Goal: Task Accomplishment & Management: Manage account settings

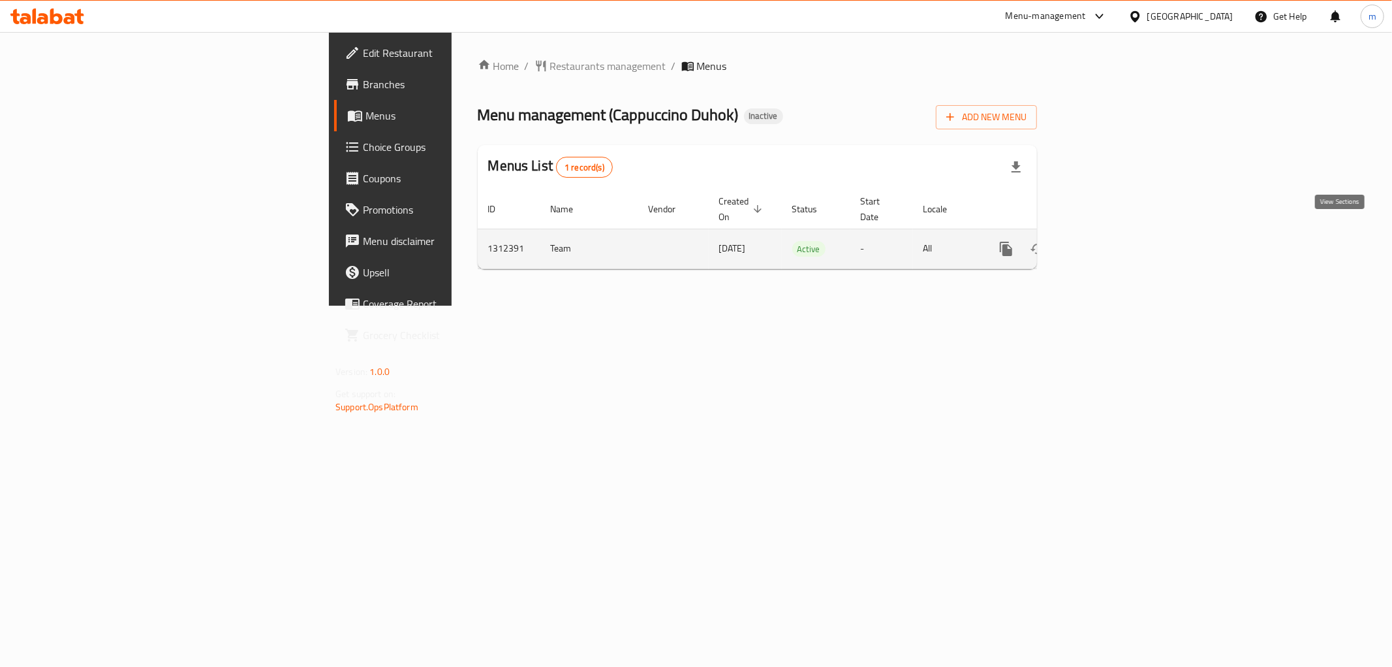
click at [1108, 241] on icon "enhanced table" at bounding box center [1101, 249] width 16 height 16
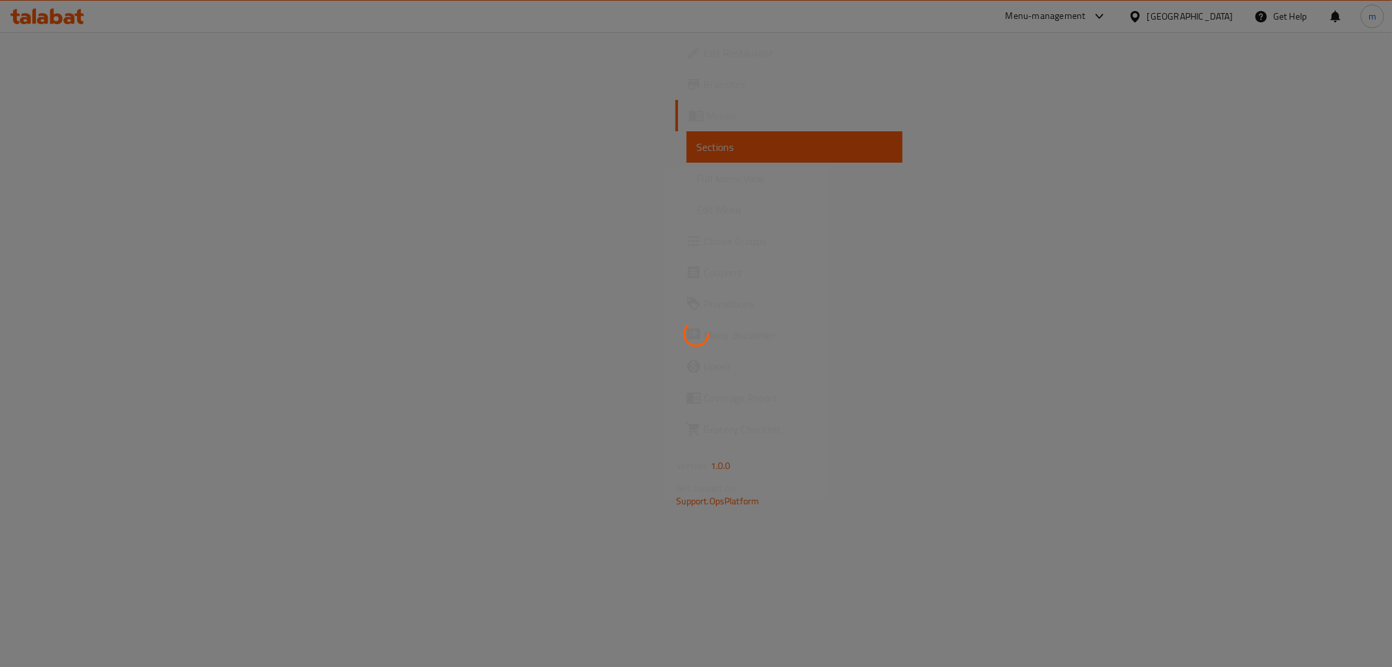
click at [150, 174] on div at bounding box center [696, 333] width 1392 height 667
click at [697, 174] on span "Full Menu View" at bounding box center [794, 178] width 195 height 16
click at [687, 187] on link "Full Menu View" at bounding box center [795, 178] width 216 height 31
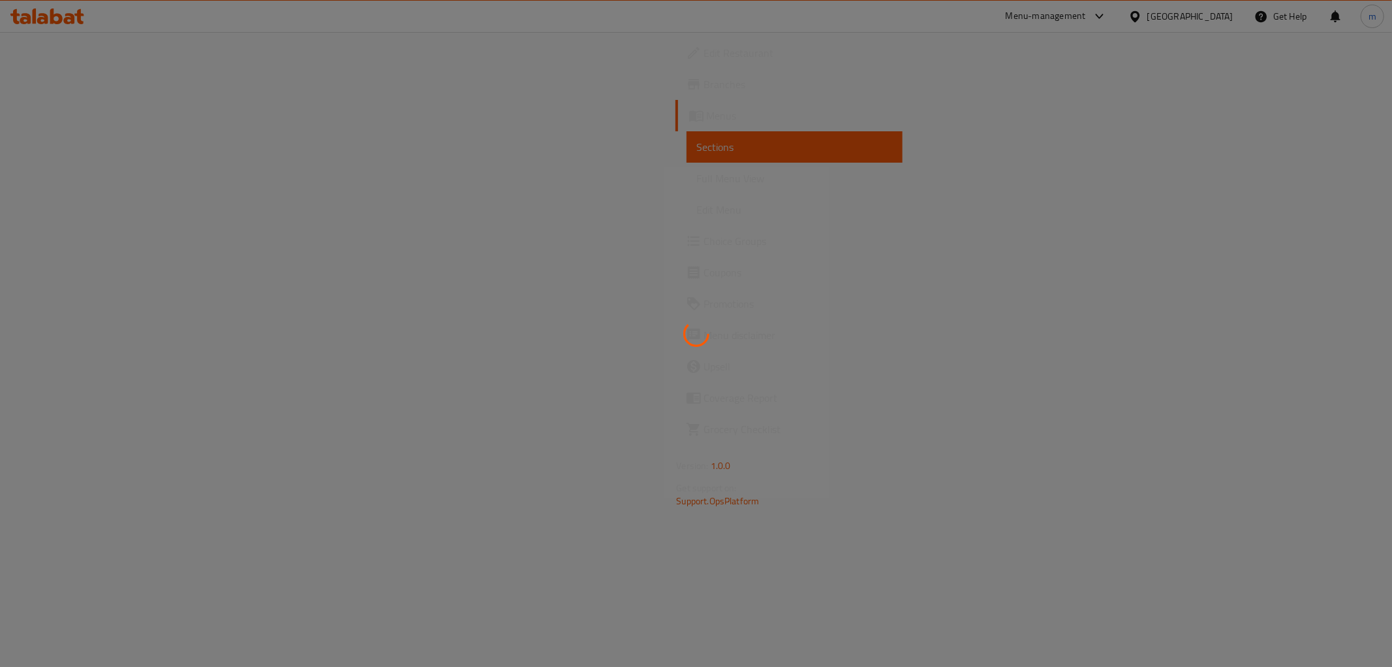
click at [687, 187] on link "Full Menu View" at bounding box center [795, 178] width 216 height 31
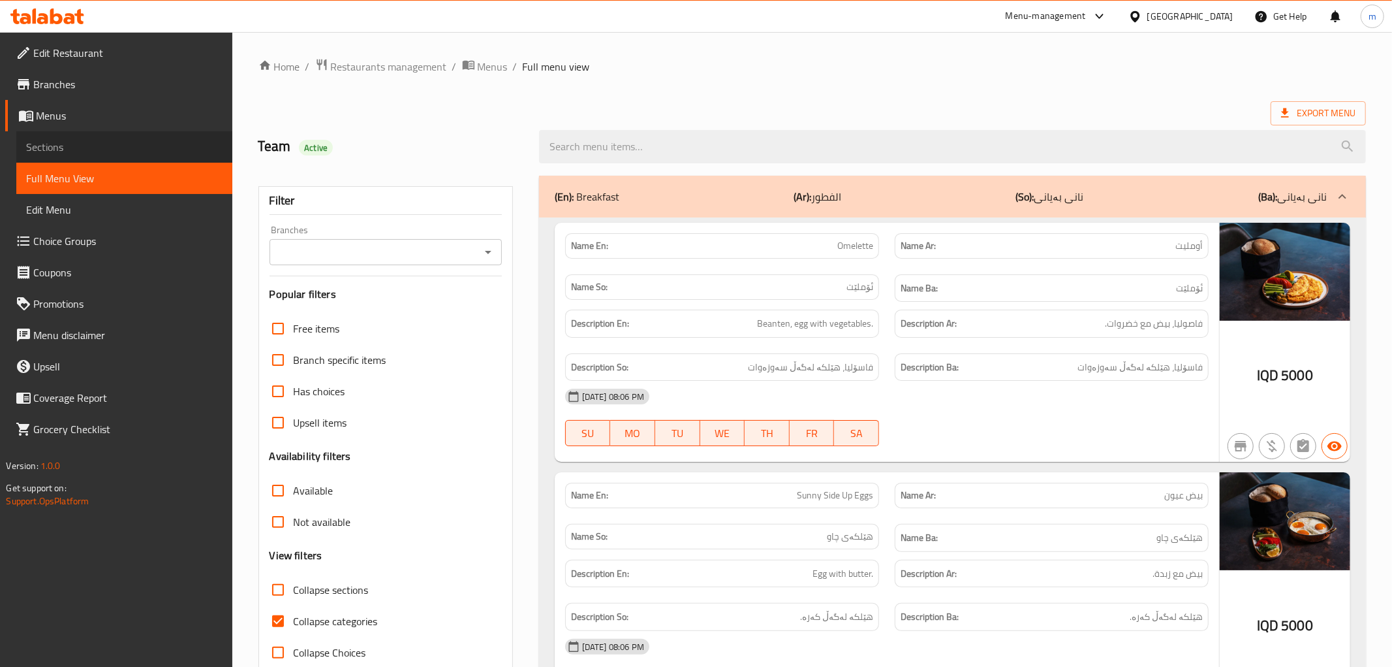
click at [170, 131] on link "Sections" at bounding box center [124, 146] width 216 height 31
click at [163, 139] on span "Sections" at bounding box center [124, 147] width 195 height 16
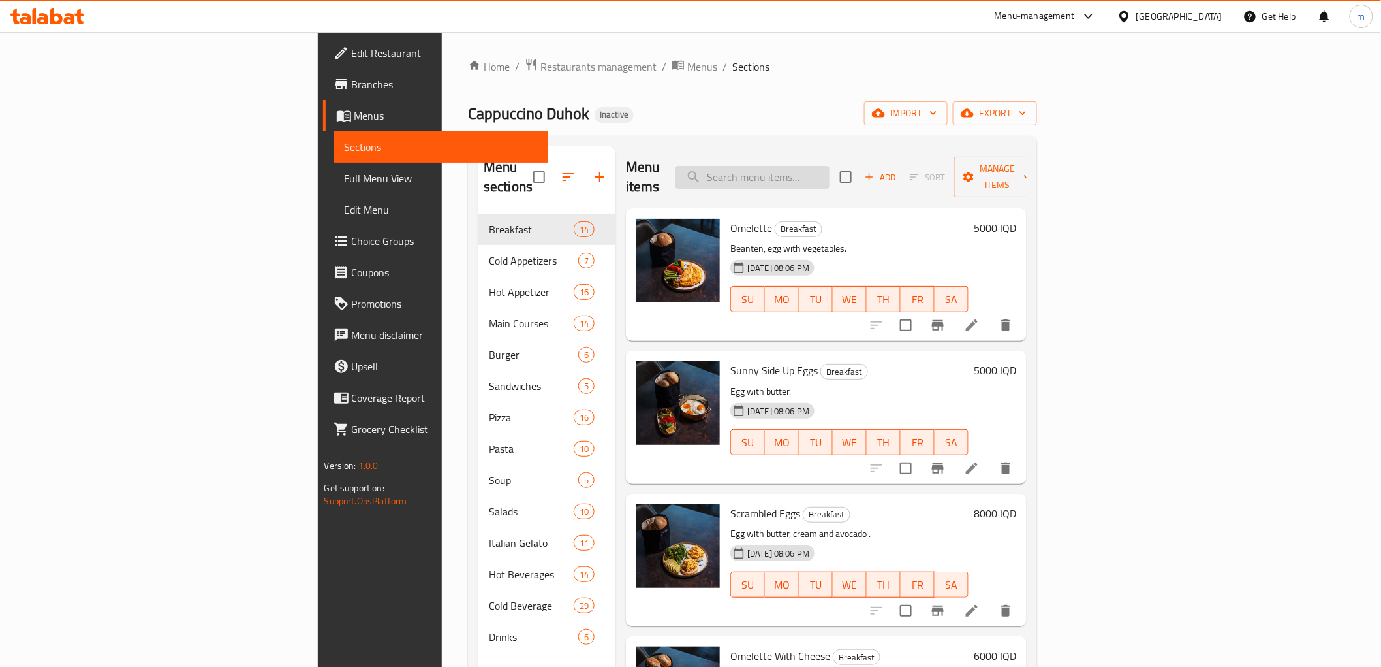
paste input "Capers Salad"
click at [830, 178] on input "Capers Salad" at bounding box center [753, 177] width 154 height 23
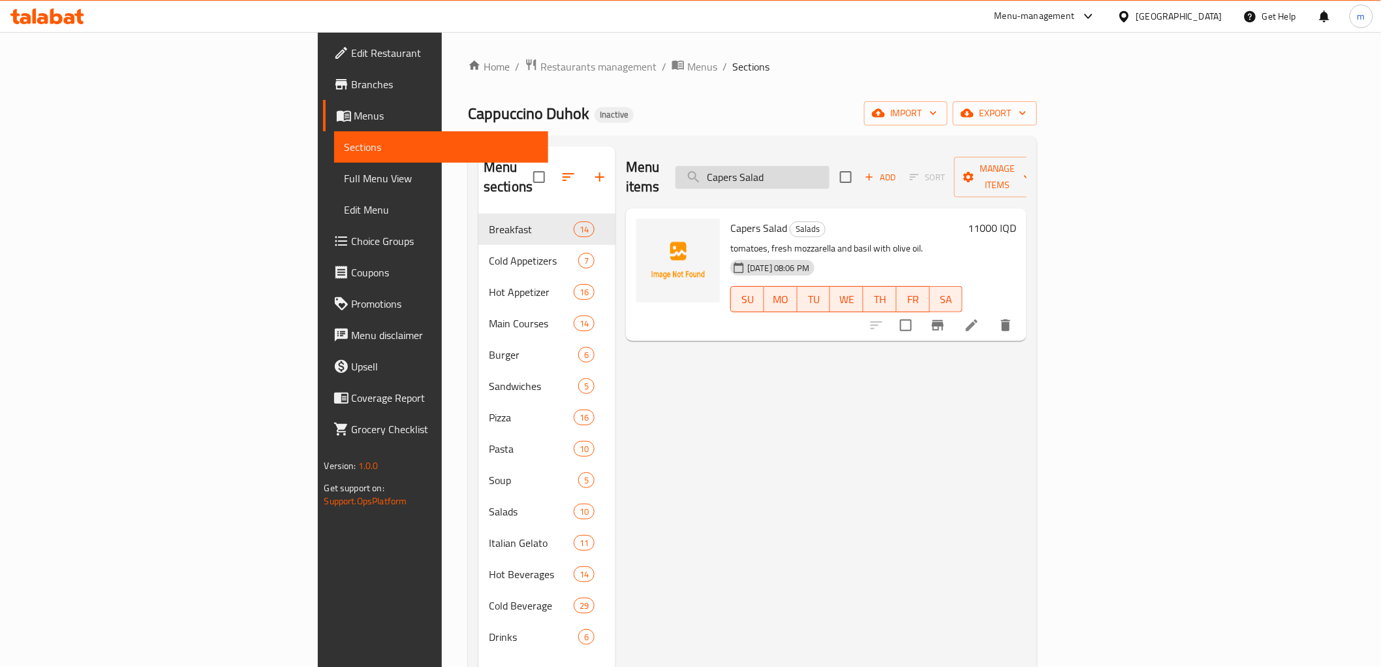
click at [830, 174] on input "Capers Salad" at bounding box center [753, 177] width 154 height 23
paste input "Greek Salad"
type input "Greek Salad"
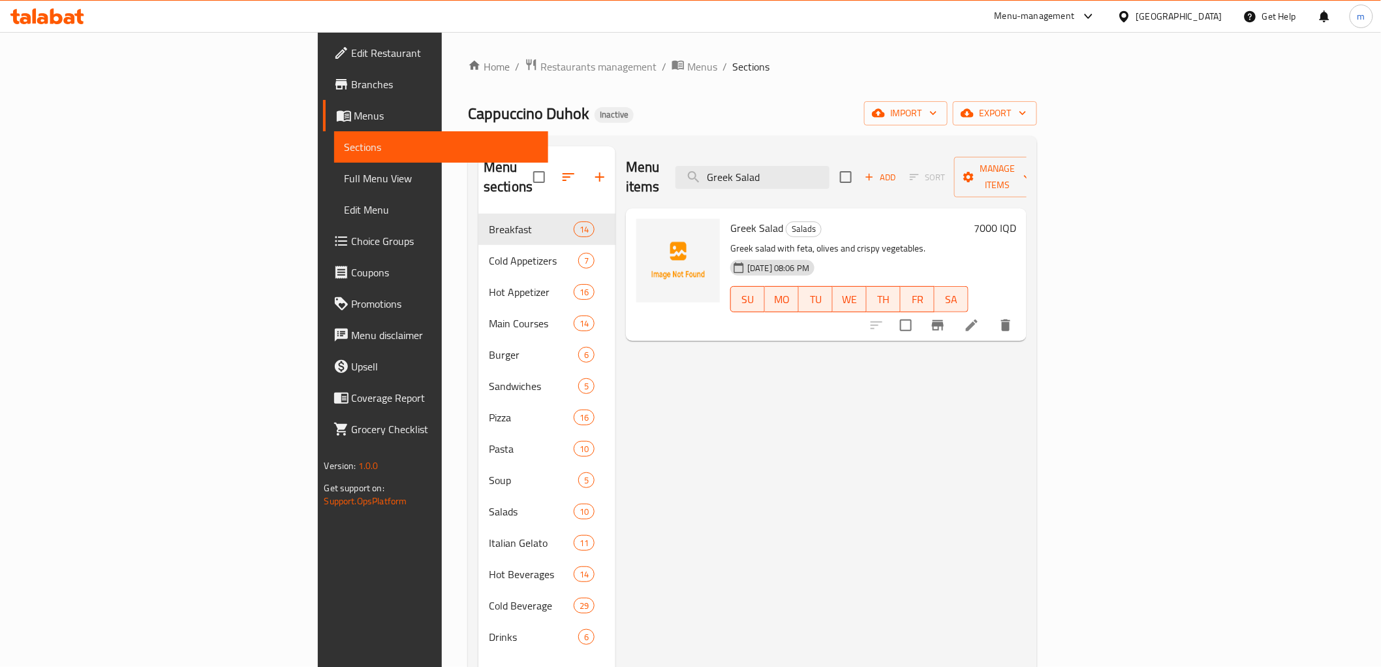
click at [352, 57] on span "Edit Restaurant" at bounding box center [445, 53] width 186 height 16
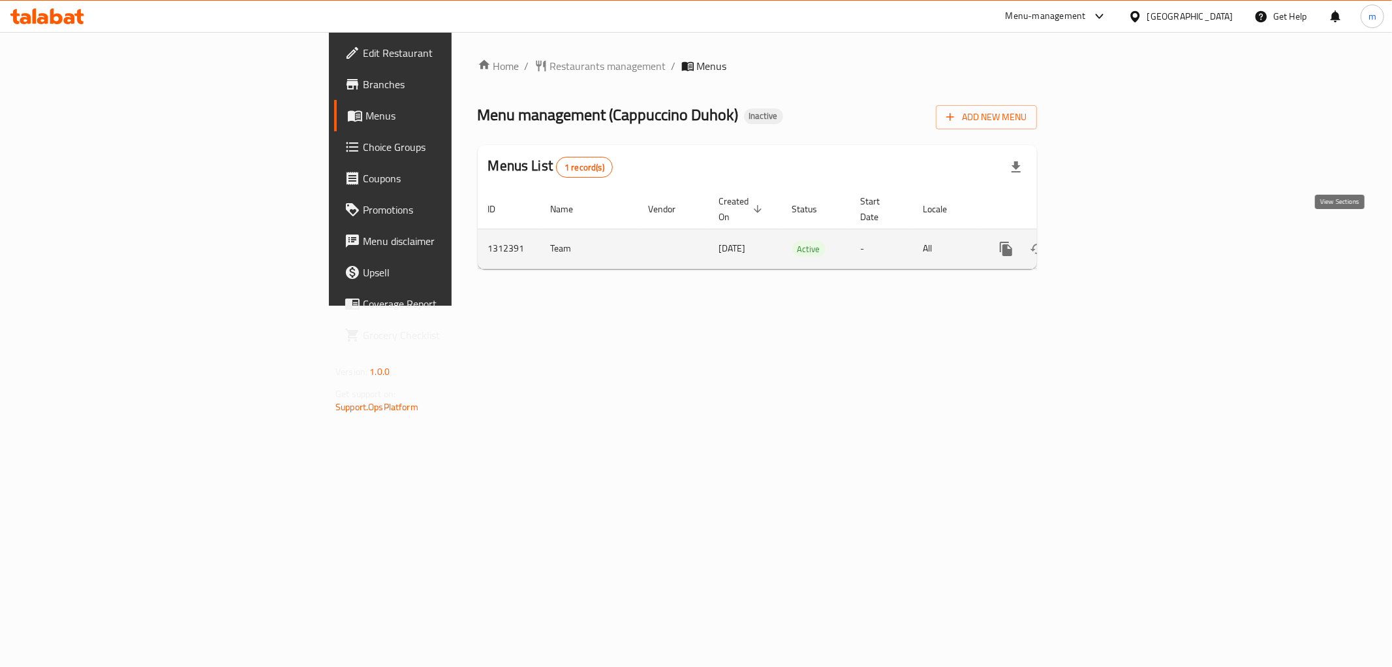
click at [1108, 241] on icon "enhanced table" at bounding box center [1101, 249] width 16 height 16
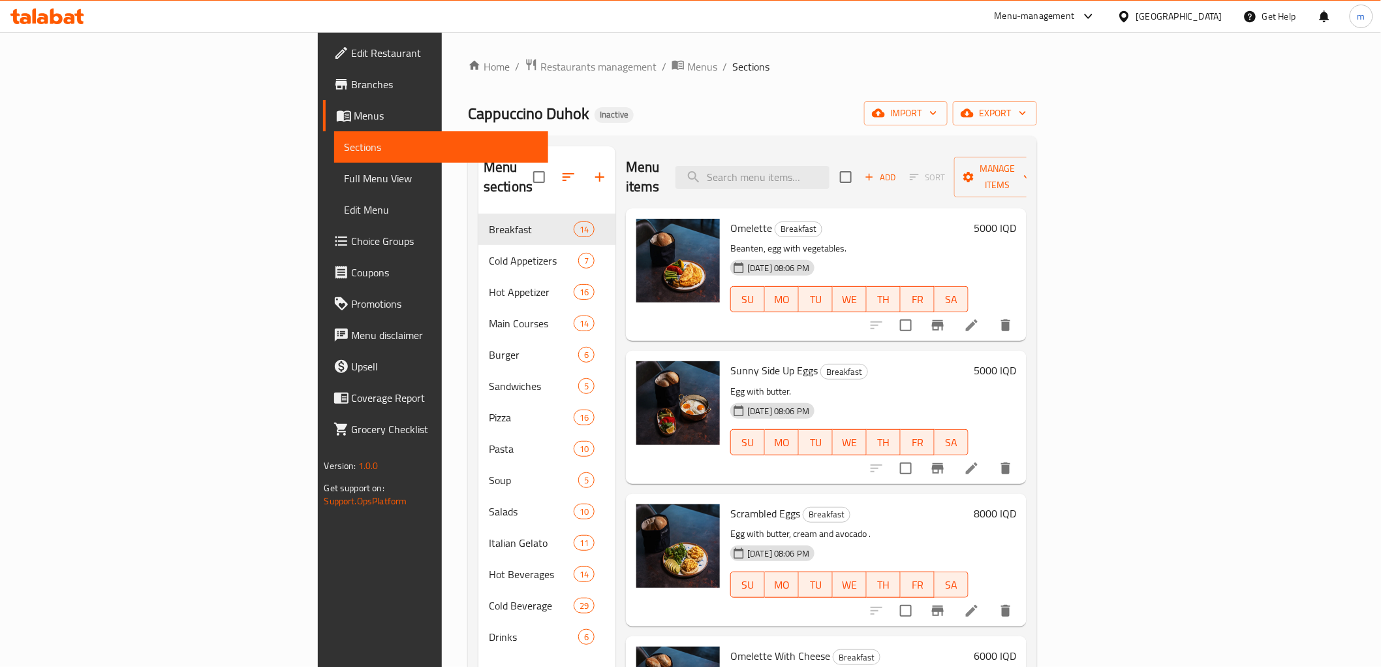
click at [345, 183] on span "Full Menu View" at bounding box center [441, 178] width 193 height 16
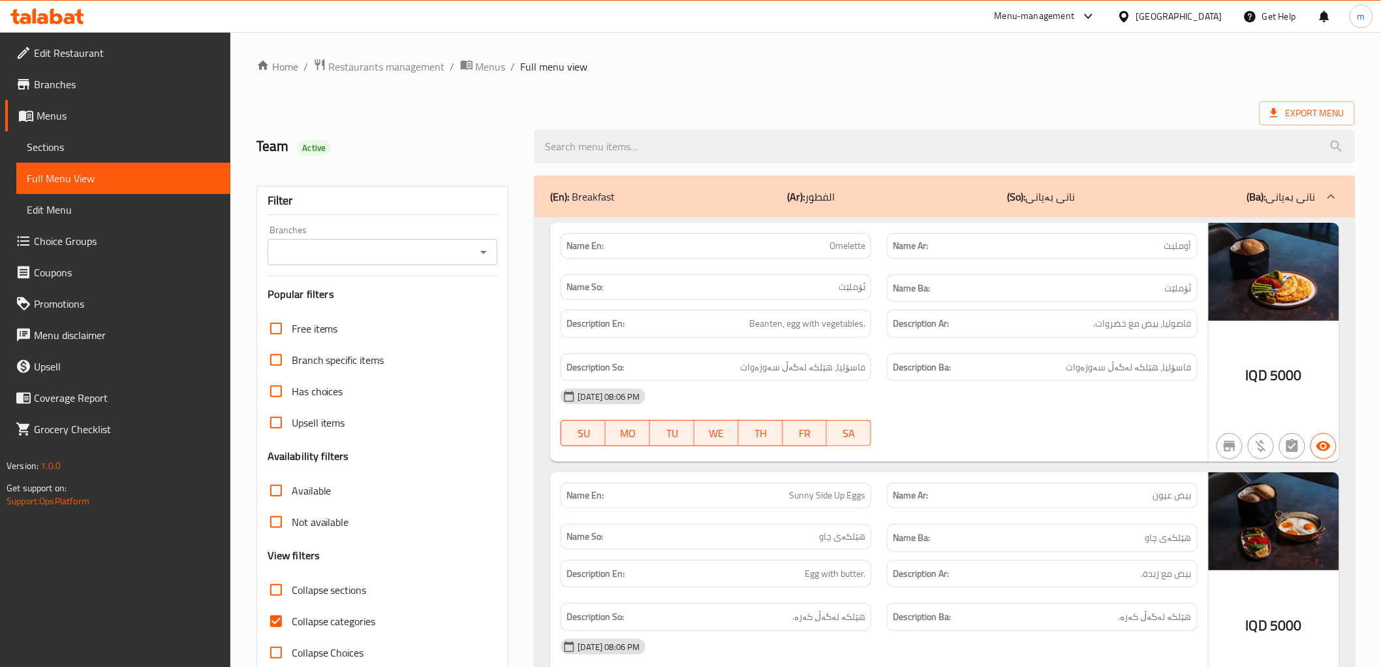
click at [488, 253] on icon "Open" at bounding box center [484, 252] width 16 height 16
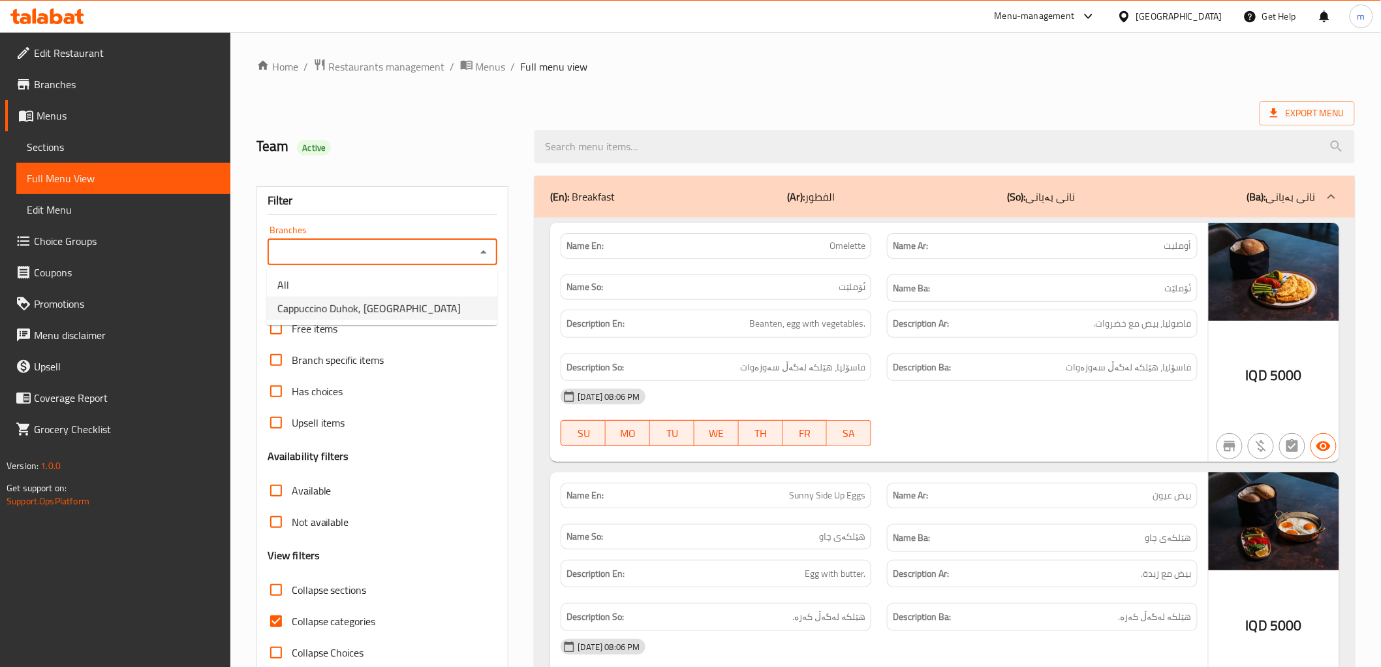
click at [447, 310] on li "Cappuccino Duhok, [GEOGRAPHIC_DATA]" at bounding box center [382, 308] width 230 height 24
type input "Cappuccino Duhok, [GEOGRAPHIC_DATA]"
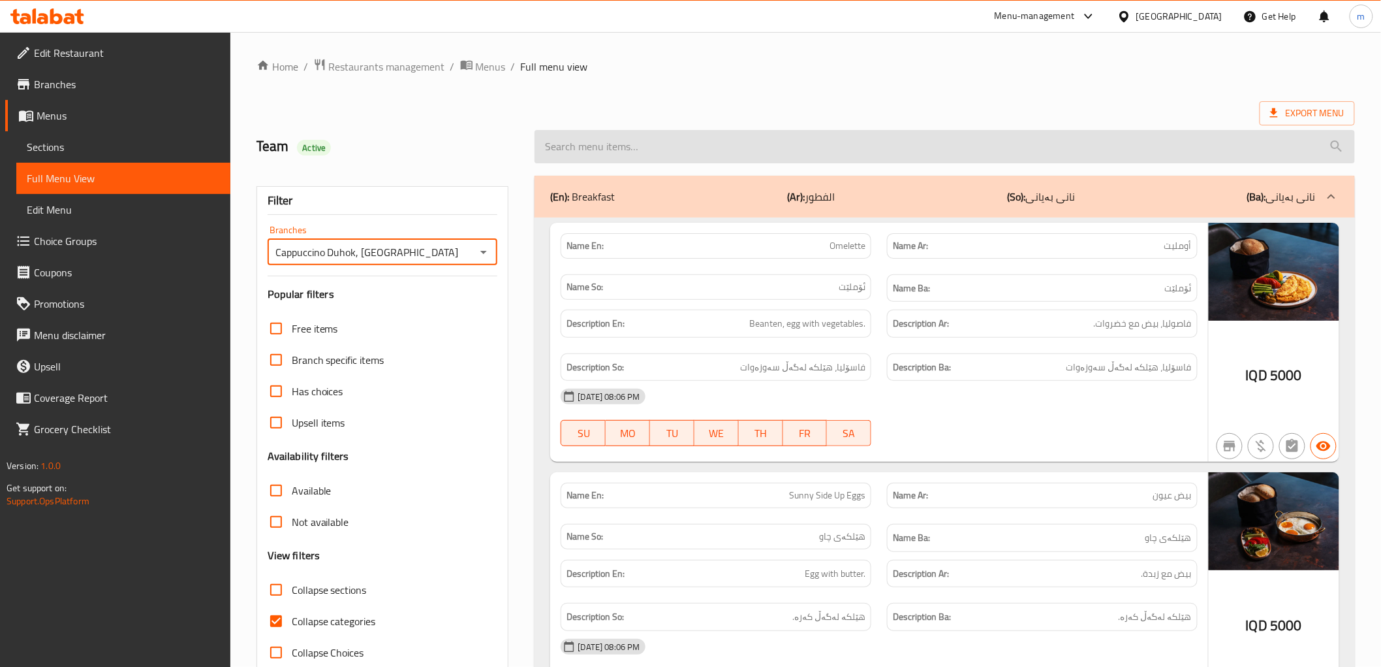
click at [602, 144] on input "search" at bounding box center [945, 146] width 820 height 33
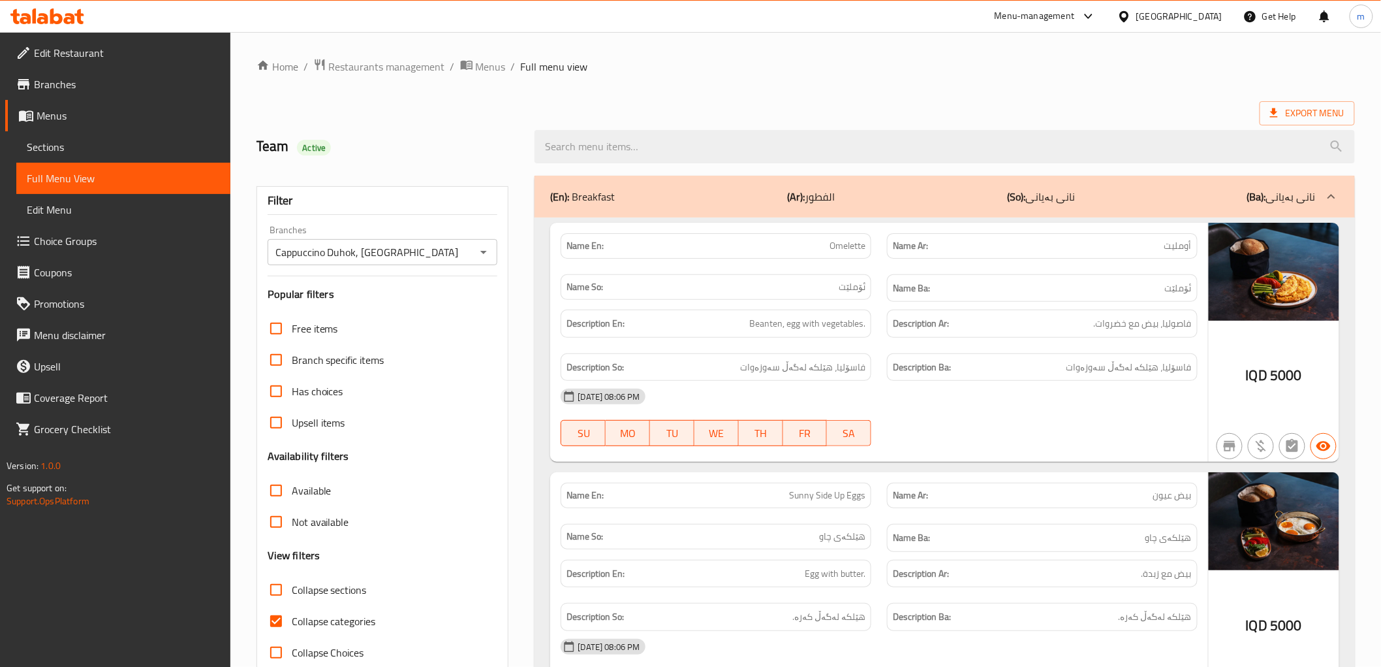
paste input "Manaqesh"
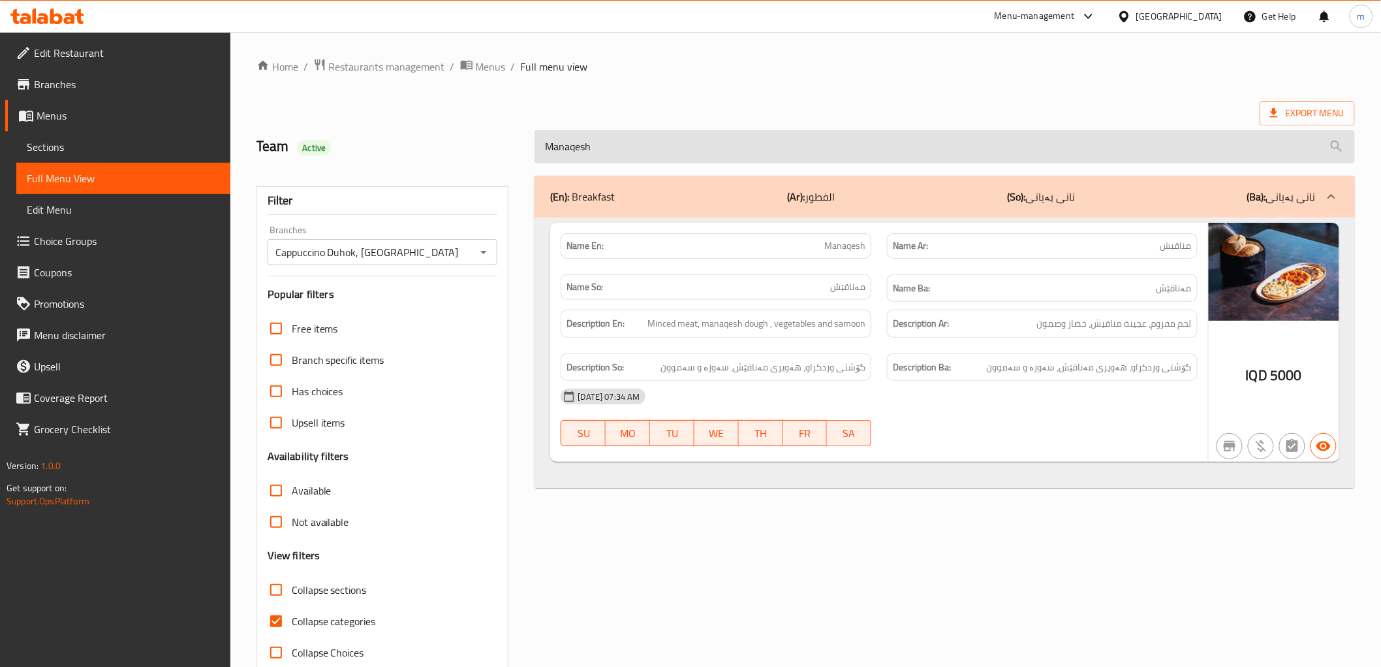
click at [697, 160] on input "Manaqesh" at bounding box center [945, 146] width 820 height 33
click at [697, 157] on input "Manaqesh" at bounding box center [945, 146] width 820 height 33
paste input "American Chicken Burger"
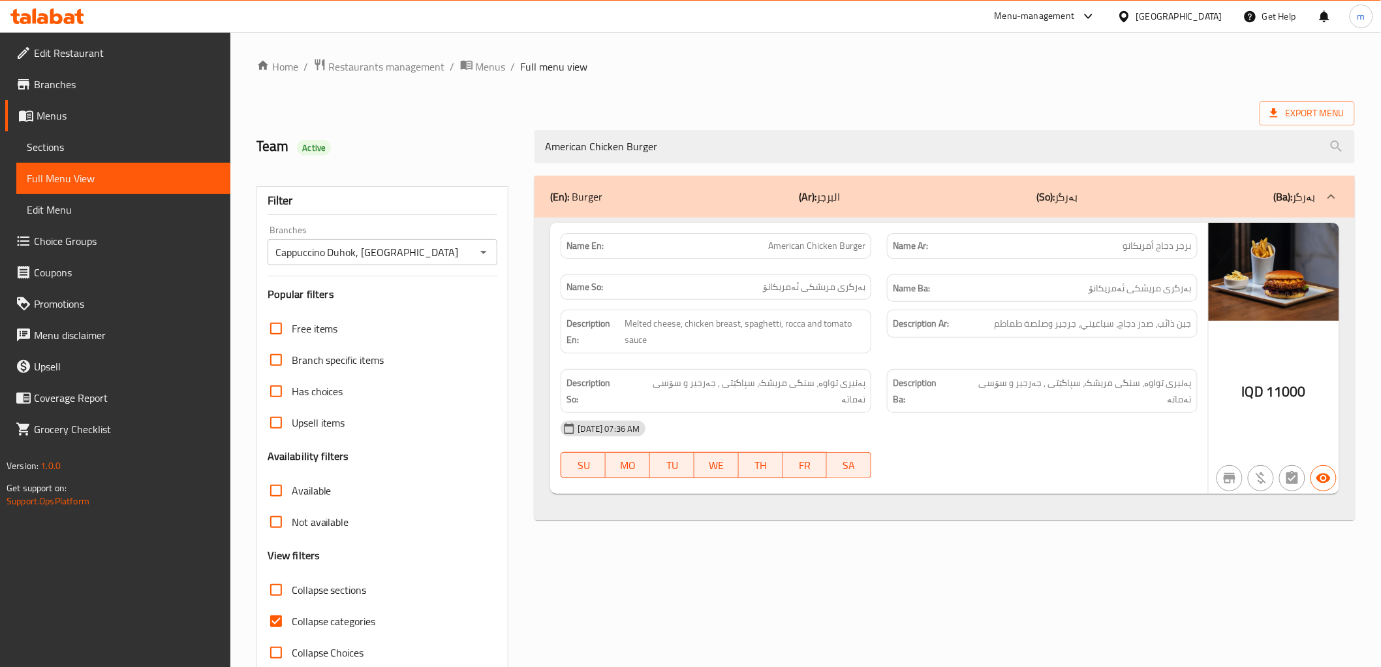
type input "American Chicken Burger"
click at [368, 165] on div "Team Active" at bounding box center [388, 147] width 279 height 58
click at [418, 255] on input "Cappuccino Duhok, [GEOGRAPHIC_DATA]" at bounding box center [372, 252] width 201 height 18
paste input "crispy chicken breast, melted cheese, vegetables, cabbages, lettuce, tomato, Fr…"
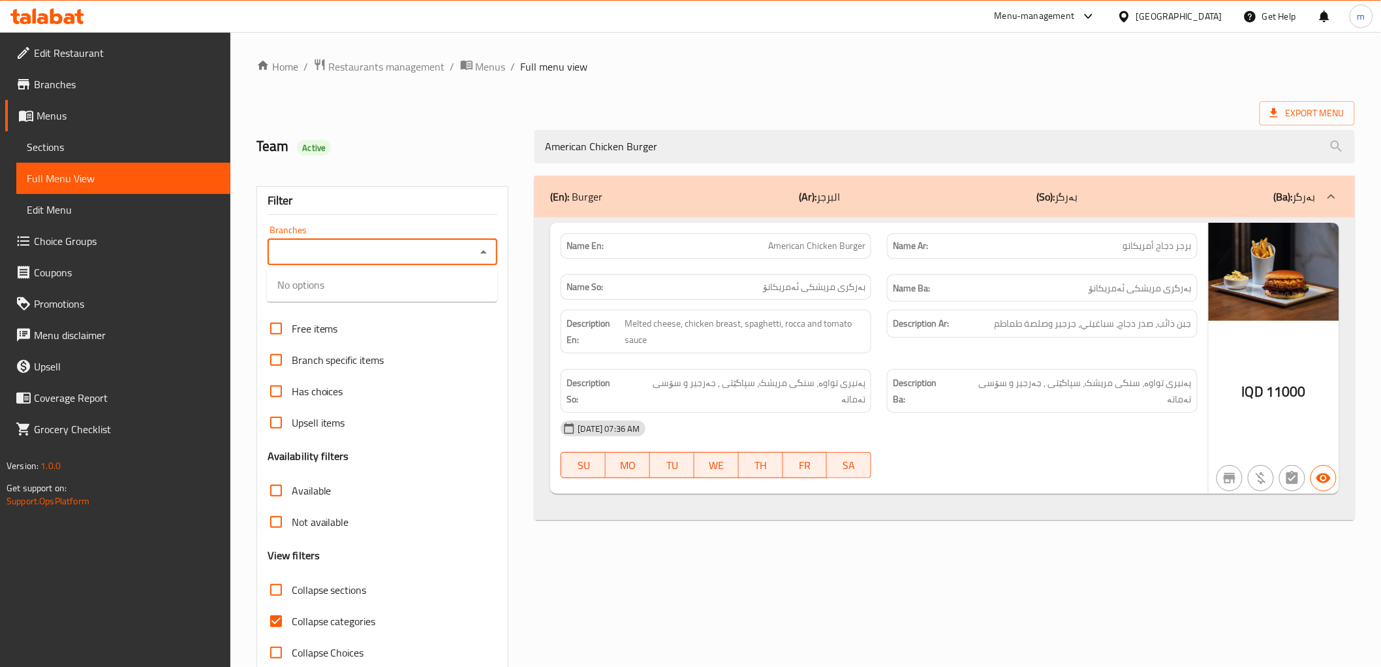
type input "Cappuccino Duhok, [GEOGRAPHIC_DATA]"
click at [821, 355] on div "Description En: Melted cheese, chicken breast, spaghetti, rocca and tomato sauce" at bounding box center [716, 331] width 326 height 59
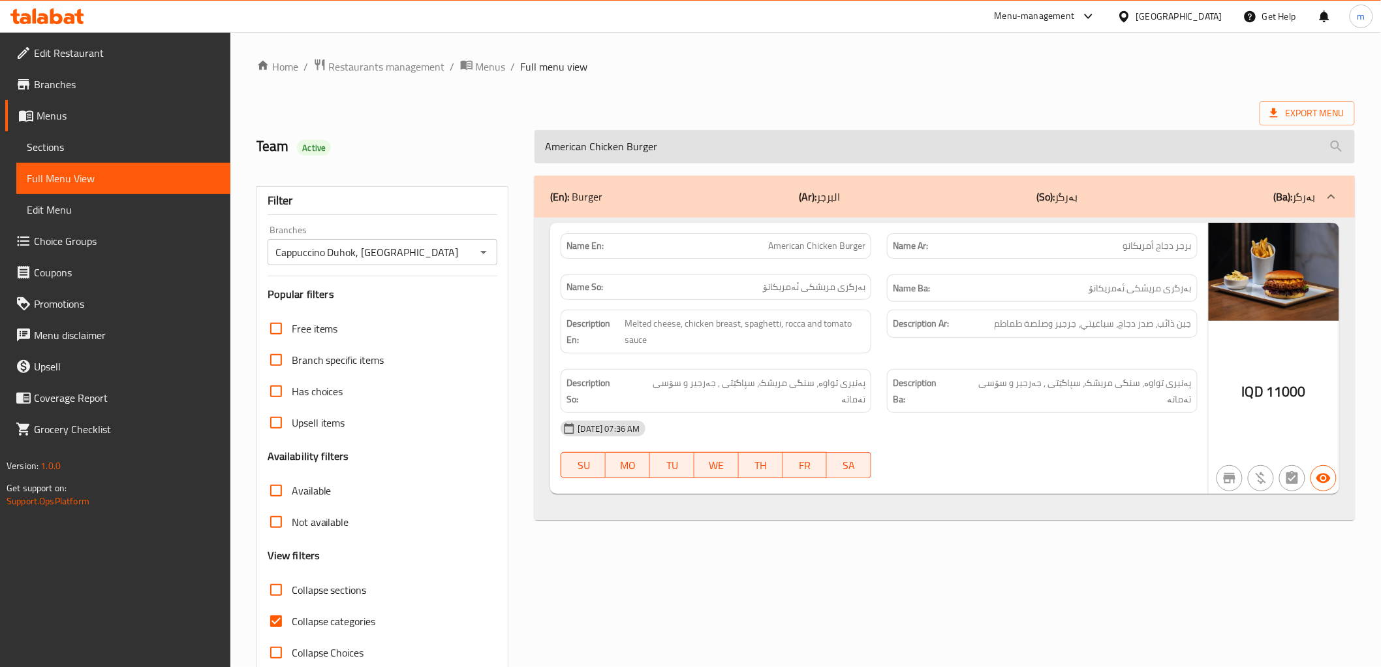
click at [729, 145] on input "American Chicken Burger" at bounding box center [945, 146] width 820 height 33
paste input "melanese parmejiano"
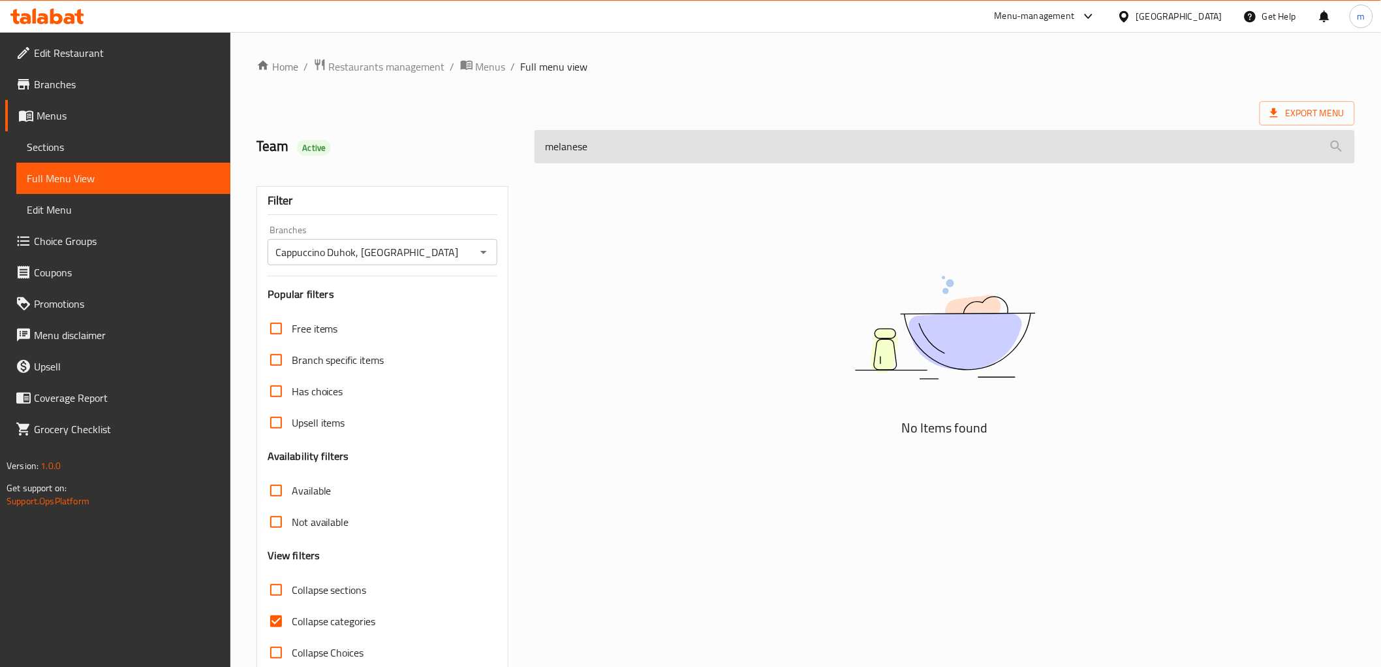
click at [544, 148] on input "melanese" at bounding box center [945, 146] width 820 height 33
click at [627, 149] on input "melanese" at bounding box center [945, 146] width 820 height 33
type input "mela"
click at [627, 149] on input "mela" at bounding box center [945, 146] width 820 height 33
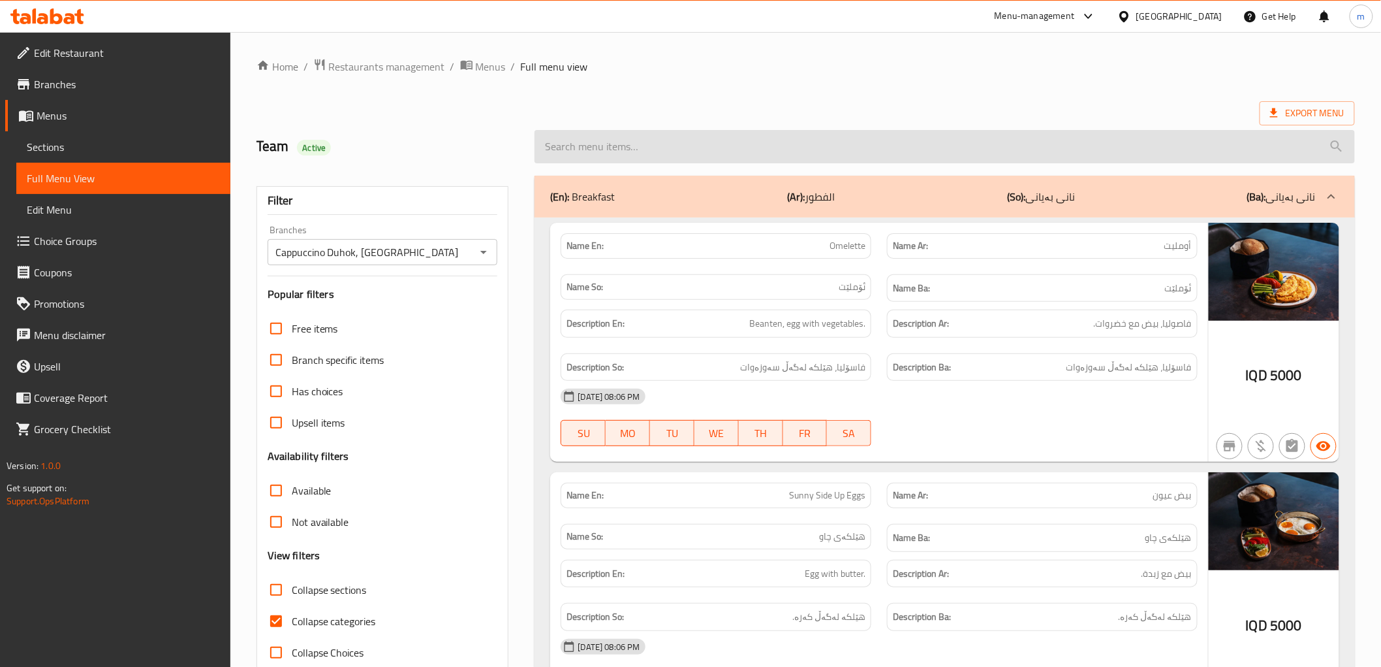
paste input "melanese parmejiano"
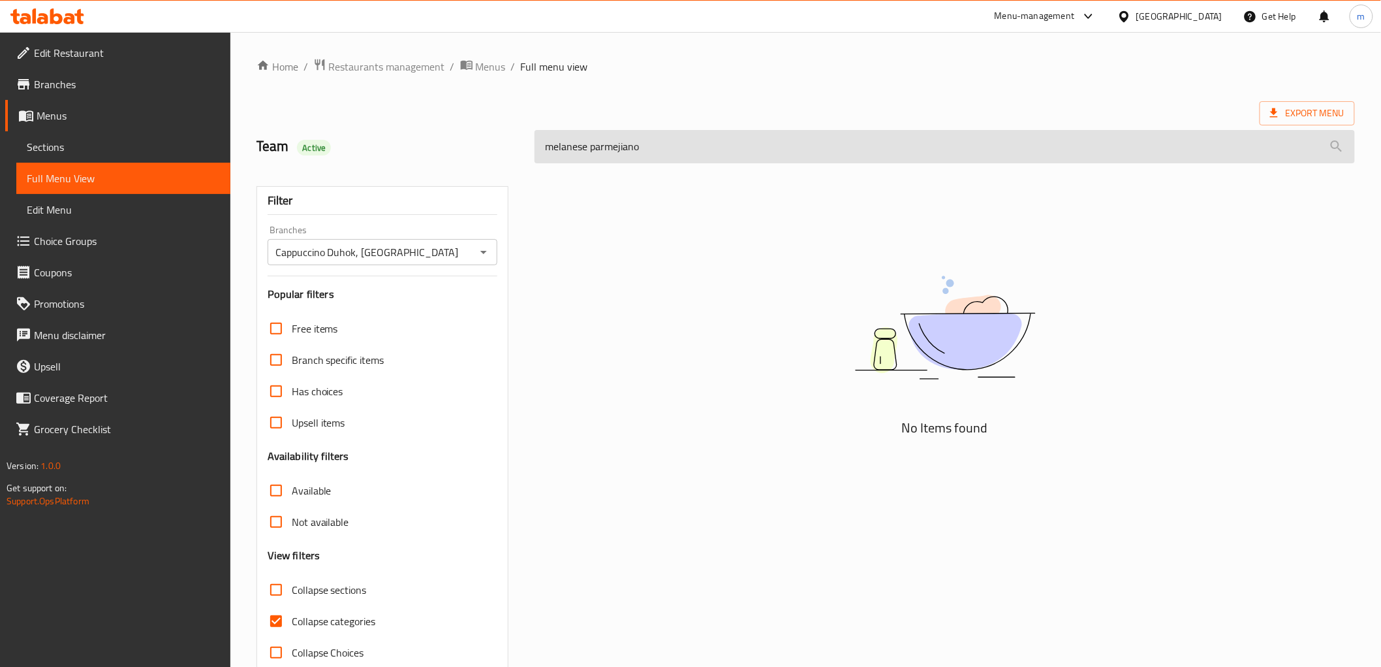
click at [670, 136] on input "melanese parmejiano" at bounding box center [945, 146] width 820 height 33
click at [676, 145] on input "melanese parmejiano" at bounding box center [945, 146] width 820 height 33
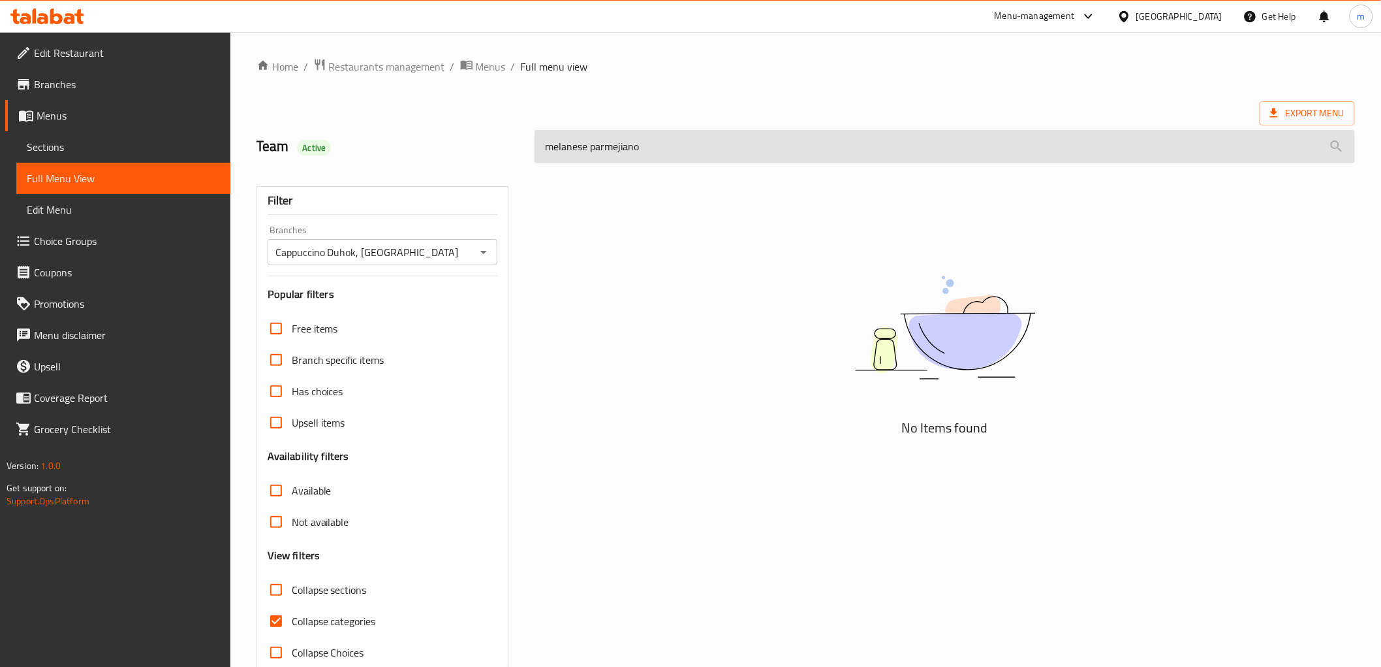
paste input "ilanese parmigiana"
click at [605, 146] on input "milanese parmigiana" at bounding box center [945, 146] width 820 height 33
click at [590, 148] on input "milanese parmigiana" at bounding box center [945, 146] width 820 height 33
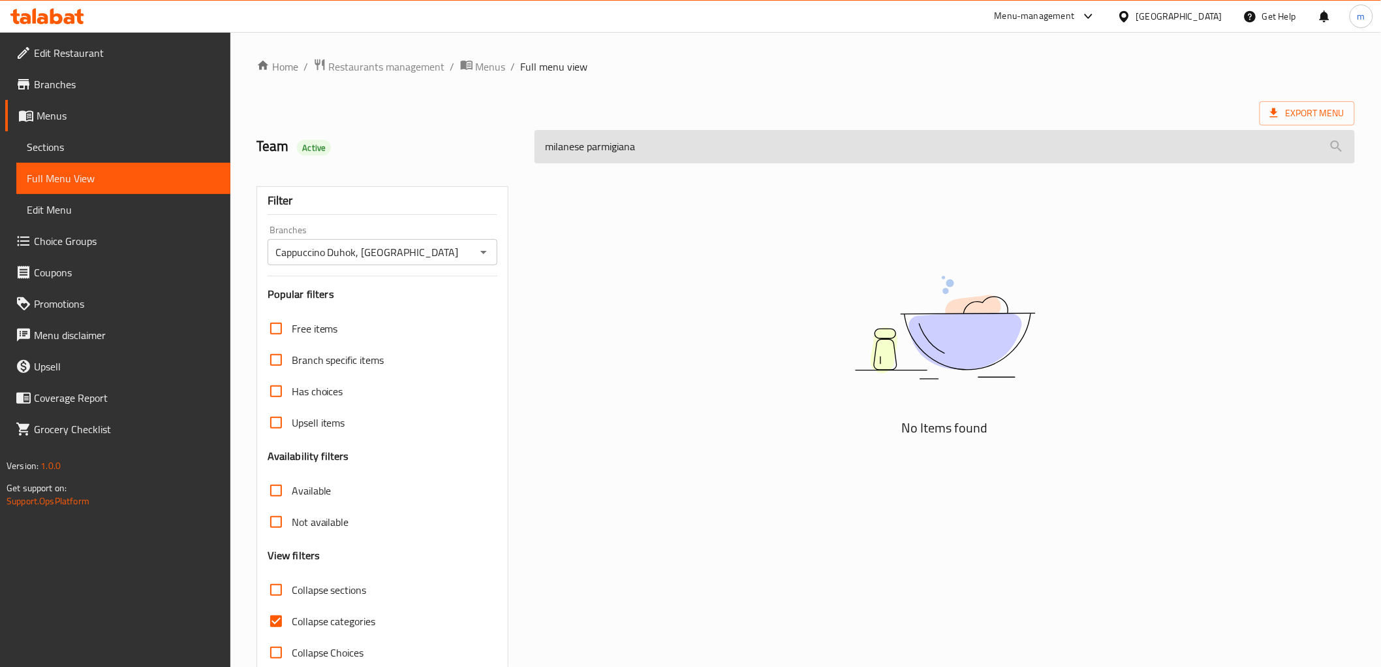
click at [576, 150] on input "milanese parmigiana" at bounding box center [945, 146] width 820 height 33
click at [617, 153] on input "parmigiana" at bounding box center [945, 146] width 820 height 33
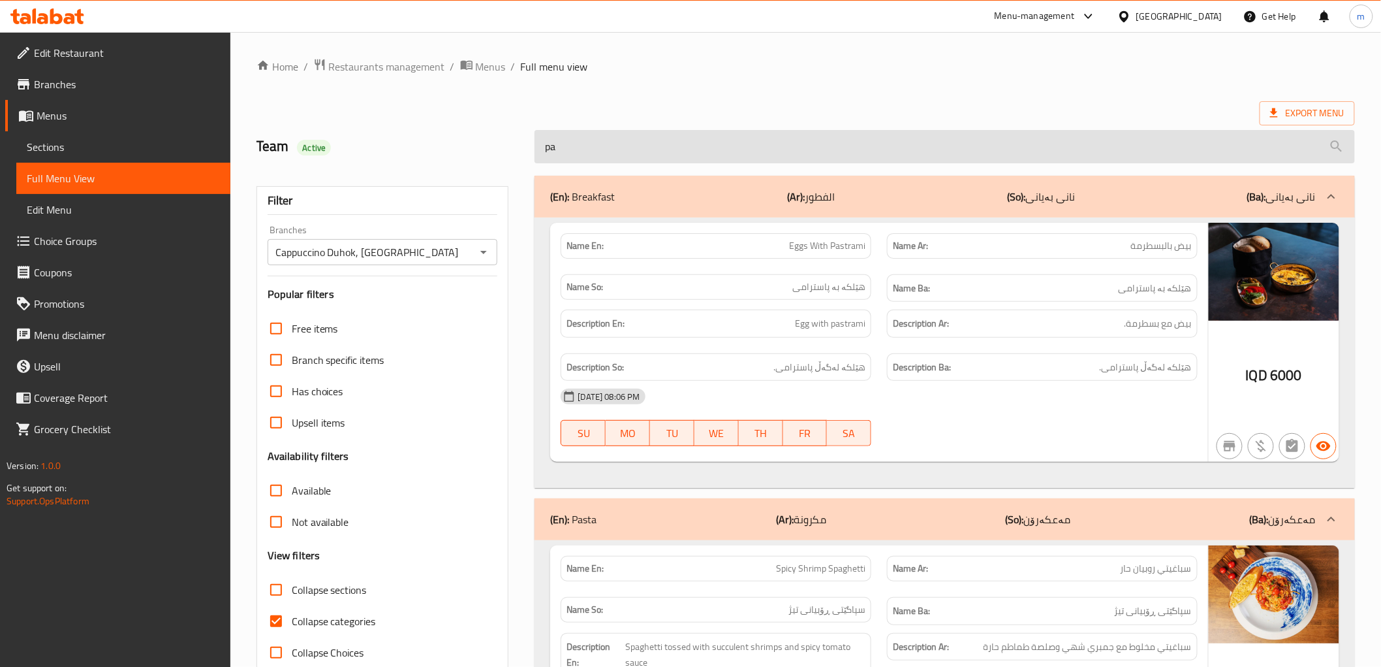
click at [631, 131] on input "pa" at bounding box center [945, 146] width 820 height 33
paste input "melanese parmejiano"
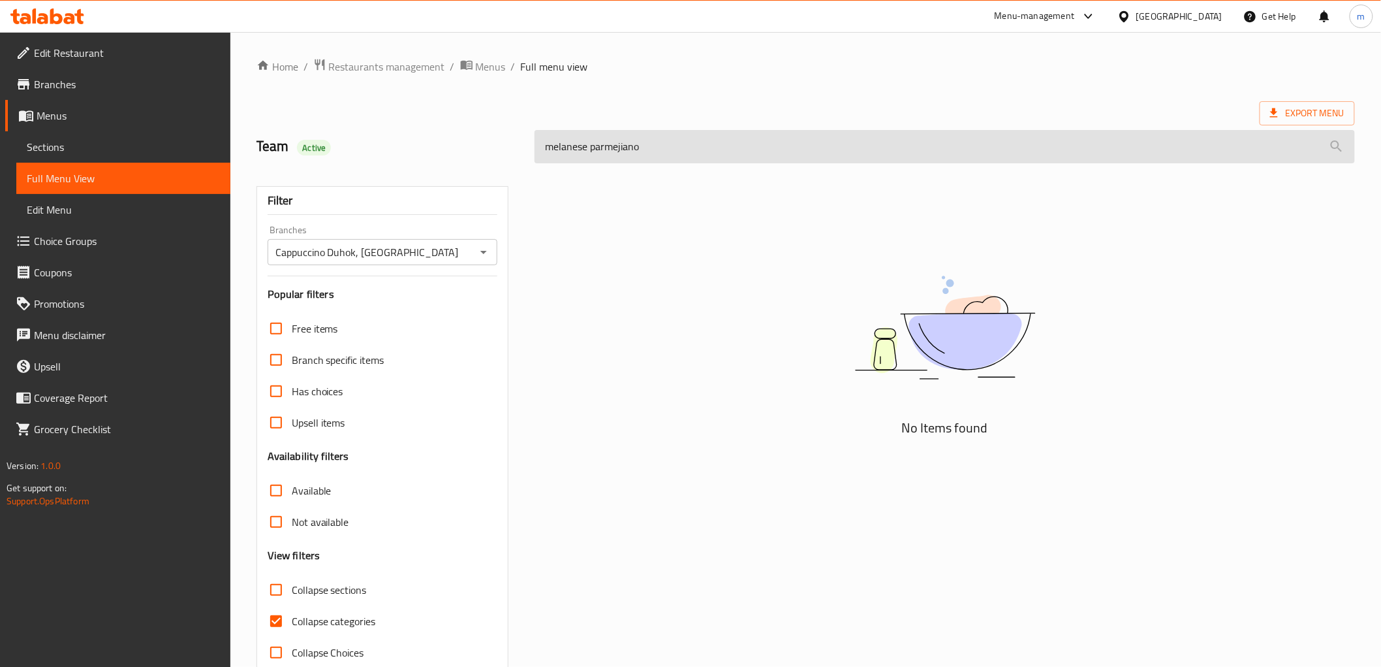
click at [666, 153] on input "melanese parmejiano" at bounding box center [945, 146] width 820 height 33
click at [542, 145] on input "melanese" at bounding box center [945, 146] width 820 height 33
click at [653, 140] on input "melanese" at bounding box center [945, 146] width 820 height 33
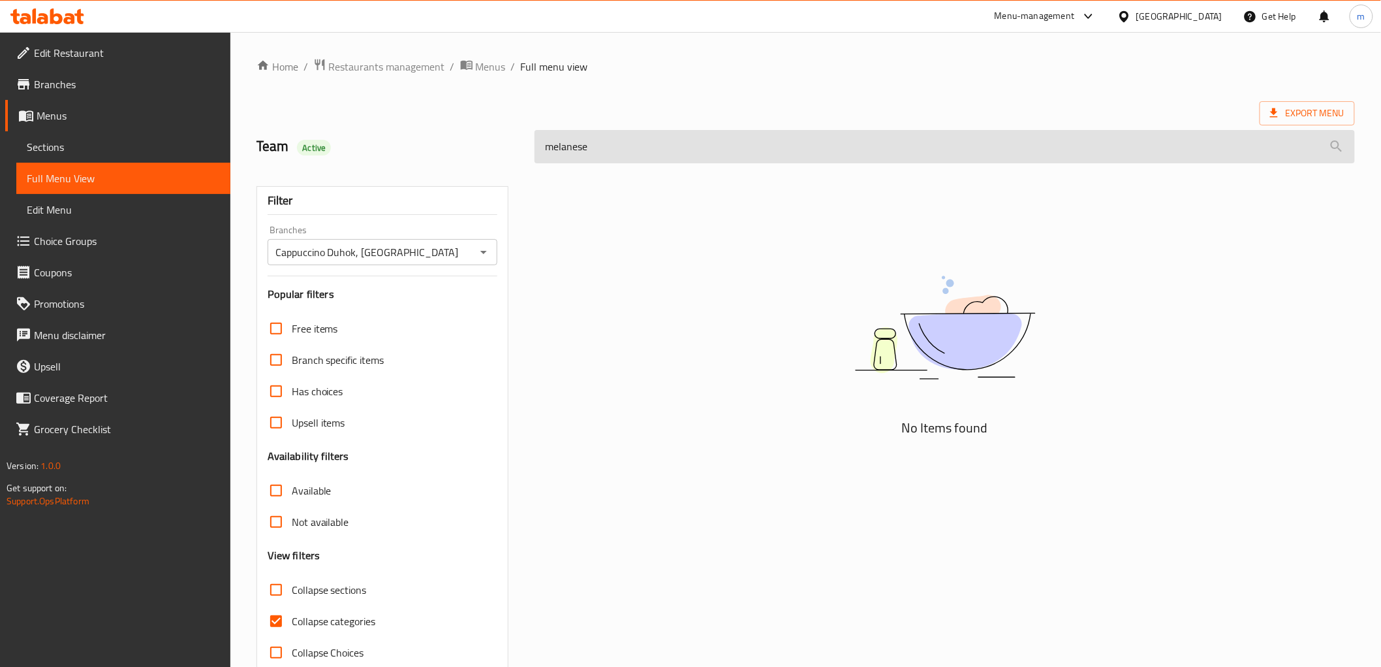
paste input "parmejiano"
click at [625, 150] on input "melanese parmejiano" at bounding box center [945, 146] width 820 height 33
click at [601, 150] on input "melanese" at bounding box center [945, 146] width 820 height 33
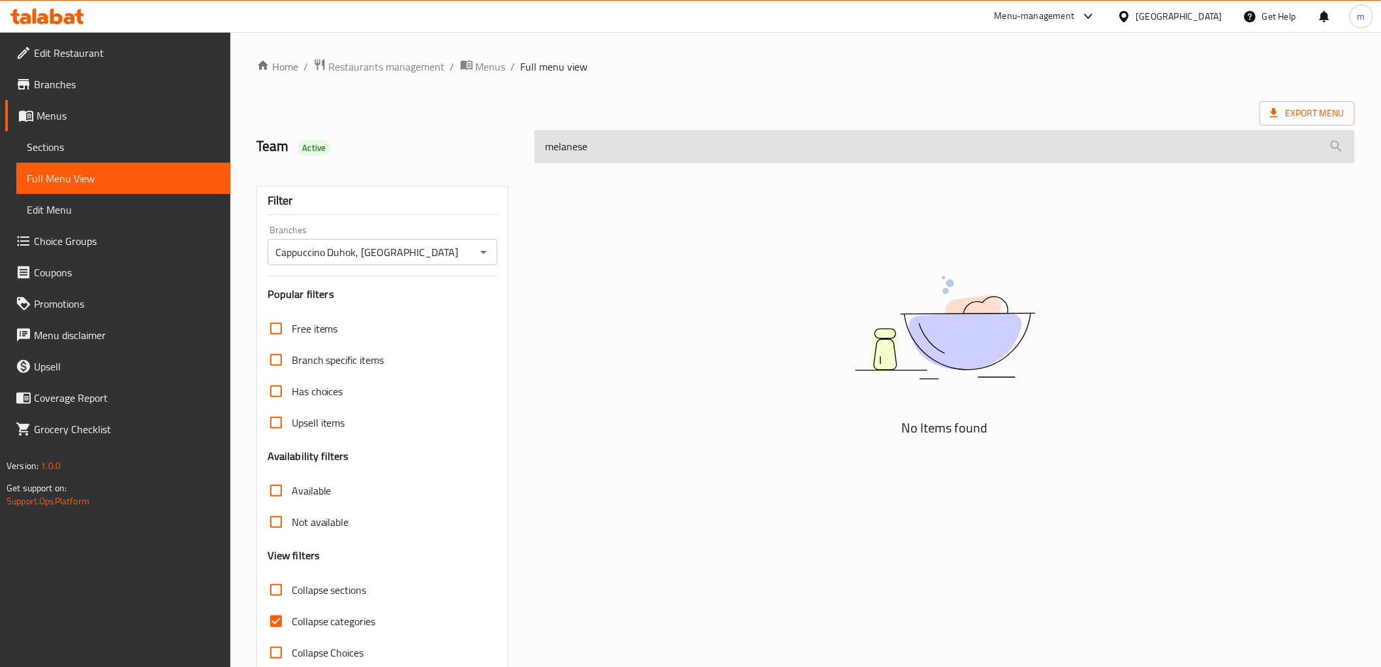
click at [663, 136] on input "melanese" at bounding box center [945, 146] width 820 height 33
paste input "parmigiana"
click at [552, 146] on input "parmigiana" at bounding box center [945, 146] width 820 height 33
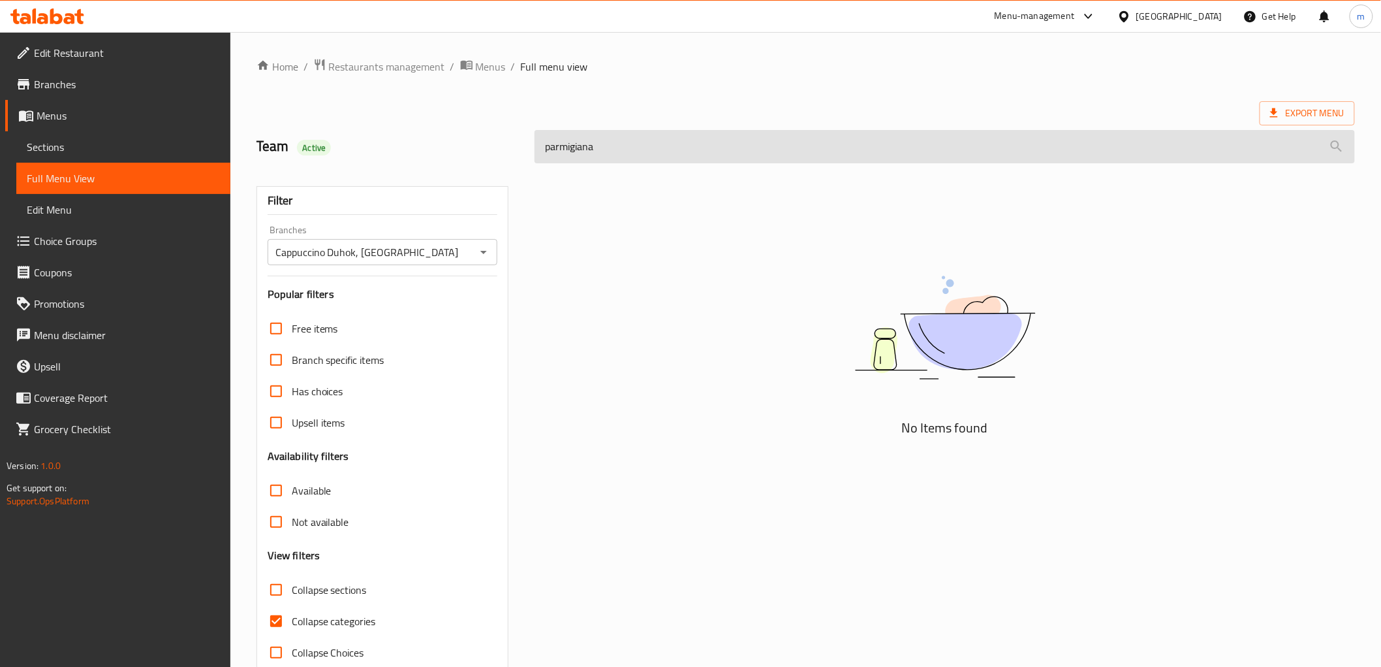
click at [551, 148] on input "parmigiana" at bounding box center [945, 146] width 820 height 33
click at [546, 149] on input "parmigiana" at bounding box center [945, 146] width 820 height 33
click at [636, 153] on input "parmigiana" at bounding box center [945, 146] width 820 height 33
click at [637, 153] on input "parm" at bounding box center [945, 146] width 820 height 33
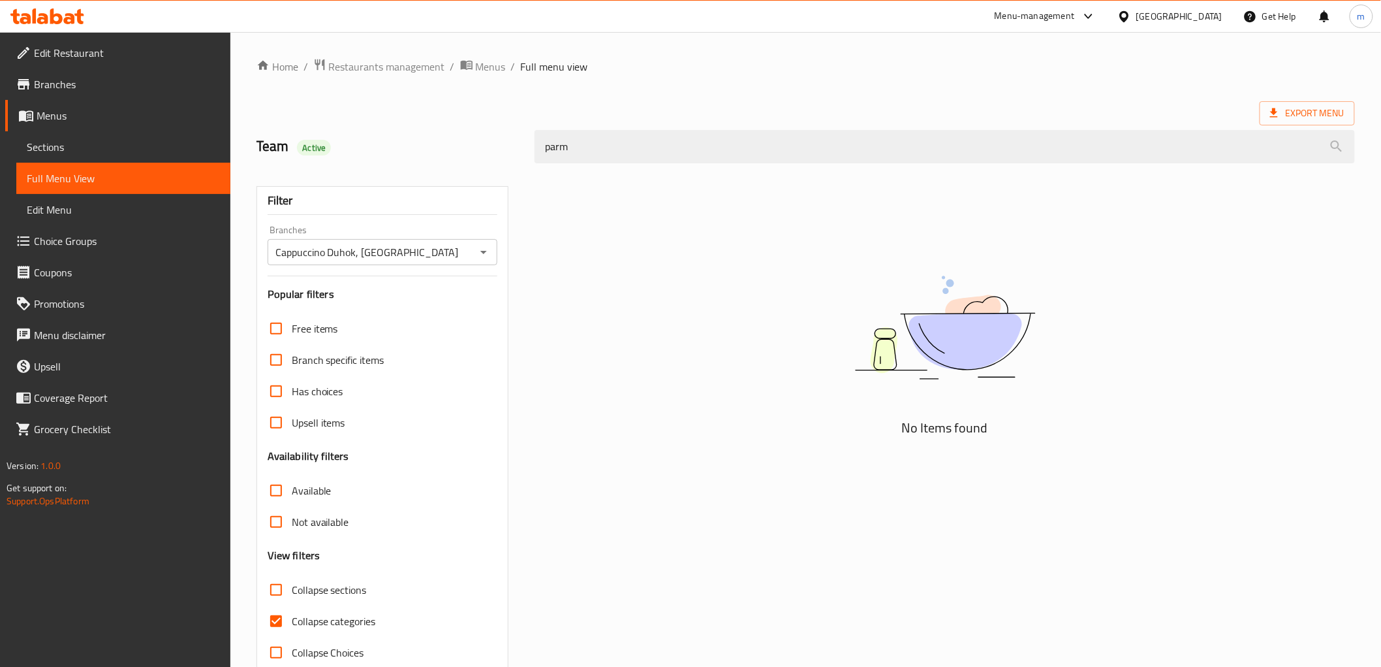
click at [578, 165] on div "parm" at bounding box center [945, 146] width 836 height 49
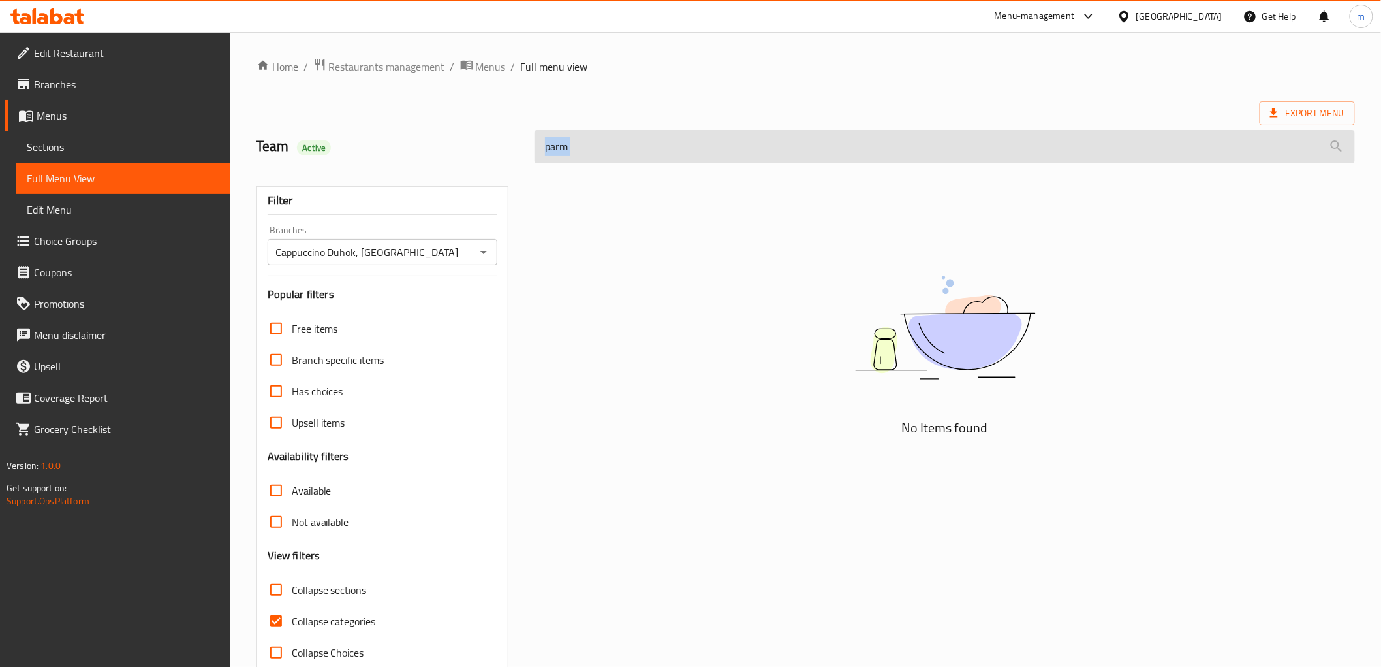
click at [578, 151] on input "parm" at bounding box center [945, 146] width 820 height 33
paste input "igiana"
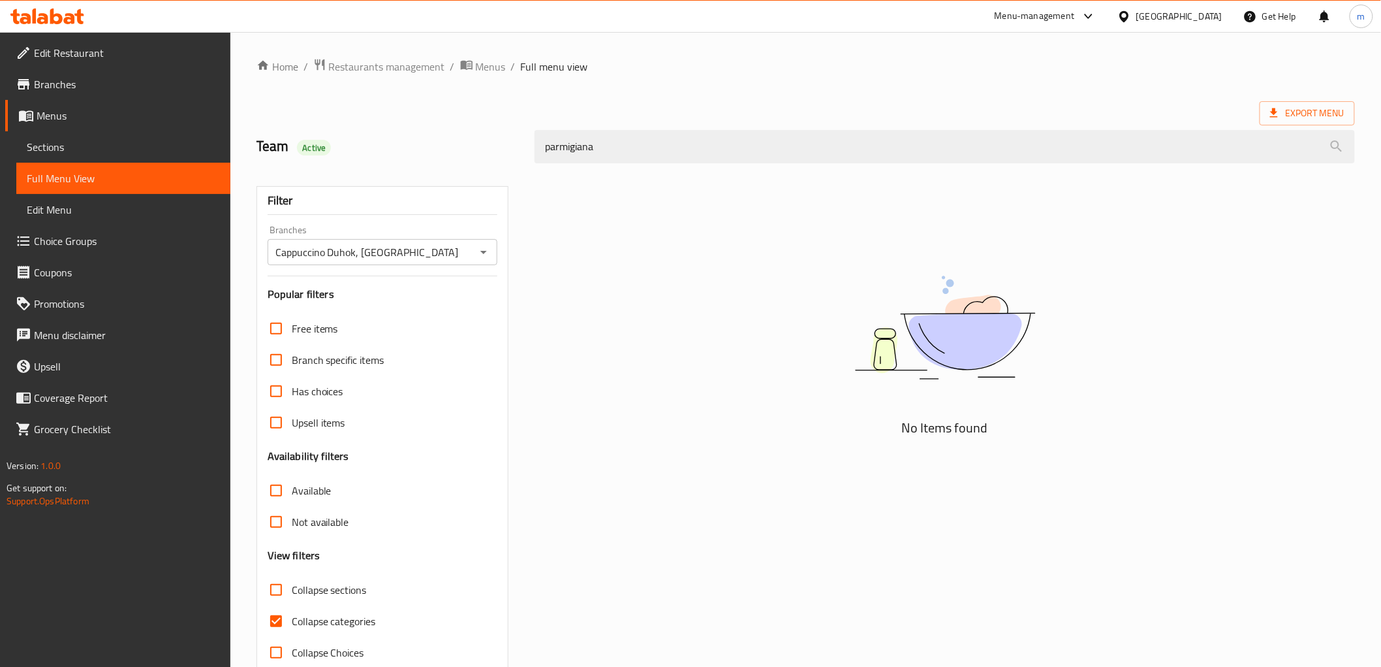
scroll to position [28, 0]
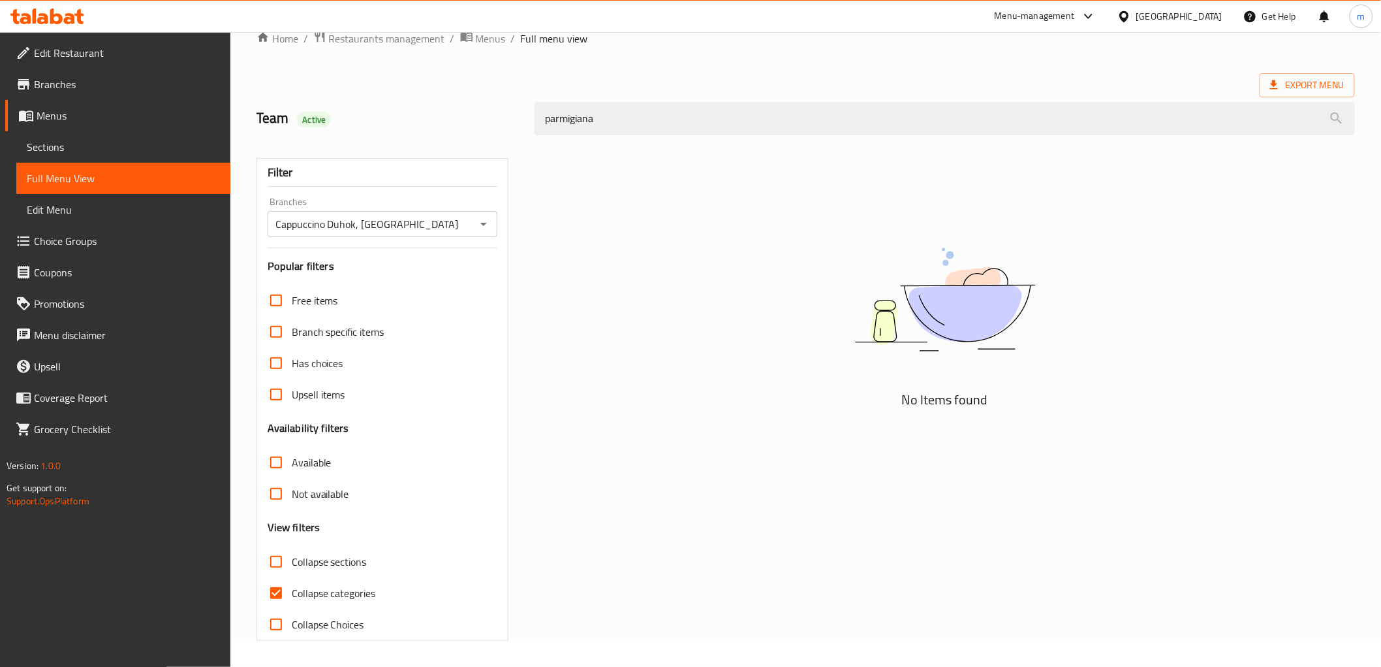
type input "parmigiana"
click at [366, 589] on span "Collapse categories" at bounding box center [334, 593] width 84 height 16
click at [292, 589] on input "Collapse categories" at bounding box center [275, 592] width 31 height 31
checkbox input "false"
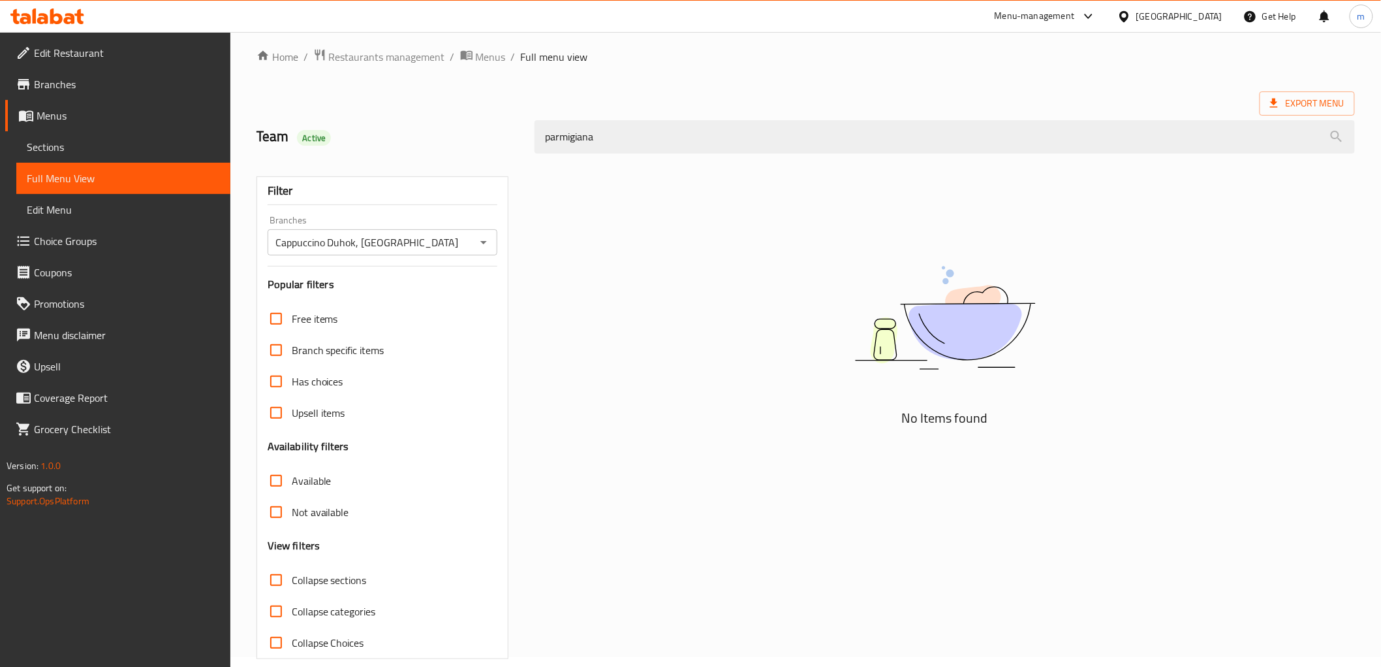
scroll to position [0, 0]
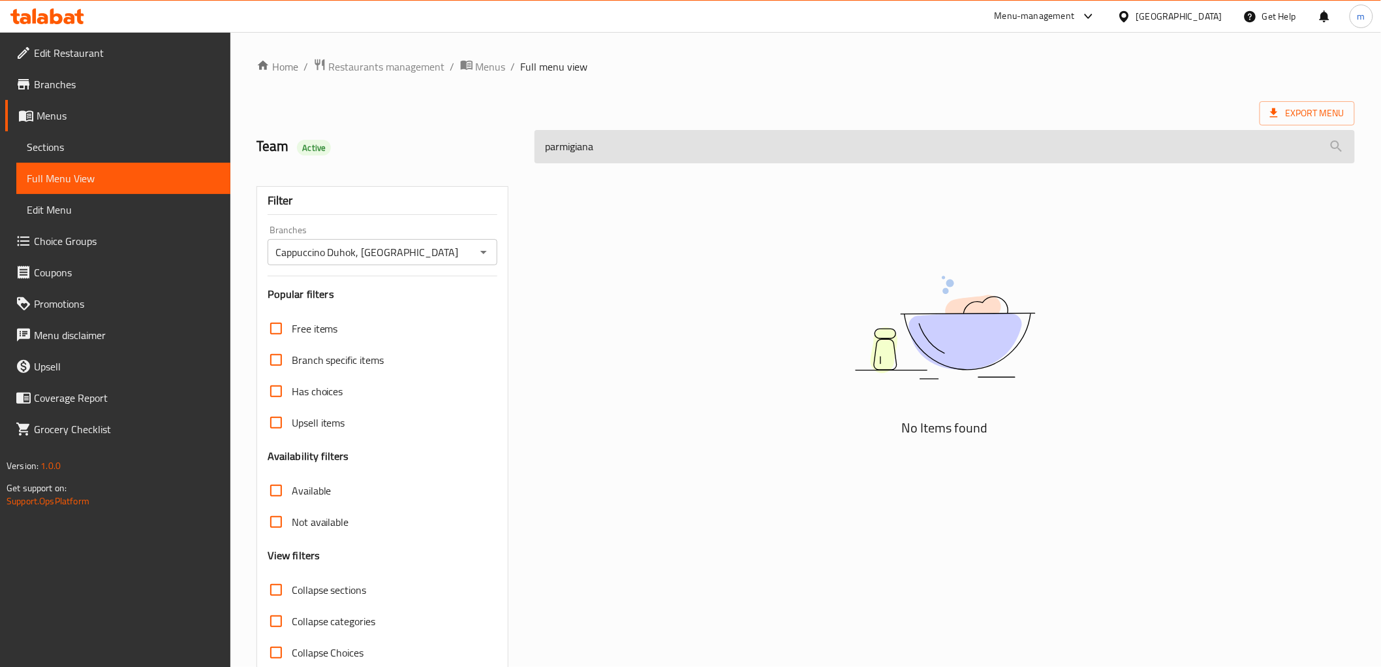
click at [719, 155] on input "parmigiana" at bounding box center [945, 146] width 820 height 33
click at [682, 139] on input "parm" at bounding box center [945, 146] width 820 height 33
paste input "Calzone Pizza"
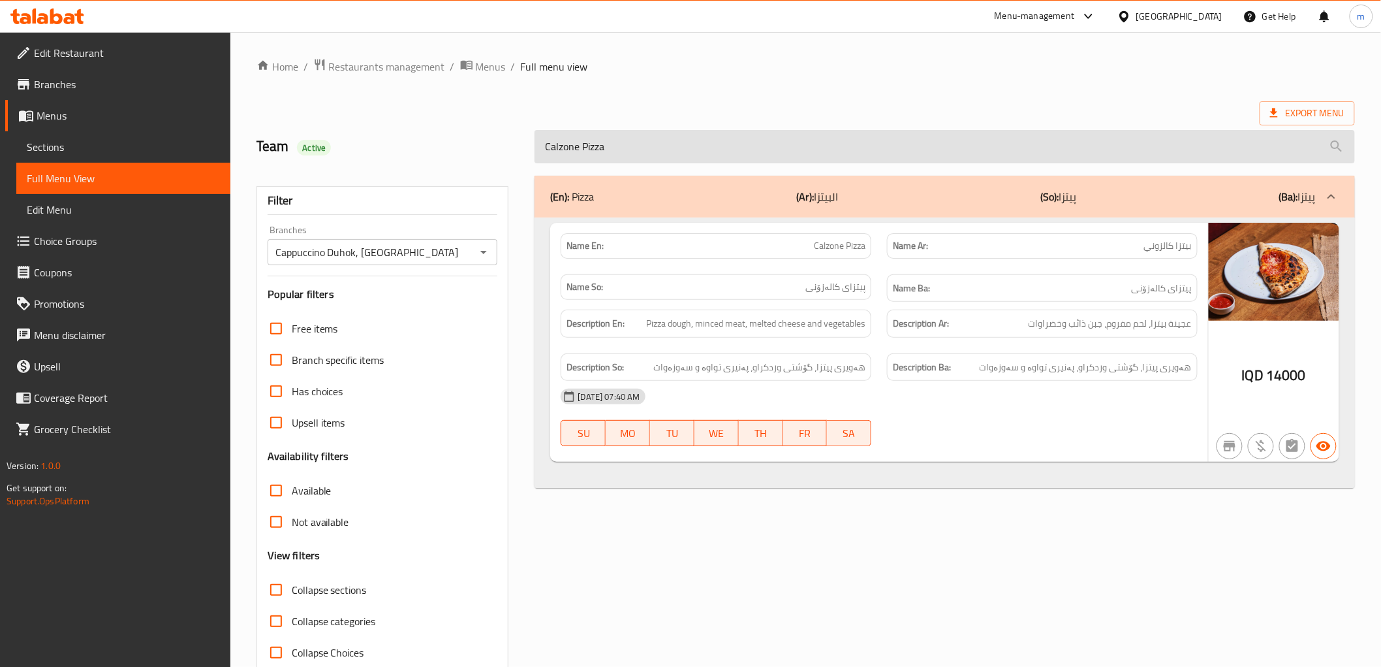
click at [599, 151] on input "Calzone Pizza" at bounding box center [945, 146] width 820 height 33
paste input "Steak Sandwich"
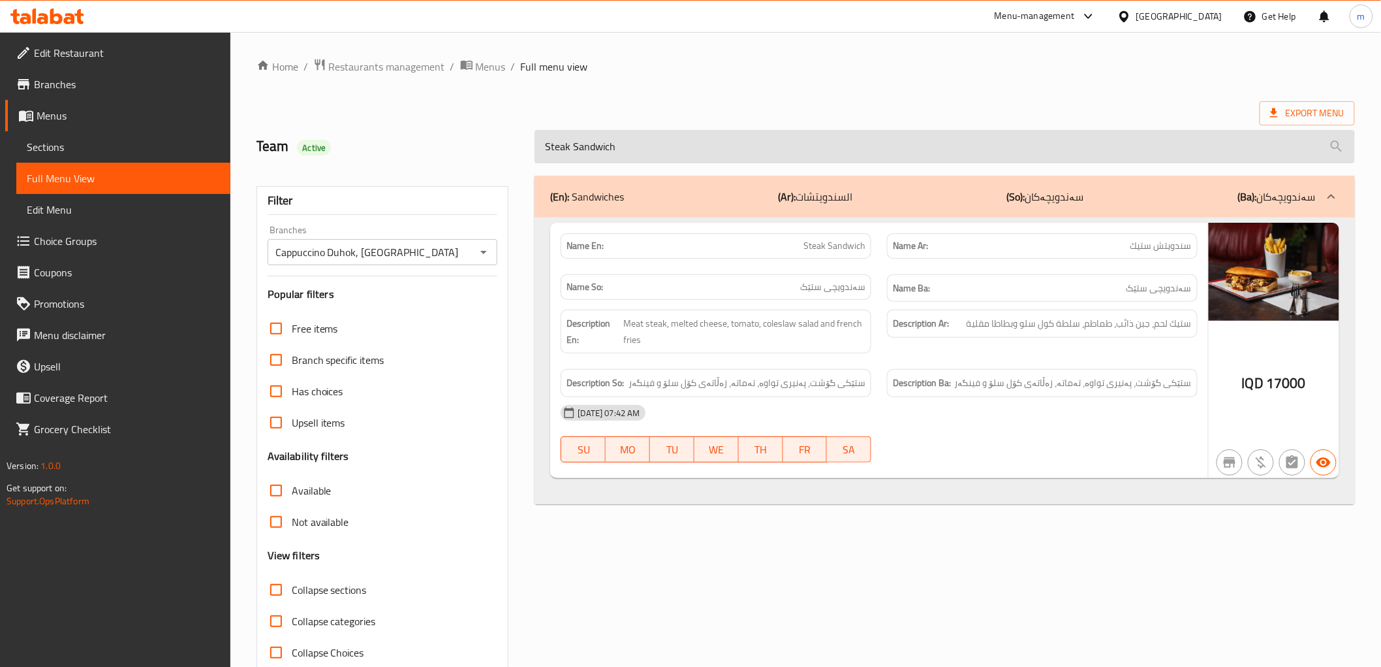
click at [618, 153] on input "Steak Sandwich" at bounding box center [945, 146] width 820 height 33
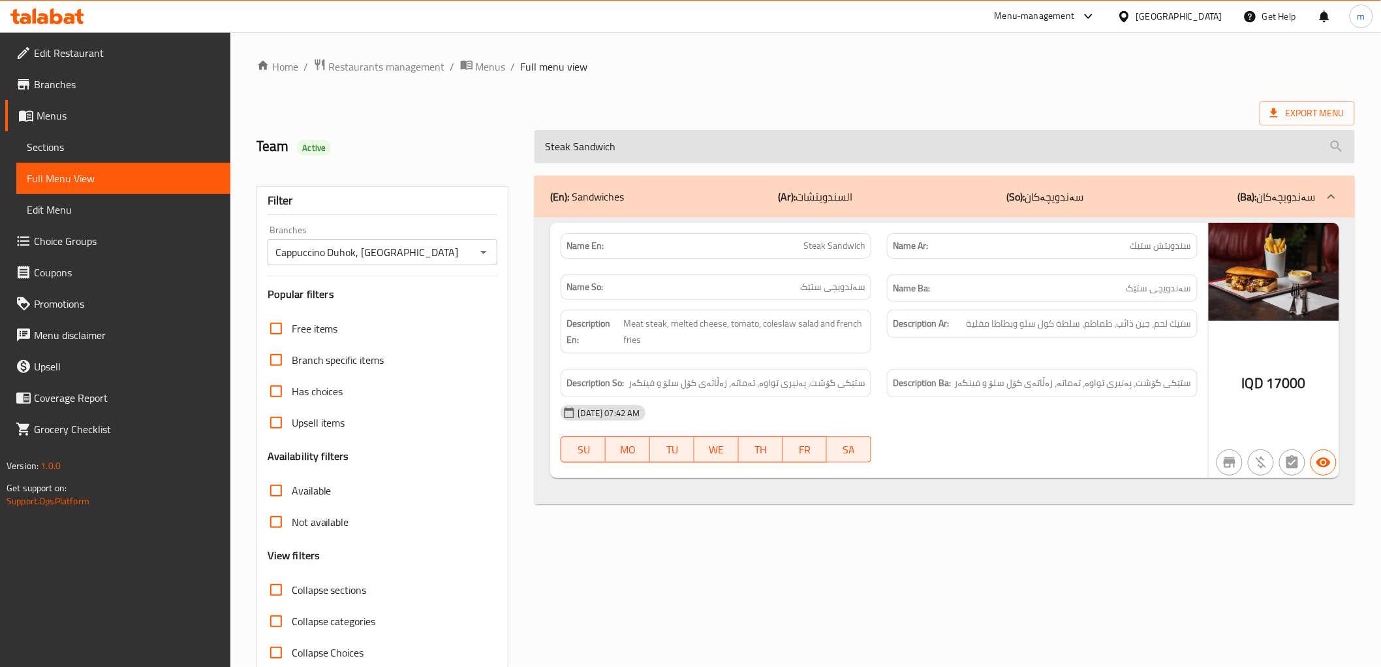
click at [618, 153] on input "Steak Sandwich" at bounding box center [945, 146] width 820 height 33
paste input "Double Burger"
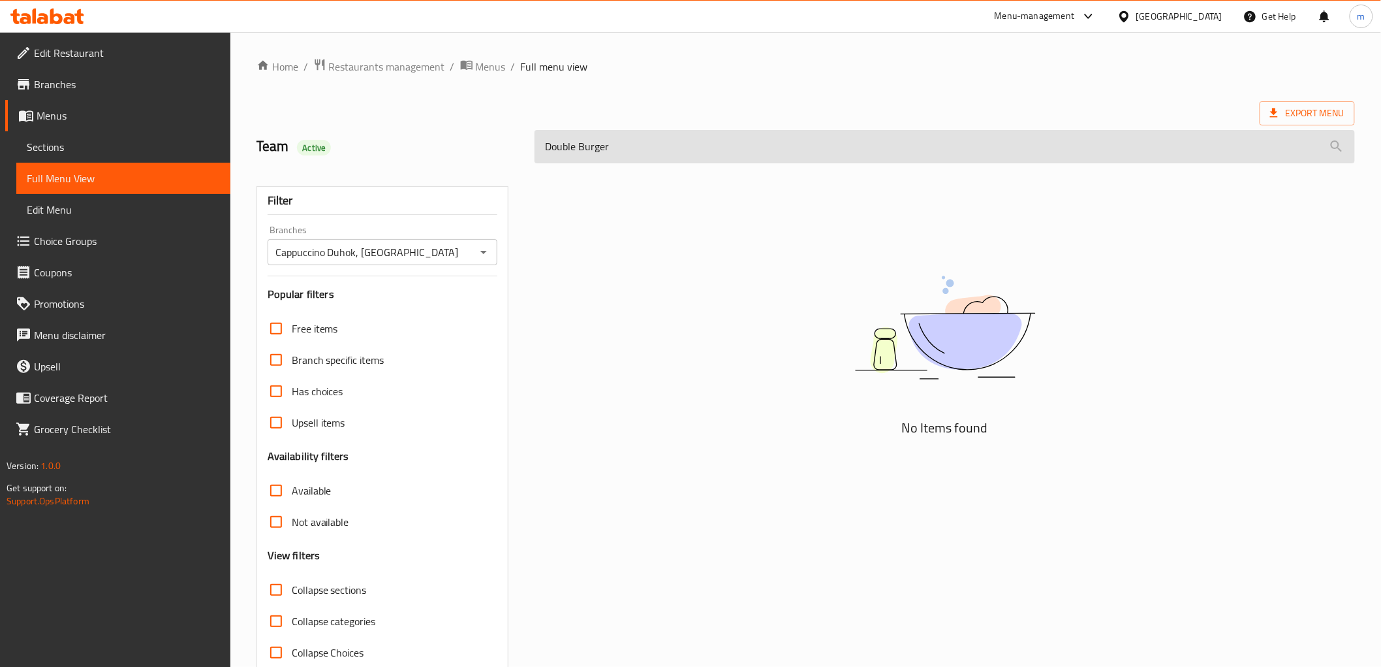
click at [616, 152] on input "Double Burger" at bounding box center [945, 146] width 820 height 33
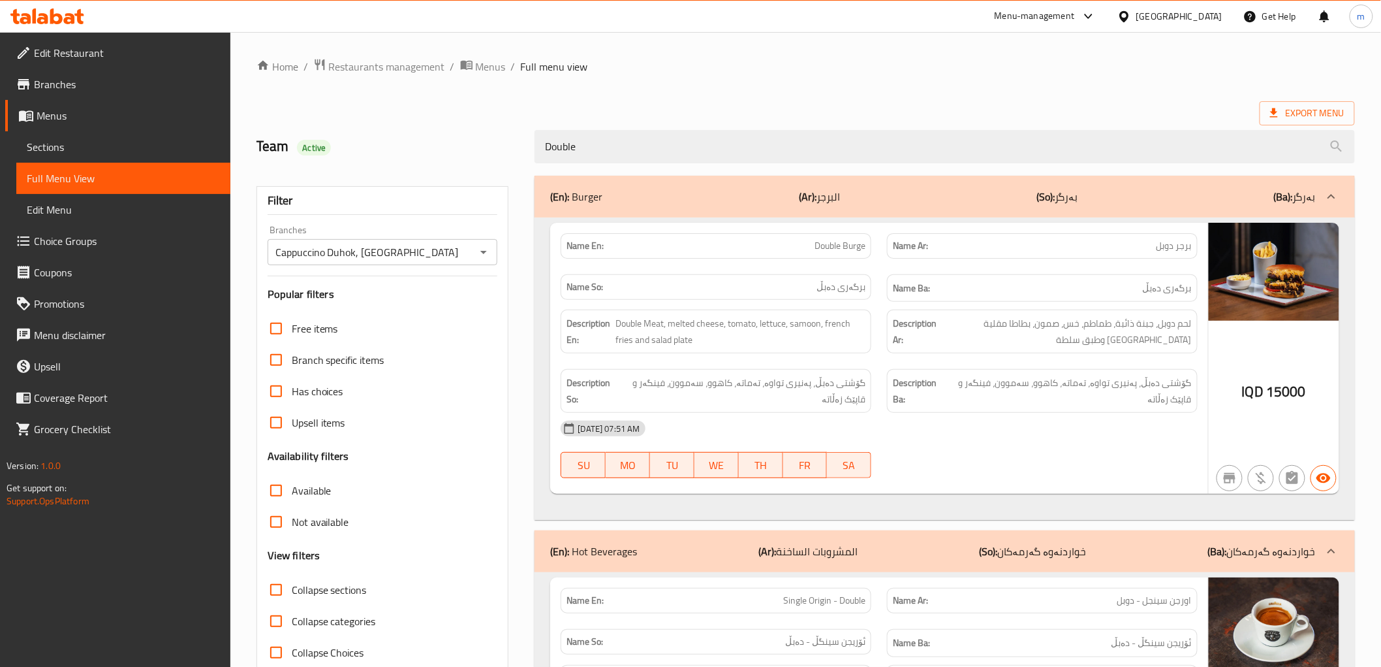
type input "Double"
click at [829, 242] on span "Double Burge" at bounding box center [840, 246] width 51 height 14
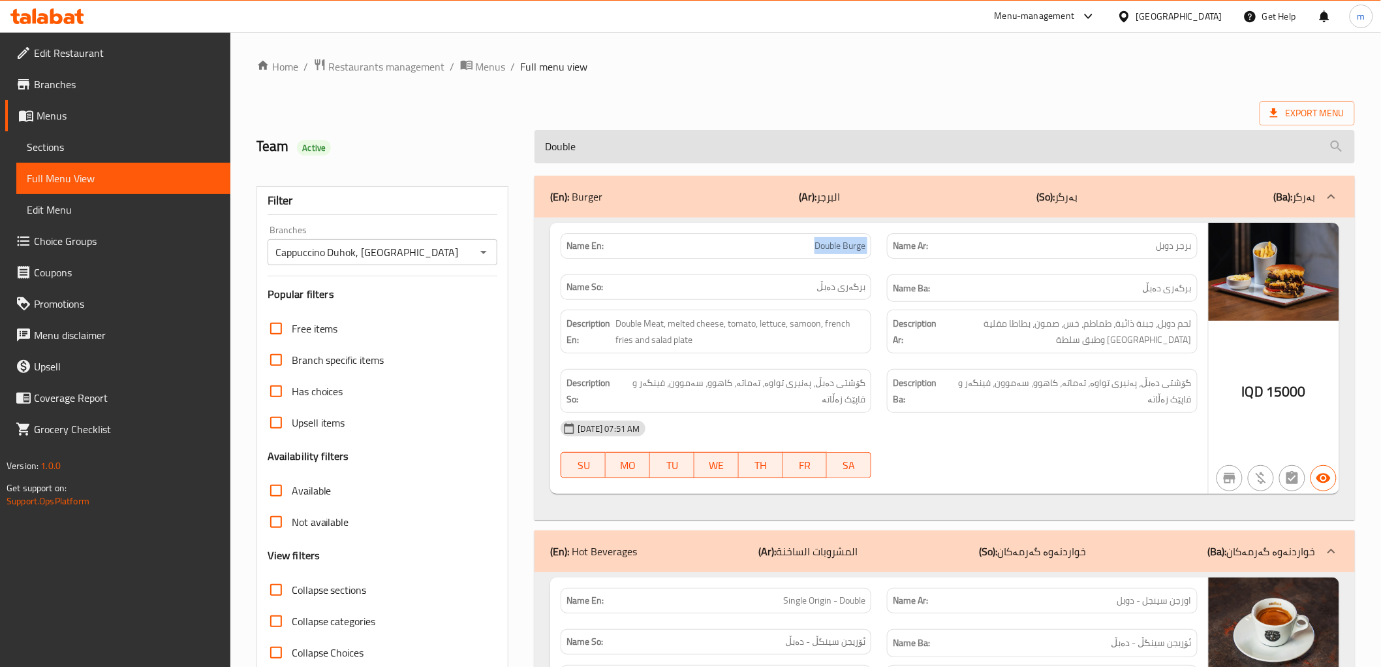
copy span "Double Burge"
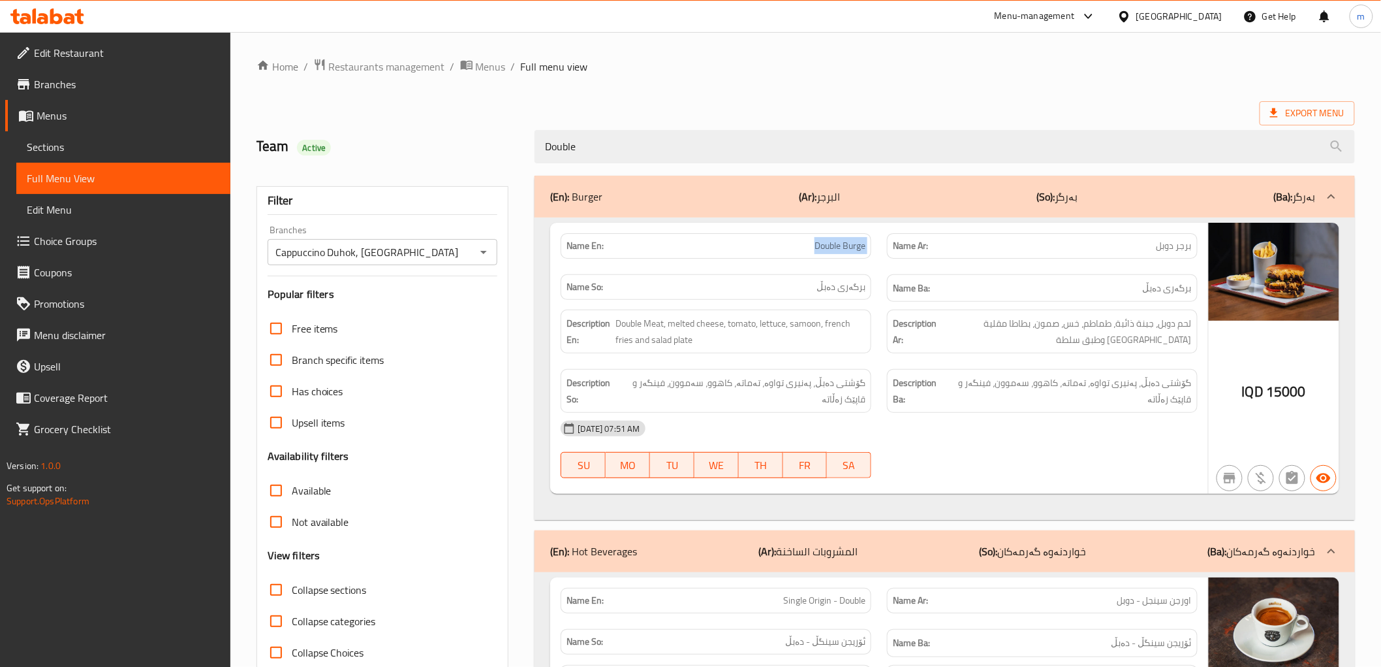
click at [92, 146] on span "Sections" at bounding box center [123, 147] width 193 height 16
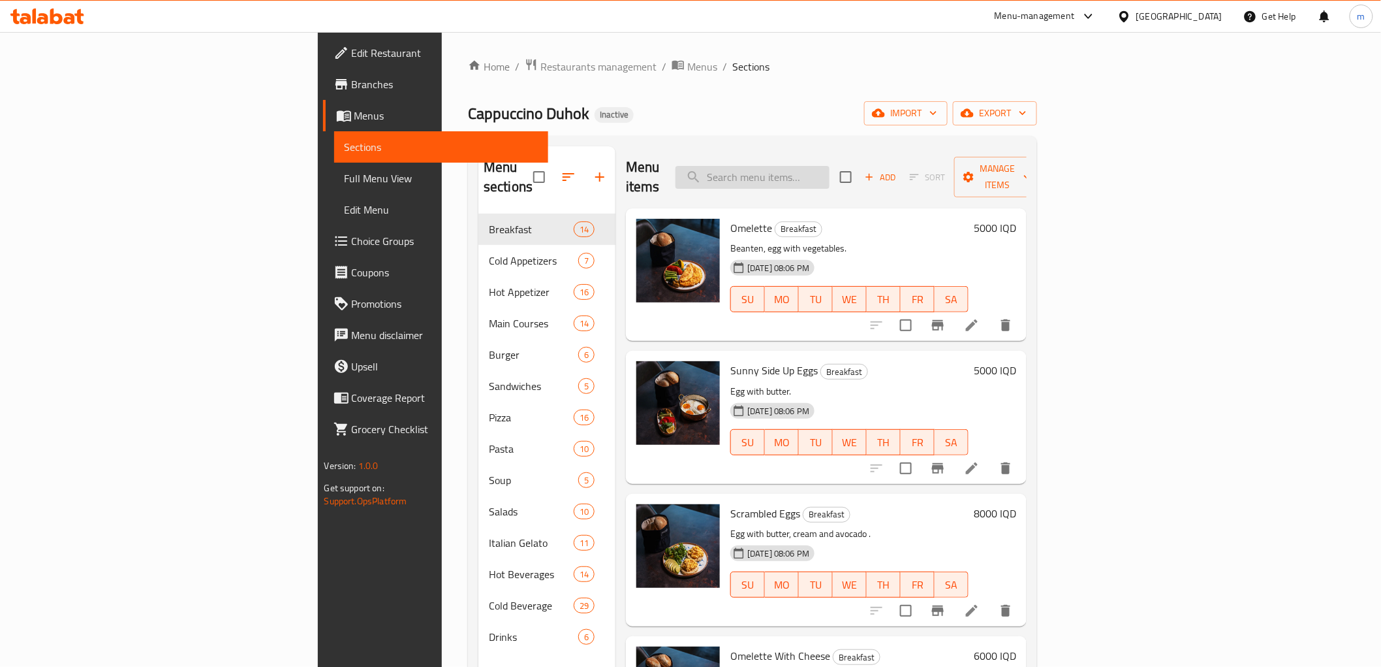
click at [830, 176] on input "search" at bounding box center [753, 177] width 154 height 23
paste input "Double Burge"
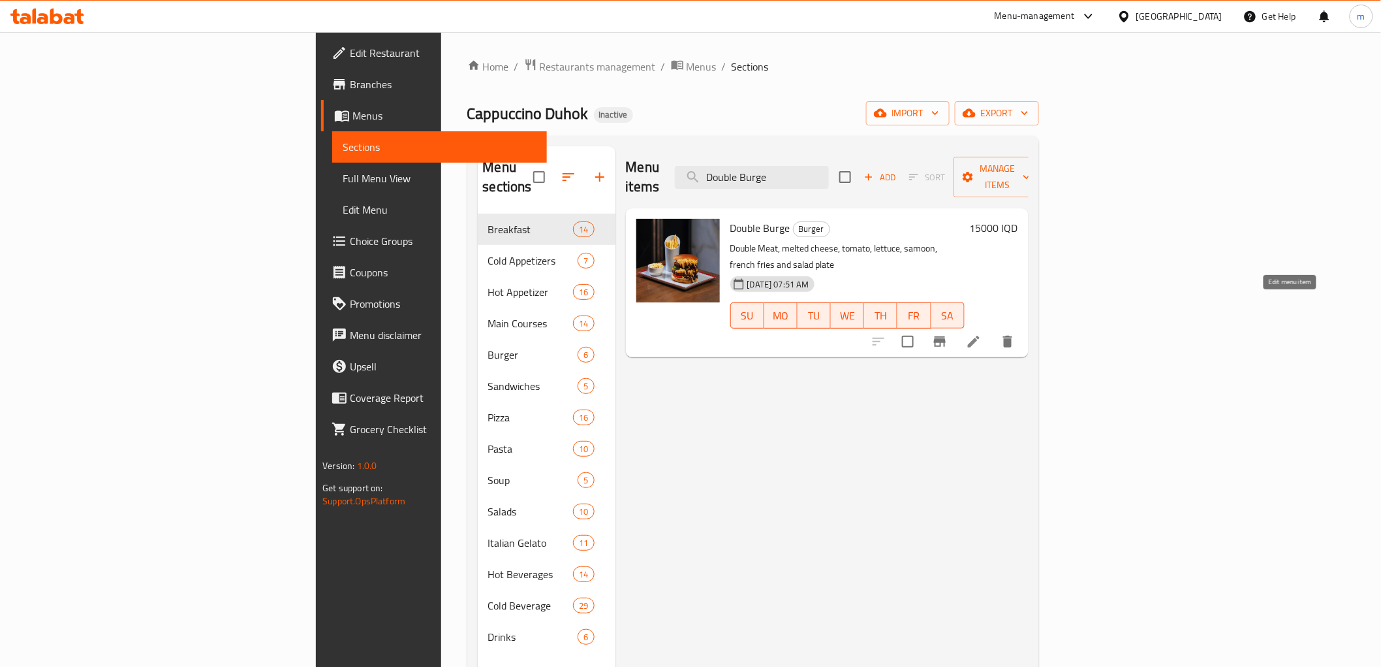
type input "Double Burge"
click at [982, 334] on icon at bounding box center [974, 342] width 16 height 16
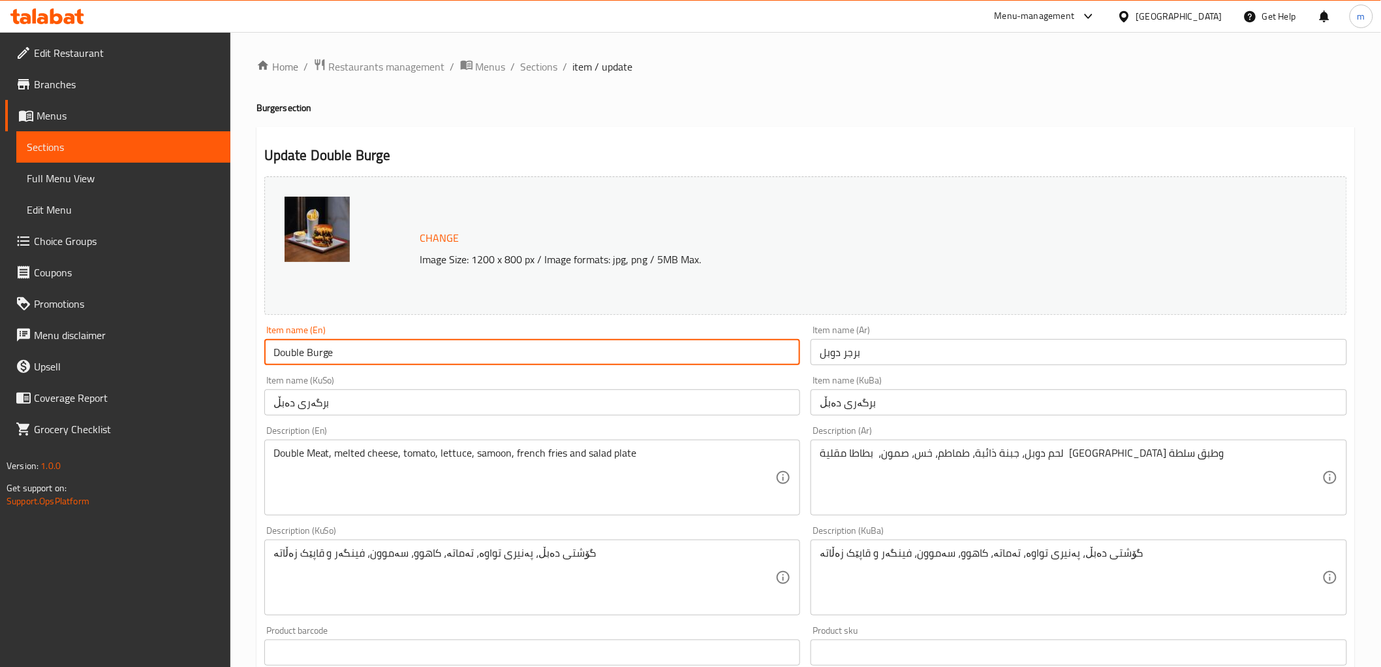
click at [462, 347] on input "Double Burge" at bounding box center [532, 352] width 537 height 26
type input "Double Burger"
click at [310, 349] on input "Double Burger" at bounding box center [532, 352] width 537 height 26
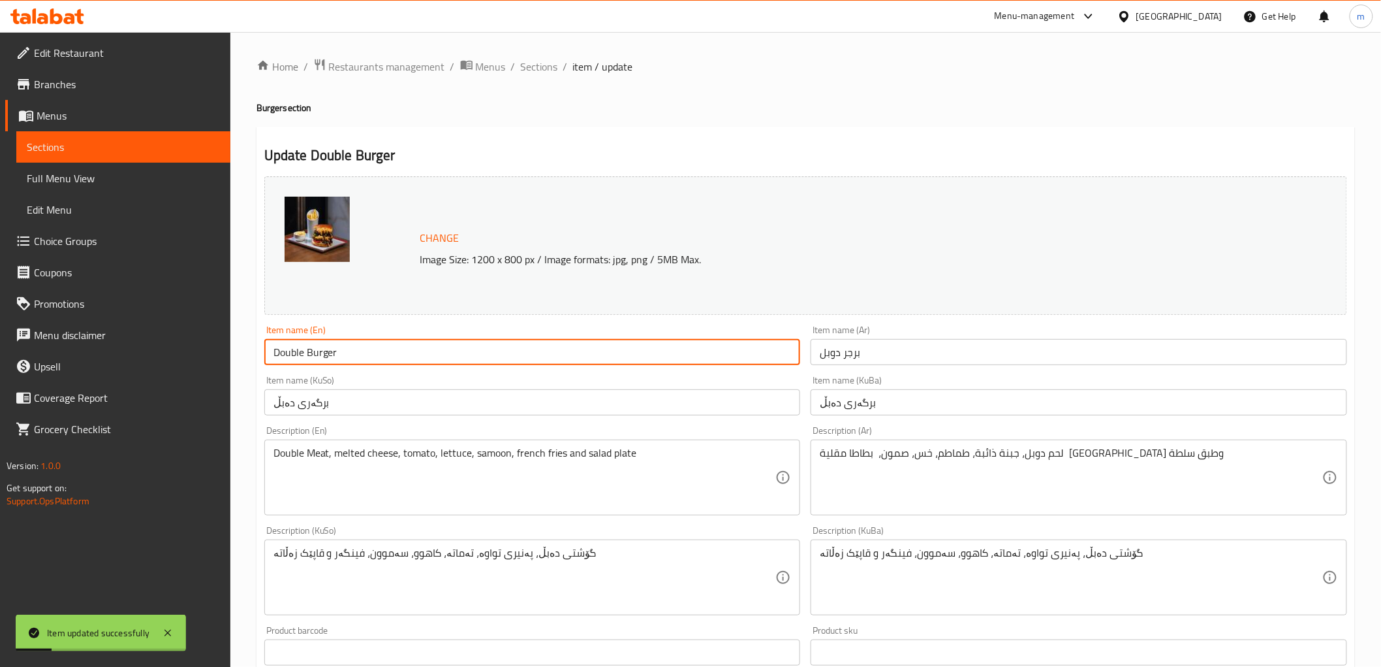
click at [310, 349] on input "Double Burger" at bounding box center [532, 352] width 537 height 26
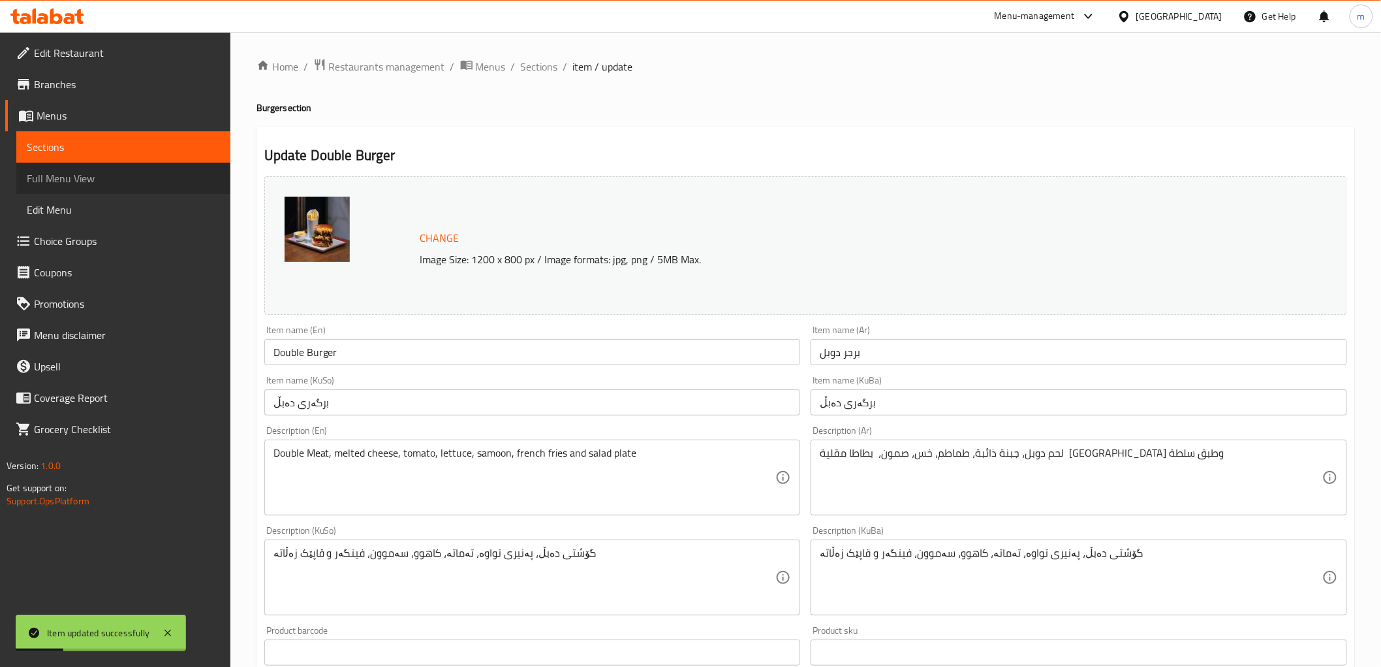
click at [142, 181] on span "Full Menu View" at bounding box center [123, 178] width 193 height 16
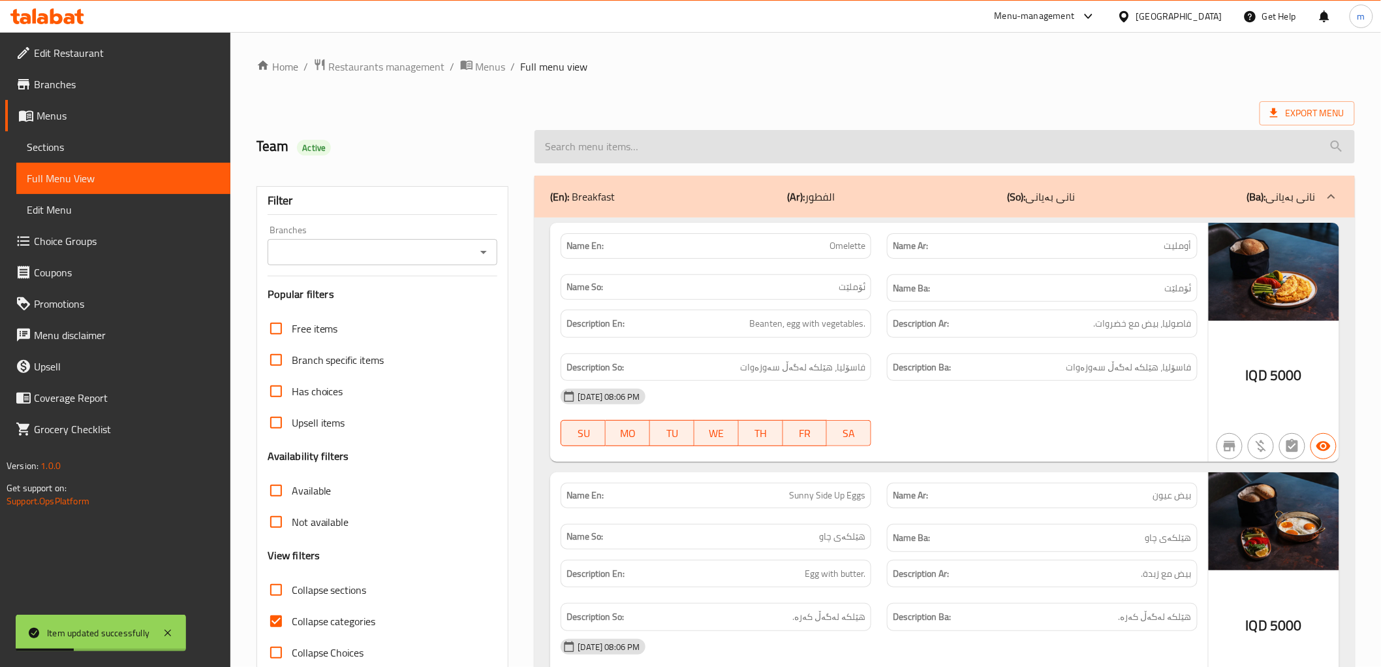
click at [670, 145] on input "search" at bounding box center [945, 146] width 820 height 33
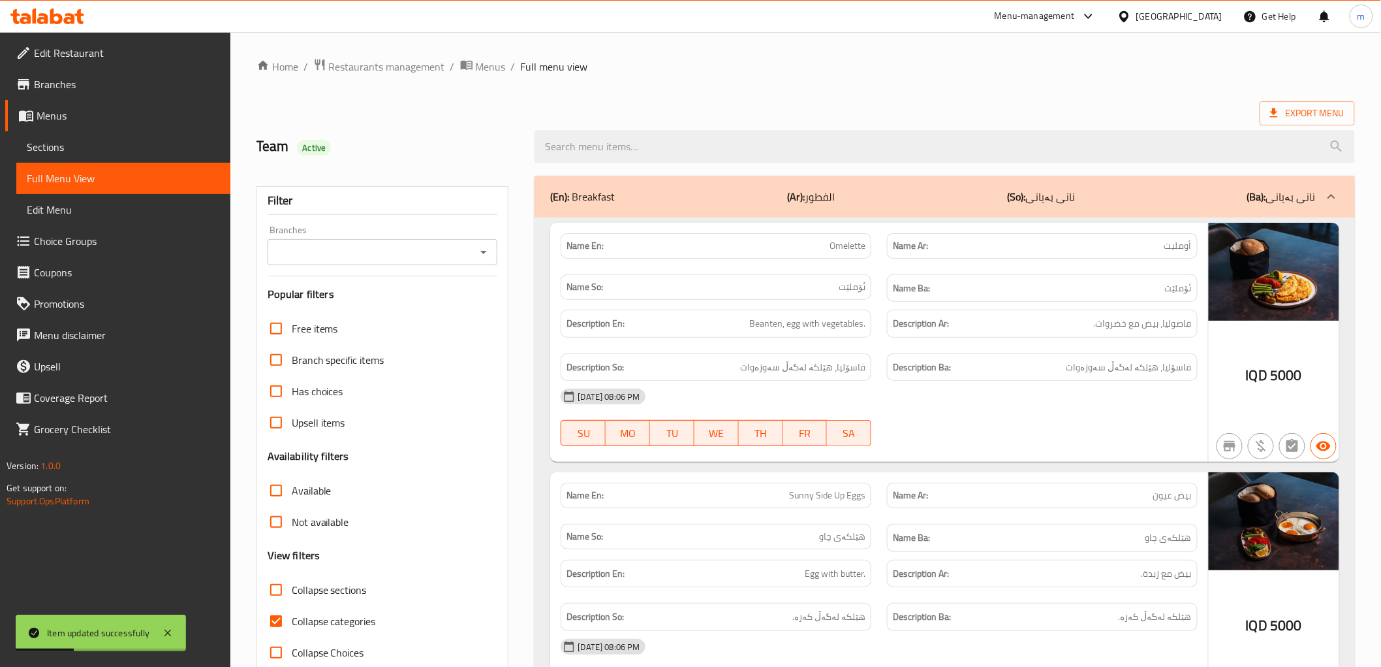
paste input "Double Burger"
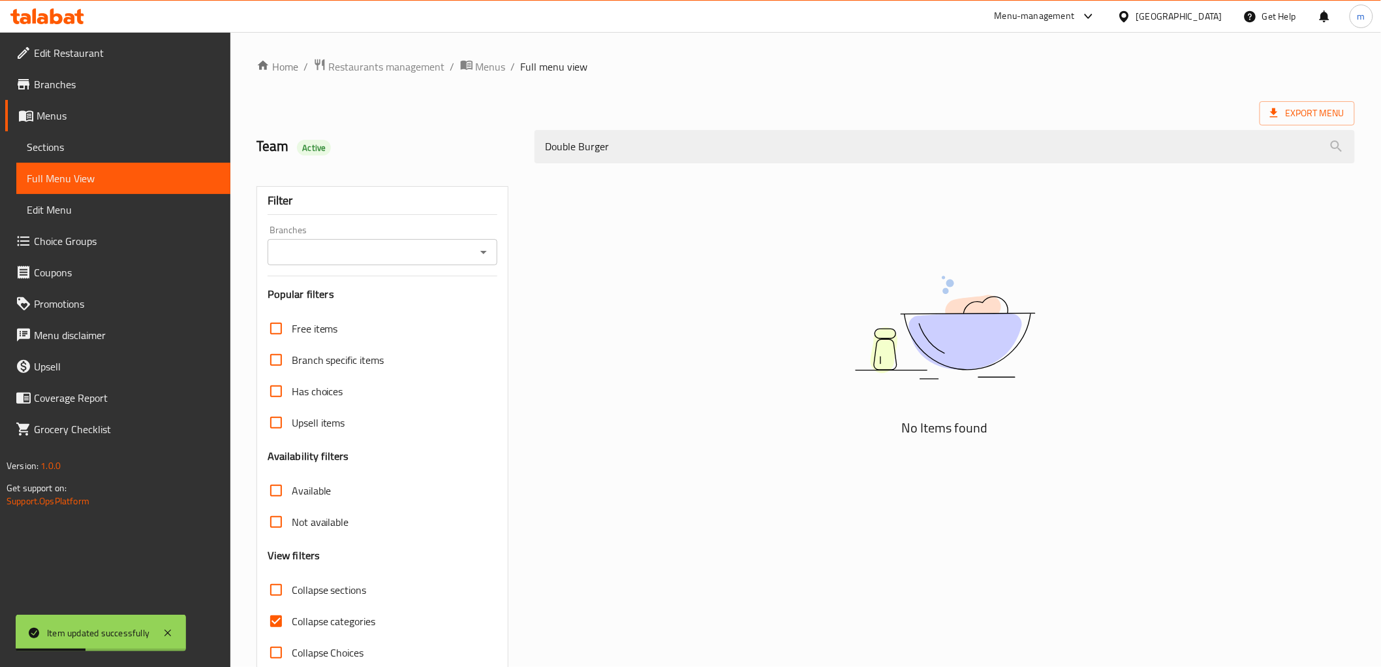
click at [483, 252] on icon "Open" at bounding box center [483, 252] width 7 height 3
type input "Double Burger"
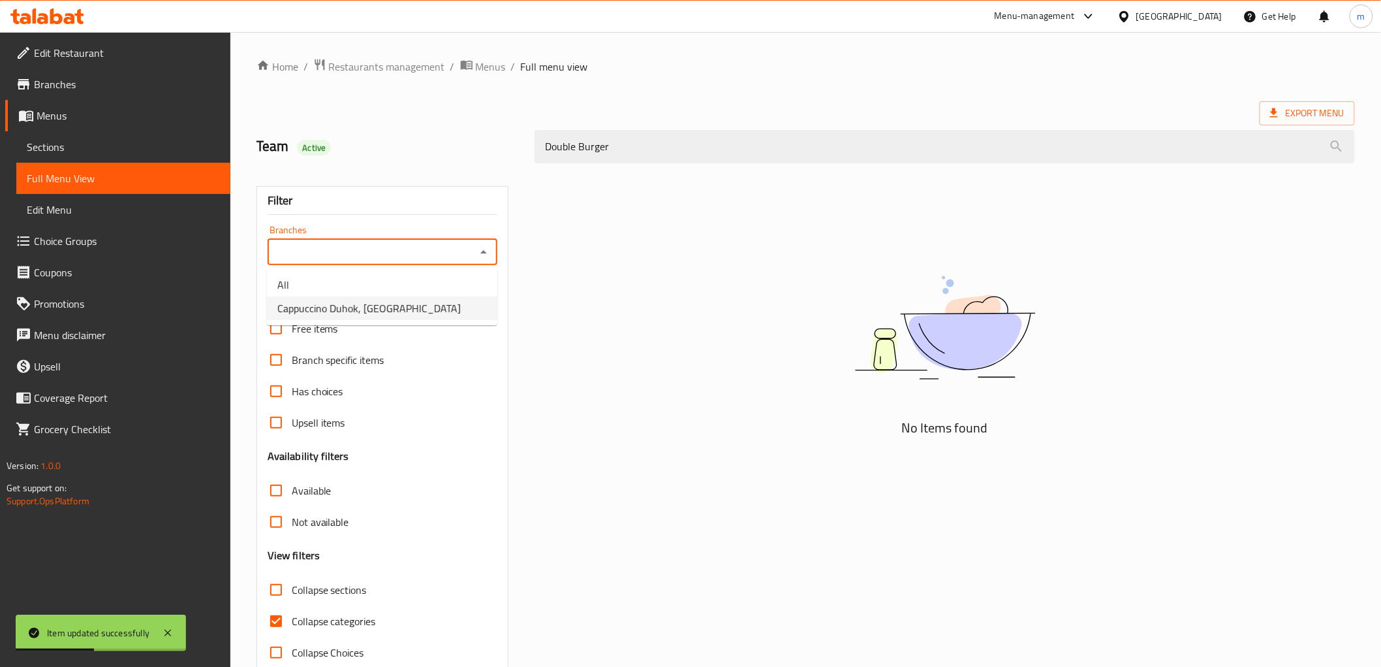
click at [440, 308] on li "Cappuccino Duhok, [GEOGRAPHIC_DATA]" at bounding box center [382, 308] width 230 height 24
type input "Cappuccino Duhok, [GEOGRAPHIC_DATA]"
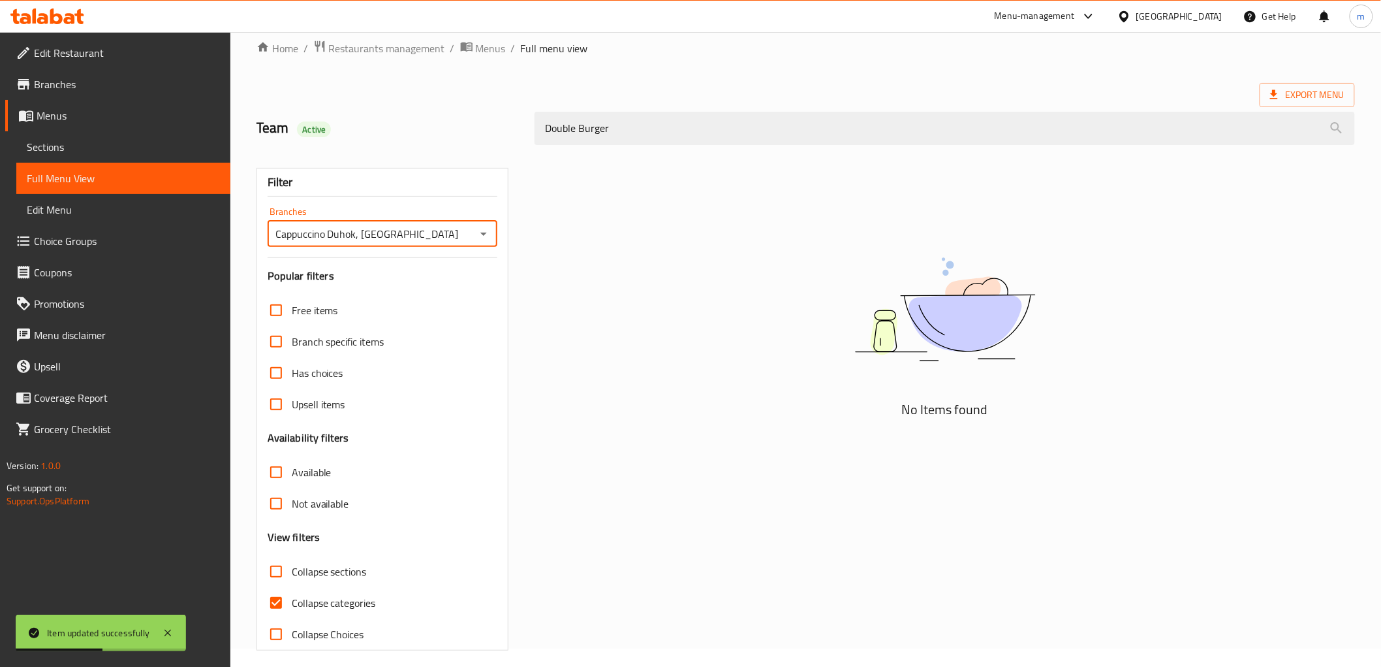
scroll to position [28, 0]
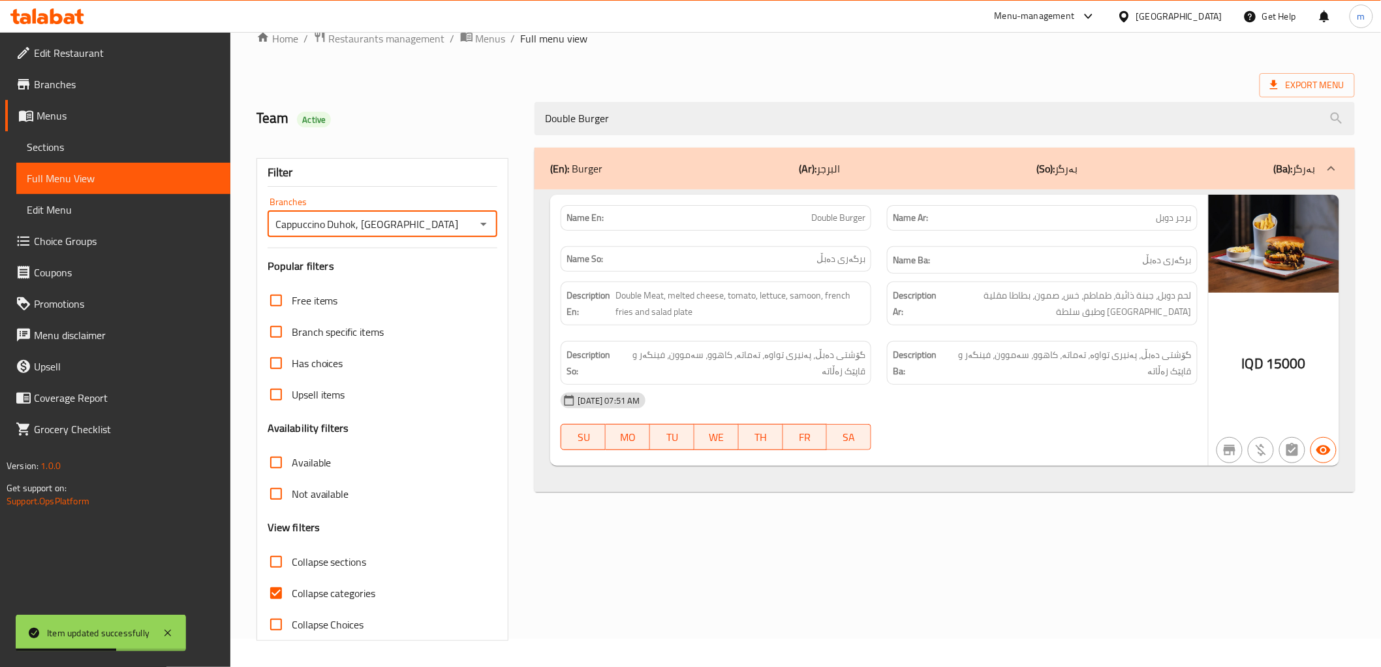
click at [275, 595] on input "Collapse categories" at bounding box center [275, 592] width 31 height 31
checkbox input "false"
click at [171, 629] on icon at bounding box center [168, 632] width 7 height 7
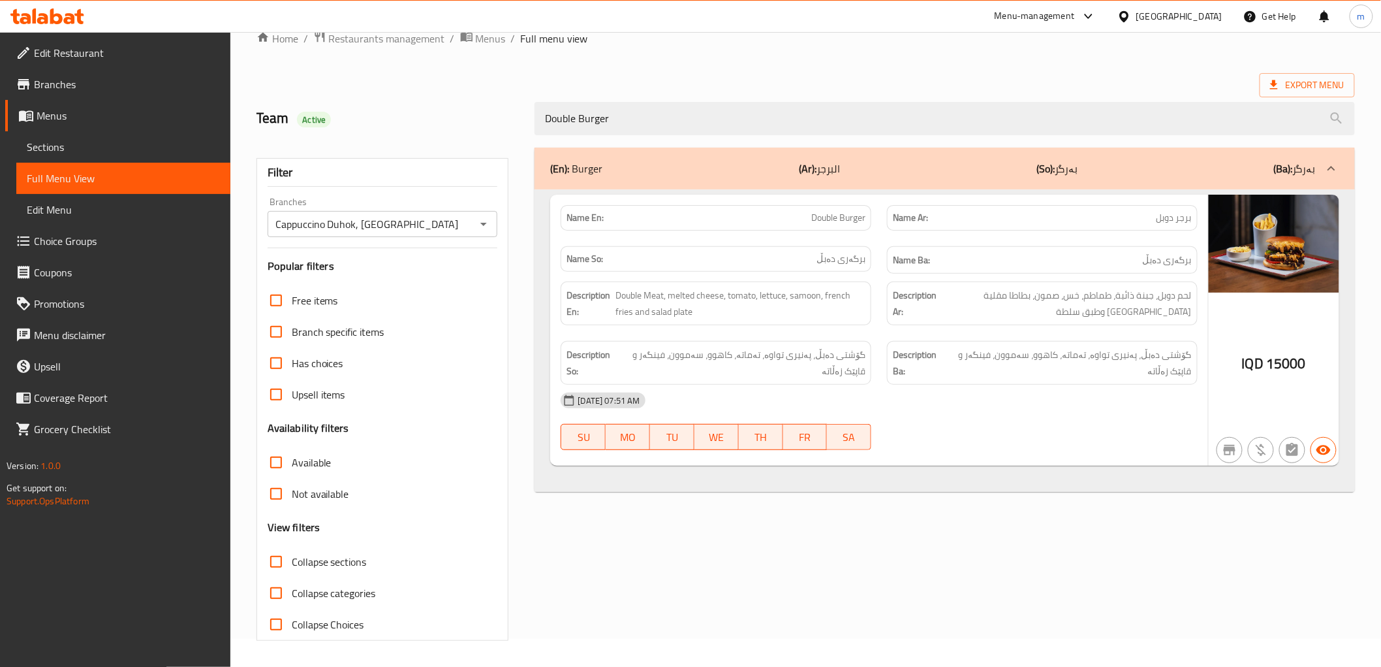
click at [114, 145] on span "Sections" at bounding box center [123, 147] width 193 height 16
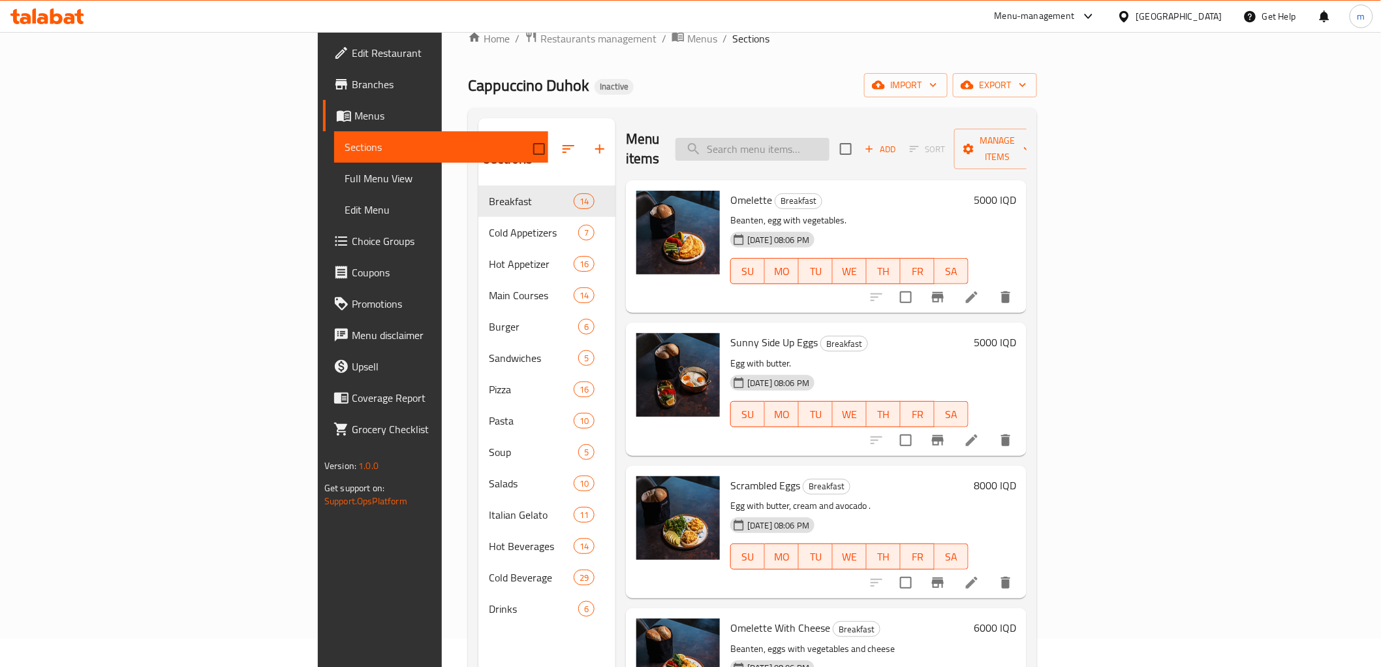
click at [830, 146] on input "search" at bounding box center [753, 149] width 154 height 23
paste input "Double Burger"
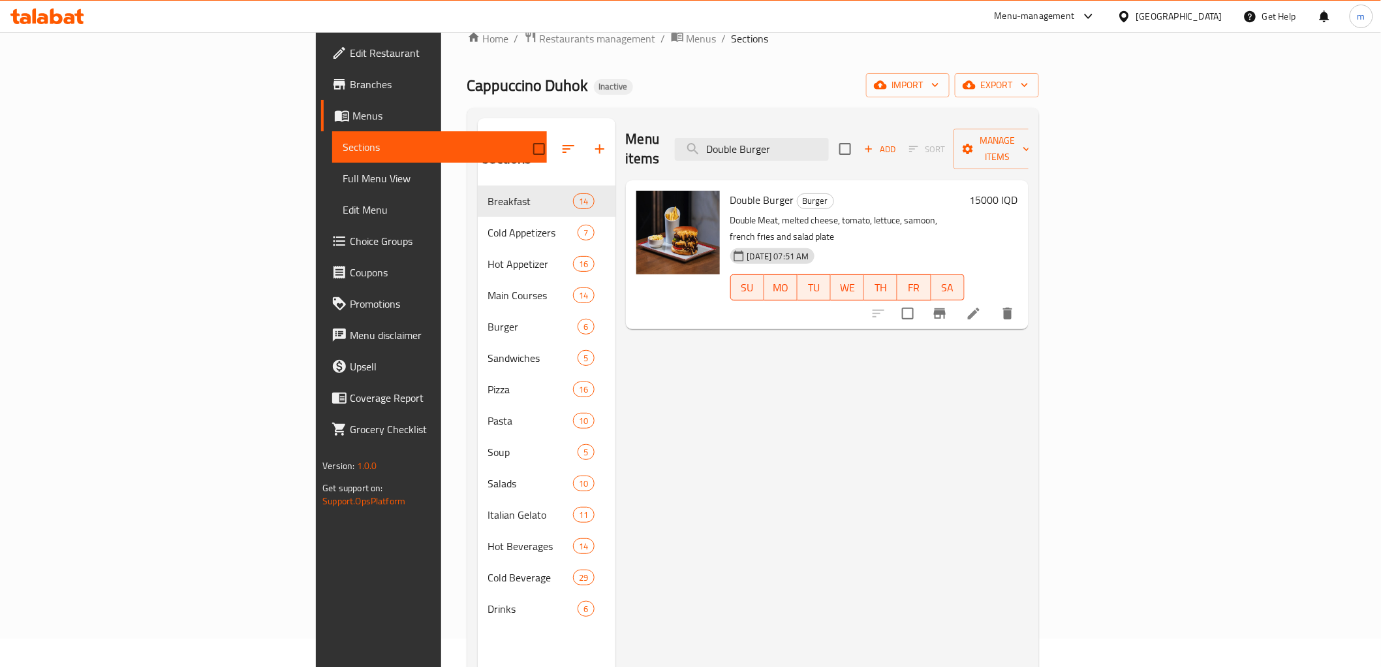
type input "Double Burger"
click at [992, 302] on li at bounding box center [974, 314] width 37 height 24
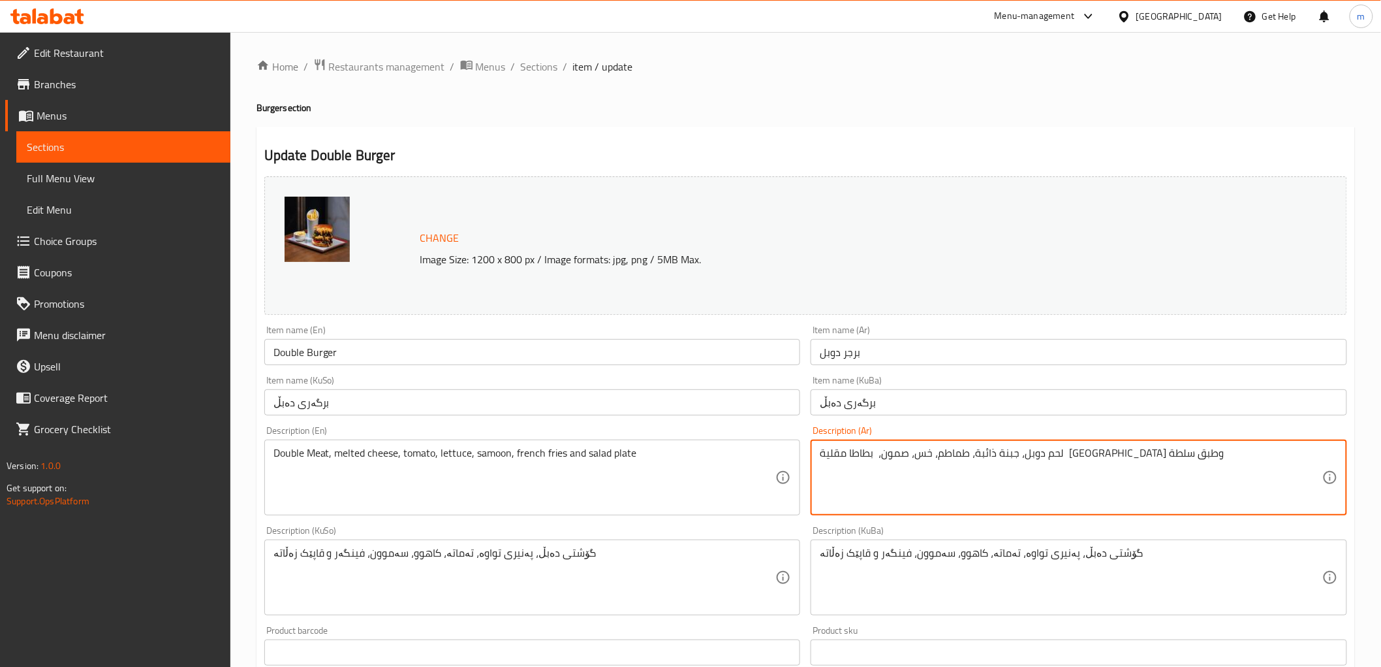
click at [898, 453] on textarea "لحم دوبل، جبنة ذائبة، طماطم، خس، صمون، بطاطا مقلية مقلية وطبق سلطة" at bounding box center [1071, 478] width 503 height 62
click at [905, 414] on input "برگەری دەبڵ" at bounding box center [1079, 402] width 537 height 26
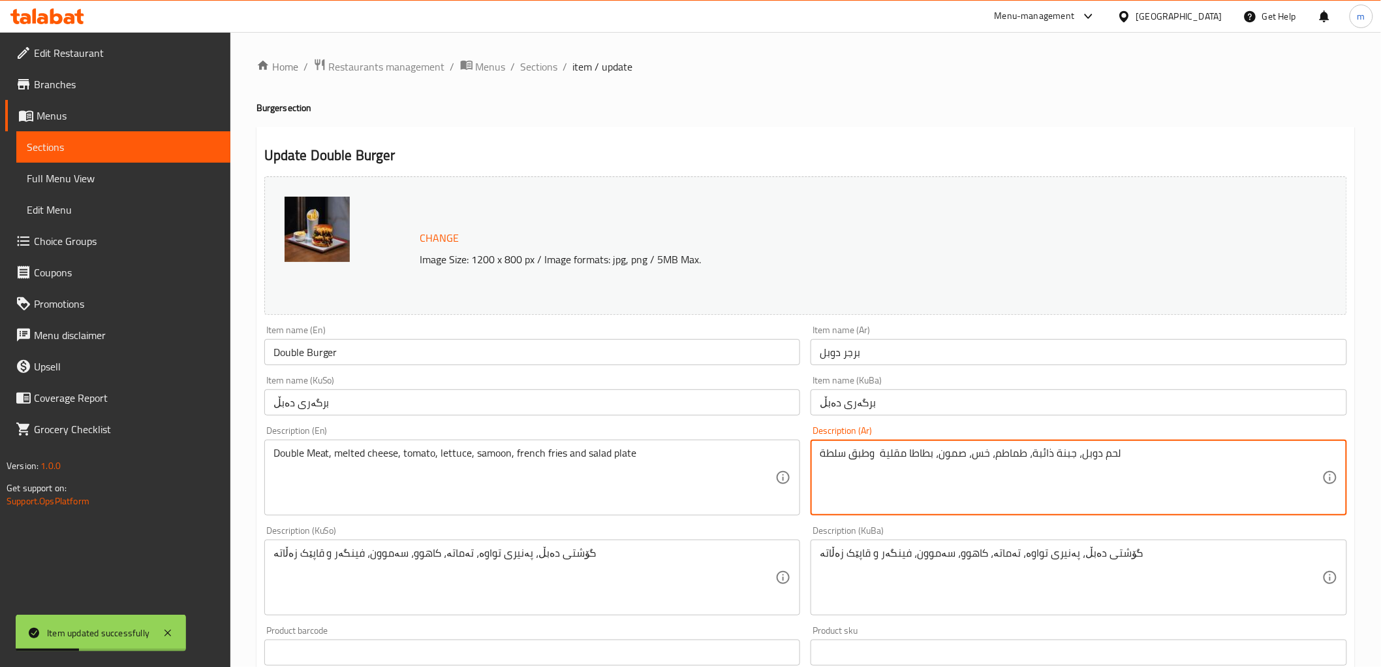
type textarea "لحم دوبل، جبنة ذائبة، طماطم، خس، صمون، بطاطا مقلية وطبق سلطة"
click at [909, 422] on div "Description (Ar) لحم دوبل، جبنة ذائبة، طماطم، خس، صمون، بطاطا مقلية وطبق سلطة D…" at bounding box center [1079, 470] width 547 height 100
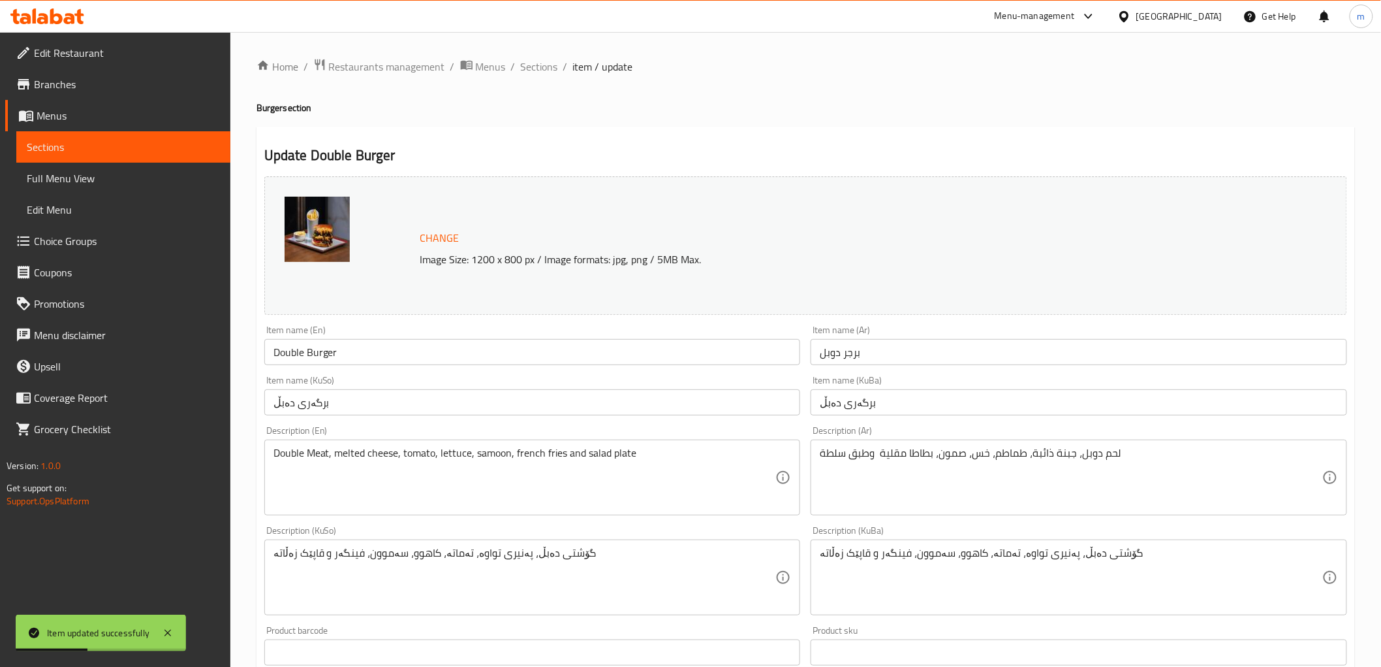
click at [905, 386] on div "Item name (KuBa) برگەری دەبڵ Item name (KuBa)" at bounding box center [1079, 395] width 537 height 40
click at [905, 411] on input "برگەری دەبڵ" at bounding box center [1079, 402] width 537 height 26
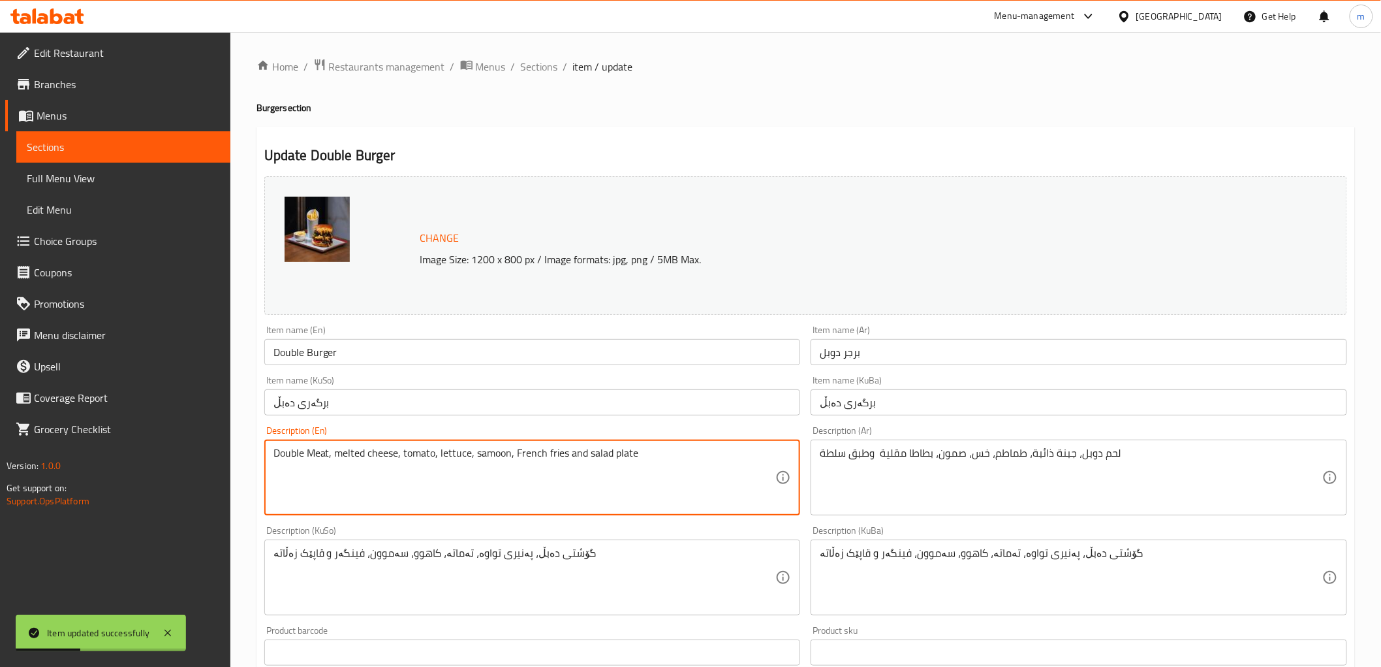
type textarea "Double Meat, melted cheese, tomato, lettuce, samoon, French fries and salad pla…"
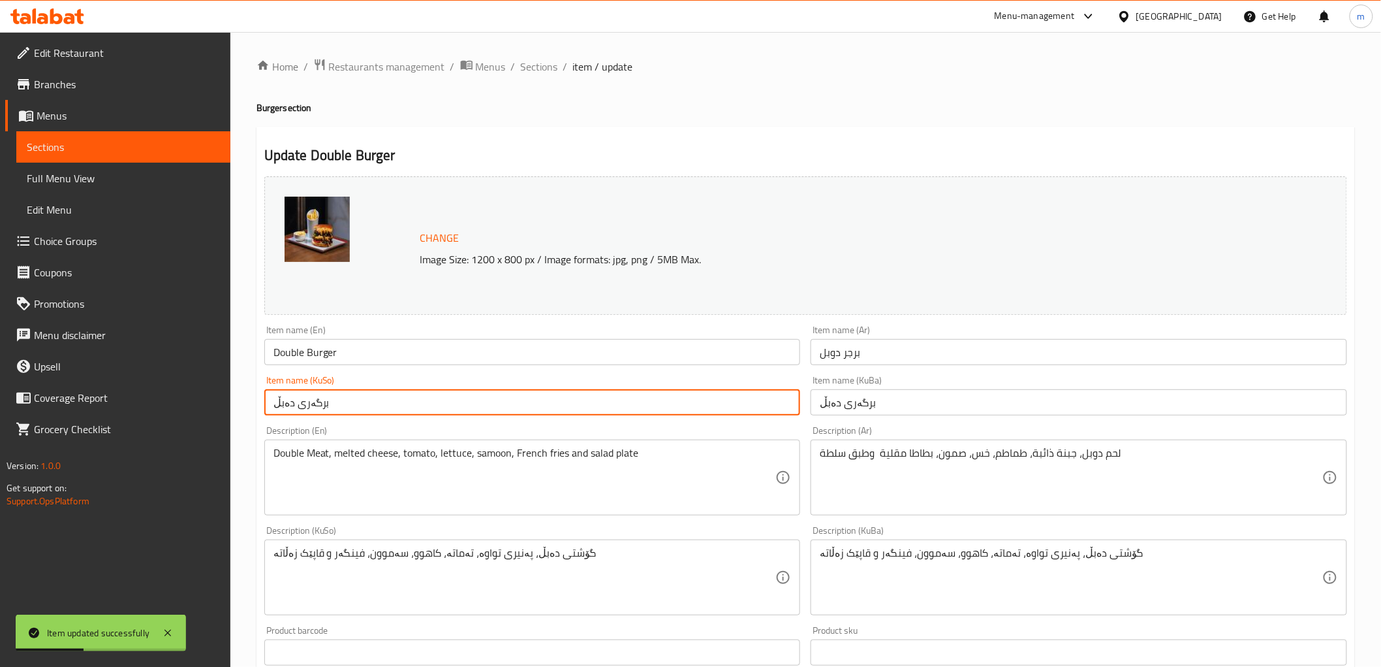
click at [573, 398] on input "برگەری دەبڵ" at bounding box center [532, 402] width 537 height 26
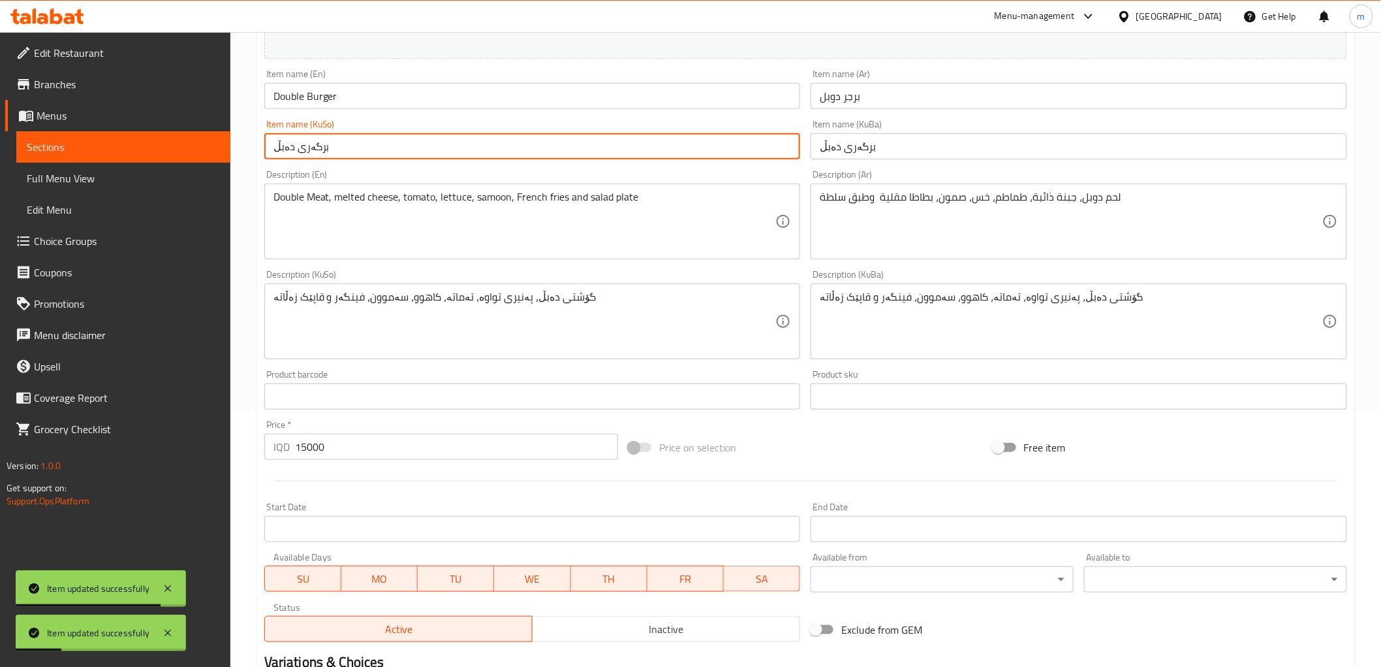
scroll to position [121, 0]
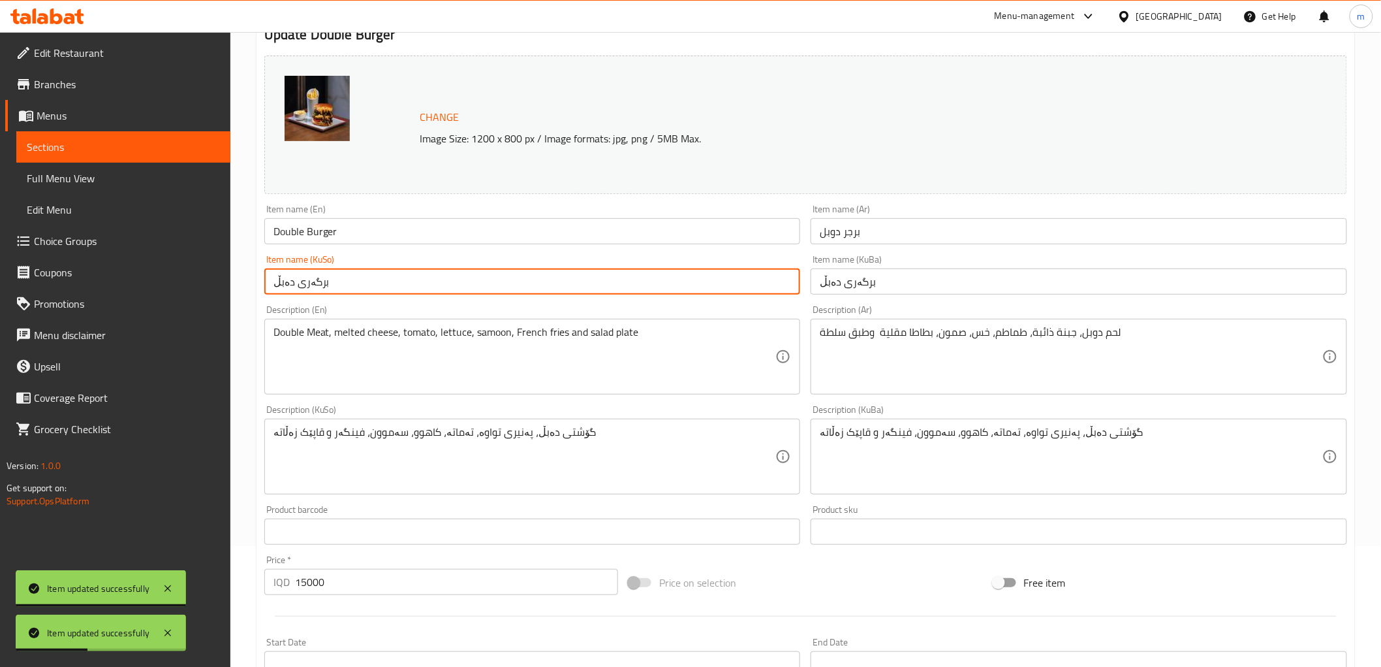
click at [138, 177] on span "Full Menu View" at bounding box center [123, 178] width 193 height 16
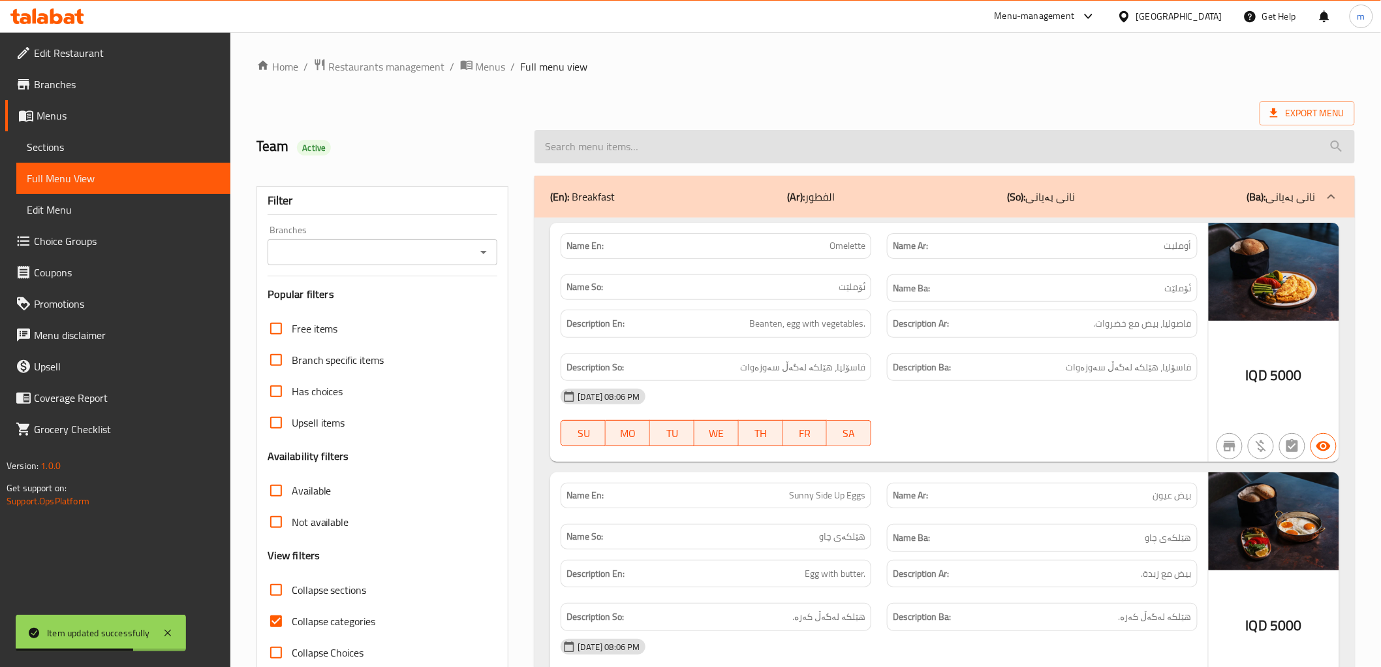
click at [697, 148] on input "search" at bounding box center [945, 146] width 820 height 33
paste input "Classic Burger"
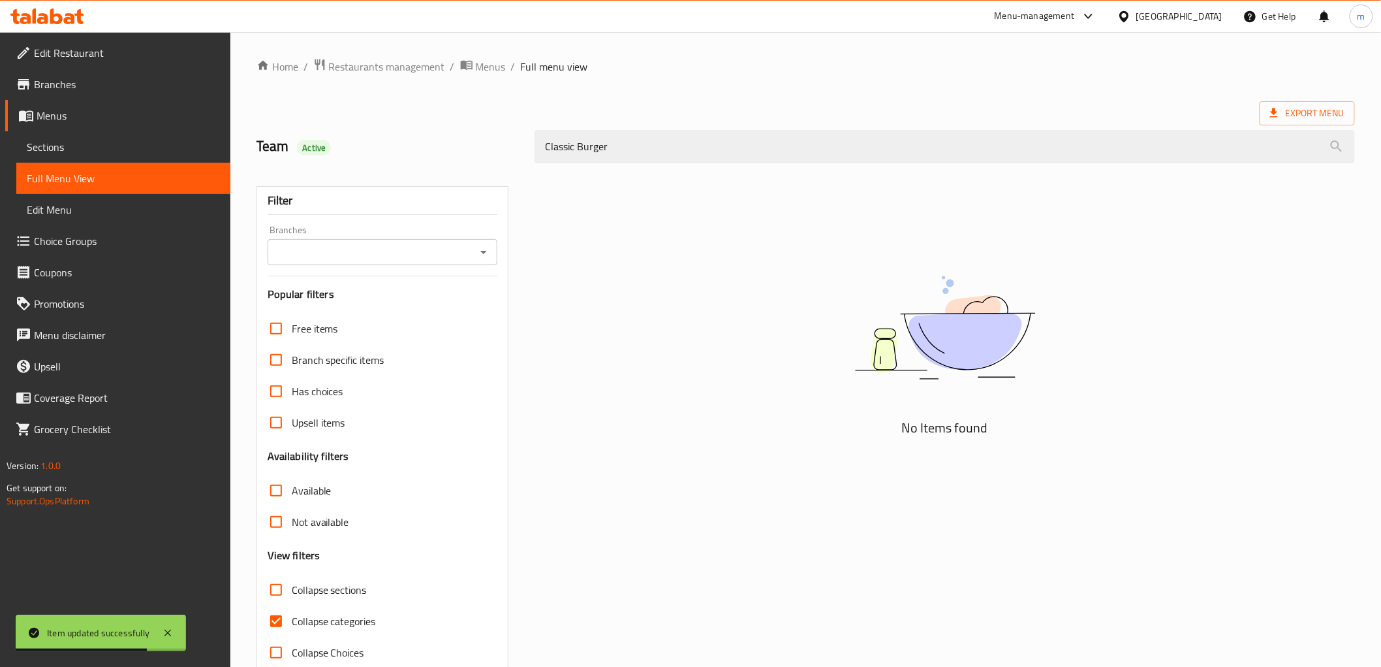
drag, startPoint x: 488, startPoint y: 247, endPoint x: 484, endPoint y: 259, distance: 13.0
click at [487, 248] on icon "Open" at bounding box center [484, 252] width 16 height 16
type input "Classic Burger"
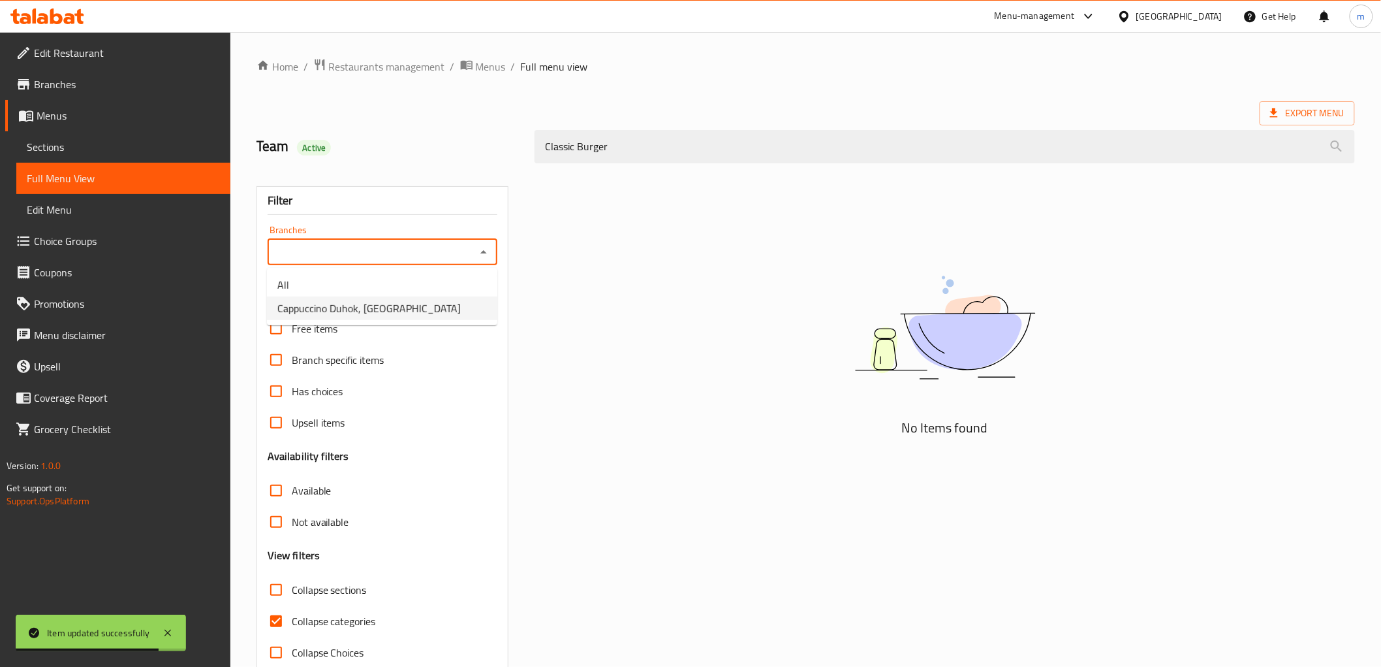
click at [451, 301] on li "Cappuccino Duhok, [GEOGRAPHIC_DATA]" at bounding box center [382, 308] width 230 height 24
type input "Cappuccino Duhok, [GEOGRAPHIC_DATA]"
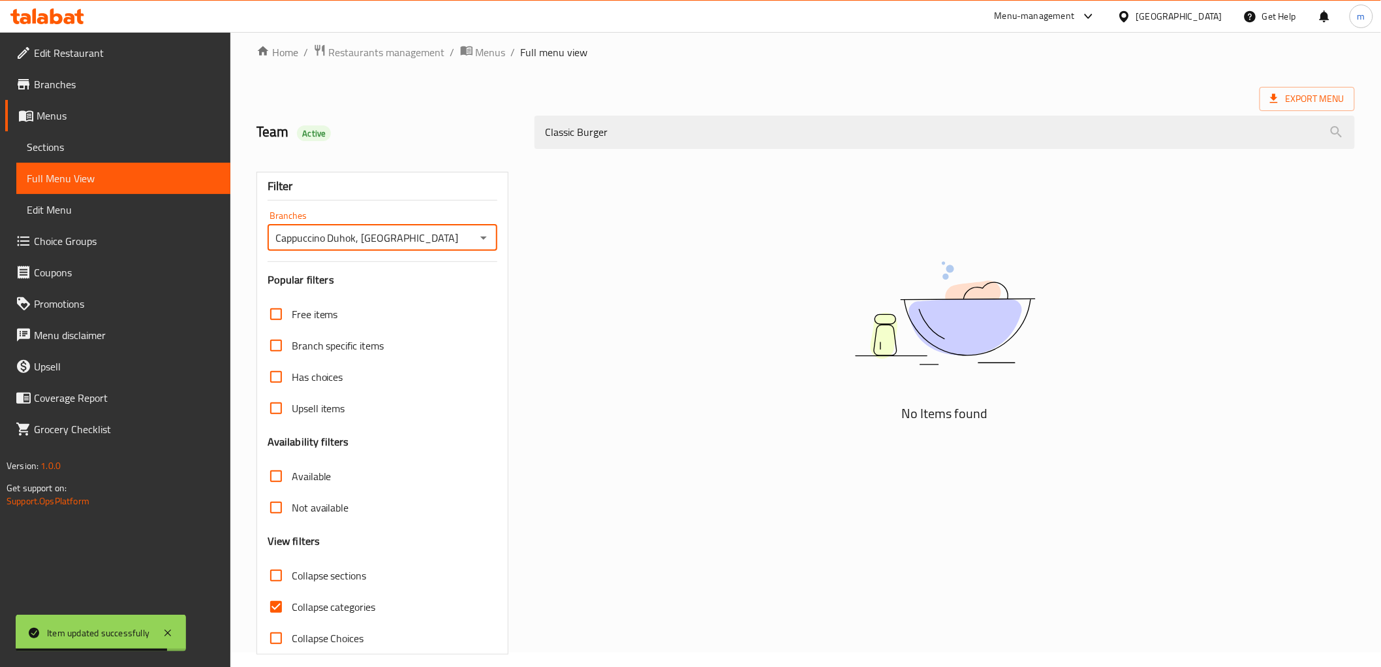
scroll to position [28, 0]
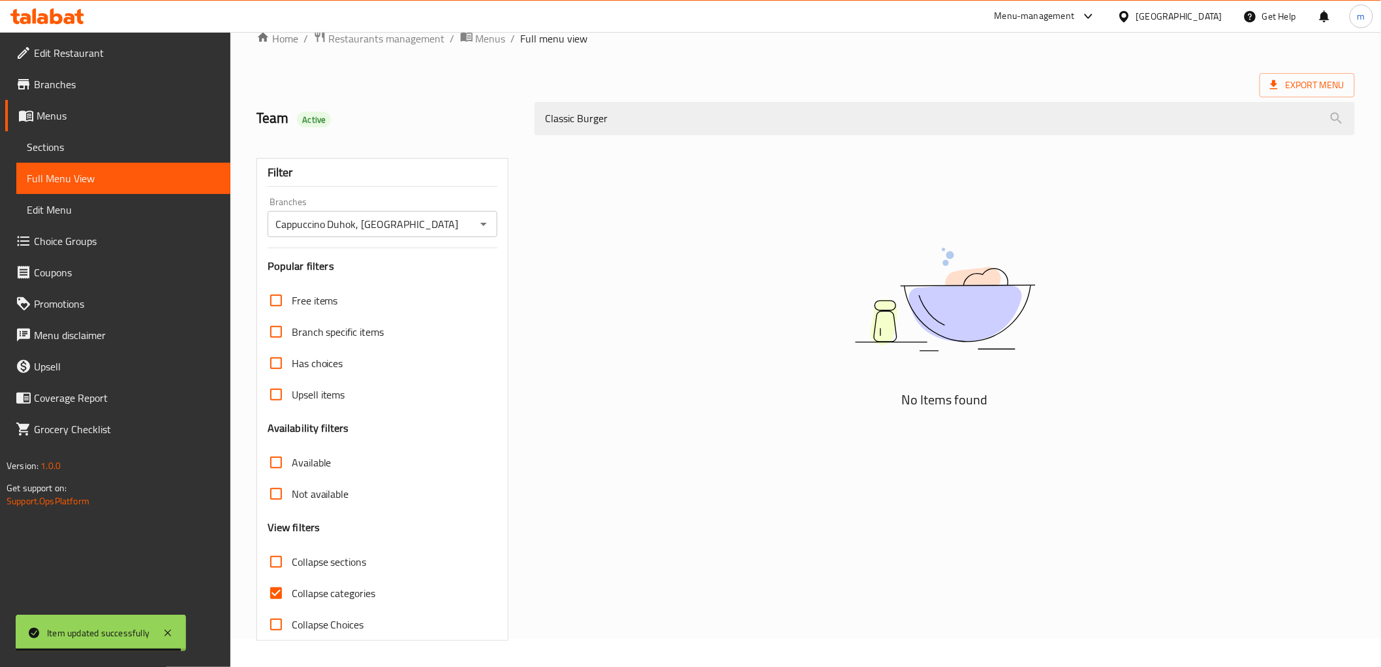
click at [321, 597] on span "Collapse categories" at bounding box center [334, 593] width 84 height 16
click at [292, 597] on input "Collapse categories" at bounding box center [275, 592] width 31 height 31
checkbox input "false"
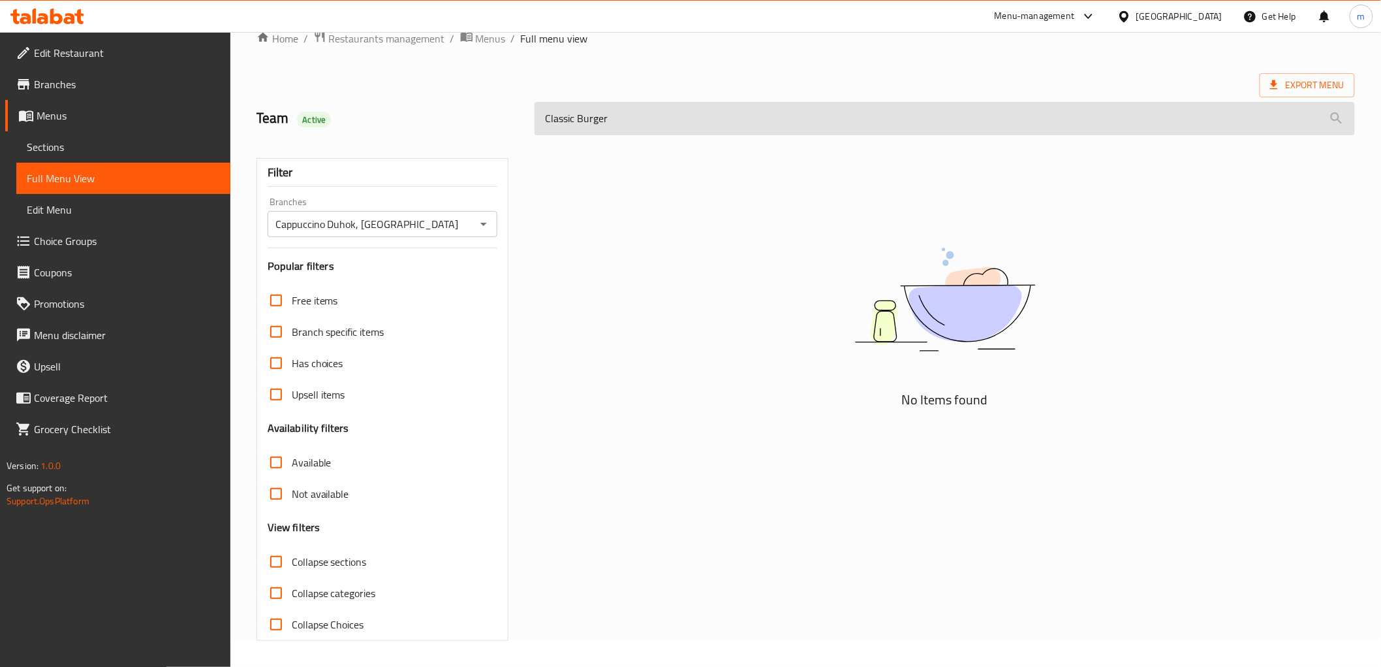
click at [669, 122] on input "Classic Burger" at bounding box center [945, 118] width 820 height 33
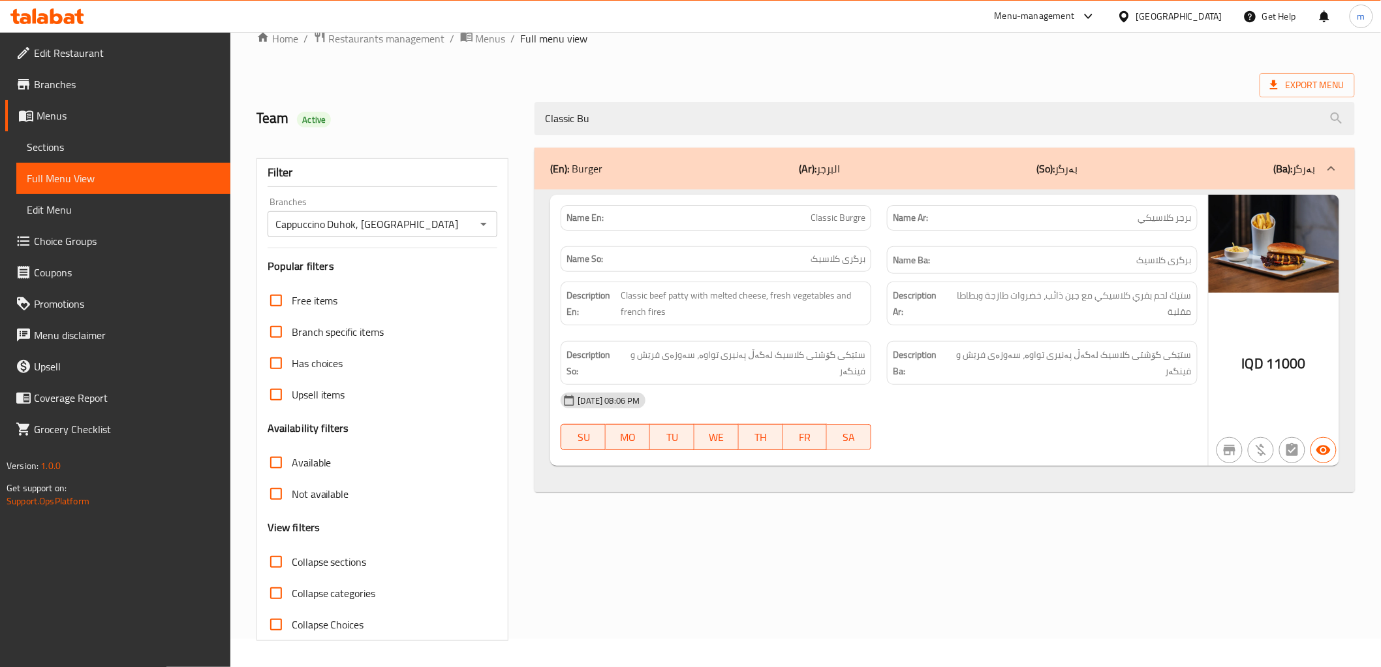
type input "Classic Bu"
click at [845, 218] on span "Classic Burgre" at bounding box center [838, 218] width 55 height 14
copy span "Classic Burgre"
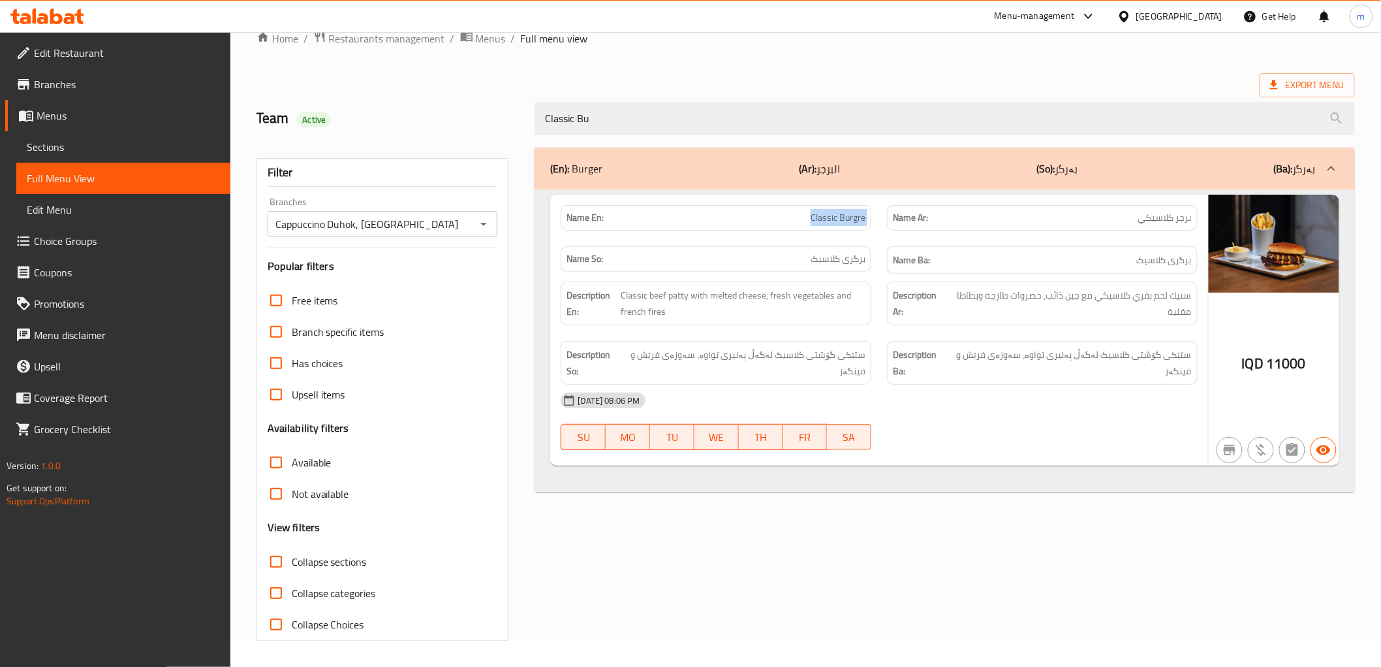
click at [41, 140] on span "Sections" at bounding box center [123, 147] width 193 height 16
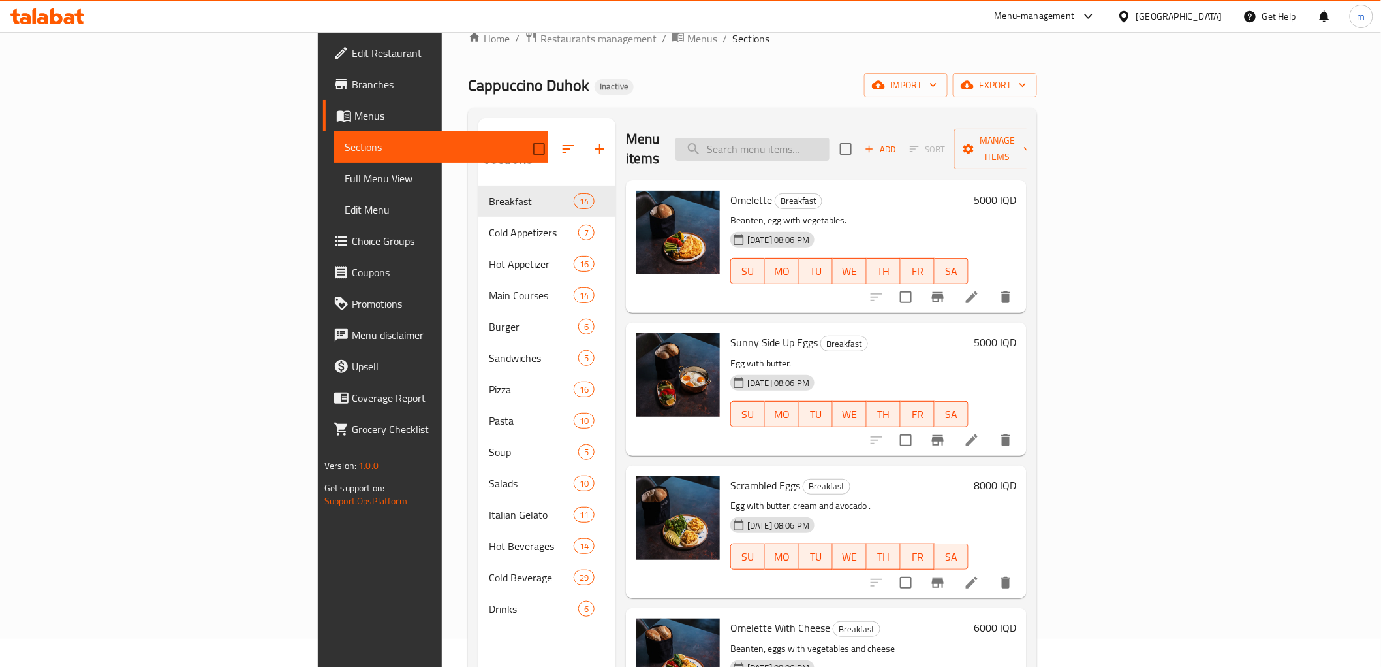
click at [830, 144] on input "search" at bounding box center [753, 149] width 154 height 23
paste input "Classic Burgre"
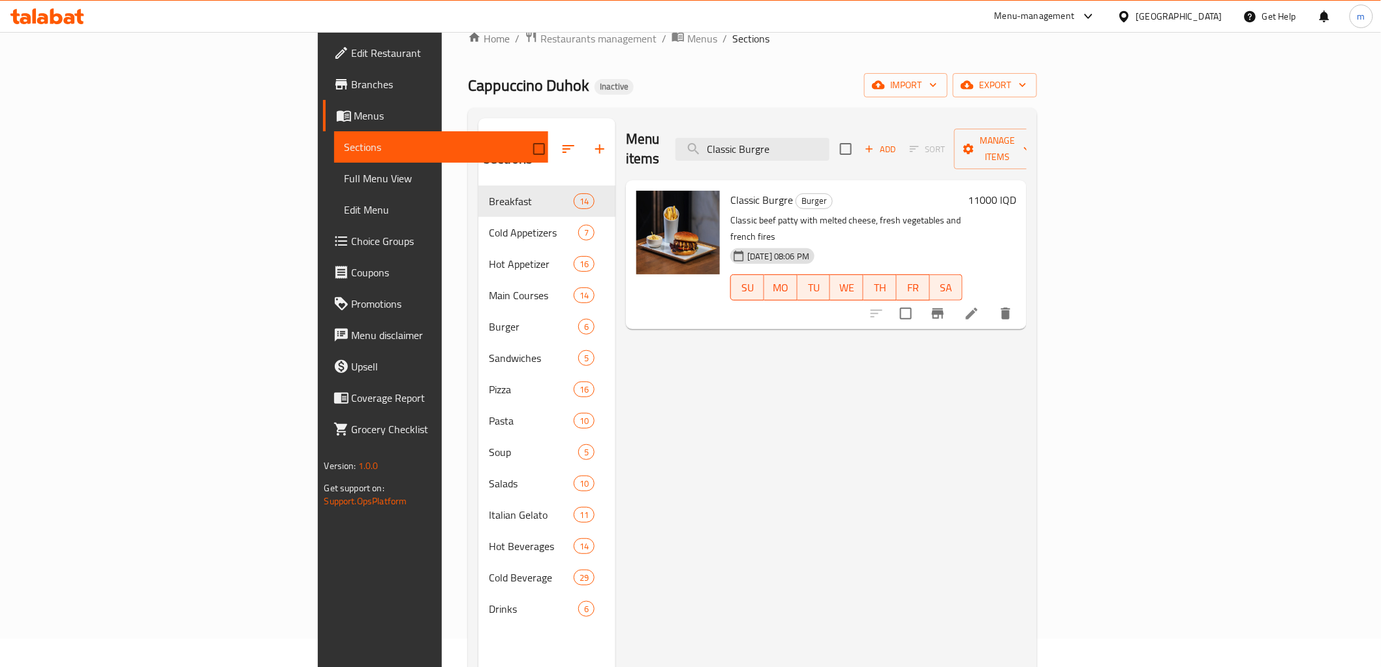
type input "Classic Burgre"
click at [980, 306] on icon at bounding box center [972, 314] width 16 height 16
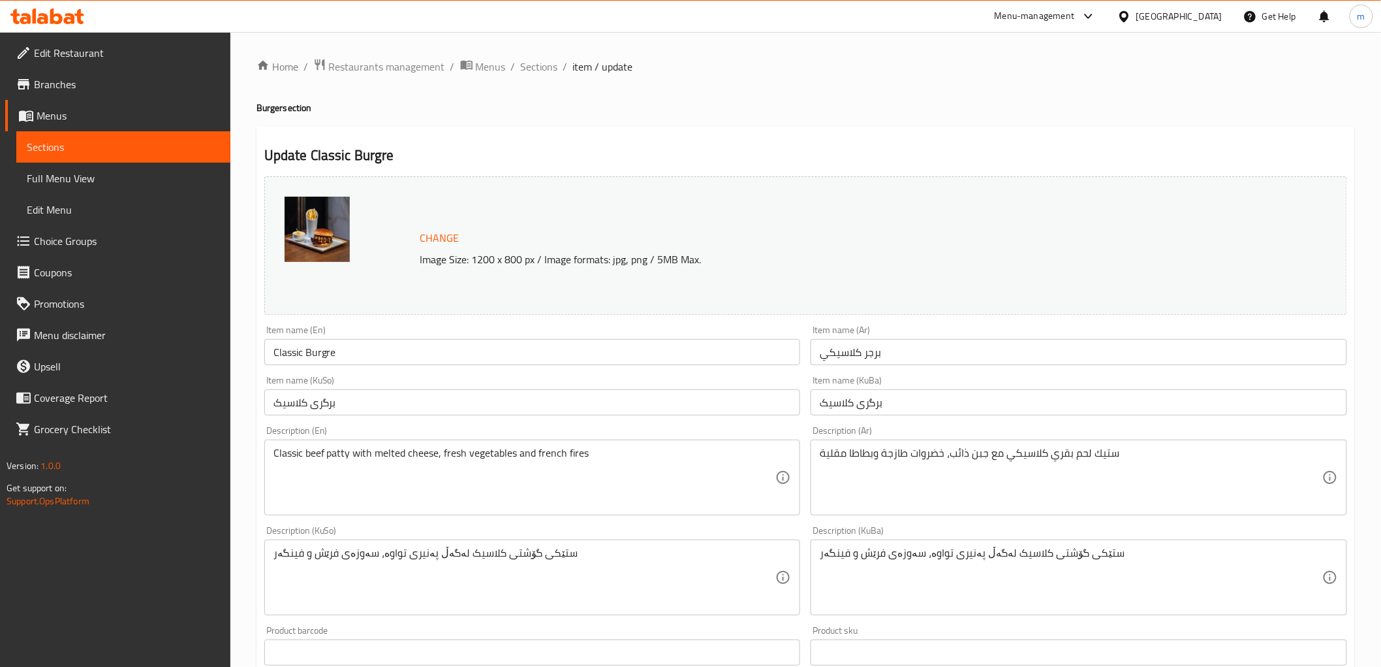
click at [336, 347] on input "Classic Burgre" at bounding box center [532, 352] width 537 height 26
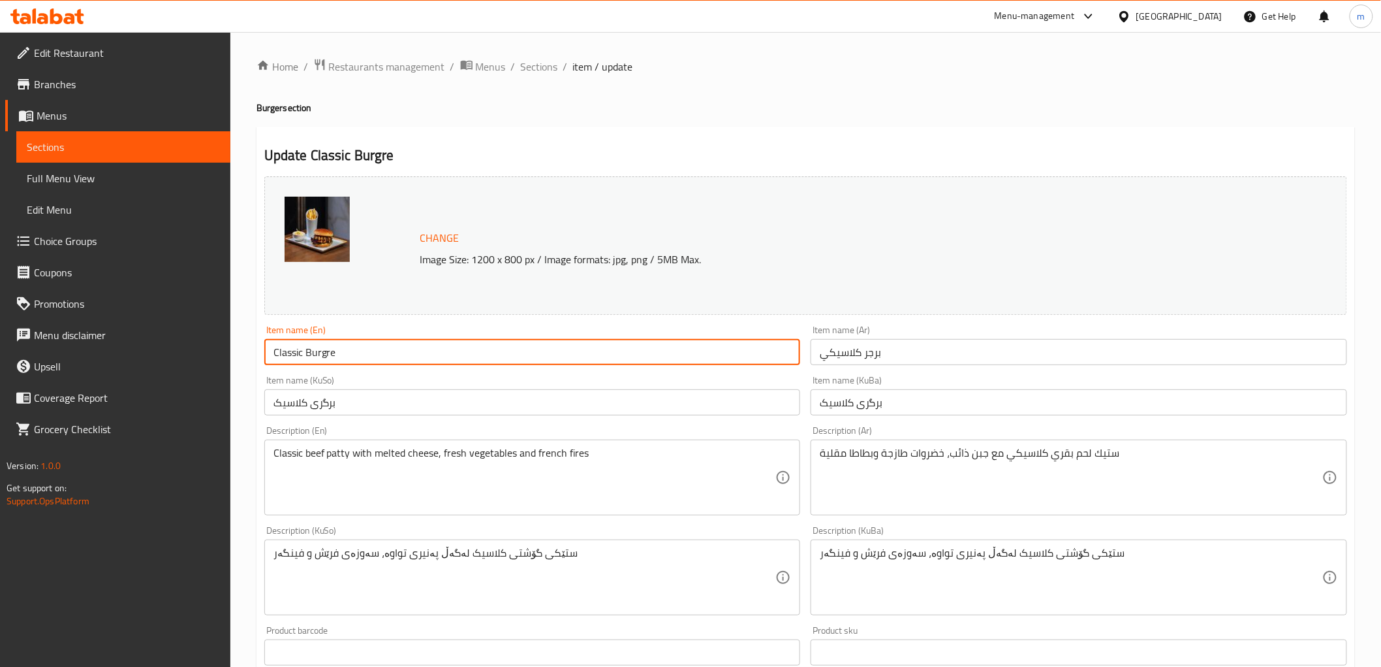
click at [328, 347] on input "Classic Burgre" at bounding box center [532, 352] width 537 height 26
click at [270, 101] on h4 "Burger section" at bounding box center [806, 107] width 1099 height 13
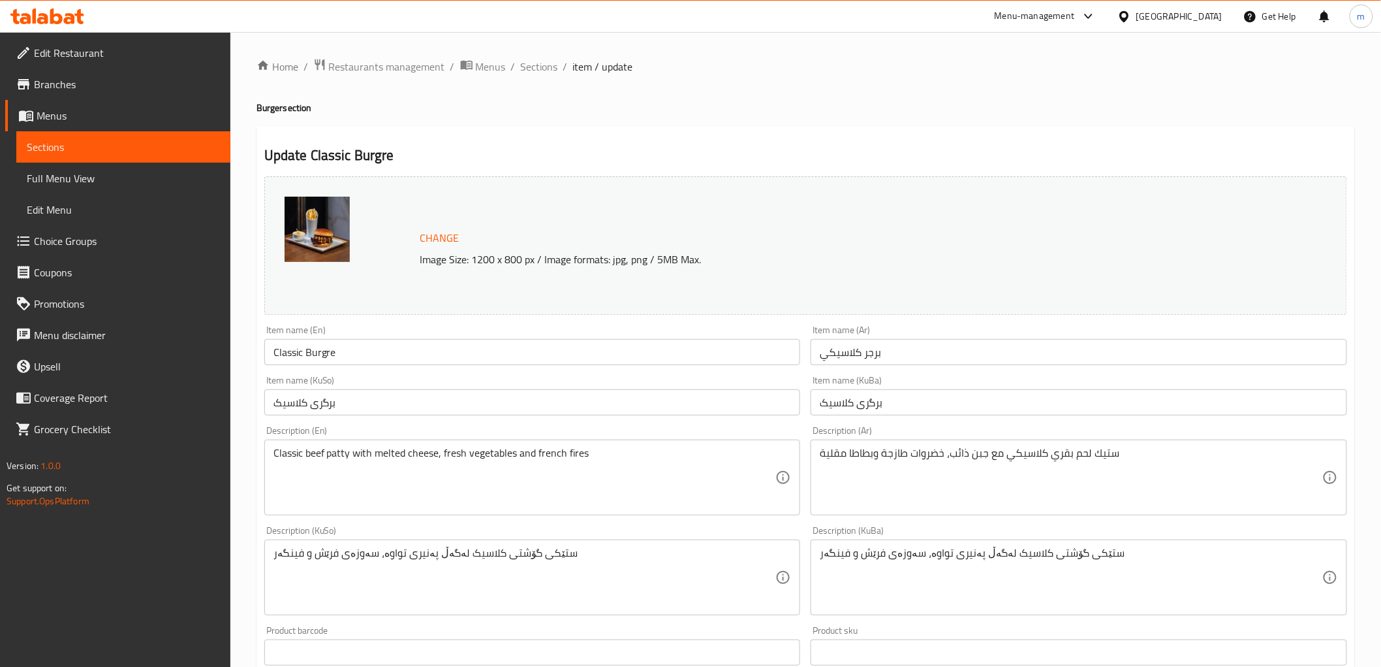
click at [270, 101] on h4 "Burger section" at bounding box center [806, 107] width 1099 height 13
copy h4 "Burger"
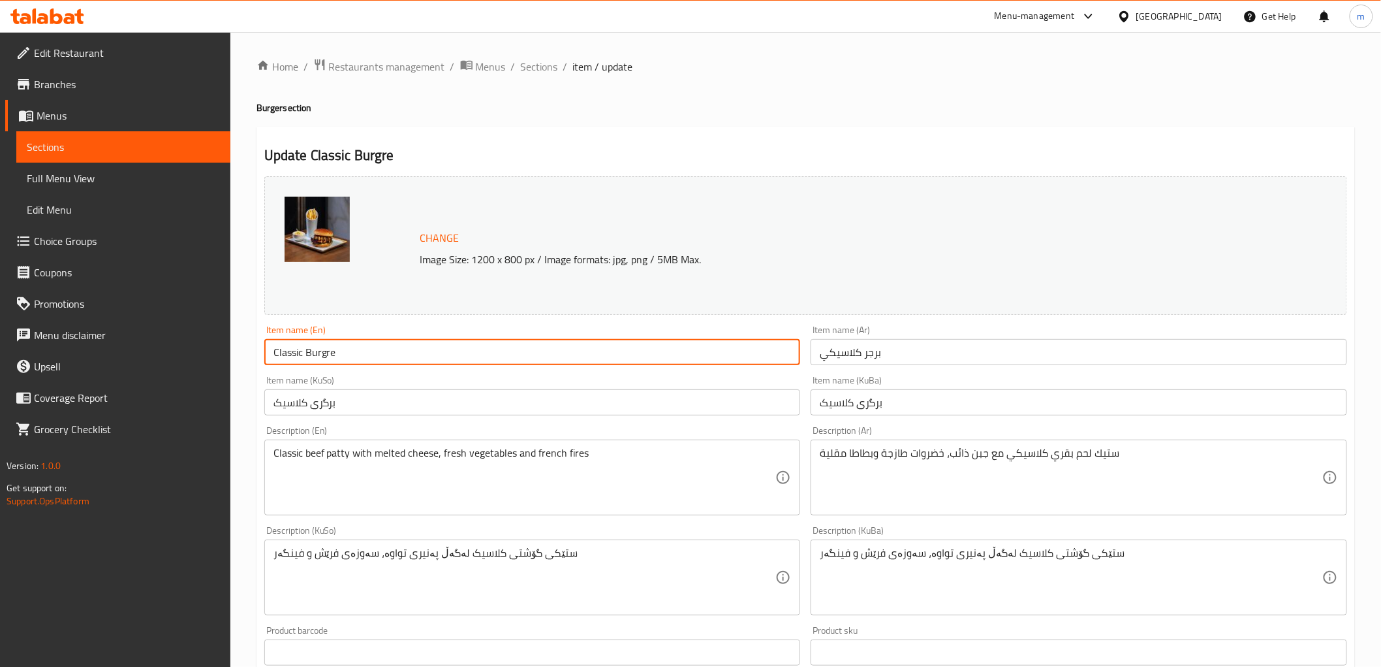
click at [322, 343] on input "Classic Burgre" at bounding box center [532, 352] width 537 height 26
paste input "er"
type input "Classic Burger"
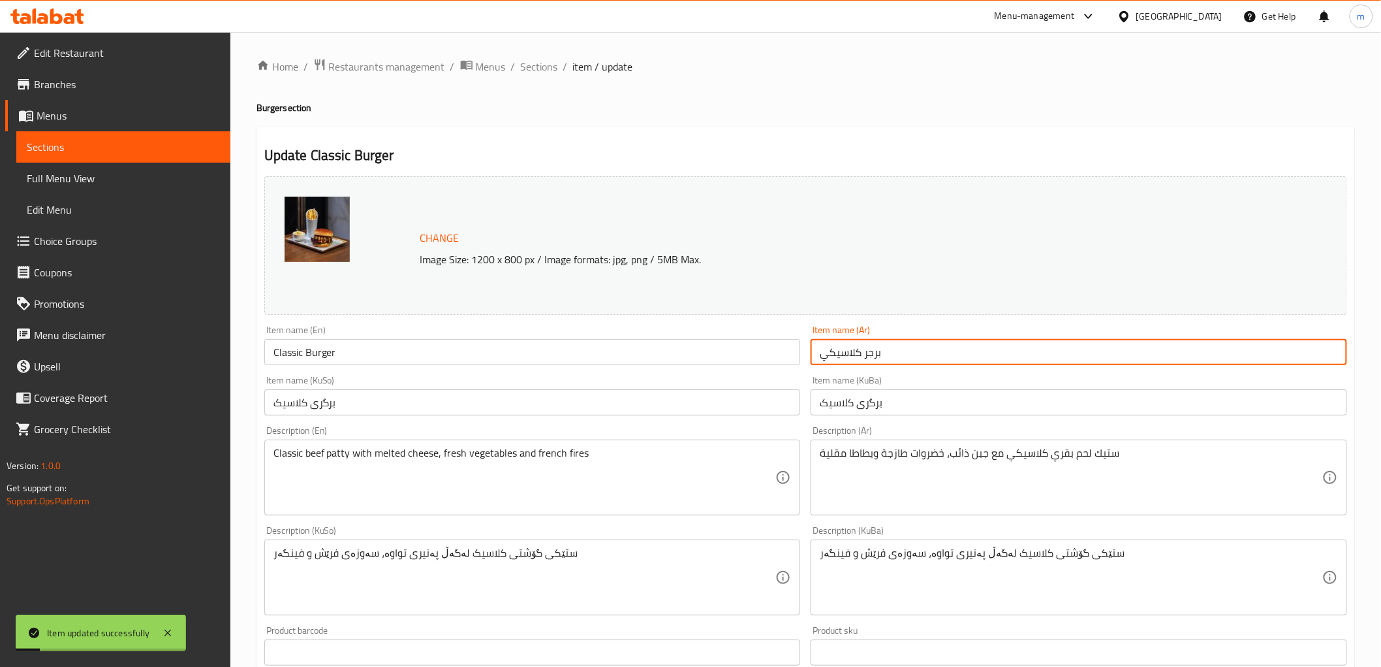
drag, startPoint x: 830, startPoint y: 349, endPoint x: 821, endPoint y: 359, distance: 13.9
click at [821, 359] on input "برجر كلاسيكي" at bounding box center [1079, 352] width 537 height 26
type input "برجر كلاسيك"
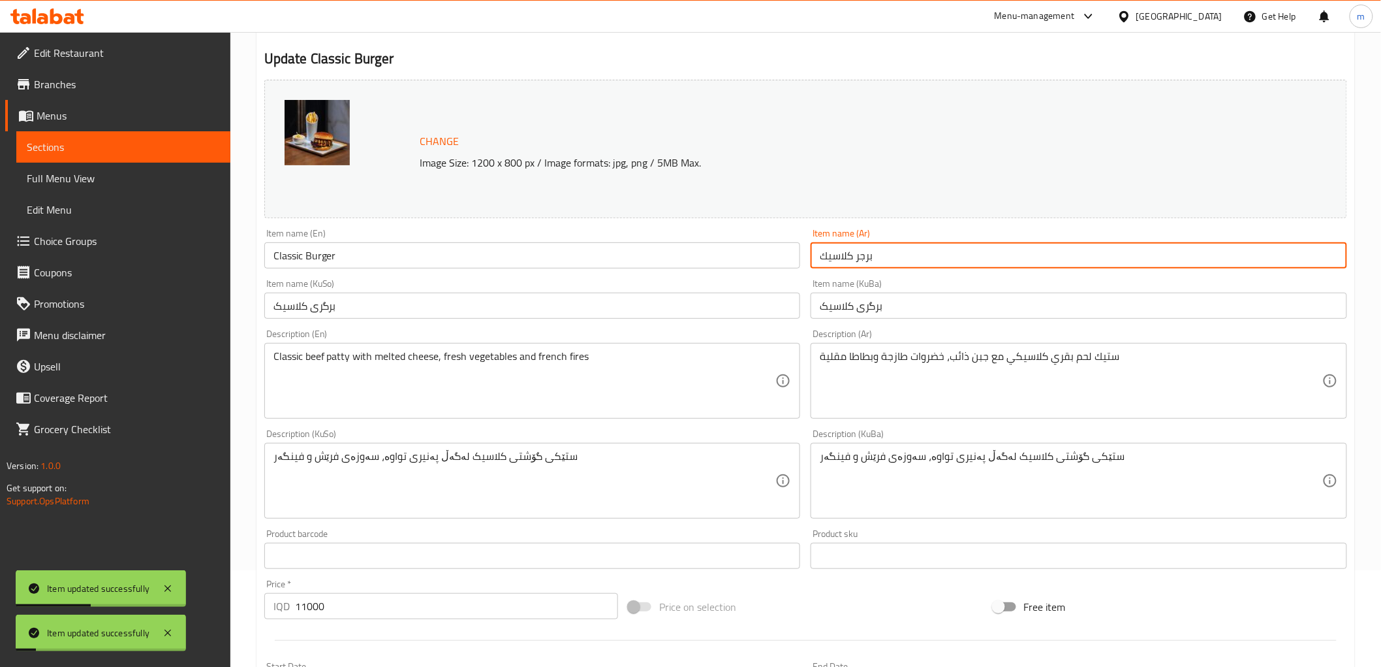
scroll to position [242, 0]
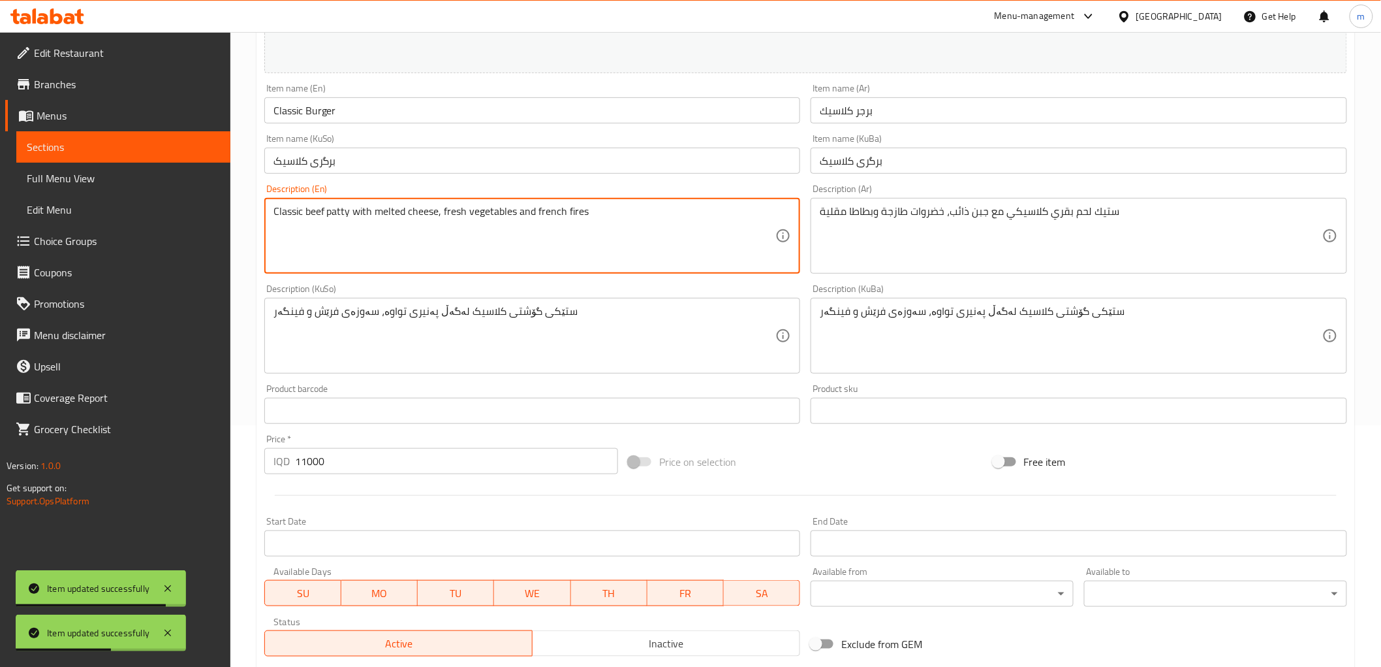
paste textarea "Classic beef patty with melted cheese and fresh vegetables. ,French fires"
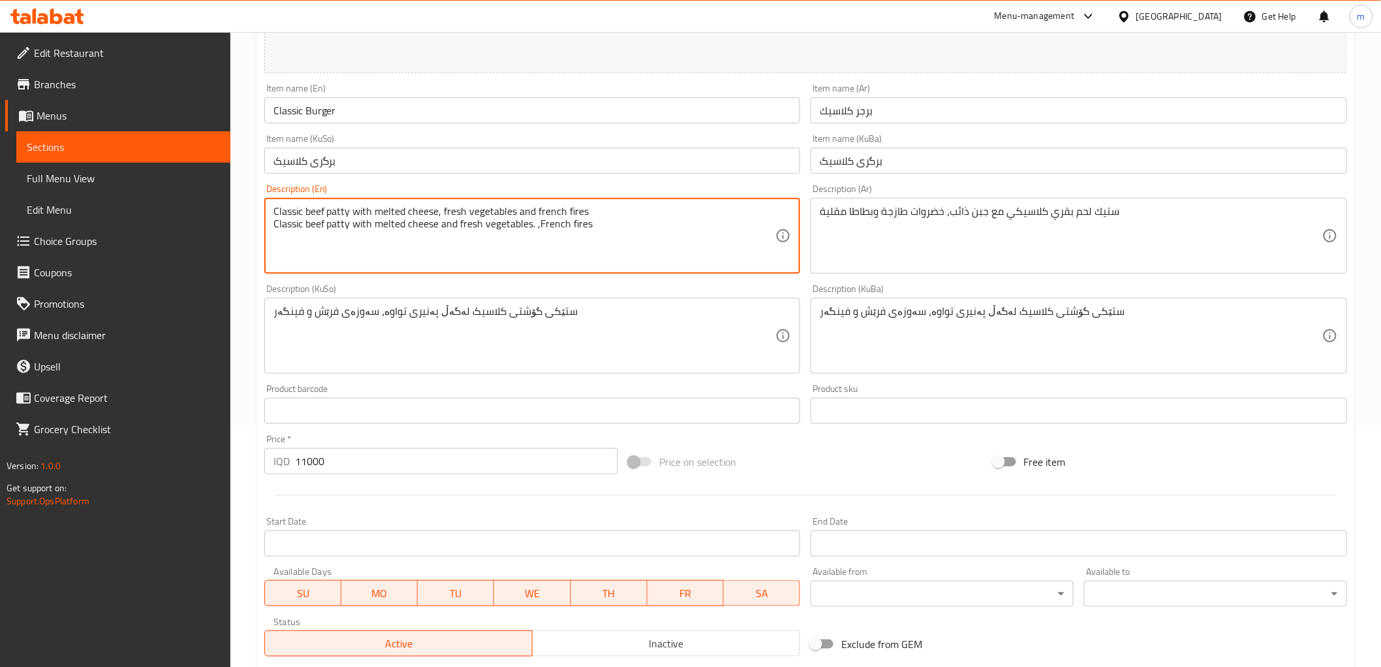
click at [598, 225] on textarea "Classic beef patty with melted cheese, fresh vegetables and french fires Classi…" at bounding box center [525, 236] width 503 height 62
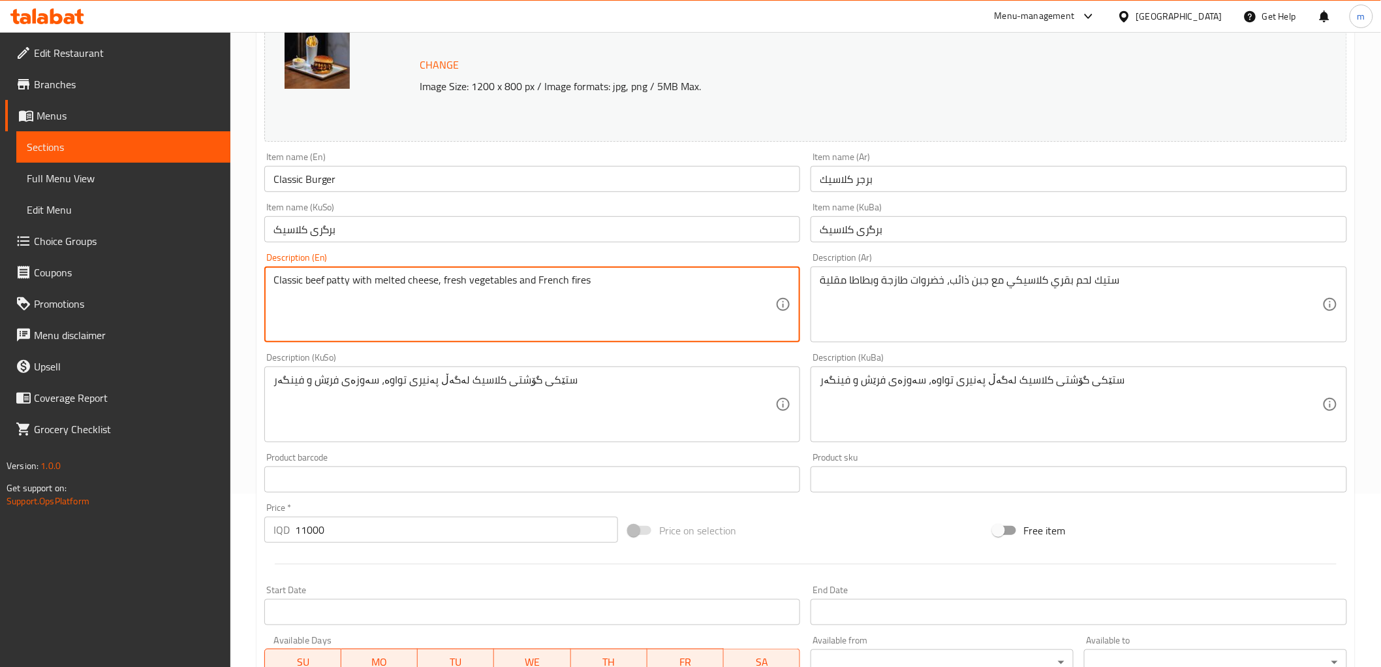
scroll to position [121, 0]
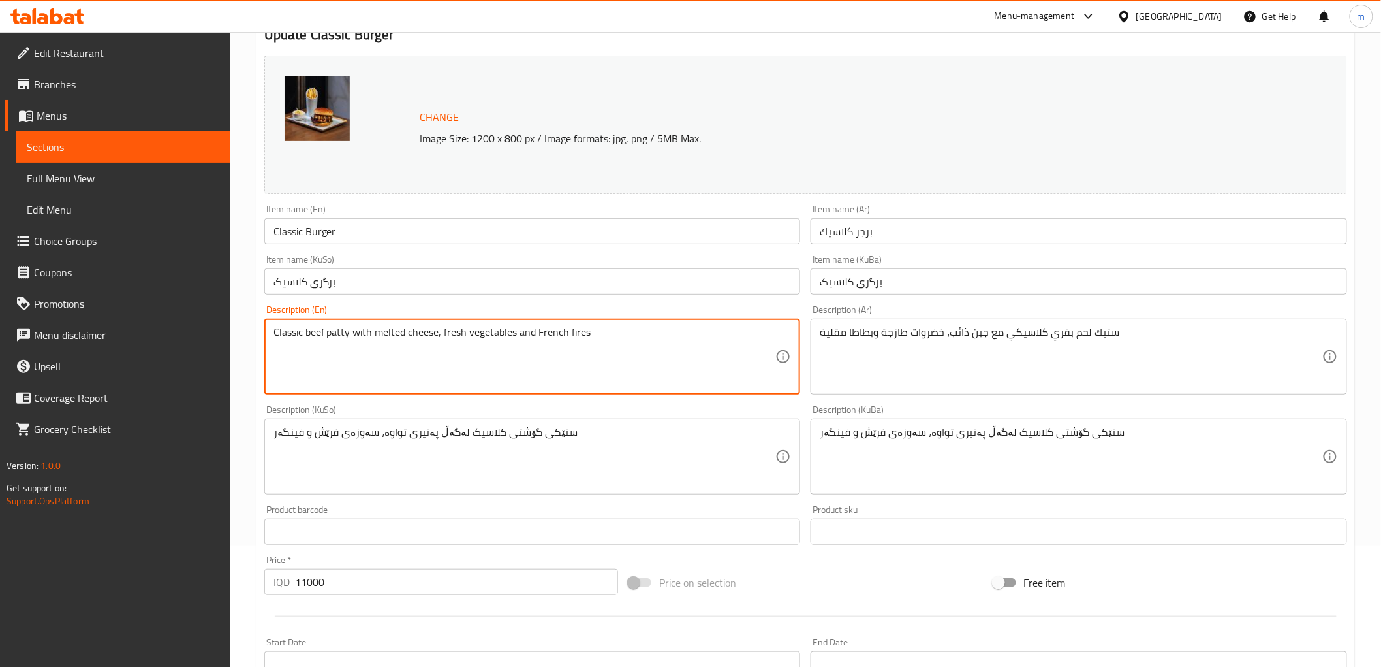
type textarea "Classic beef patty with melted cheese, fresh vegetables and French fires"
click at [480, 234] on input "Classic Burger" at bounding box center [532, 231] width 537 height 26
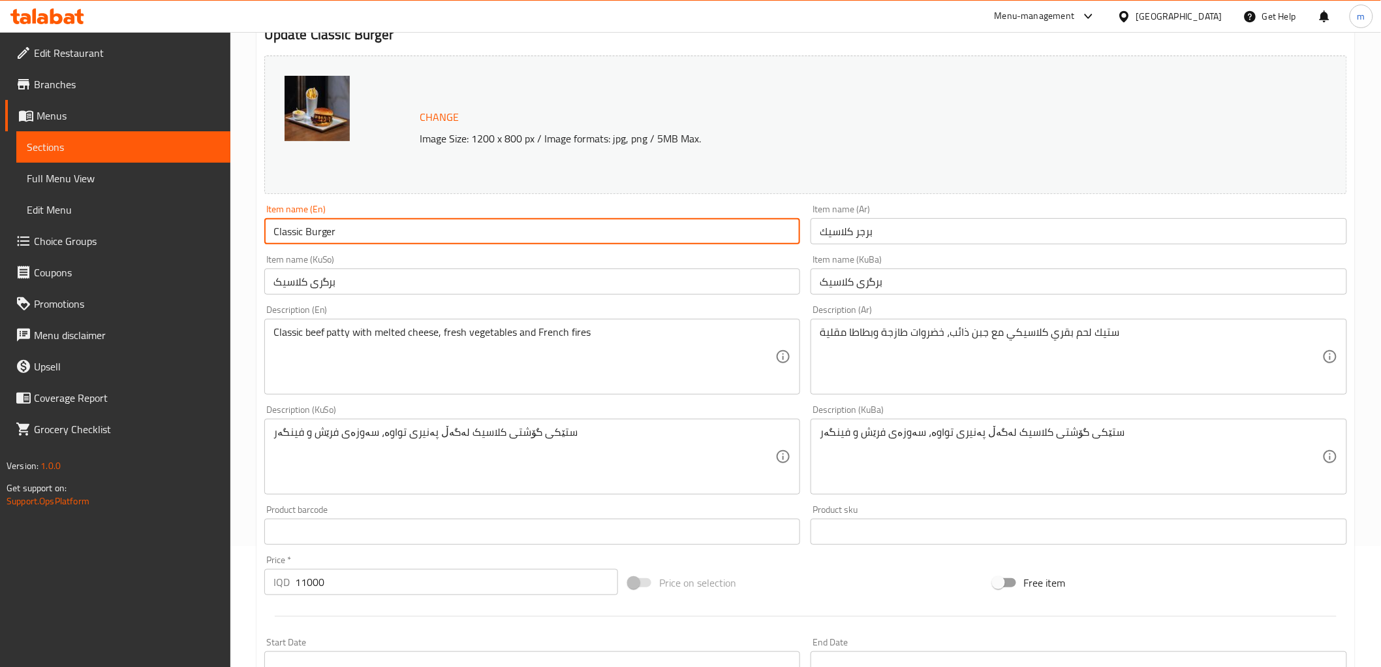
click at [300, 223] on input "Classic Burger" at bounding box center [532, 231] width 537 height 26
click at [91, 178] on span "Full Menu View" at bounding box center [123, 178] width 193 height 16
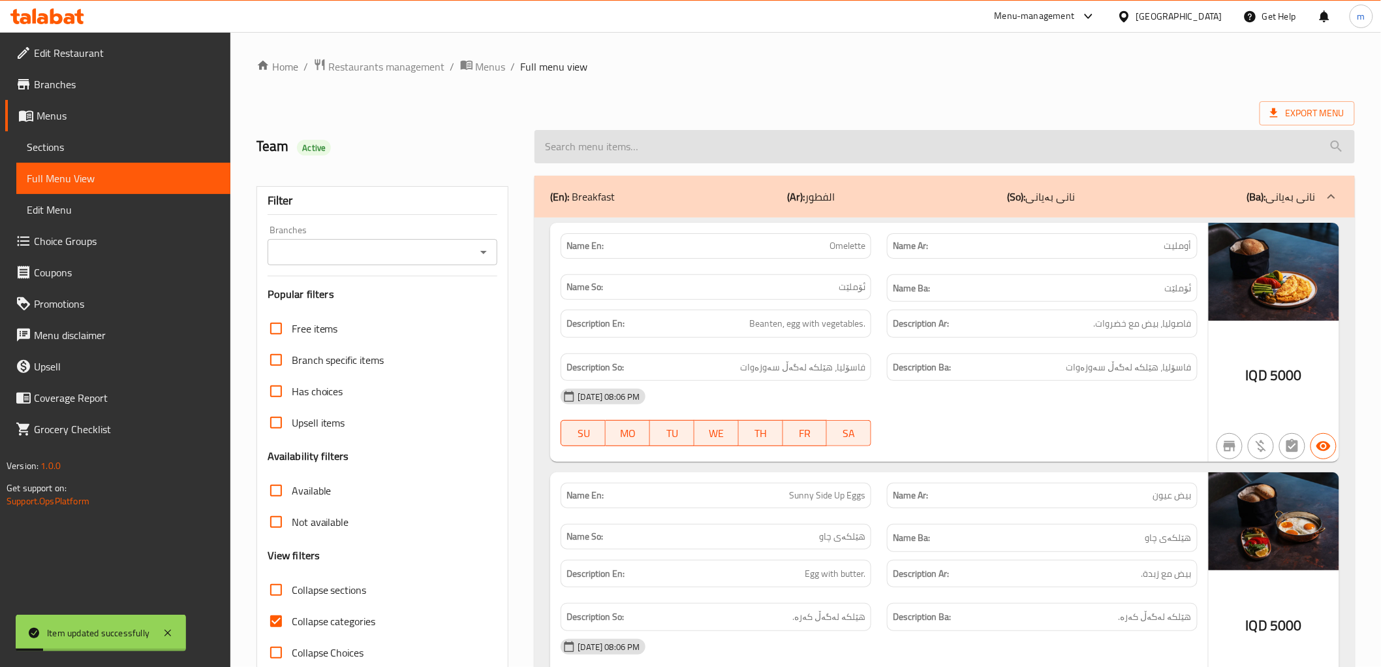
click at [621, 155] on input "search" at bounding box center [945, 146] width 820 height 33
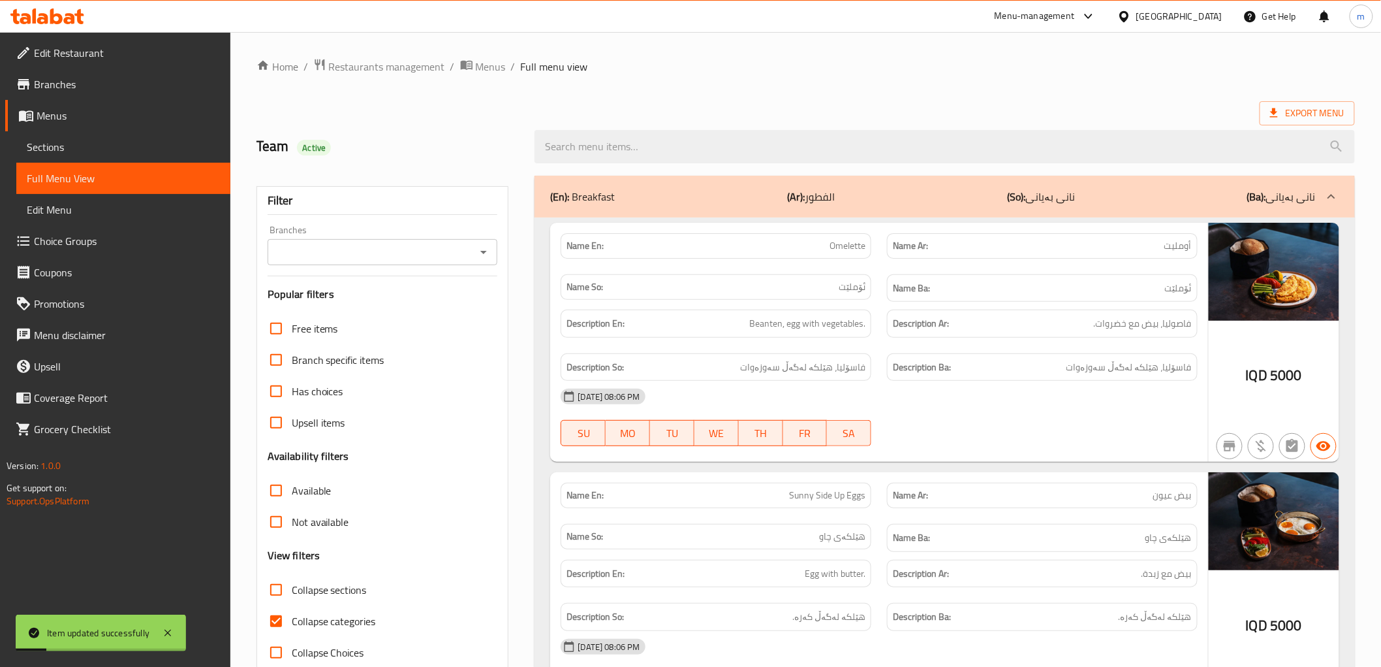
paste input "Classic beef patty with melted cheese and fresh vegetables. ,French fires"
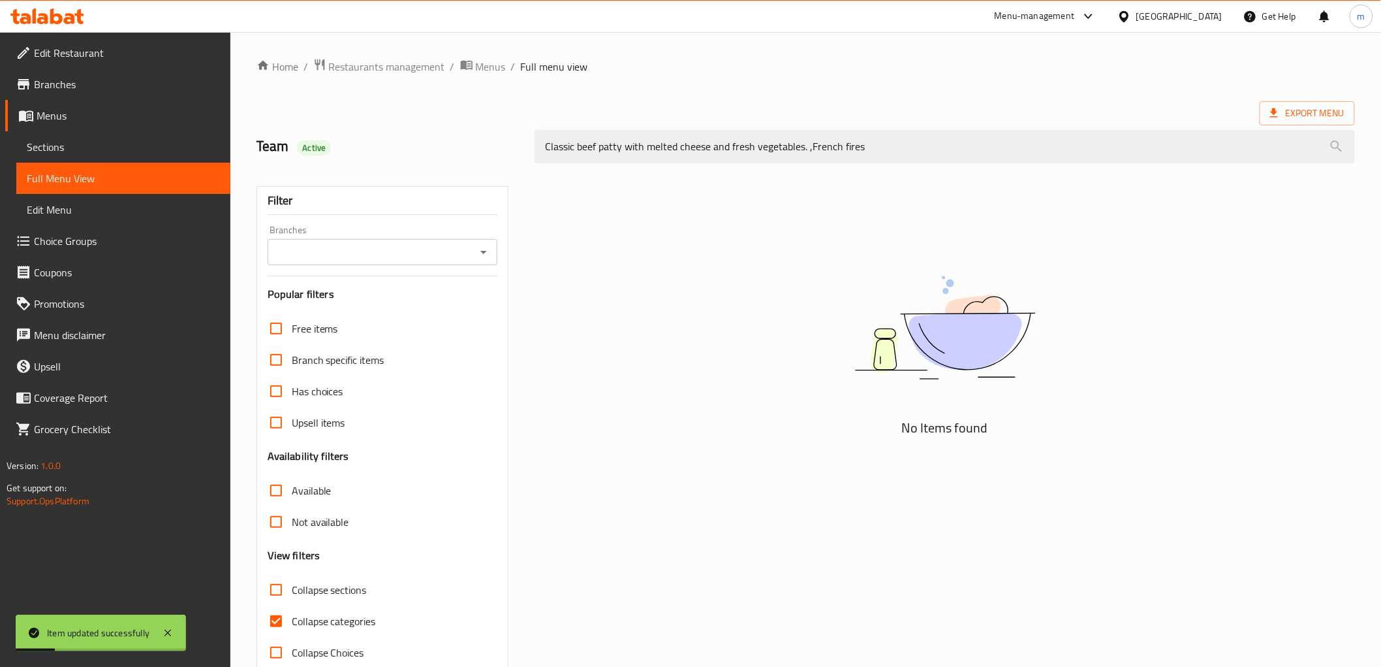
click at [480, 253] on icon "Open" at bounding box center [484, 252] width 16 height 16
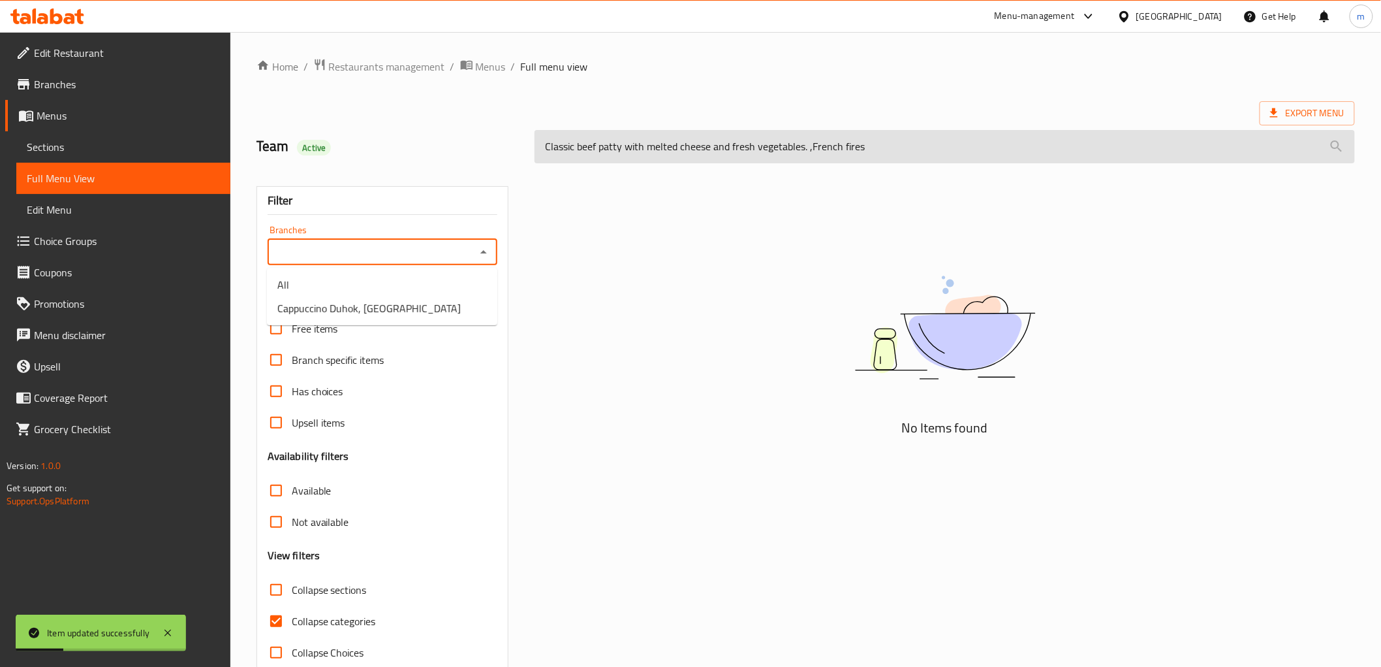
click at [635, 162] on input "Classic beef patty with melted cheese and fresh vegetables. ,French fires" at bounding box center [945, 146] width 820 height 33
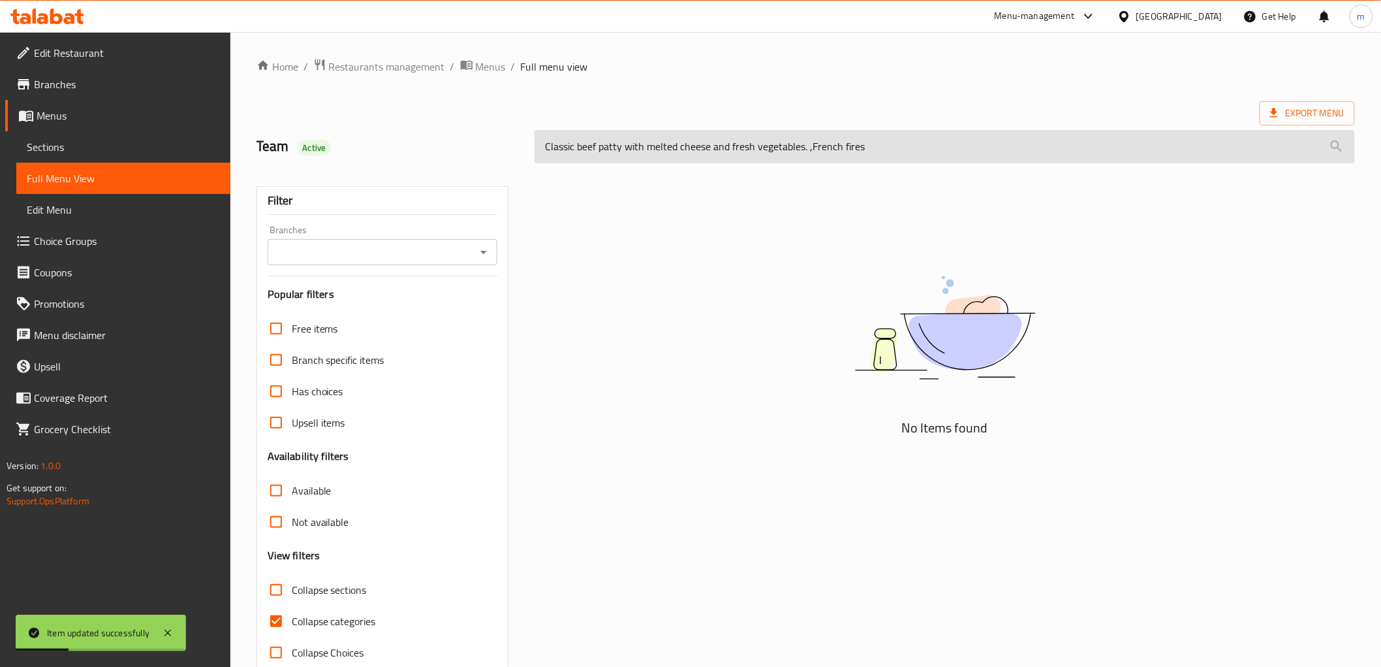
click at [640, 151] on input "Classic beef patty with melted cheese and fresh vegetables. ,French fires" at bounding box center [945, 146] width 820 height 33
paste input "Burger"
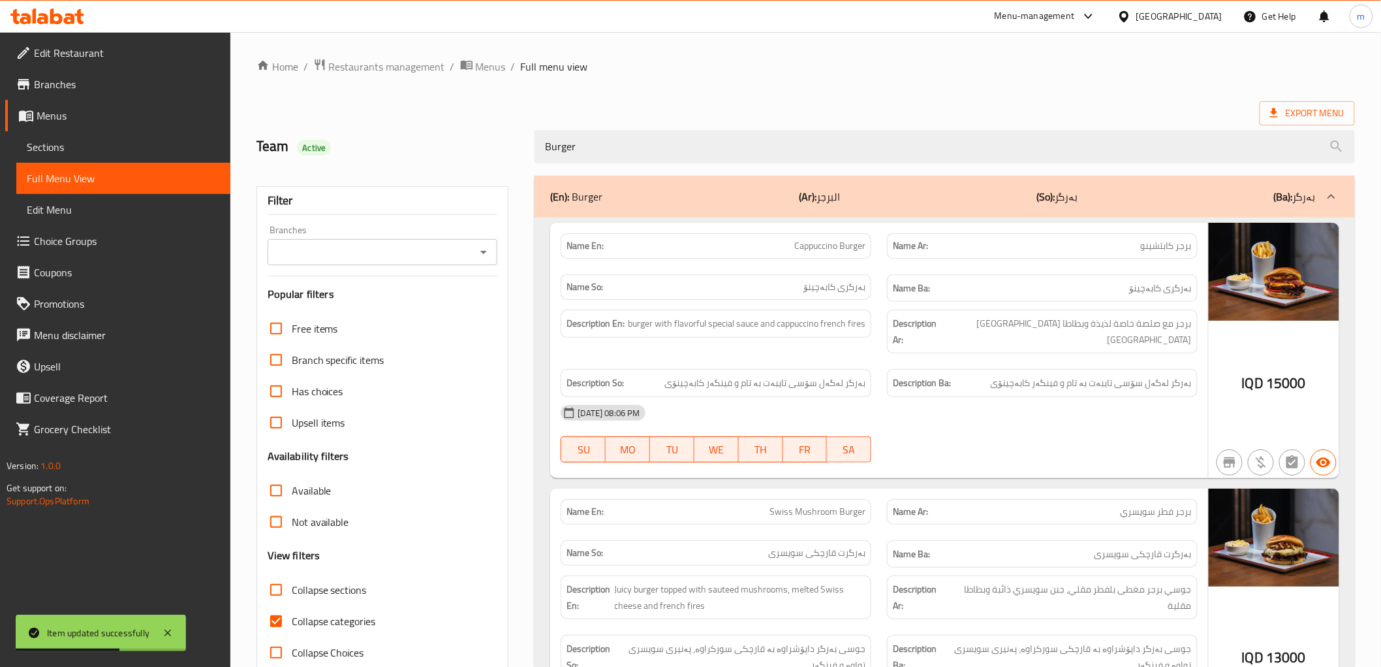
click at [663, 178] on div "(En): Burger (Ar): البرجر (So): بەرگر (Ba): بەرگر" at bounding box center [945, 197] width 820 height 42
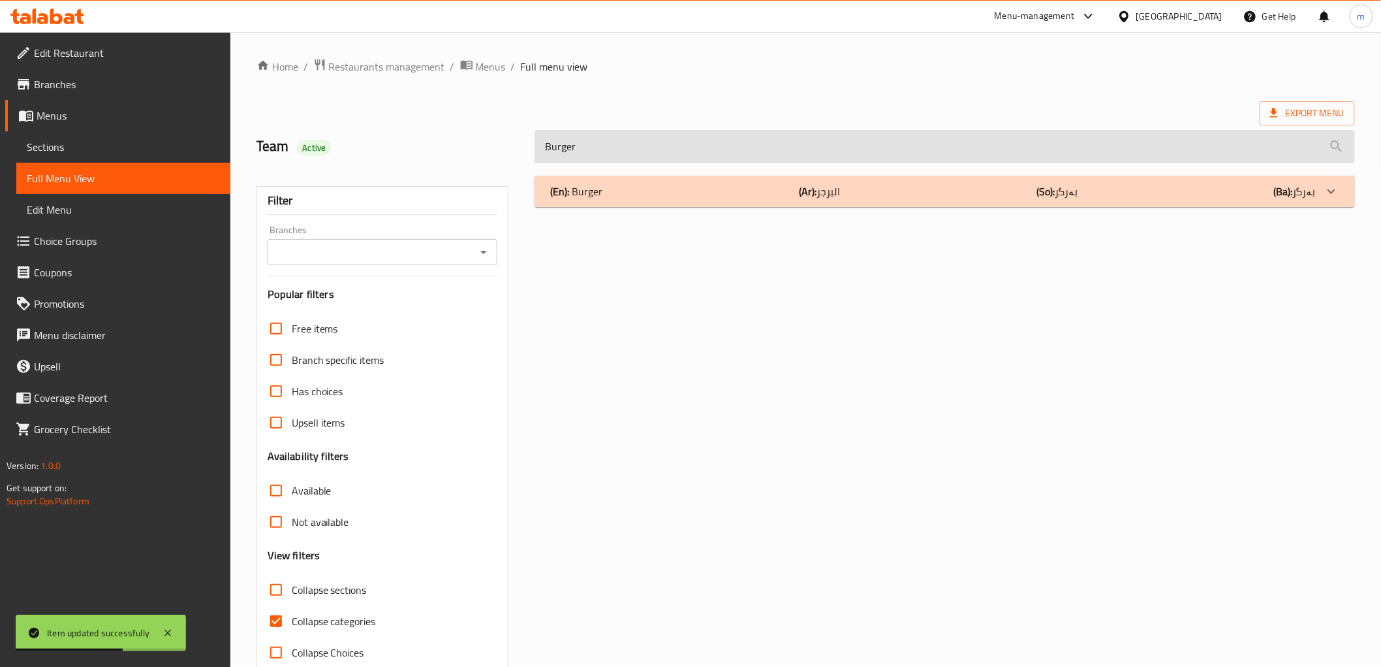
click at [650, 140] on input "Burger" at bounding box center [945, 146] width 820 height 33
paste input "Classic Burgre"
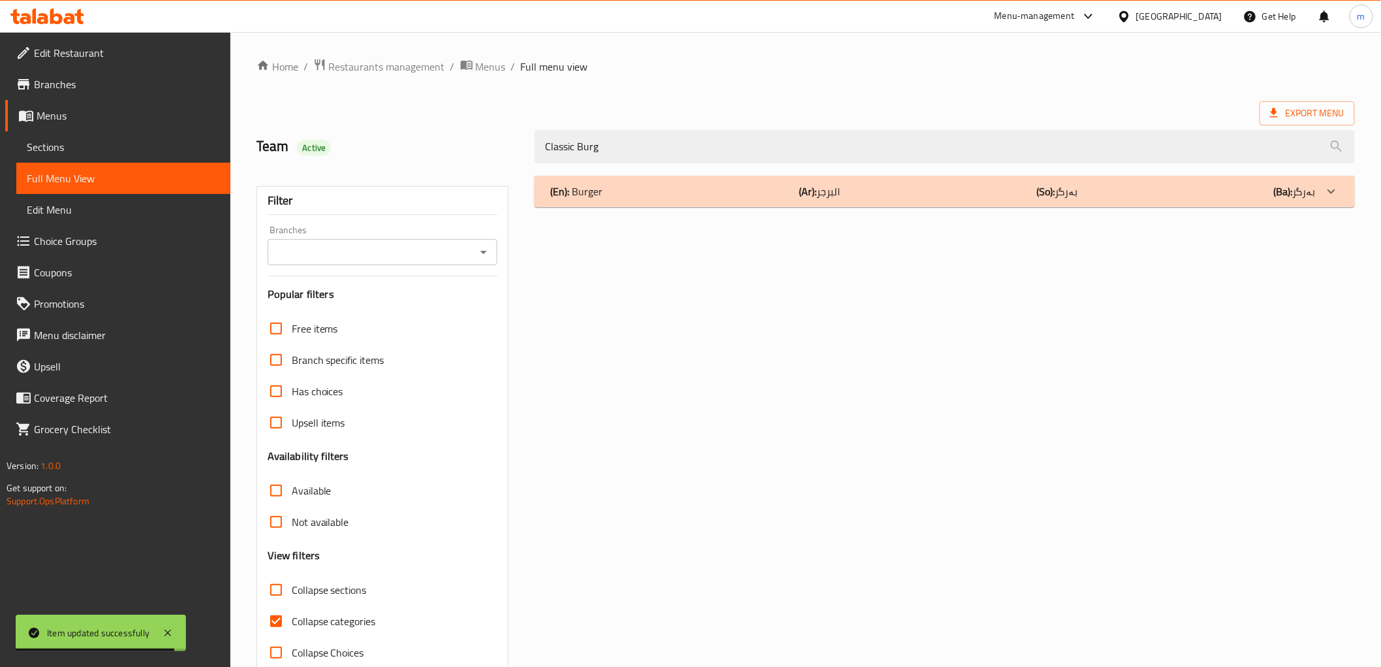
type input "Classic Burg"
click at [632, 187] on div "(En): Burger (Ar): البرجر (So): بەرگر (Ba): بەرگر" at bounding box center [932, 191] width 765 height 16
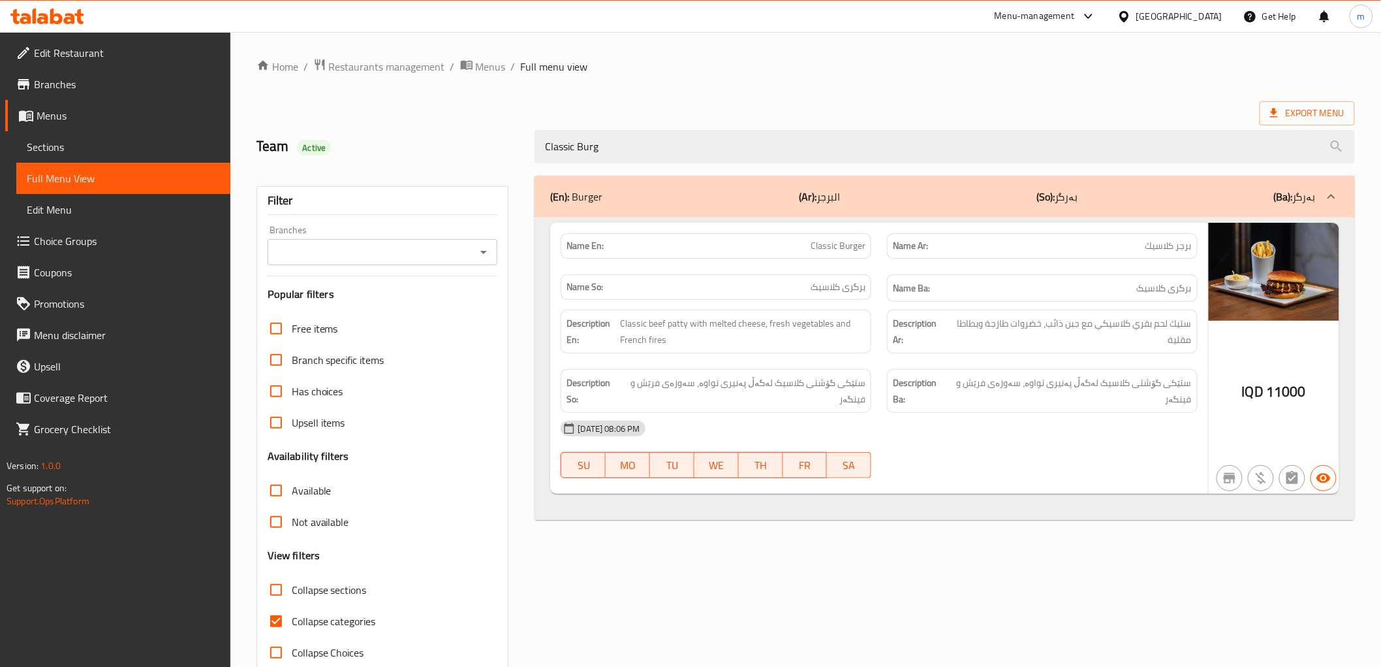
click at [478, 255] on icon "Open" at bounding box center [484, 252] width 16 height 16
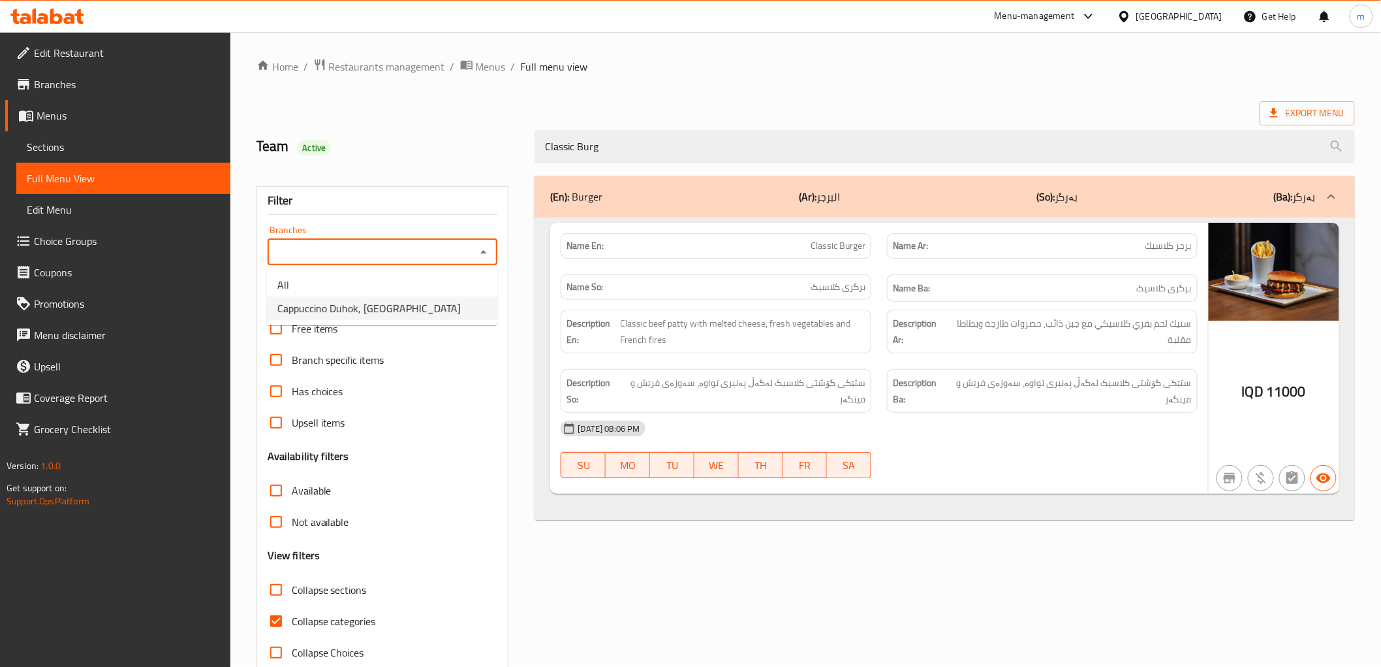
click at [428, 309] on li "Cappuccino Duhok, [GEOGRAPHIC_DATA]" at bounding box center [382, 308] width 230 height 24
type input "Cappuccino Duhok, [GEOGRAPHIC_DATA]"
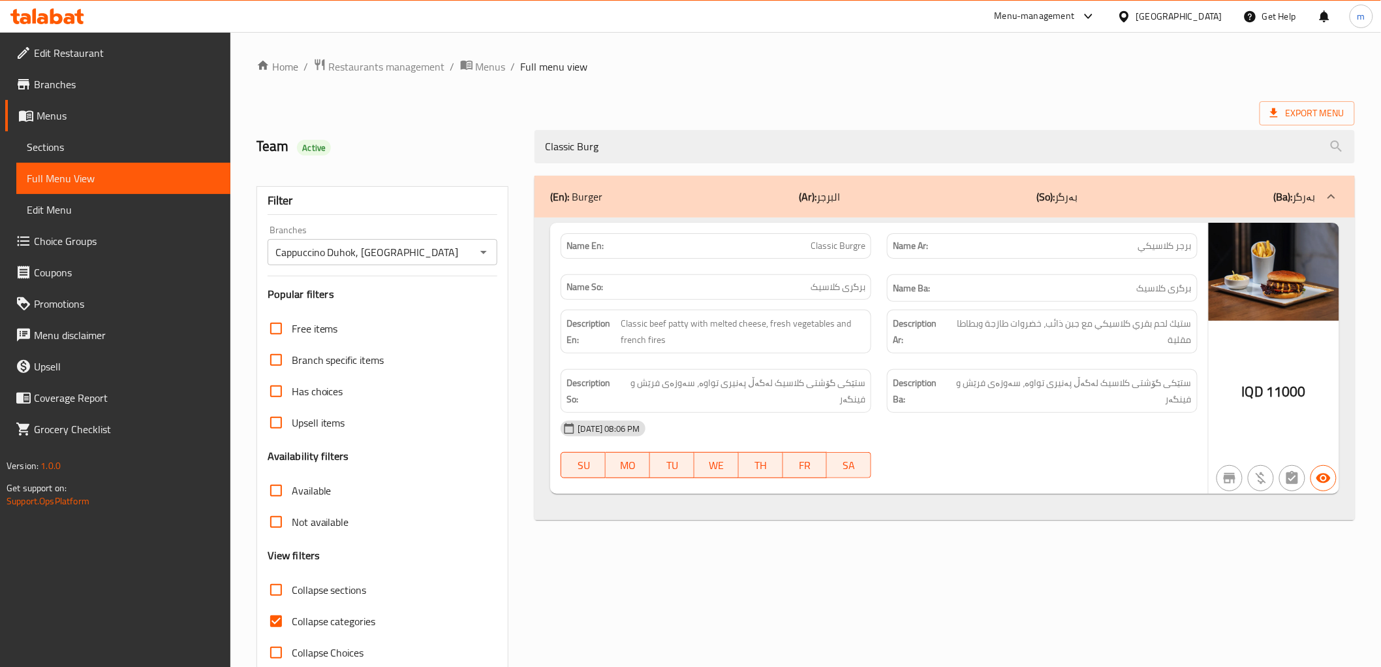
click at [308, 621] on span "Collapse categories" at bounding box center [334, 621] width 84 height 16
click at [292, 621] on input "Collapse categories" at bounding box center [275, 620] width 31 height 31
checkbox input "false"
click at [1187, 321] on span "ستيك لحم بقري كلاسيكي مع جبن ذائب، خضروات طازجة وبطاطا مقلية" at bounding box center [1070, 331] width 243 height 32
click at [682, 327] on span "Classic beef patty with melted cheese, fresh vegetables and French fires" at bounding box center [743, 331] width 245 height 32
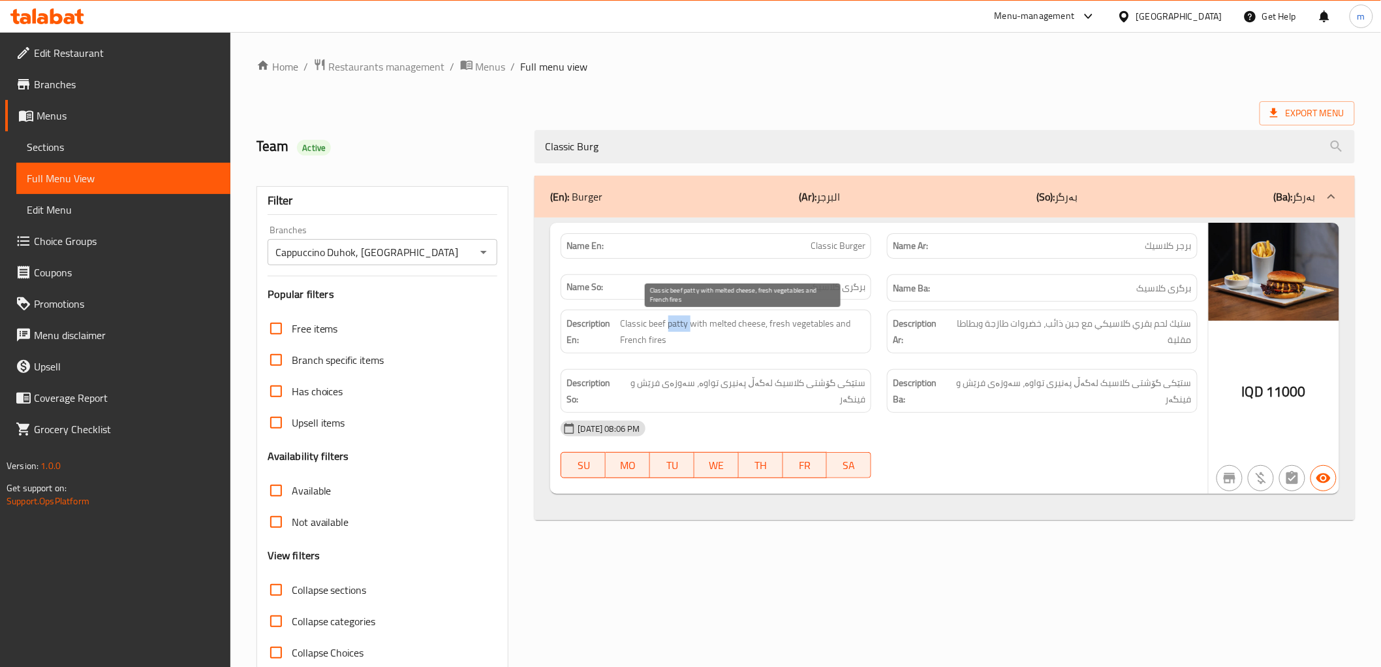
click at [682, 327] on span "Classic beef patty with melted cheese, fresh vegetables and French fires" at bounding box center [743, 331] width 245 height 32
copy span "patty"
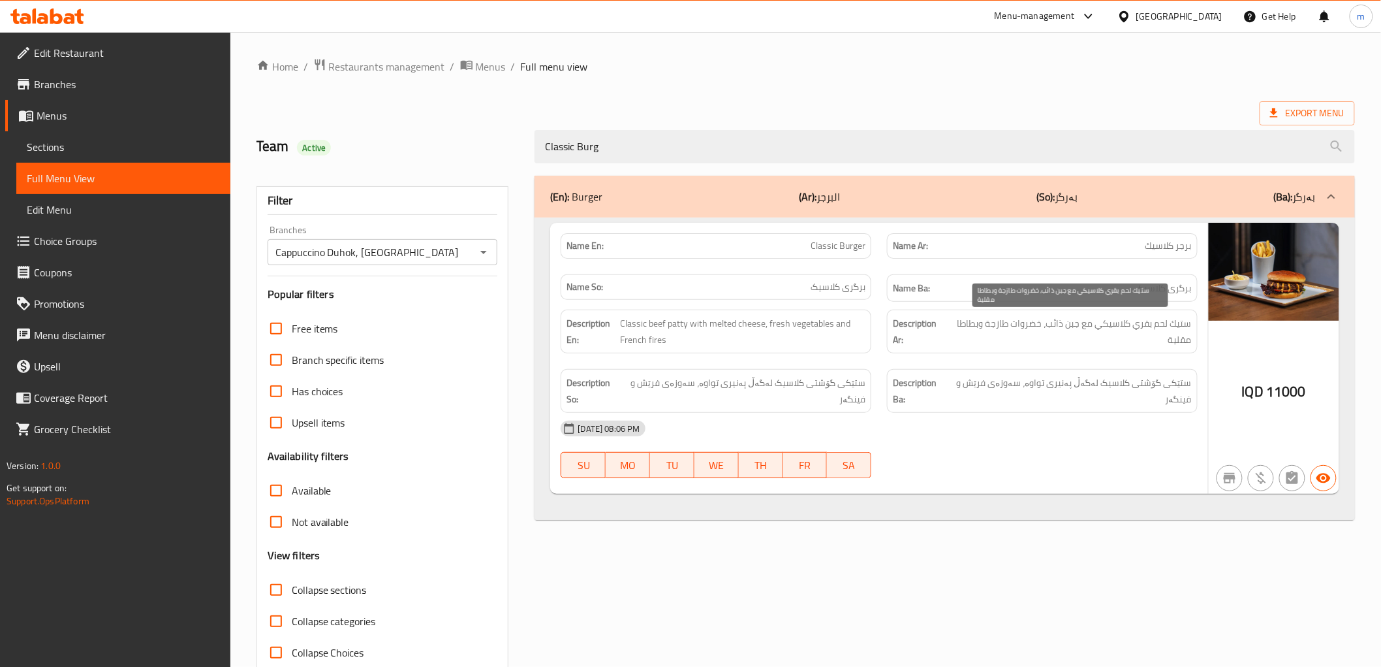
click at [1186, 324] on span "ستيك لحم بقري كلاسيكي مع جبن ذائب، خضروات طازجة وبطاطا مقلية" at bounding box center [1070, 331] width 243 height 32
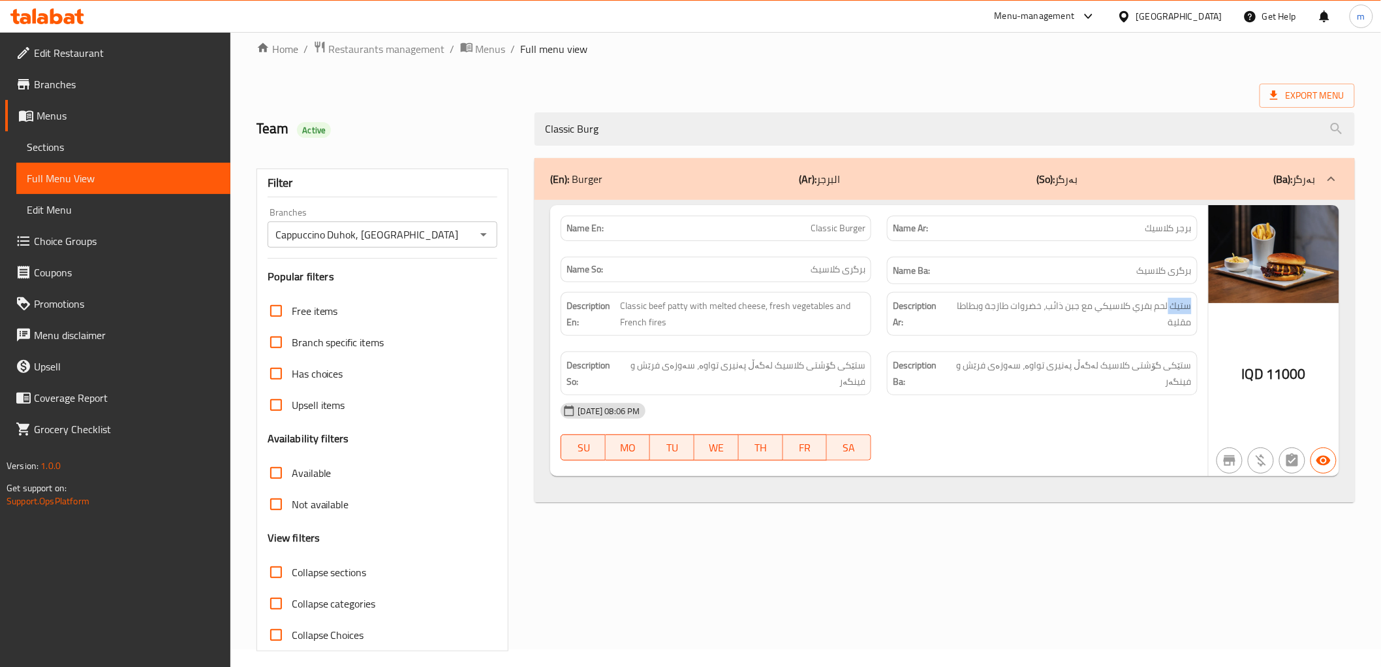
scroll to position [28, 0]
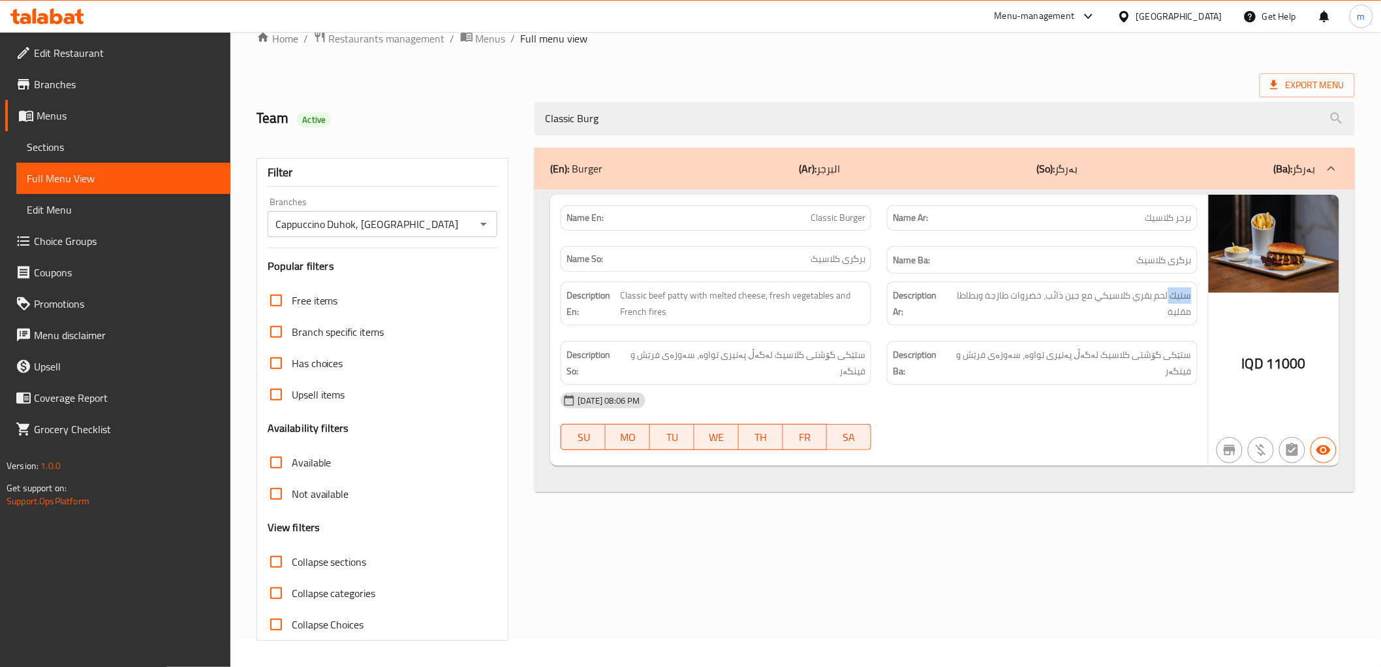
click at [95, 141] on span "Sections" at bounding box center [123, 147] width 193 height 16
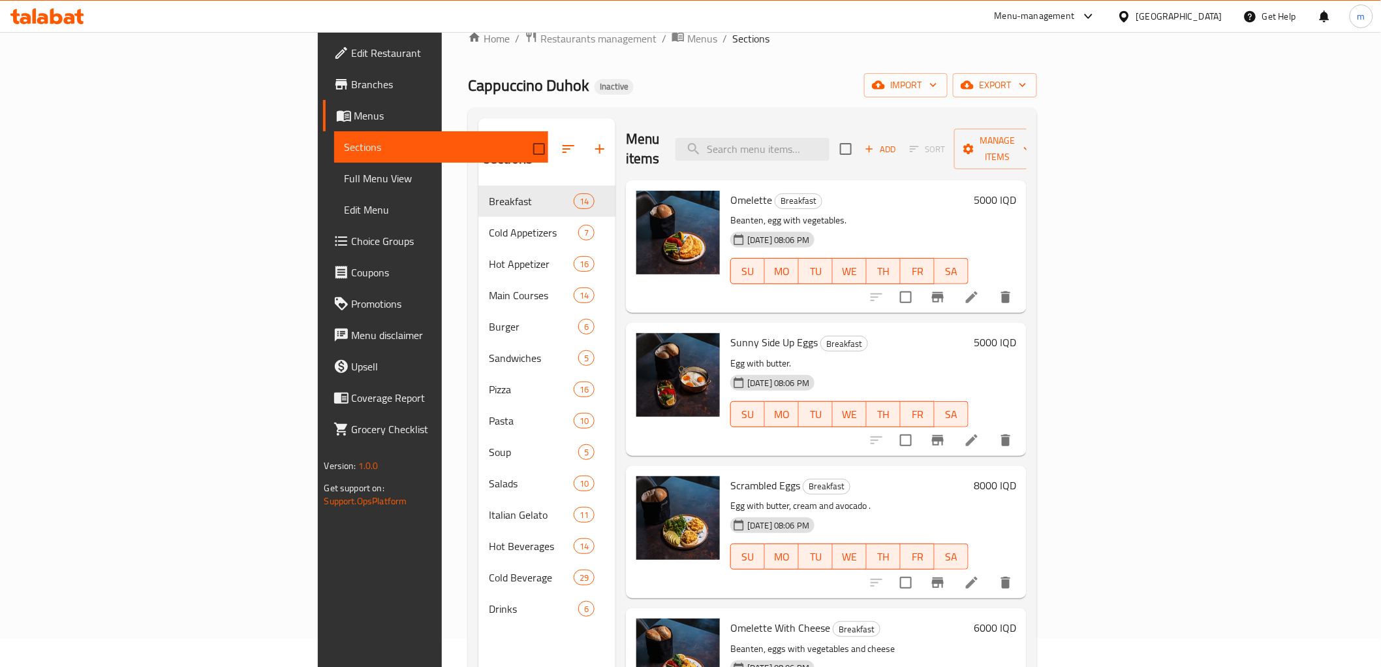
click at [345, 175] on span "Full Menu View" at bounding box center [441, 178] width 193 height 16
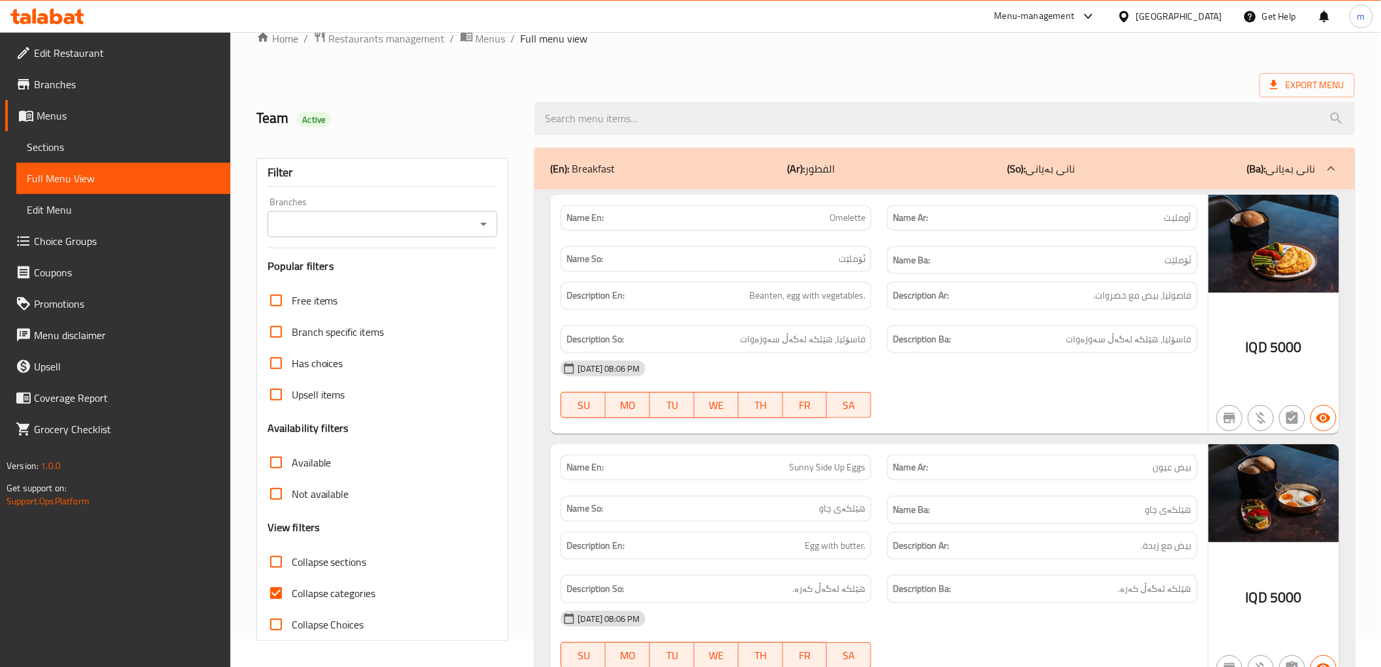
click at [483, 225] on icon "Open" at bounding box center [484, 224] width 16 height 16
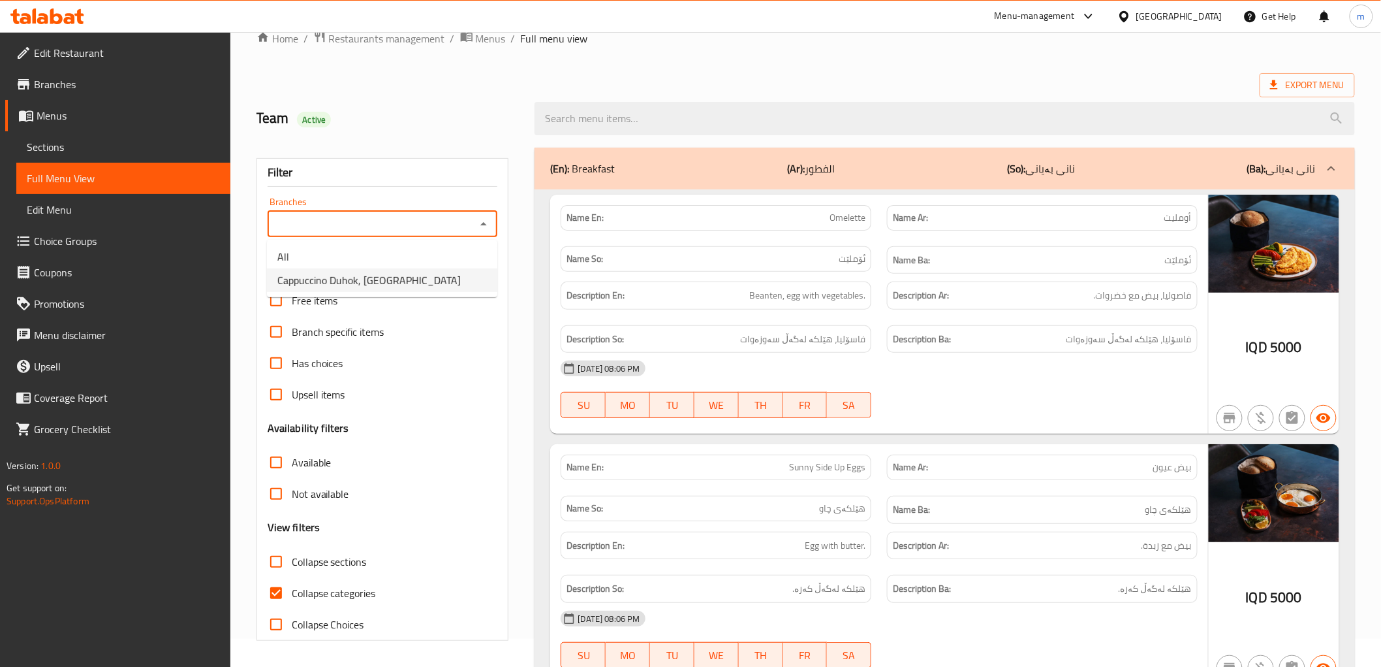
click at [412, 282] on span "Cappuccino Duhok, [GEOGRAPHIC_DATA]" at bounding box center [368, 280] width 183 height 16
type input "Cappuccino Duhok, [GEOGRAPHIC_DATA]"
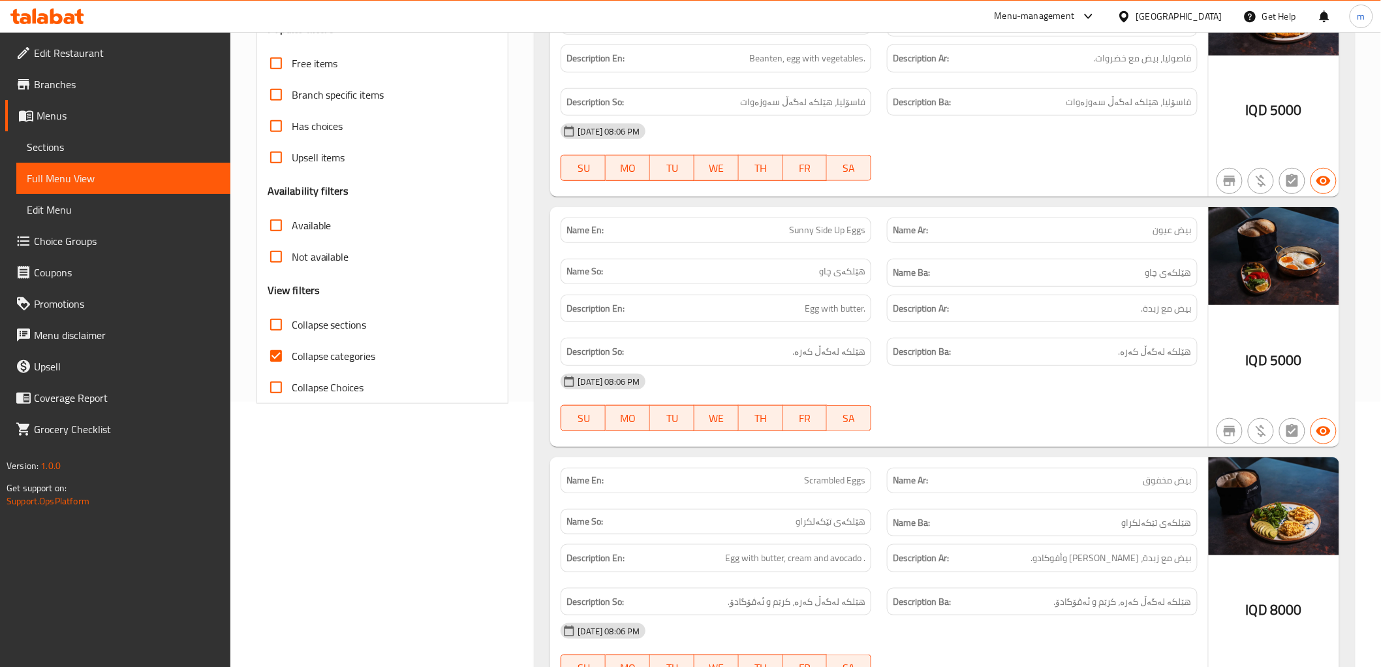
scroll to position [270, 0]
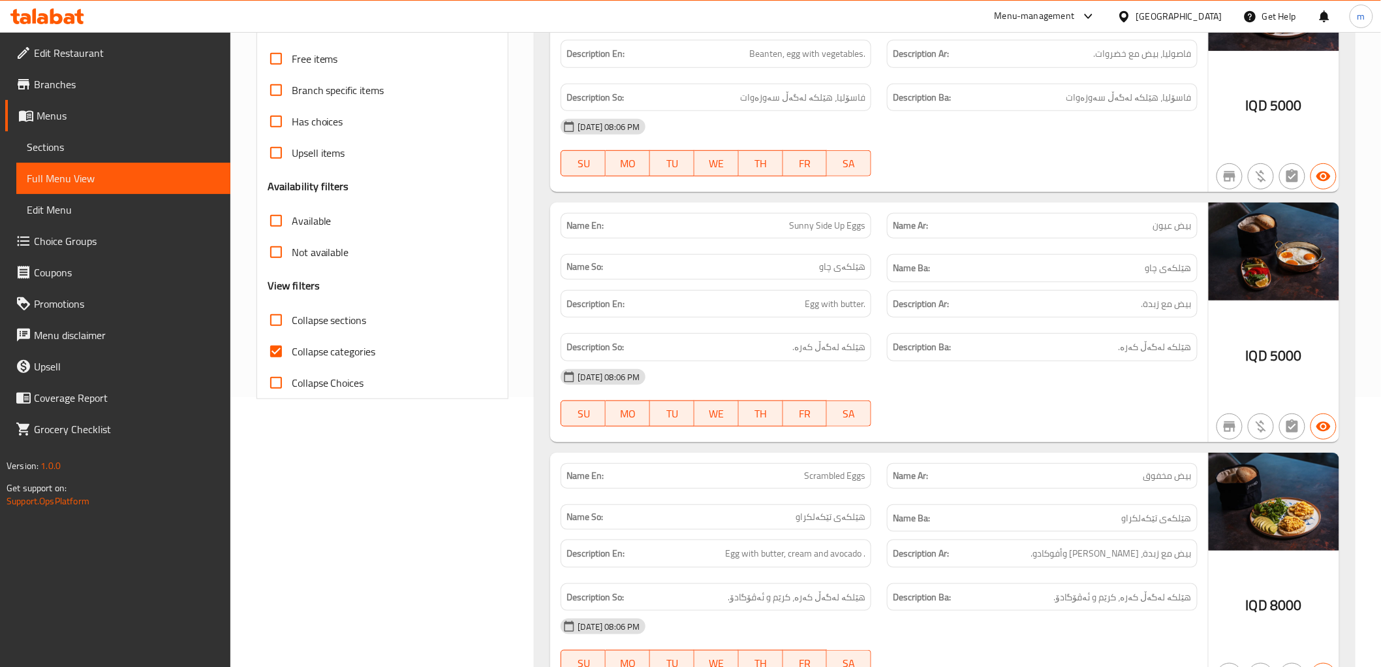
click at [353, 356] on span "Collapse categories" at bounding box center [334, 351] width 84 height 16
click at [292, 356] on input "Collapse categories" at bounding box center [275, 351] width 31 height 31
checkbox input "false"
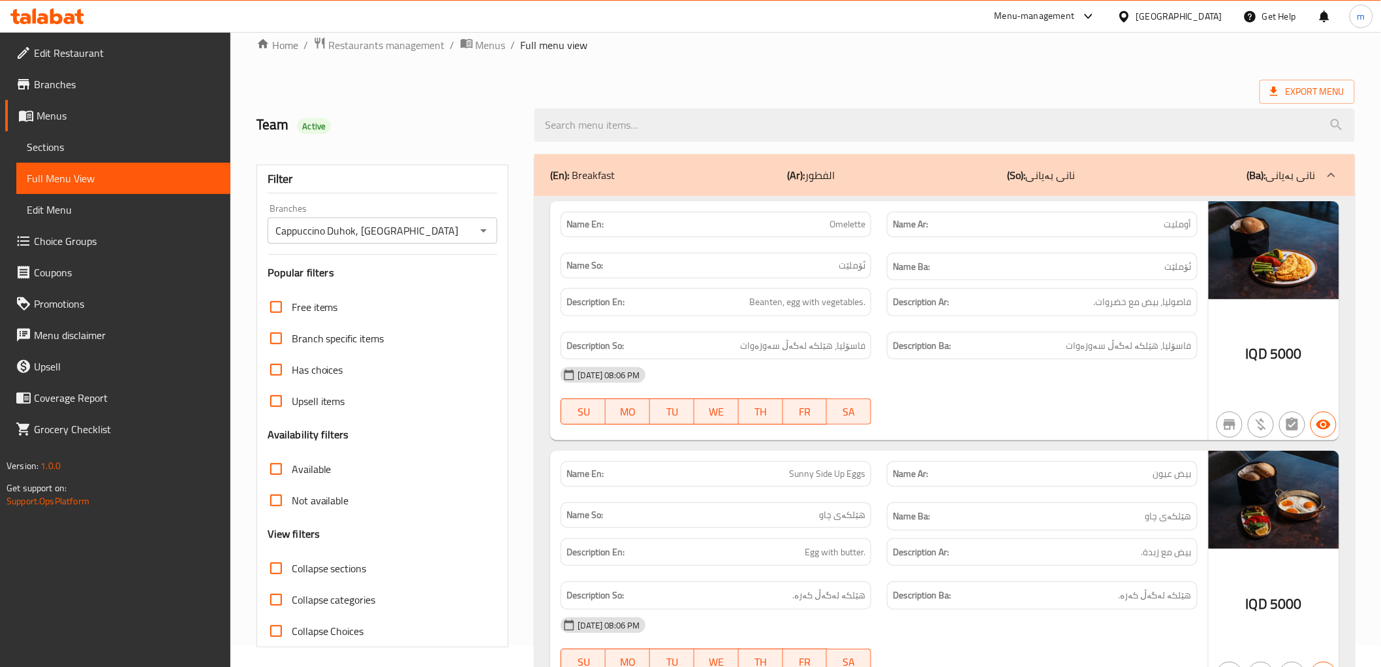
scroll to position [0, 0]
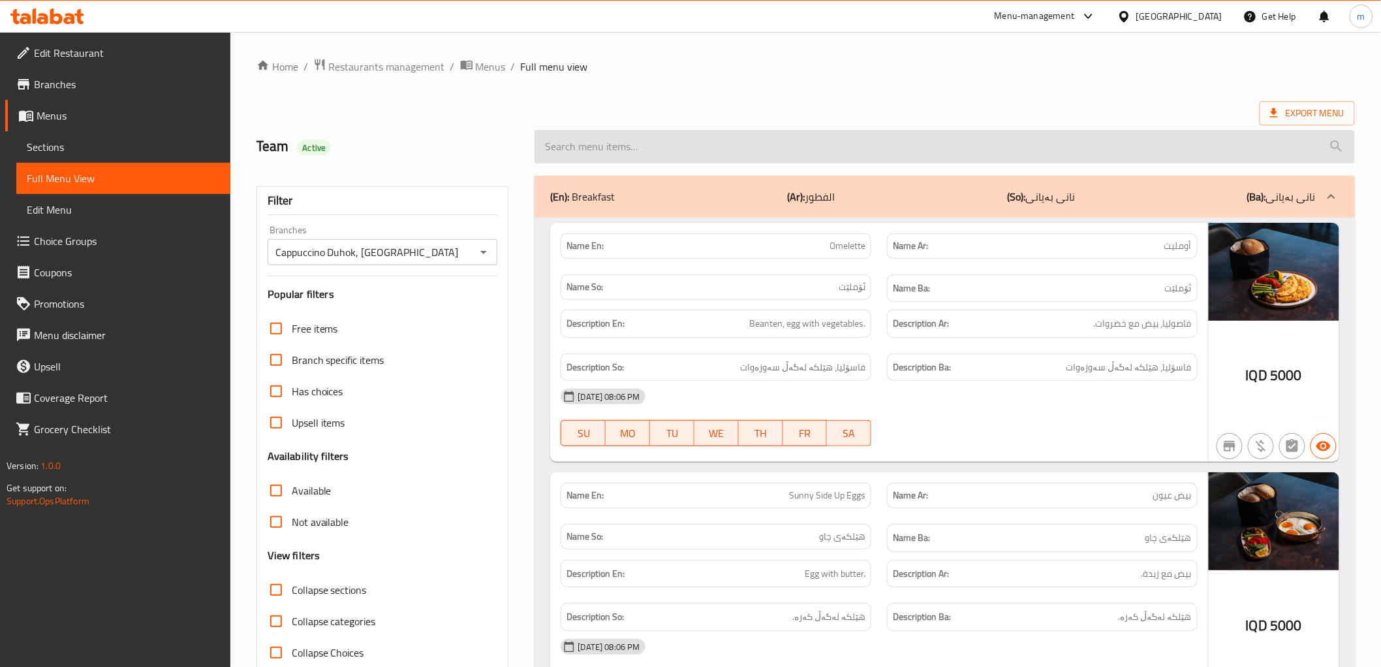
click at [656, 148] on input "search" at bounding box center [945, 146] width 820 height 33
paste input "Classic Burgre"
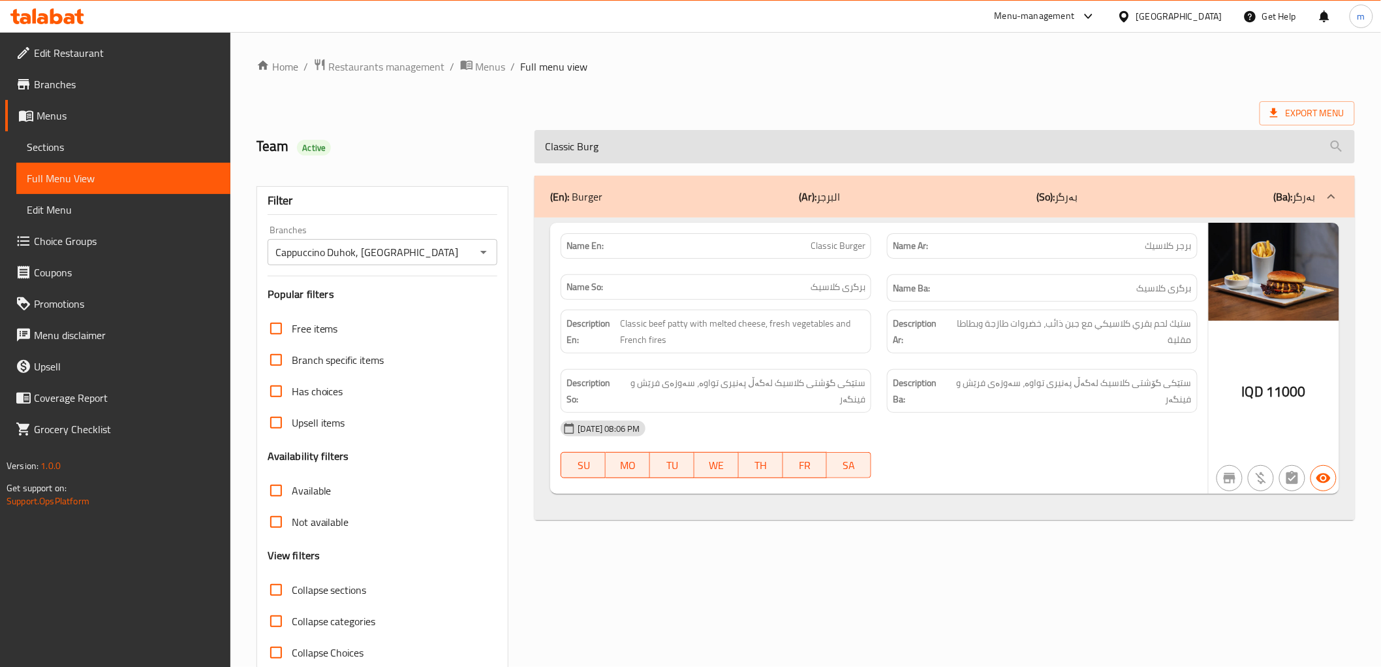
click at [650, 136] on input "Classic Burg" at bounding box center [945, 146] width 820 height 33
paste input "heese Burger"
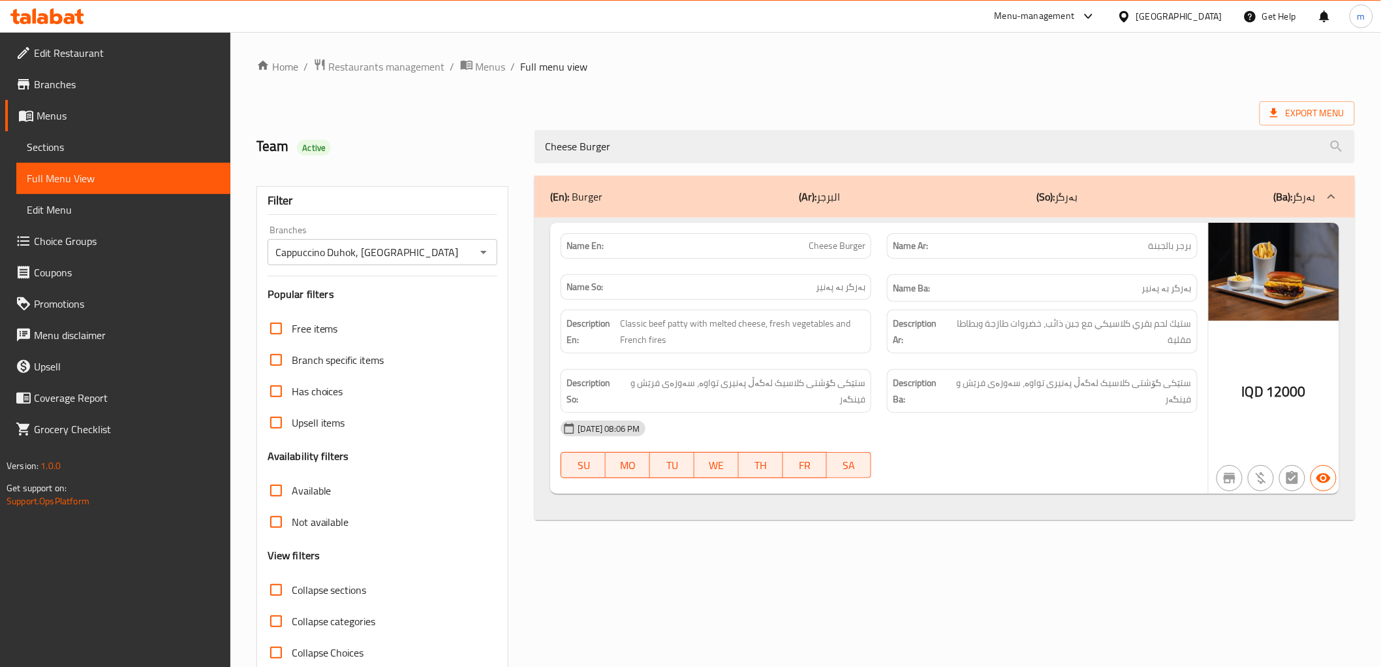
click at [688, 124] on div "Cheese Burger" at bounding box center [945, 146] width 836 height 49
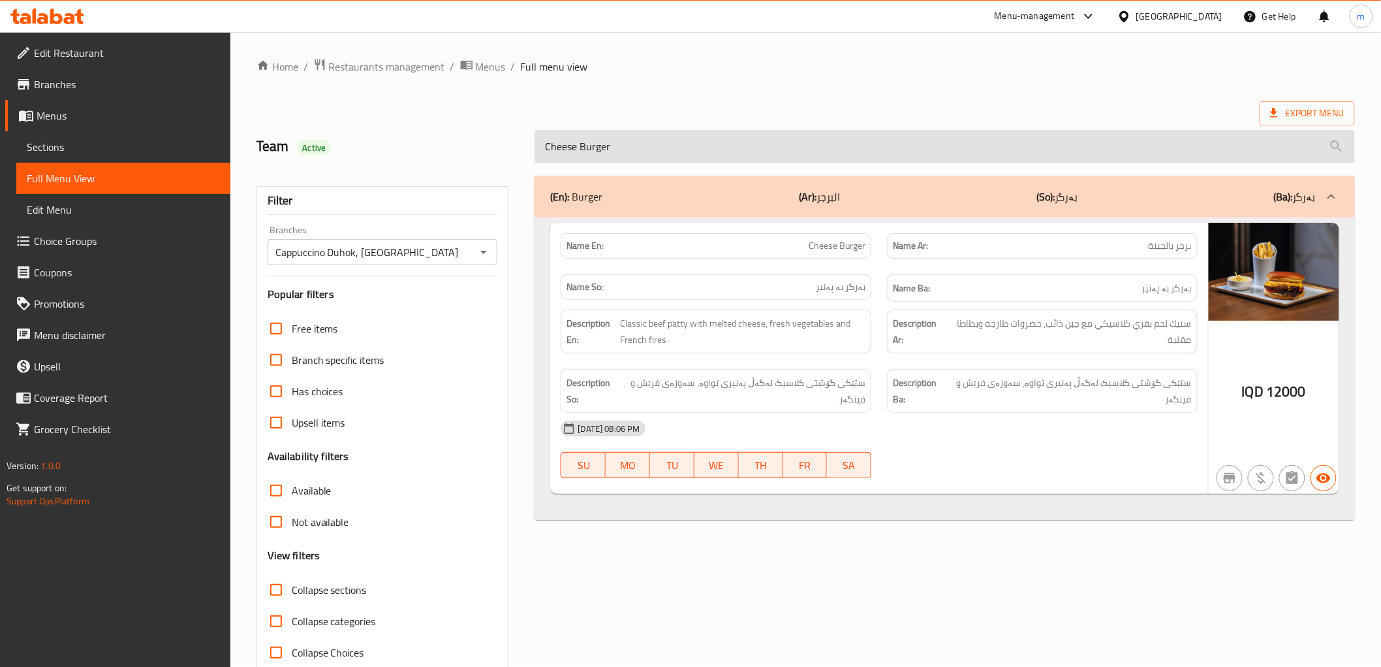
click at [682, 148] on input "Cheese Burger" at bounding box center [945, 146] width 820 height 33
paste input "Swiss Mushroom Burger"
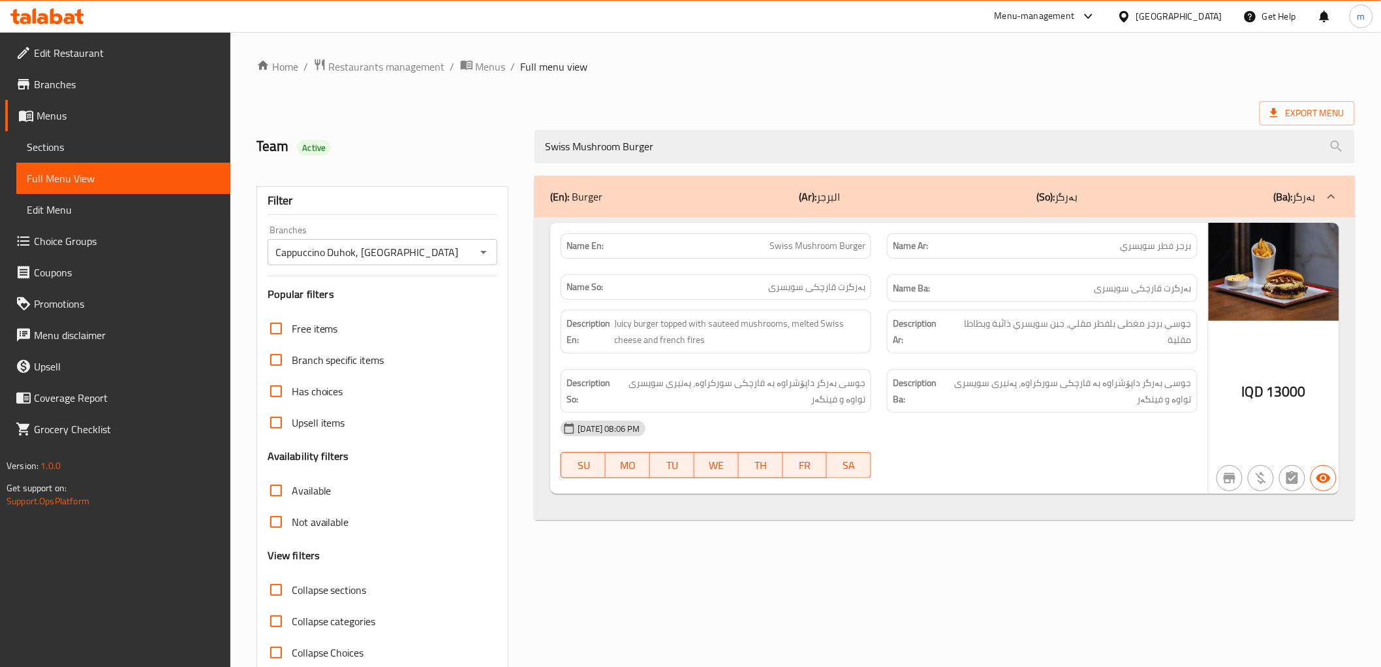
click at [778, 249] on span "Swiss Mushroom Burger" at bounding box center [818, 246] width 96 height 14
copy span "Swiss Mushroom Burger"
click at [914, 381] on strong "Description Ba:" at bounding box center [917, 391] width 49 height 32
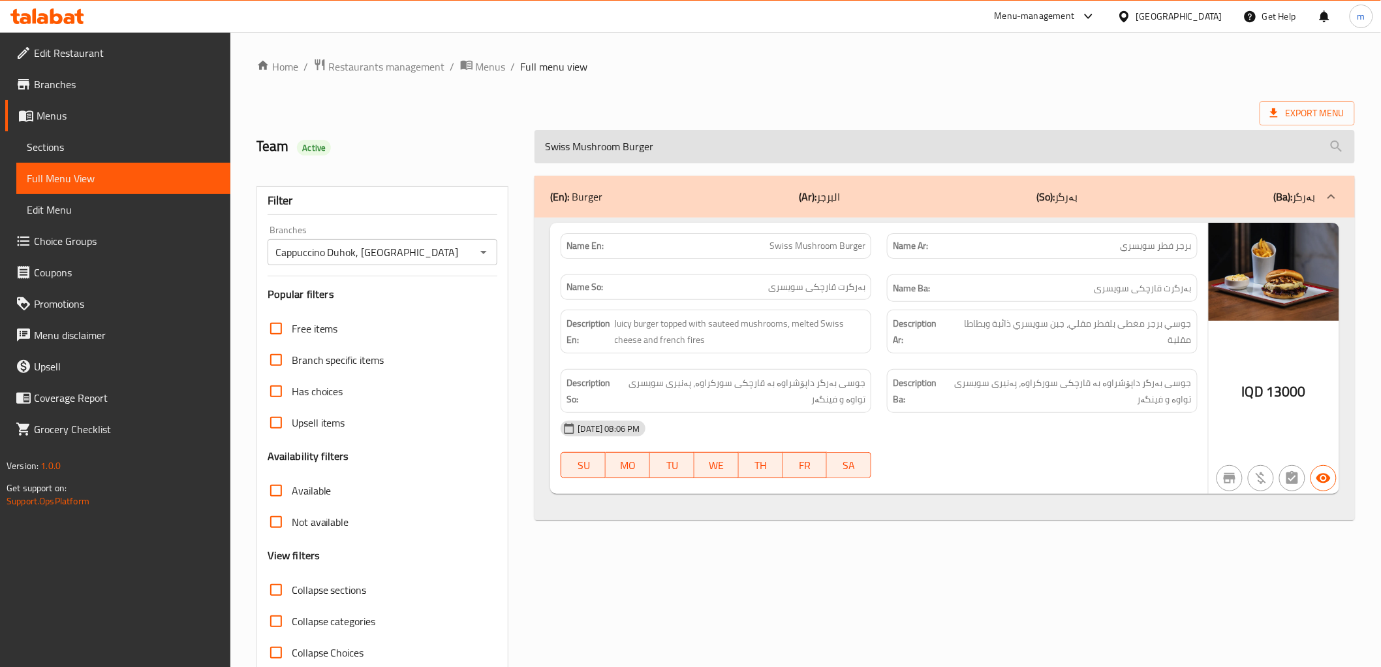
click at [804, 153] on input "Swiss Mushroom Burger" at bounding box center [945, 146] width 820 height 33
paste input "Cappuccino"
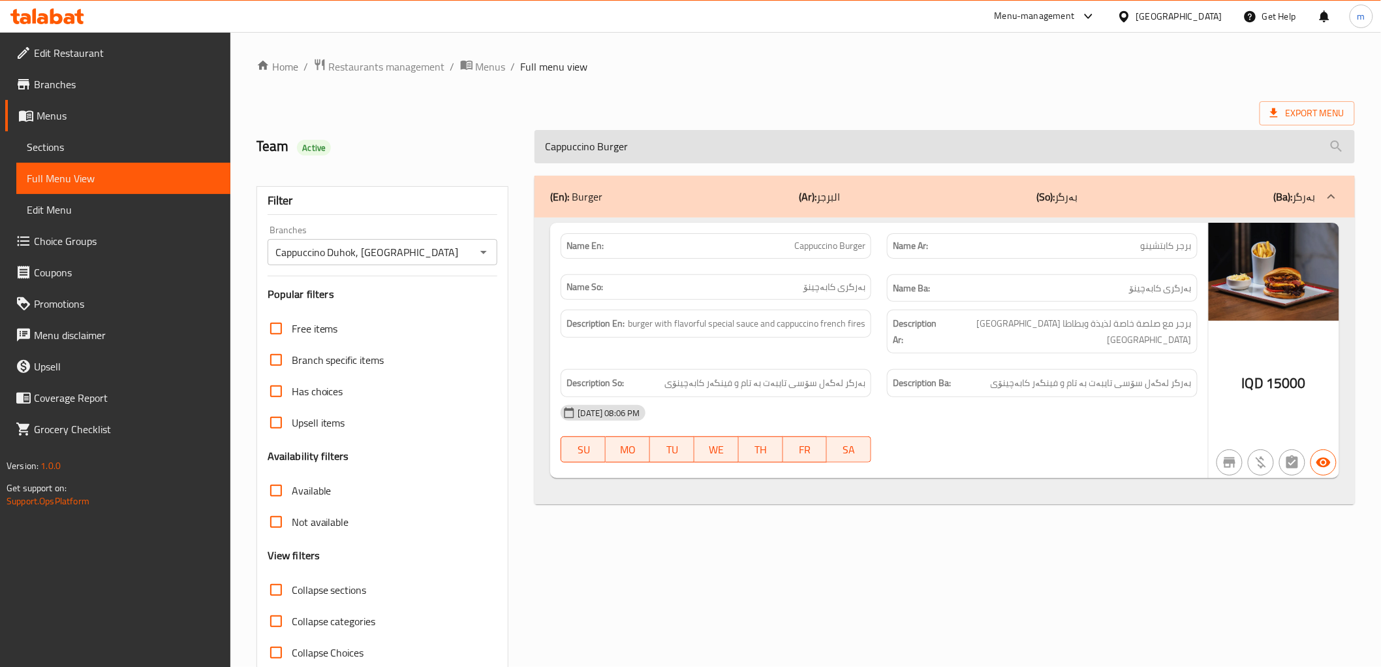
click at [687, 153] on input "Cappuccino Burger" at bounding box center [945, 146] width 820 height 33
paste input "loudy Refresh"
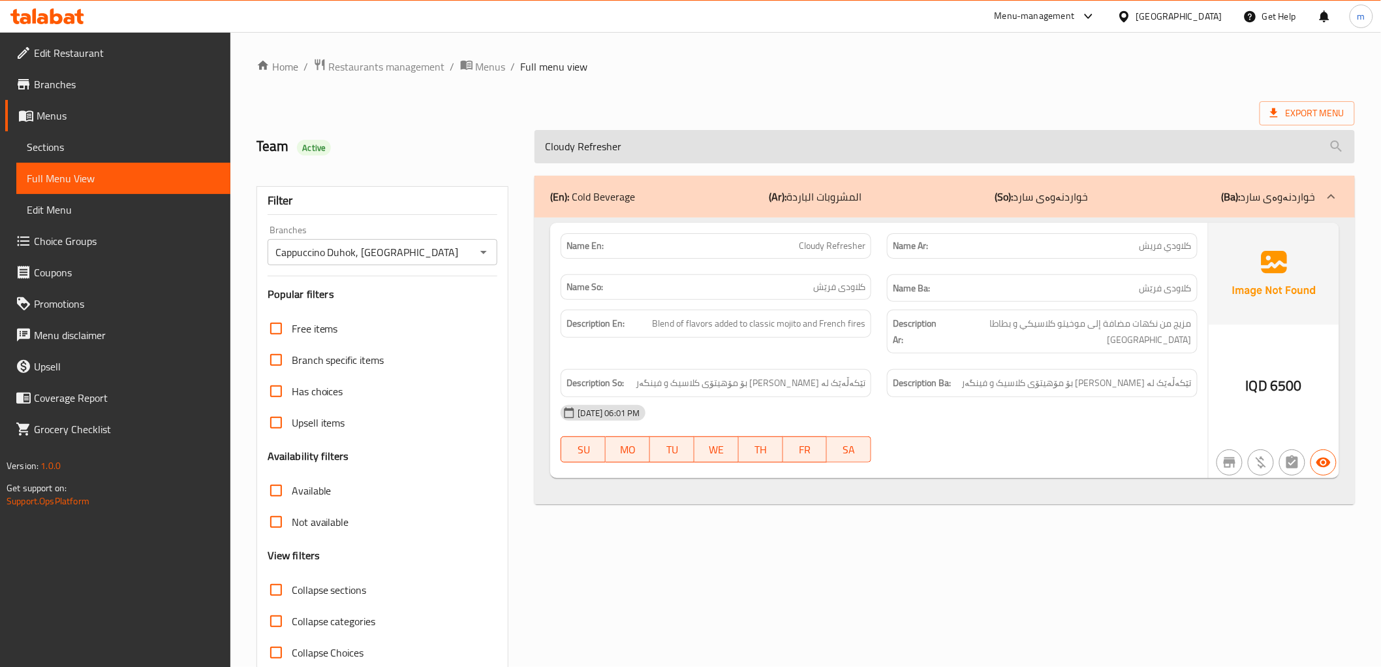
click at [674, 148] on input "Cloudy Refresher" at bounding box center [945, 146] width 820 height 33
paste input "cappuccino"
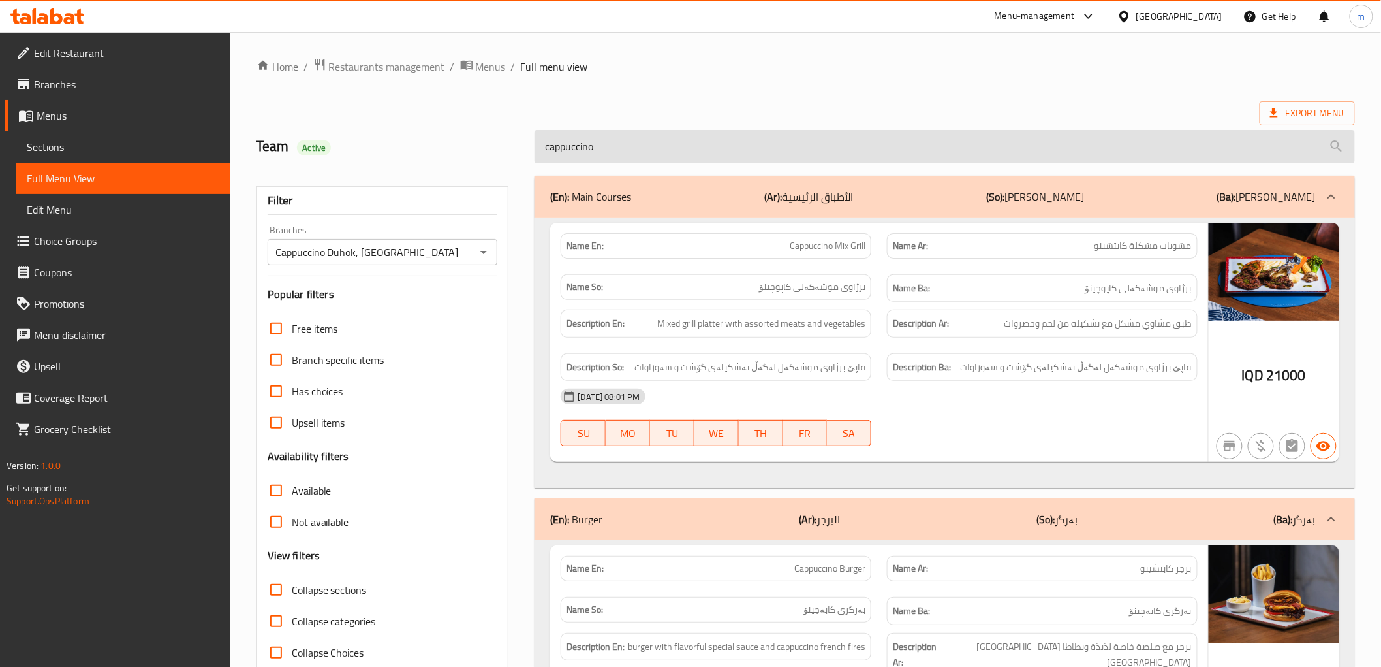
click at [656, 158] on input "cappuccino" at bounding box center [945, 146] width 820 height 33
paste input "Cloudy Refresher"
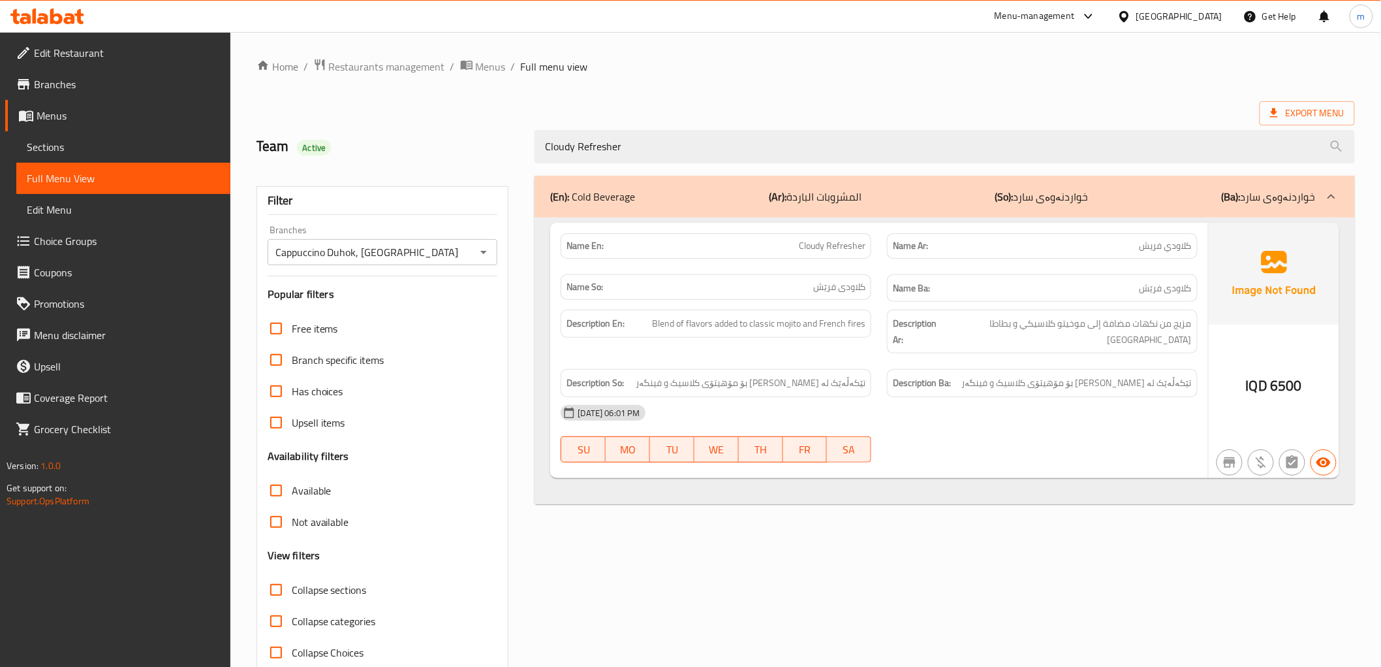
click at [827, 251] on span "Cloudy Refresher" at bounding box center [832, 246] width 67 height 14
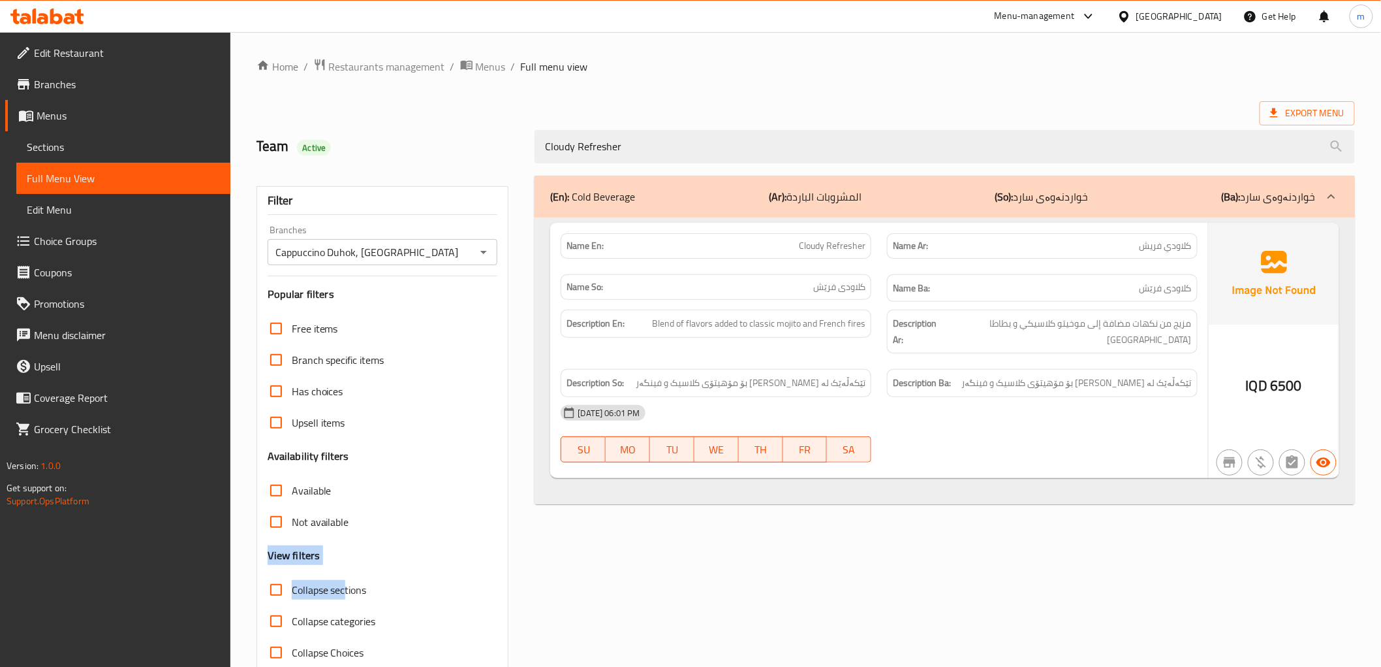
drag, startPoint x: 349, startPoint y: 533, endPoint x: 347, endPoint y: 588, distance: 54.9
click at [347, 588] on div "Free items Branch specific items Has choices Upsell items Availability filters …" at bounding box center [383, 490] width 230 height 355
click at [1023, 410] on div "[DATE] 06:01 PM" at bounding box center [879, 412] width 652 height 31
click at [833, 256] on div "Name En: Cloudy Refresher" at bounding box center [716, 245] width 311 height 25
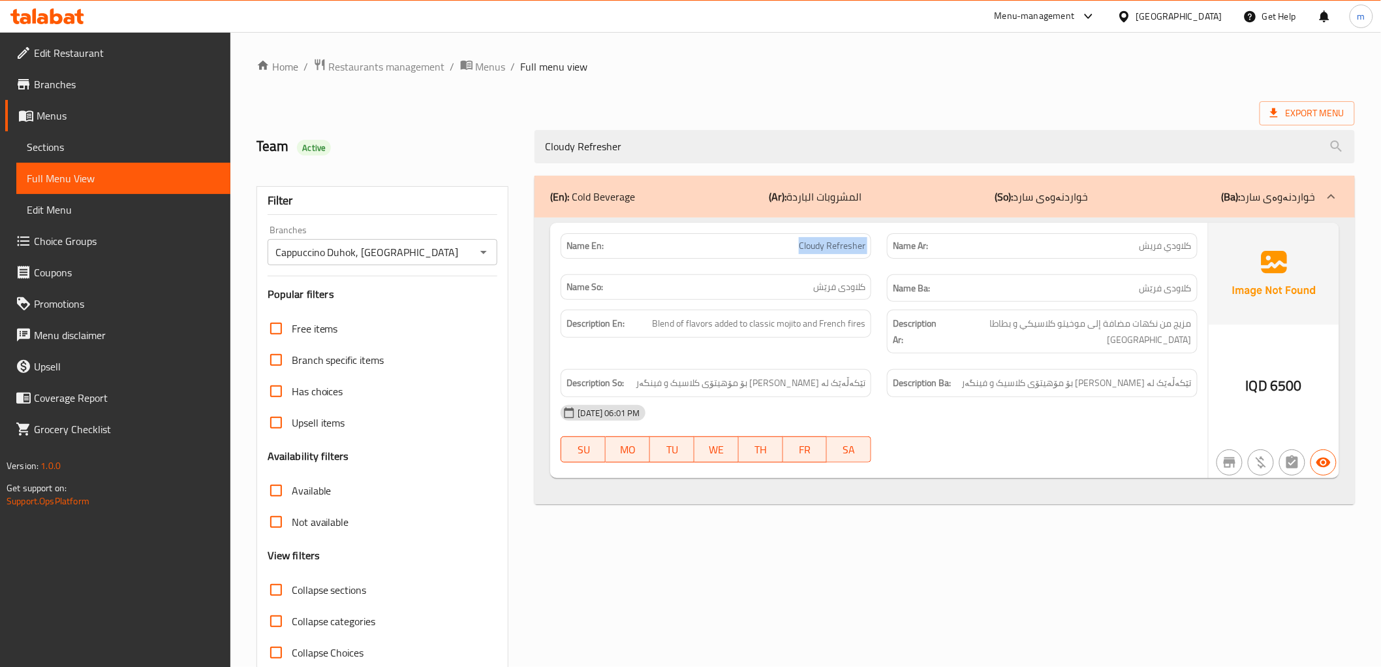
click at [833, 256] on div "Name En: Cloudy Refresher" at bounding box center [716, 245] width 311 height 25
copy span "Cloudy Refresher"
click at [983, 400] on div "[DATE] 06:01 PM" at bounding box center [879, 412] width 652 height 31
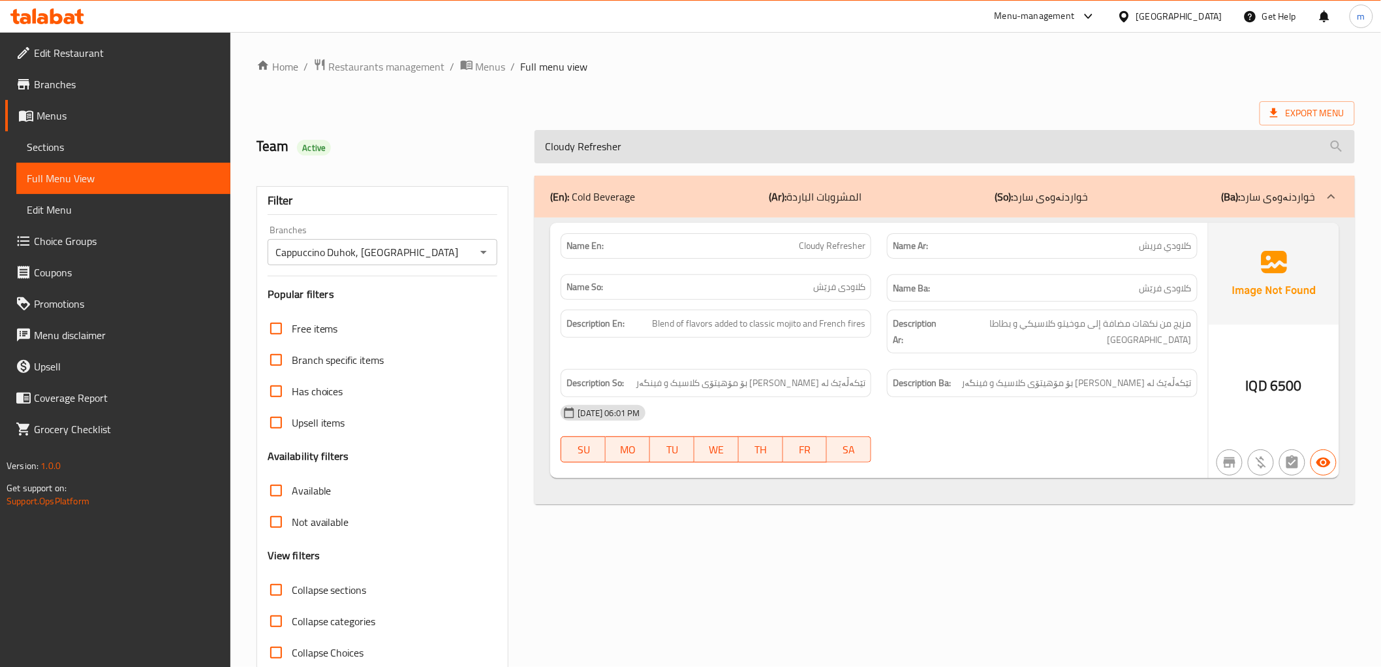
click at [672, 146] on input "Cloudy Refresher" at bounding box center [945, 146] width 820 height 33
click at [673, 146] on input "Cloudy Refresher" at bounding box center [945, 146] width 820 height 33
paste input "Beef Steak"
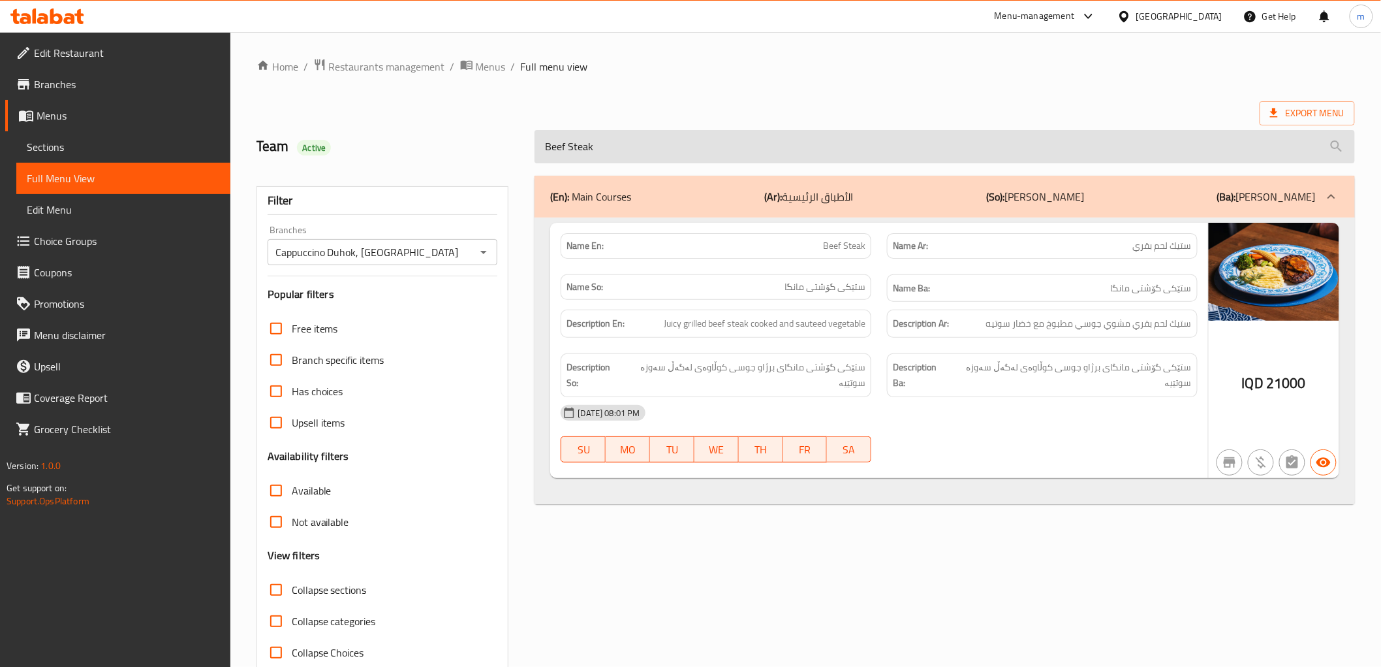
click at [708, 155] on input "Beef Steak" at bounding box center [945, 146] width 820 height 33
paste input "Medallion"
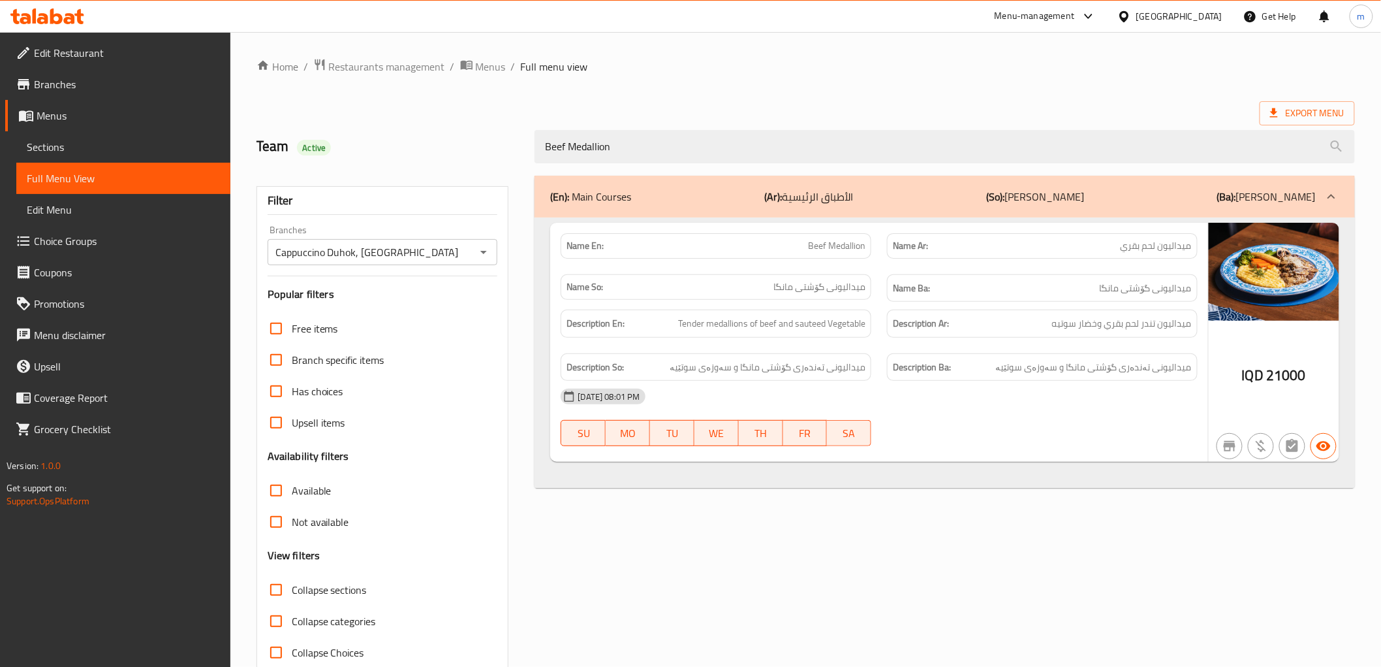
click at [668, 125] on div "Beef Medallion" at bounding box center [945, 146] width 836 height 49
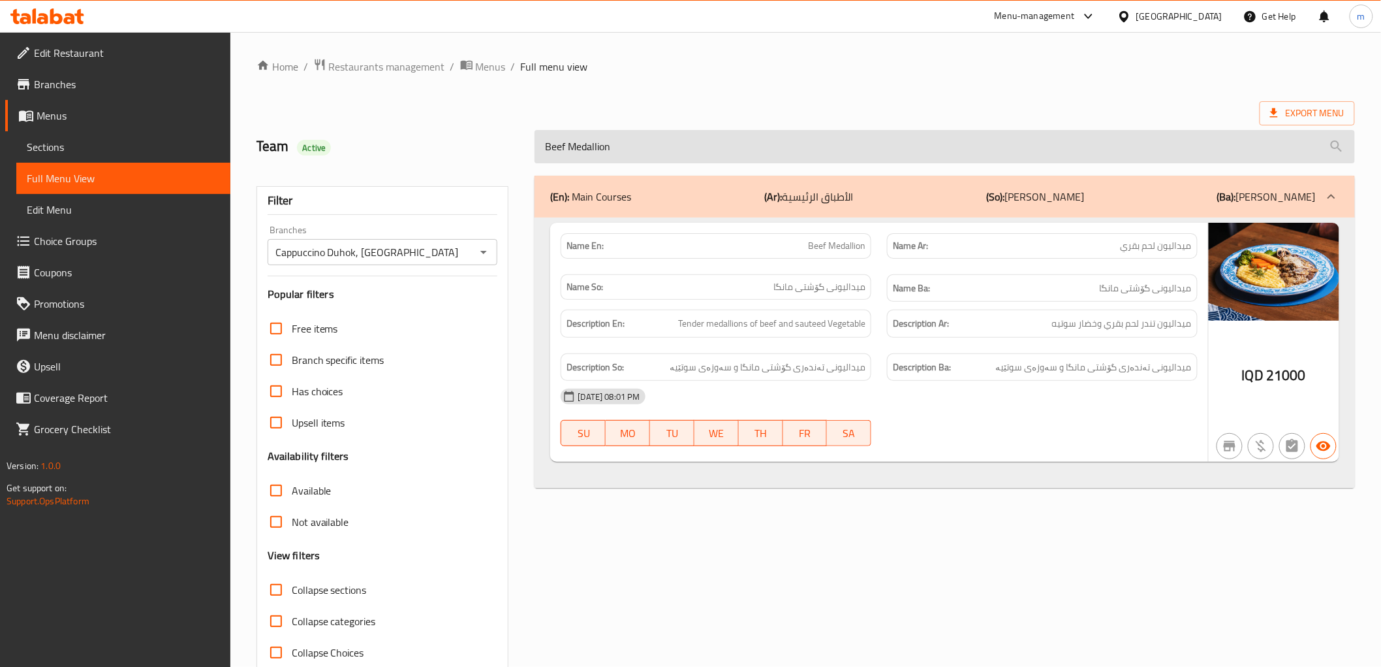
click at [668, 147] on input "Beef Medallion" at bounding box center [945, 146] width 820 height 33
paste input "Beef Stroganoff"
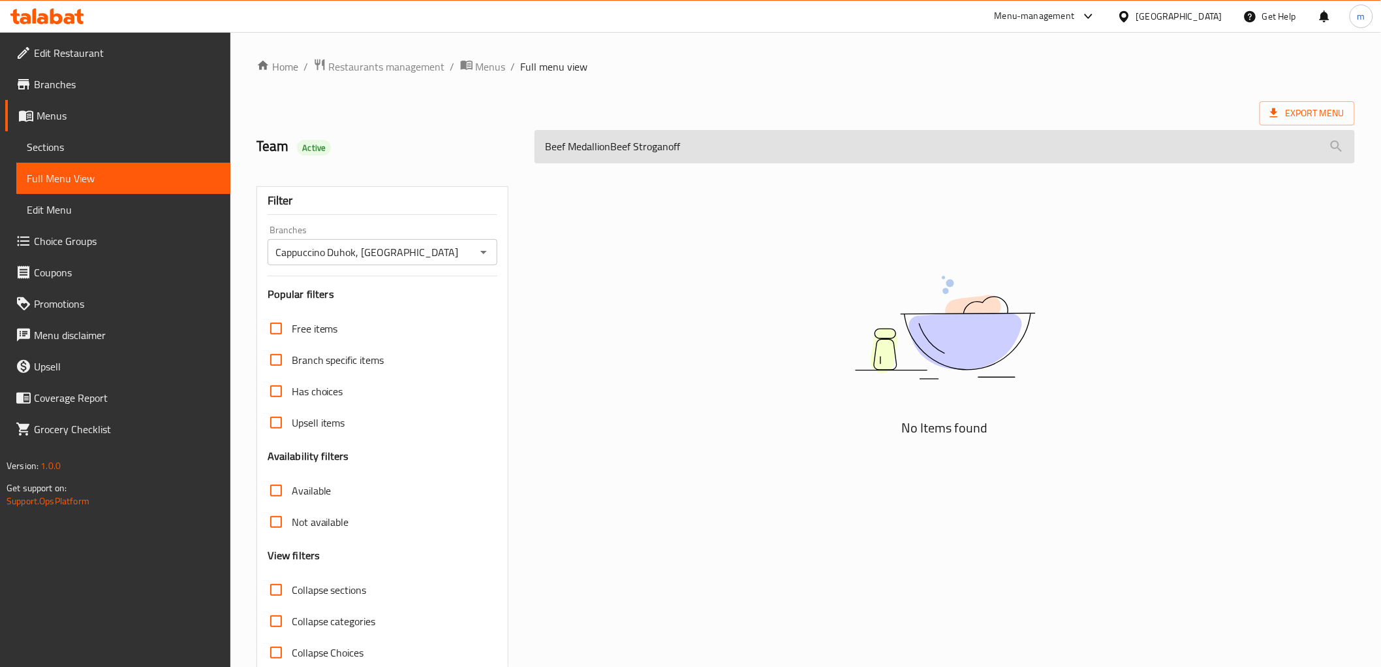
click at [668, 147] on input "Beef MedallionBeef Stroganoff" at bounding box center [945, 146] width 820 height 33
paste input "search"
click at [668, 147] on input "Beef MedallionBeef Stroganoff" at bounding box center [945, 146] width 820 height 33
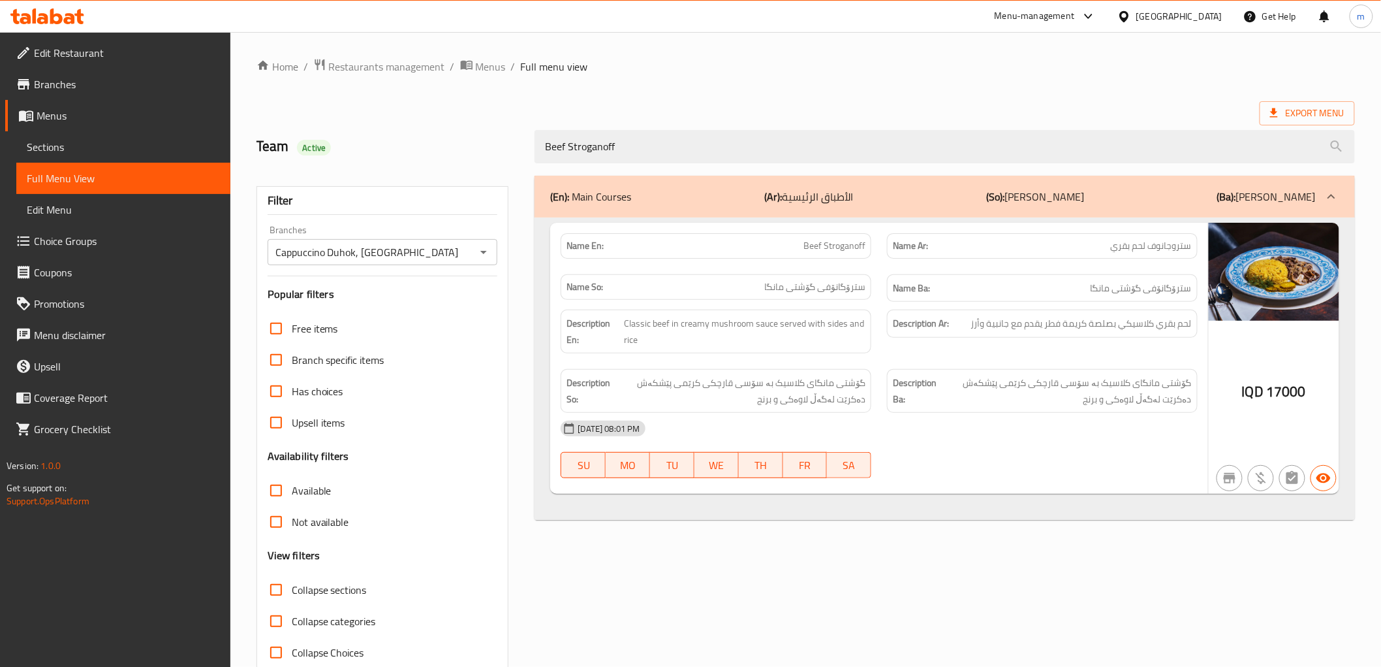
click at [702, 164] on div "Beef Stroganoff" at bounding box center [945, 146] width 836 height 49
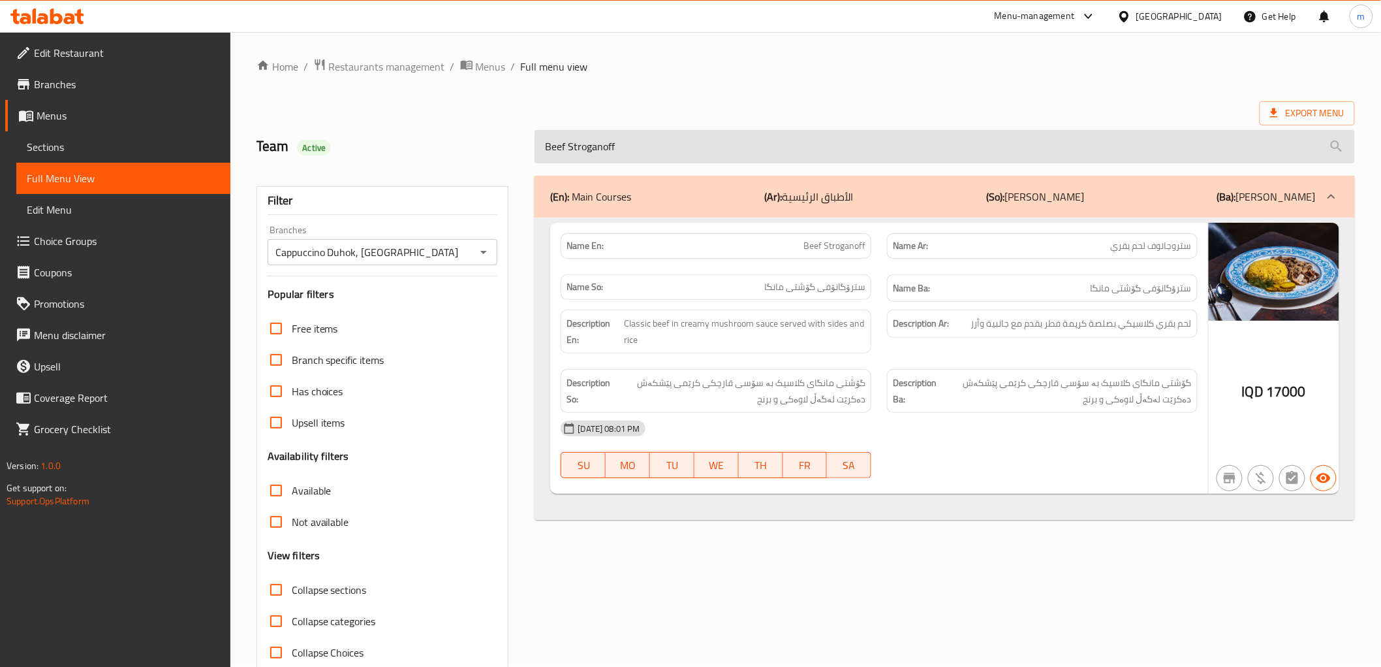
click at [697, 148] on input "Beef Stroganoff" at bounding box center [945, 146] width 820 height 33
paste input "Chicken"
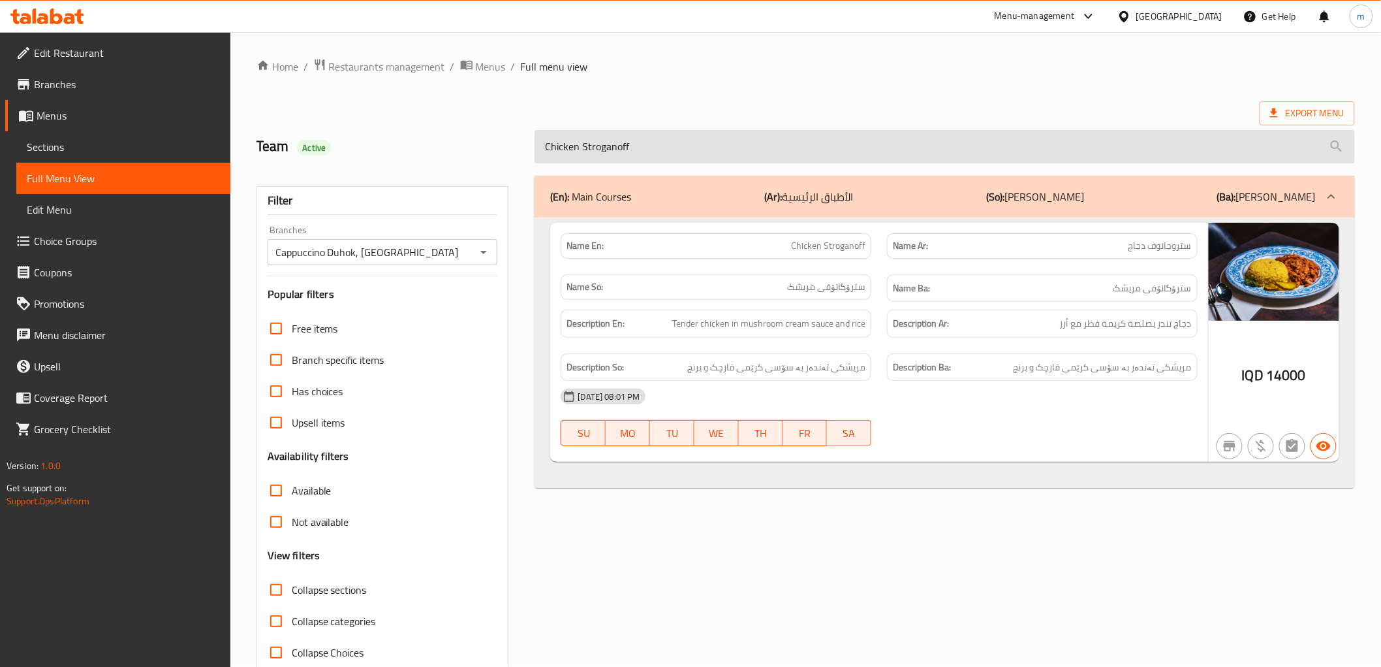
click at [764, 153] on input "Chicken Stroganoff" at bounding box center [945, 146] width 820 height 33
paste input "Tikka Masala"
click at [743, 134] on input "Chicken Tikka Masala" at bounding box center [945, 146] width 820 height 33
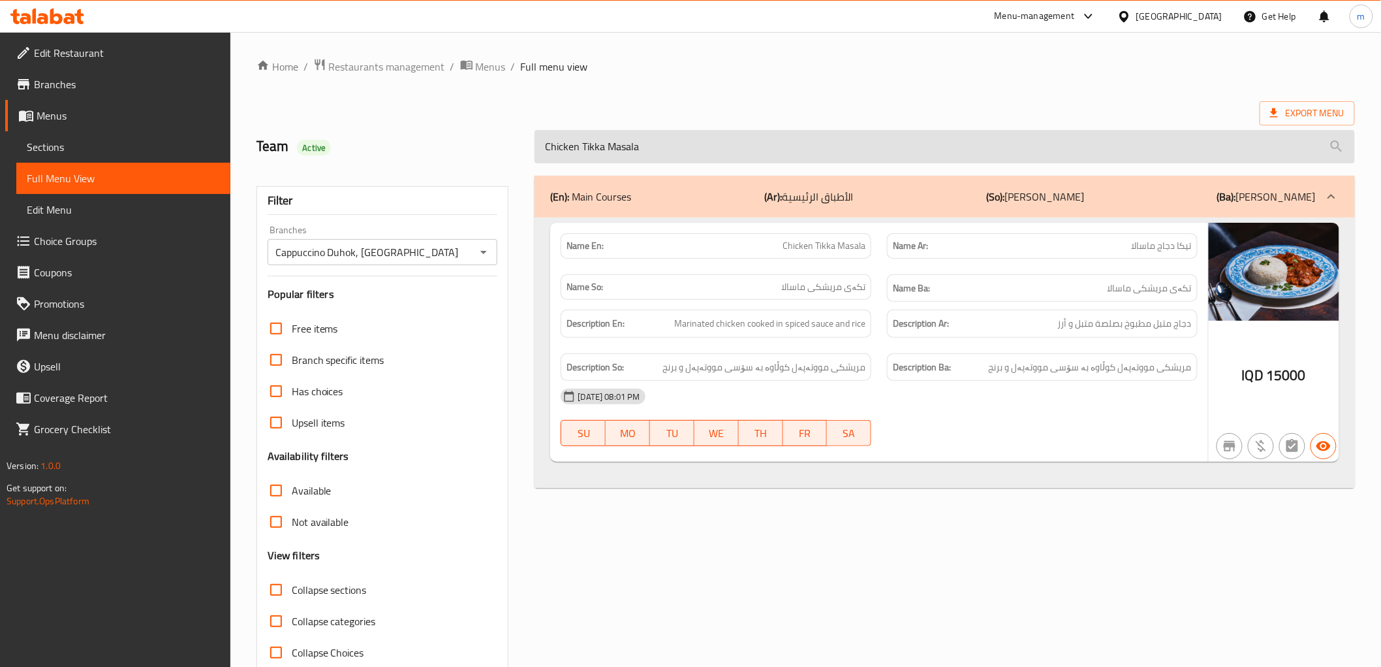
click at [743, 134] on input "Chicken Tikka Masala" at bounding box center [945, 146] width 820 height 33
paste input "With Herbs"
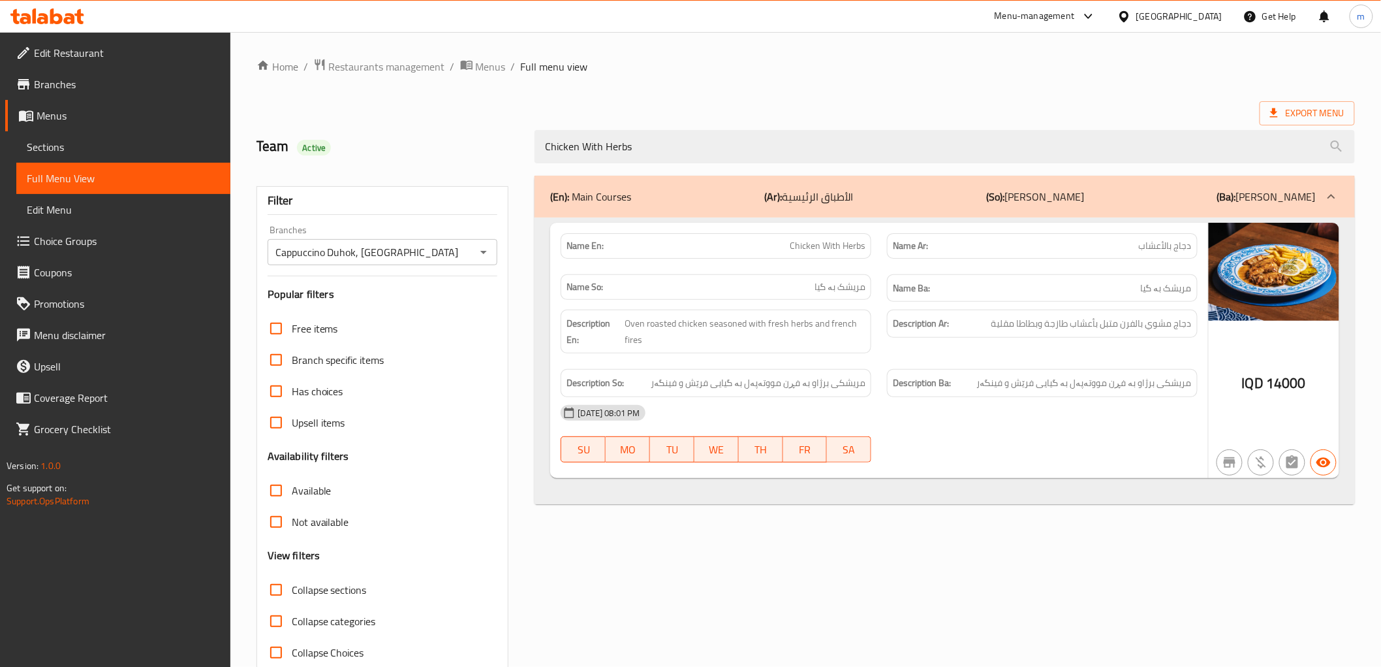
click at [830, 179] on div "(En): Main Courses (Ar): الأطباق الرئيسية (So): ژەمە سەرەکییەکان (Ba): ژەمە سەر…" at bounding box center [945, 197] width 820 height 42
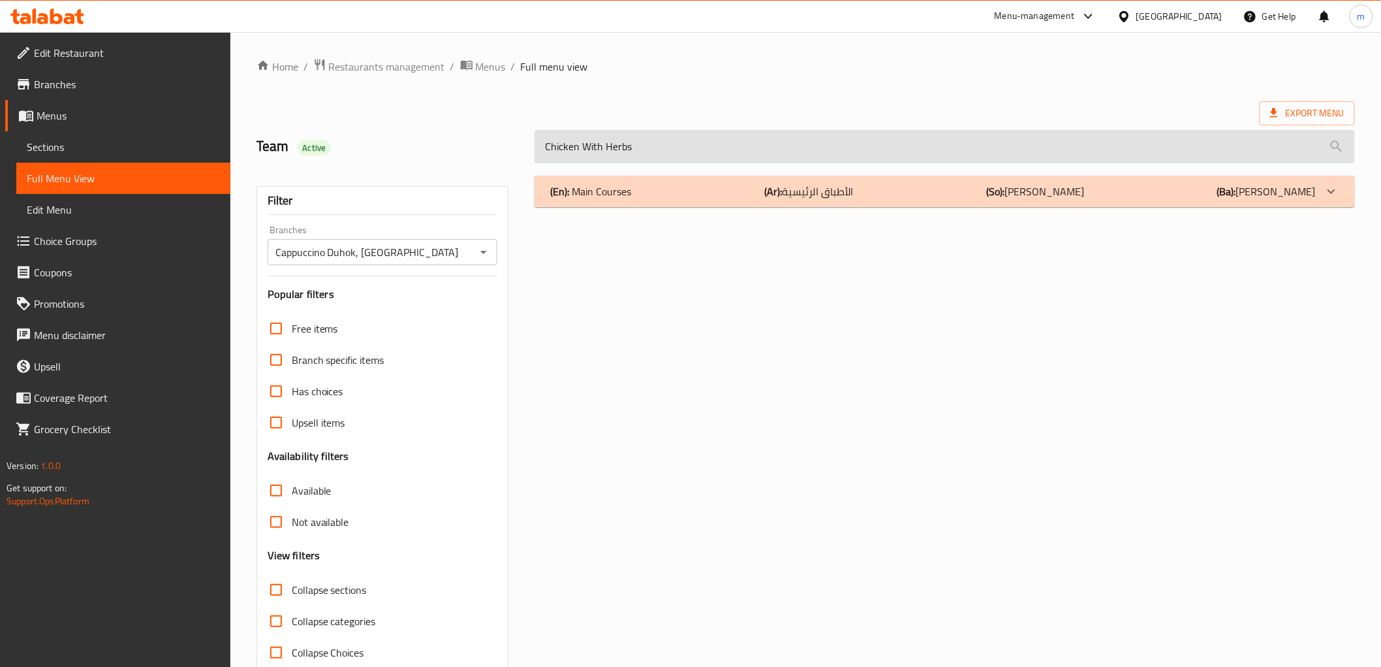
click at [811, 140] on input "Chicken With Herbs" at bounding box center [945, 146] width 820 height 33
paste input "Schnitzel"
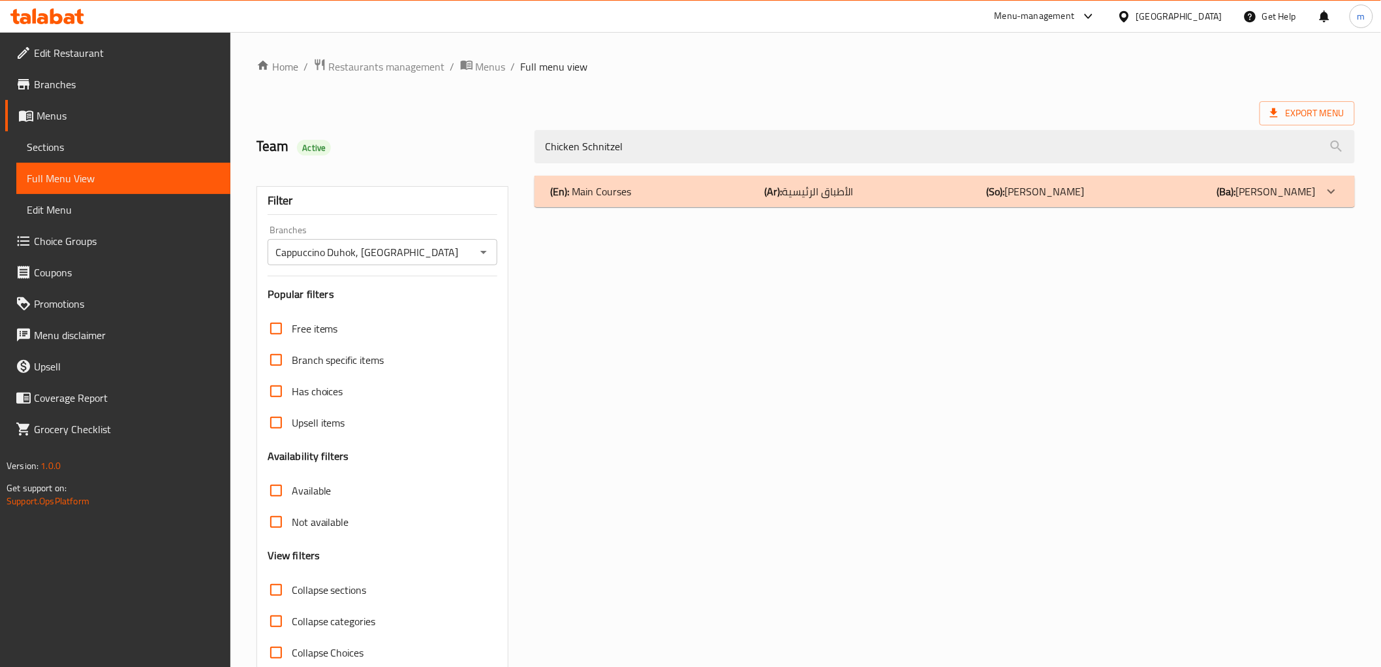
click at [807, 187] on p "(Ar): الأطباق الرئيسية" at bounding box center [808, 191] width 89 height 16
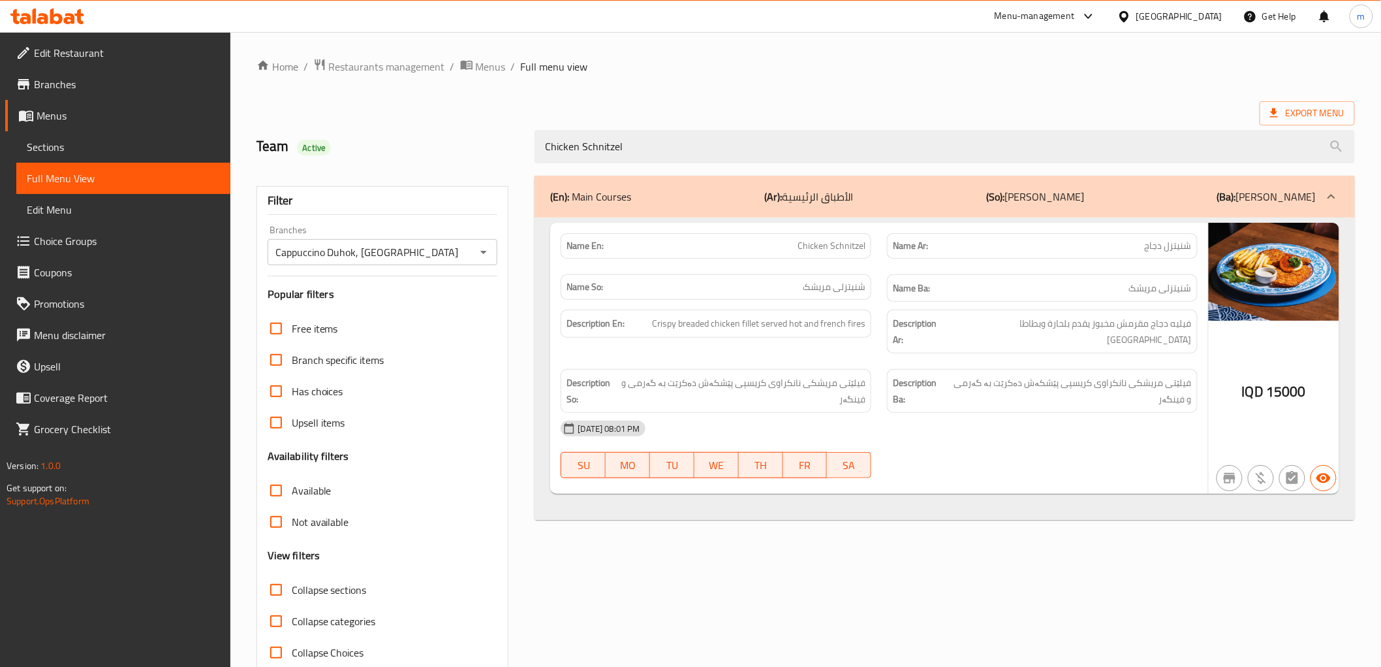
drag, startPoint x: 649, startPoint y: 183, endPoint x: 649, endPoint y: 174, distance: 9.8
click at [649, 179] on div "(En): Main Courses (Ar): الأطباق الرئيسية (So): ژەمە سەرەکییەکان (Ba): ژەمە سەر…" at bounding box center [945, 197] width 820 height 42
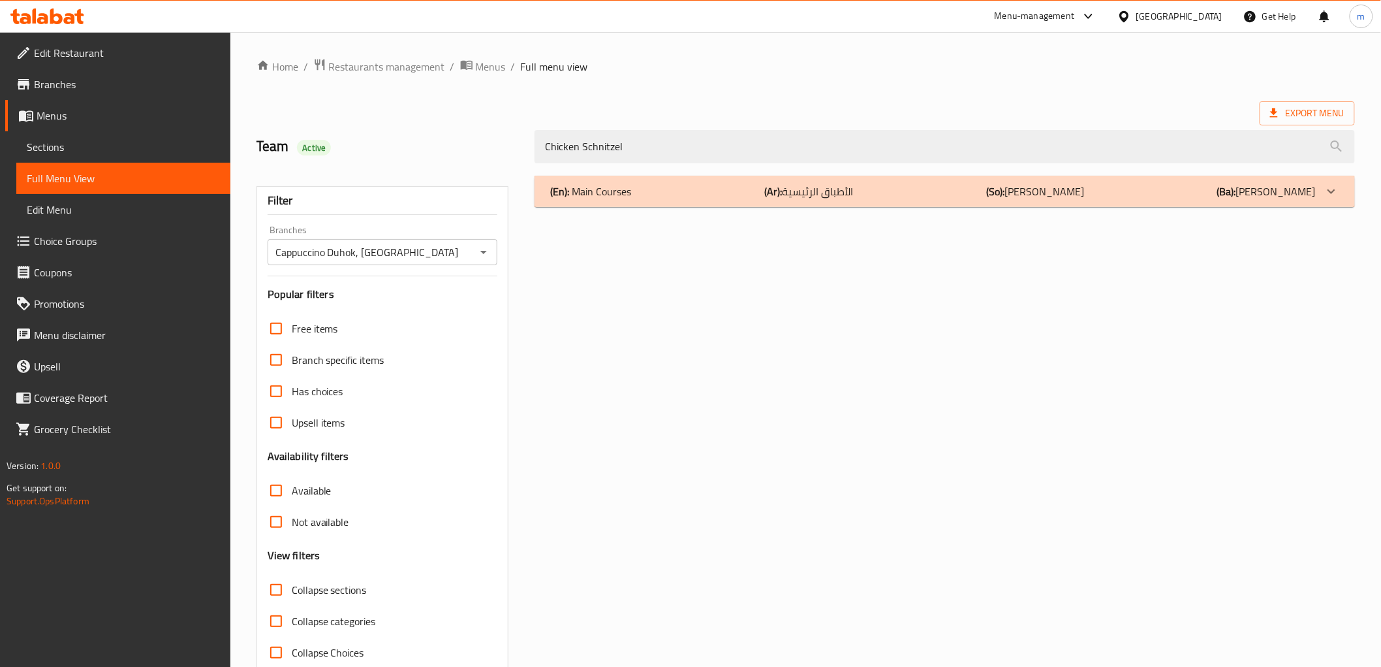
click at [650, 168] on div "(En): Main Courses (Ar): الأطباق الرئيسية (So): ژەمە سەرەکییەکان (Ba): ژەمە سەر…" at bounding box center [945, 422] width 836 height 509
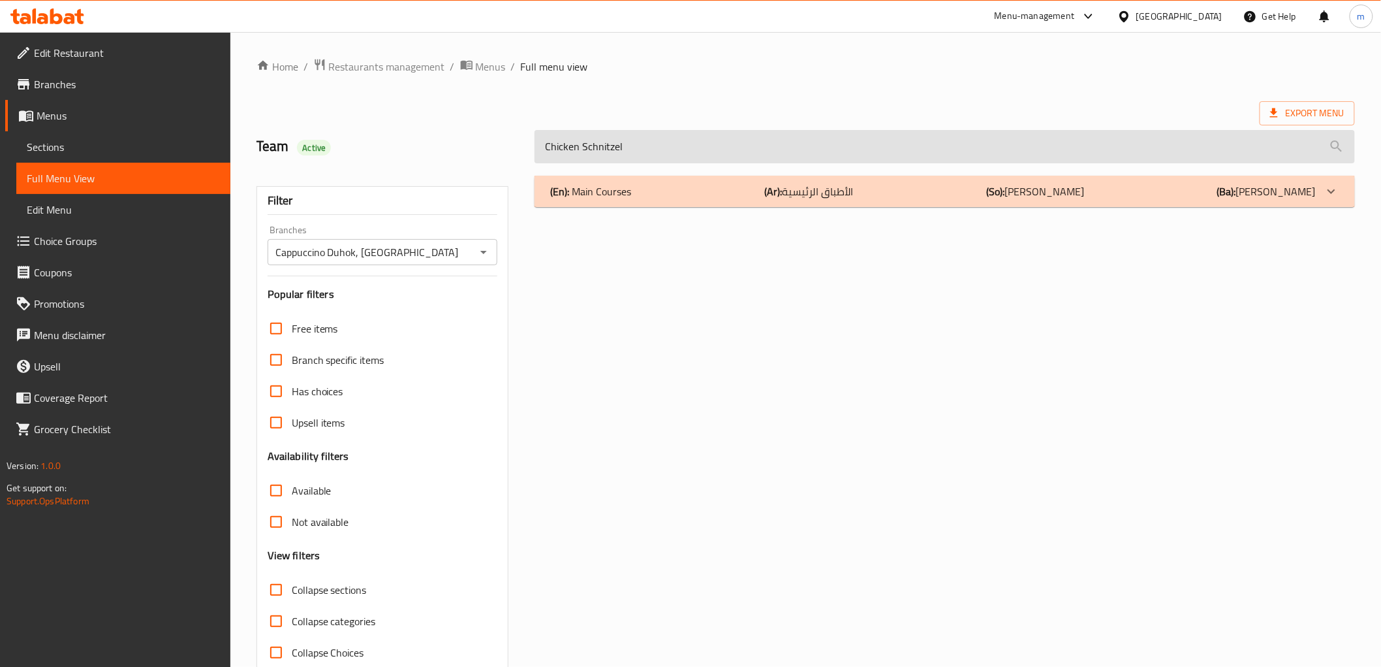
click at [650, 162] on input "Chicken Schnitzel" at bounding box center [945, 146] width 820 height 33
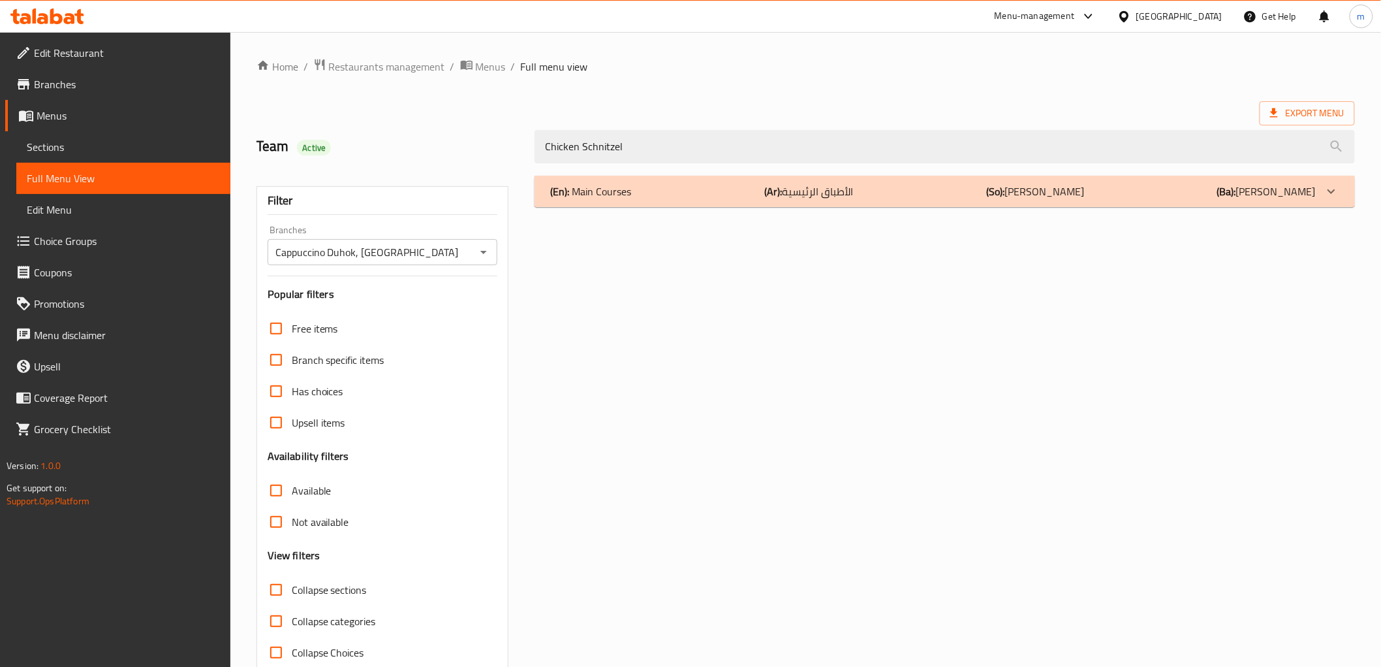
paste input "Roast Beef Sandwich"
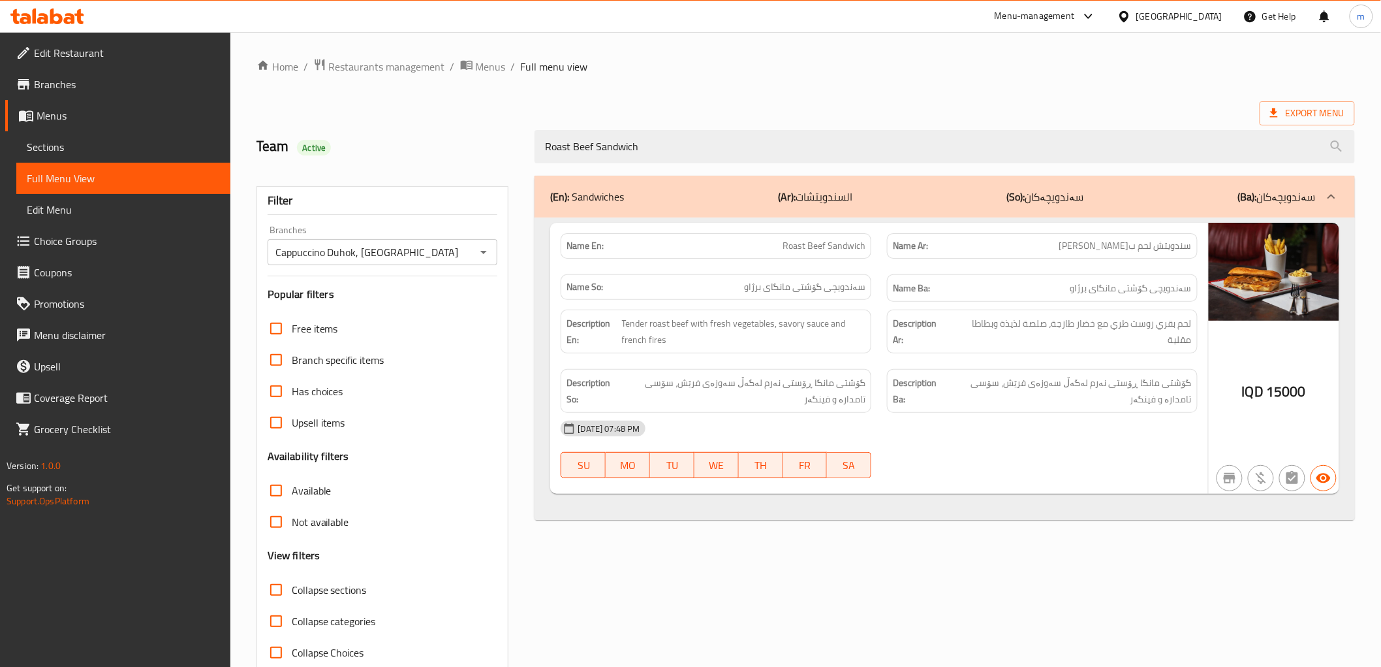
click at [653, 189] on div "(En): Sandwiches (Ar): السندويتشات (So): سەندویچەکان (Ba): سەندویچەکان" at bounding box center [932, 197] width 765 height 16
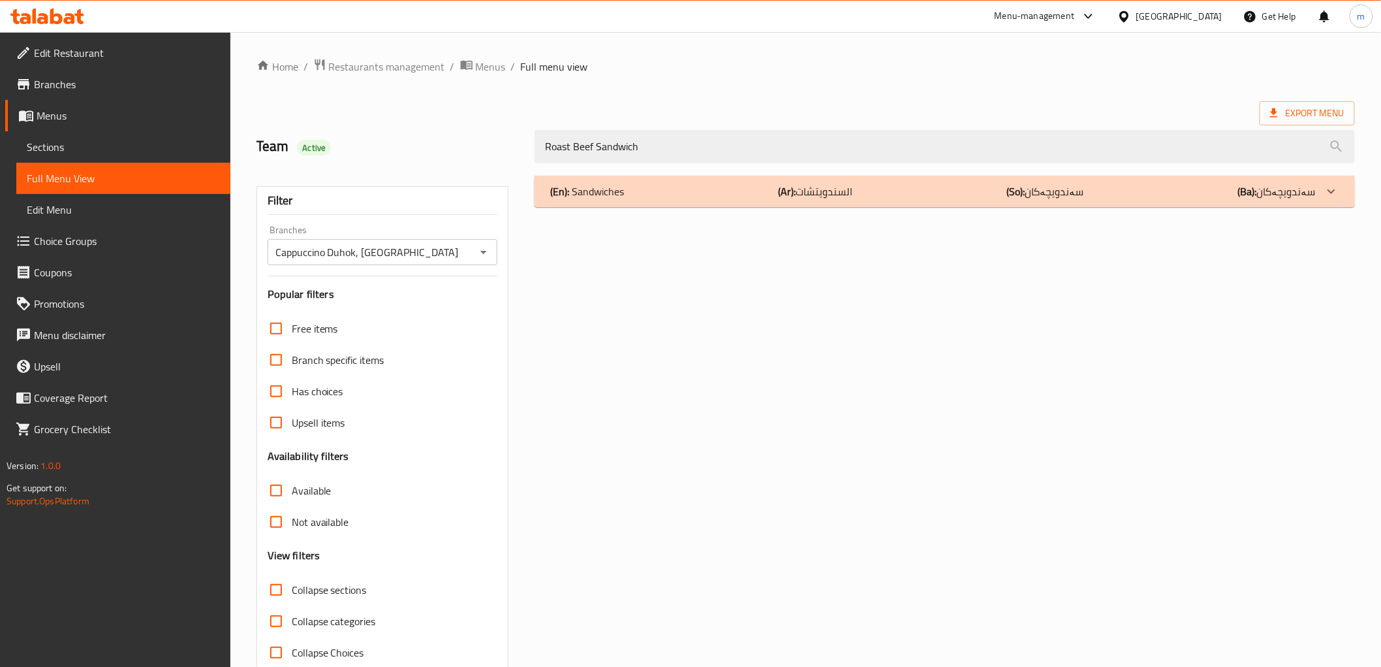
click at [740, 186] on div "(En): Sandwiches (Ar): السندويتشات (So): سەندویچەکان (Ba): سەندویچەکان" at bounding box center [932, 191] width 765 height 16
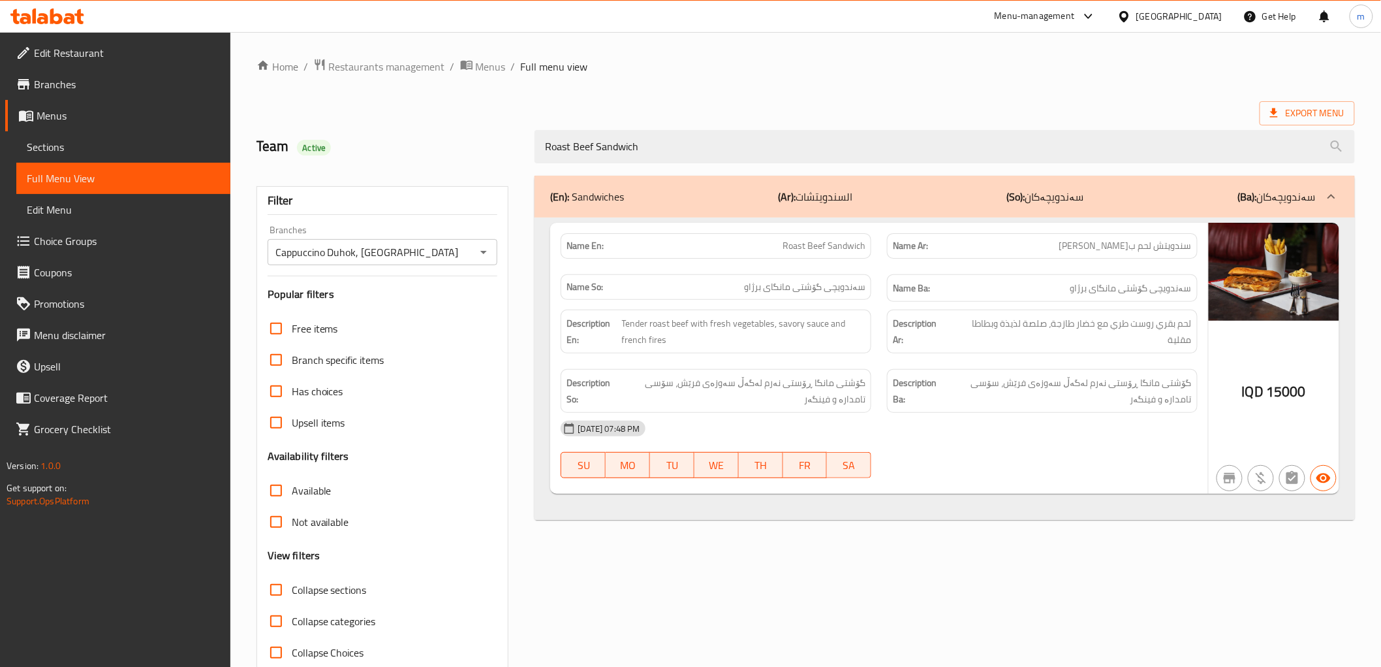
click at [825, 236] on div "Name En: Roast Beef Sandwich" at bounding box center [716, 245] width 311 height 25
click at [827, 240] on span "Roast Beef Sandwich" at bounding box center [824, 246] width 83 height 14
click at [827, 242] on span "Roast Beef Sandwich" at bounding box center [824, 246] width 83 height 14
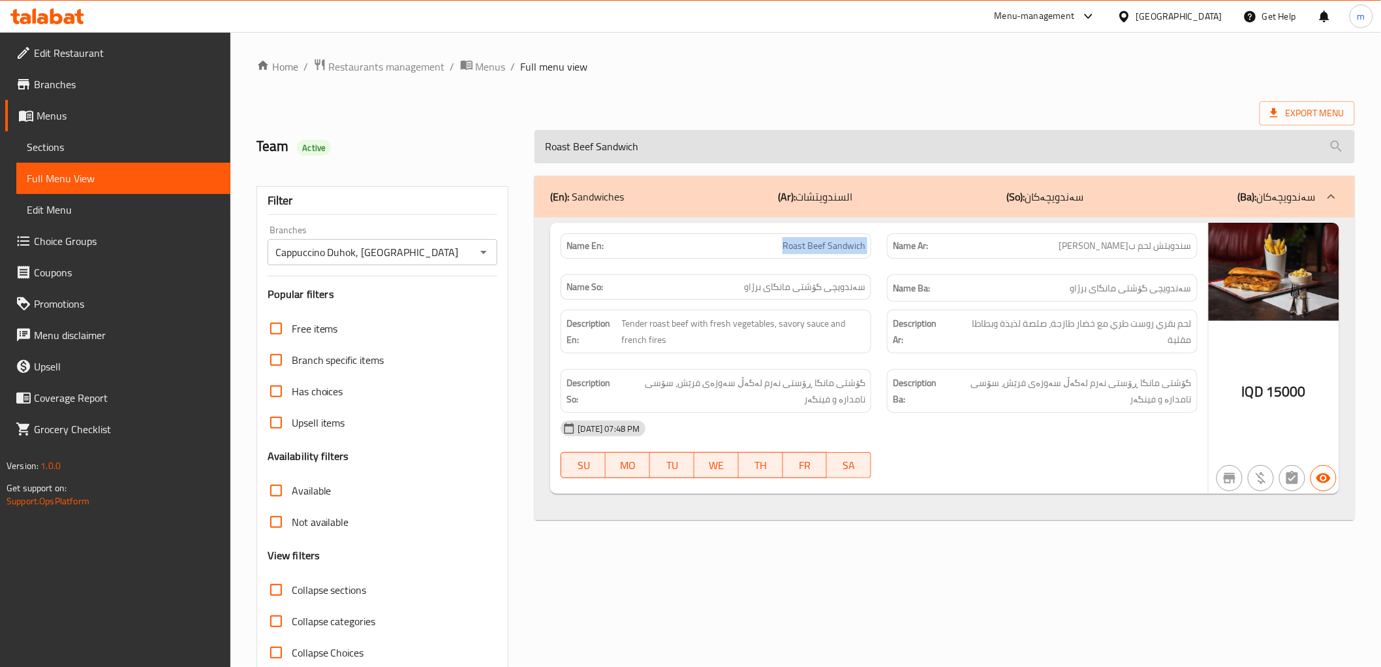
copy span "Roast Beef Sandwich"
click at [693, 145] on input "Roast Beef Sandwich" at bounding box center [945, 146] width 820 height 33
paste input "Chicken Milanese"
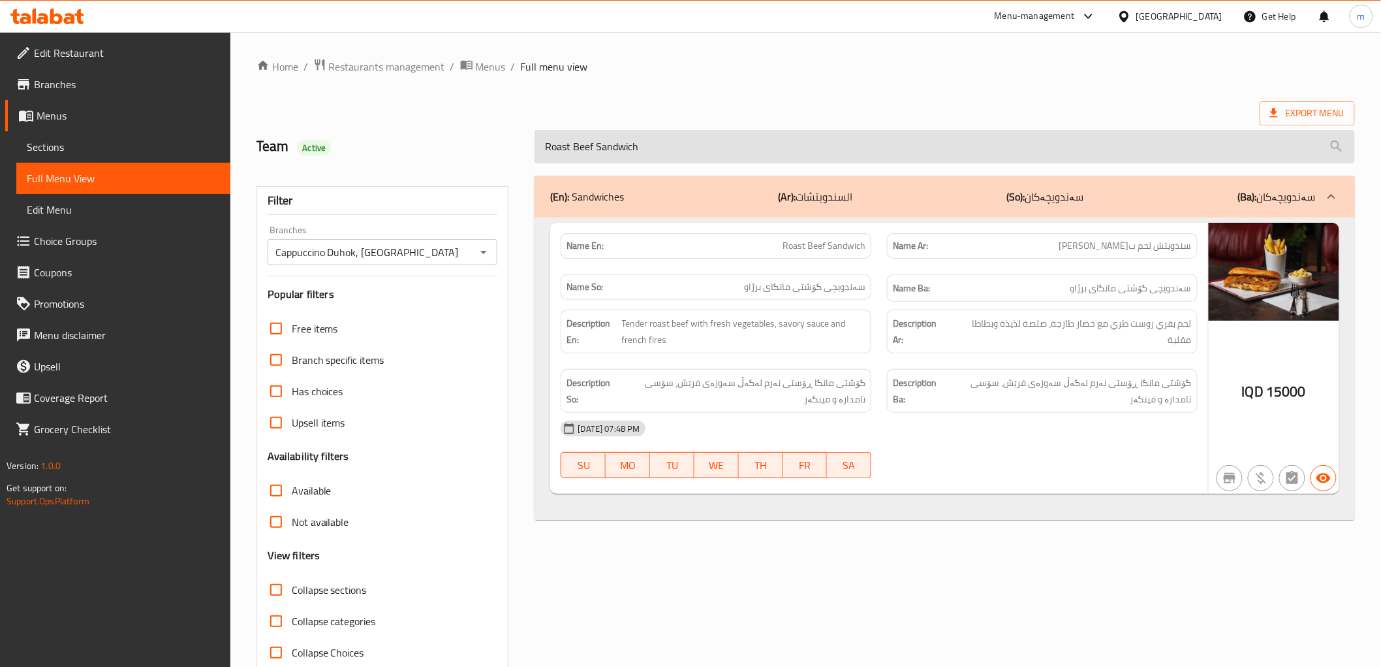
click at [693, 145] on input "Roast Beef Sandwich" at bounding box center [945, 146] width 820 height 33
click at [653, 148] on input "Chicken Milanese" at bounding box center [945, 146] width 820 height 33
paste input "Tuna Sandwic"
click at [653, 148] on input "Chicken Milanese" at bounding box center [945, 146] width 820 height 33
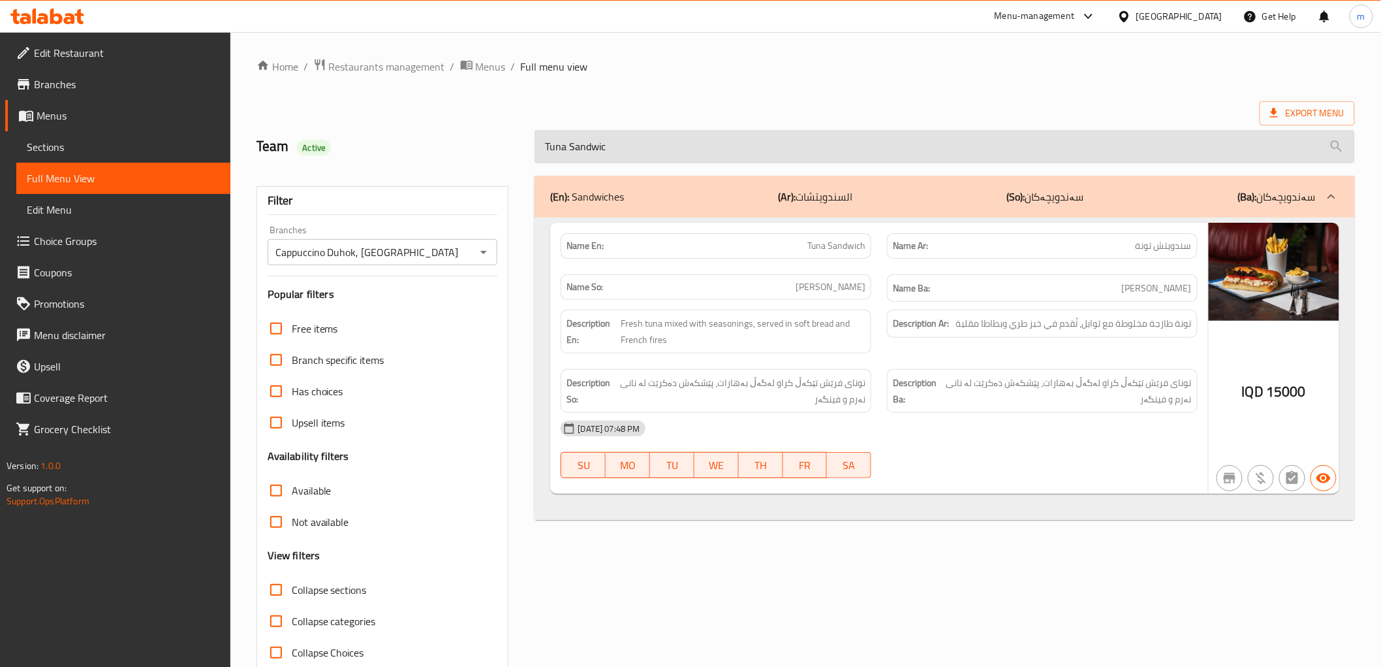
click at [661, 144] on input "Tuna Sandwic" at bounding box center [945, 146] width 820 height 33
paste input "Capers Salad"
click at [661, 144] on input "Tuna Sandwic" at bounding box center [945, 146] width 820 height 33
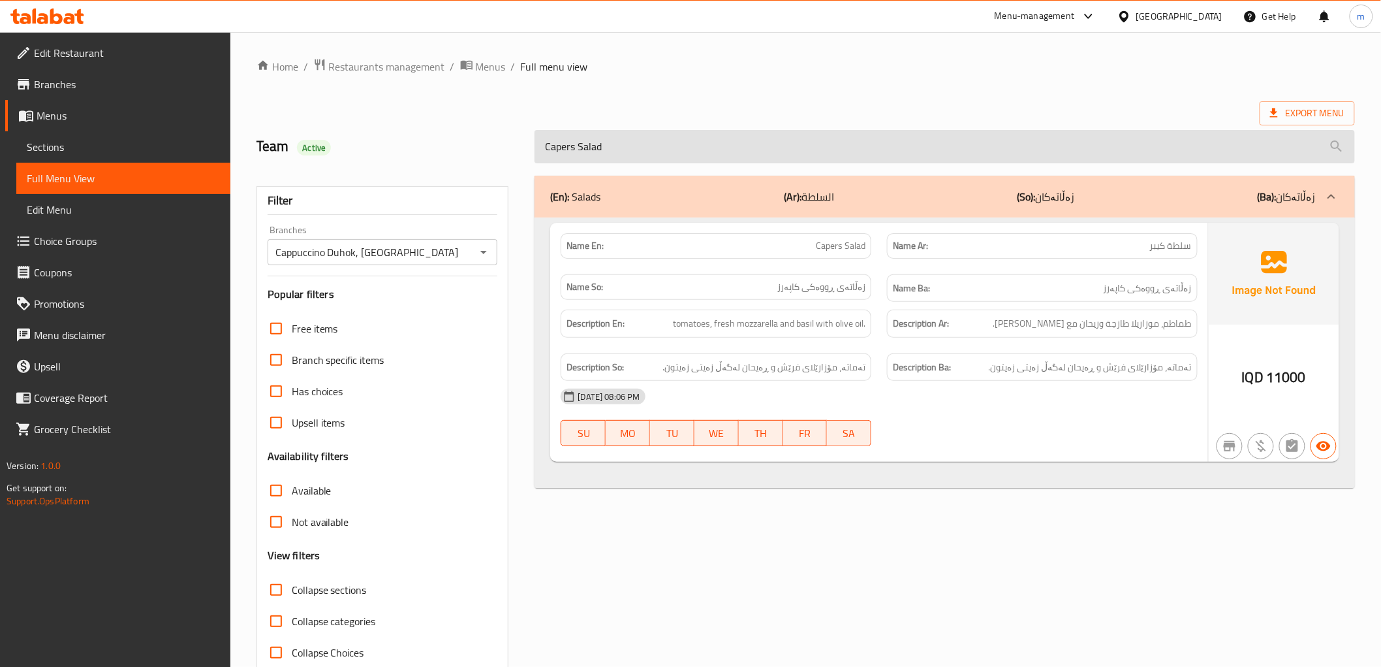
click at [774, 134] on input "Capers Salad" at bounding box center [945, 146] width 820 height 33
paste input "Greek"
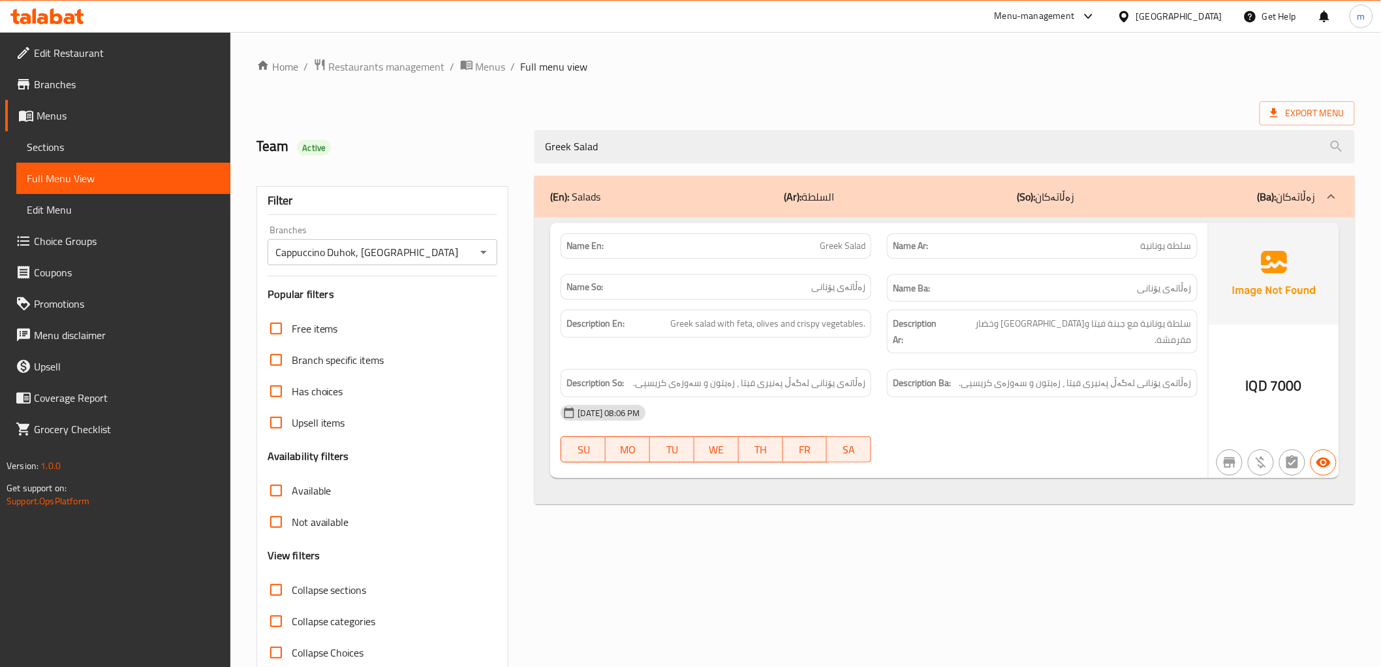
type input "Greek Salad"
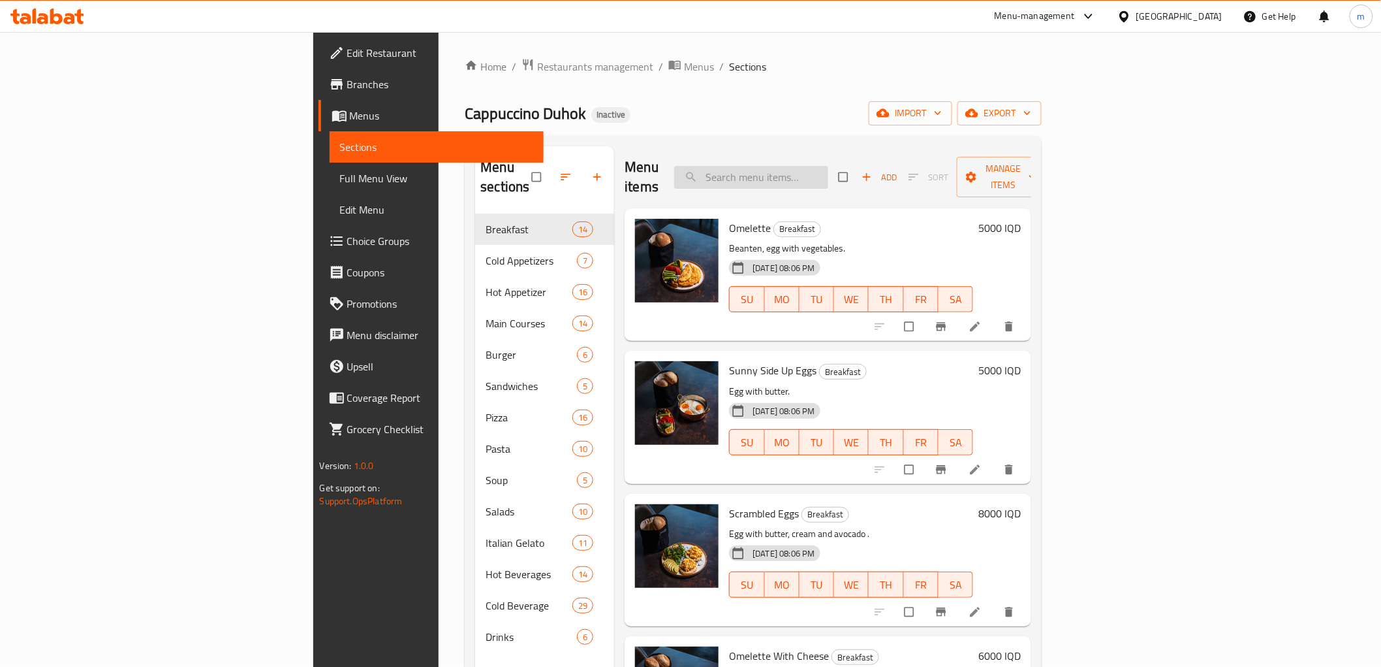
click at [828, 170] on input "search" at bounding box center [751, 177] width 154 height 23
paste input "Classic Burgre"
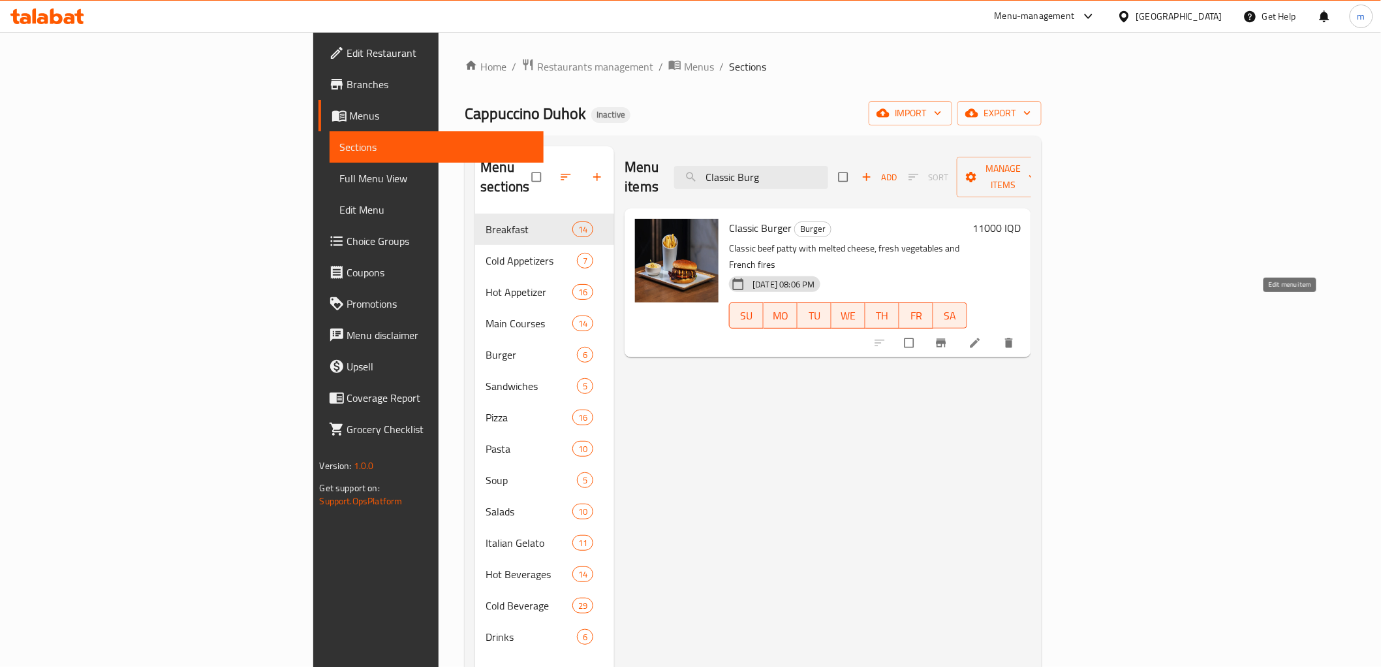
type input "Classic Burg"
click at [982, 336] on icon at bounding box center [975, 342] width 13 height 13
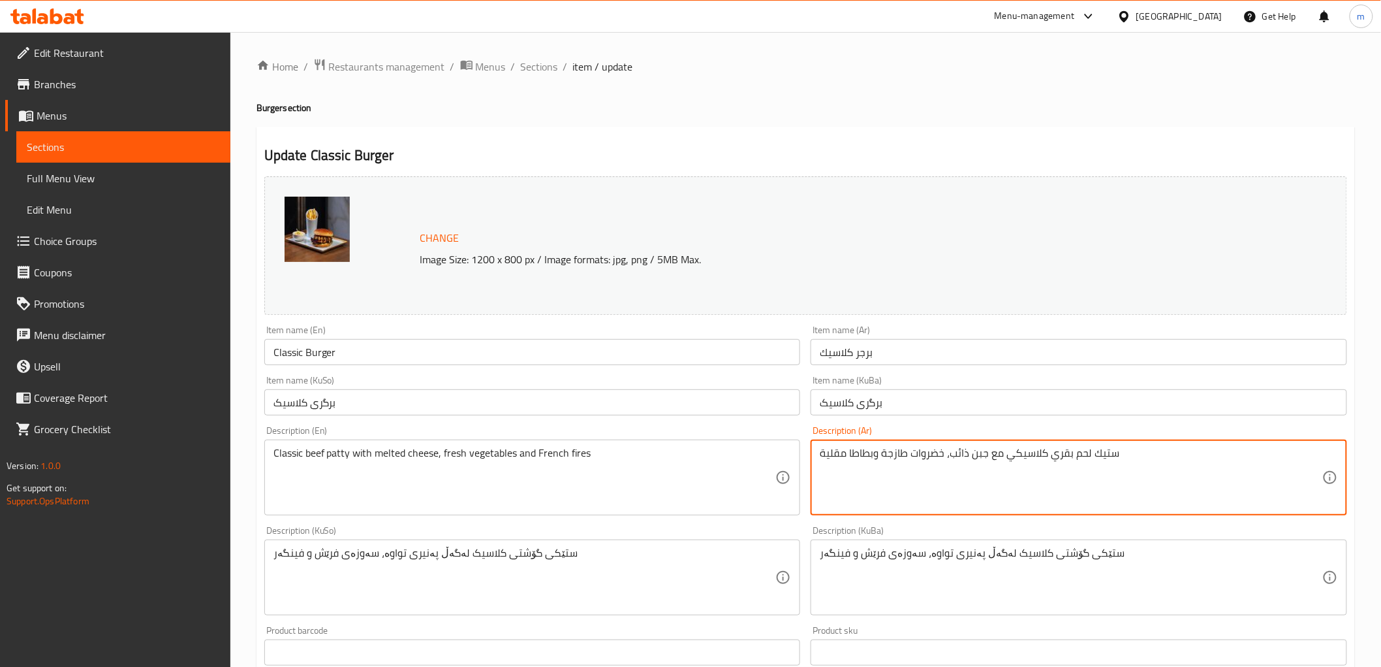
click at [1100, 463] on textarea "ستيك لحم بقري كلاسيكي مع جبن ذائب، خضروات طازجة وبطاطا مقلية" at bounding box center [1071, 478] width 503 height 62
paste textarea "قطعة"
type textarea "قطعة لحم بقري كلاسيكي مع جبن ذائب، خضروات طازجة وبطاطا مقلية"
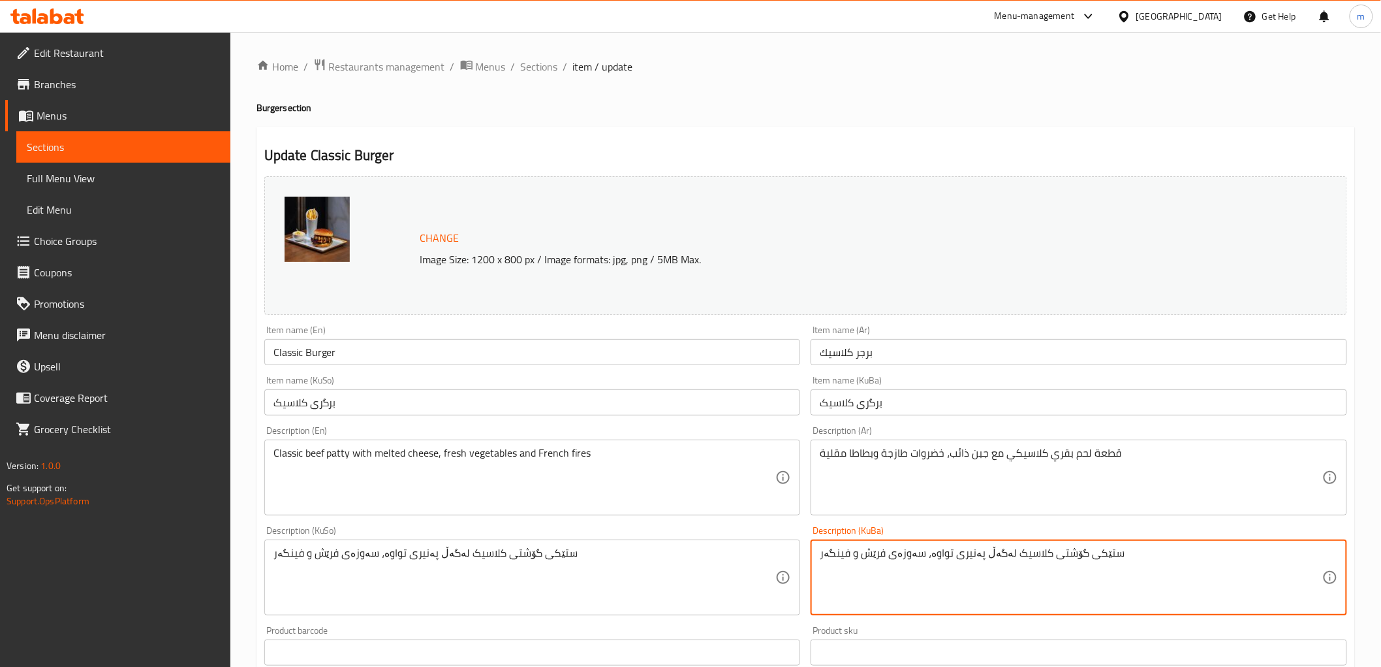
drag, startPoint x: 1108, startPoint y: 556, endPoint x: 1082, endPoint y: 552, distance: 27.2
click at [1082, 552] on textarea "ستێکی گۆشتی کلاسیک لەگەڵ پەنیری تواوە، سەوزەی فرێش و فینگەر" at bounding box center [1071, 577] width 503 height 62
click at [1120, 569] on textarea "پارچەی گۆشتی کلاسیک لەگەڵ پەنیری تواوە، سەوزەی فرێش و فینگەر" at bounding box center [1071, 577] width 503 height 62
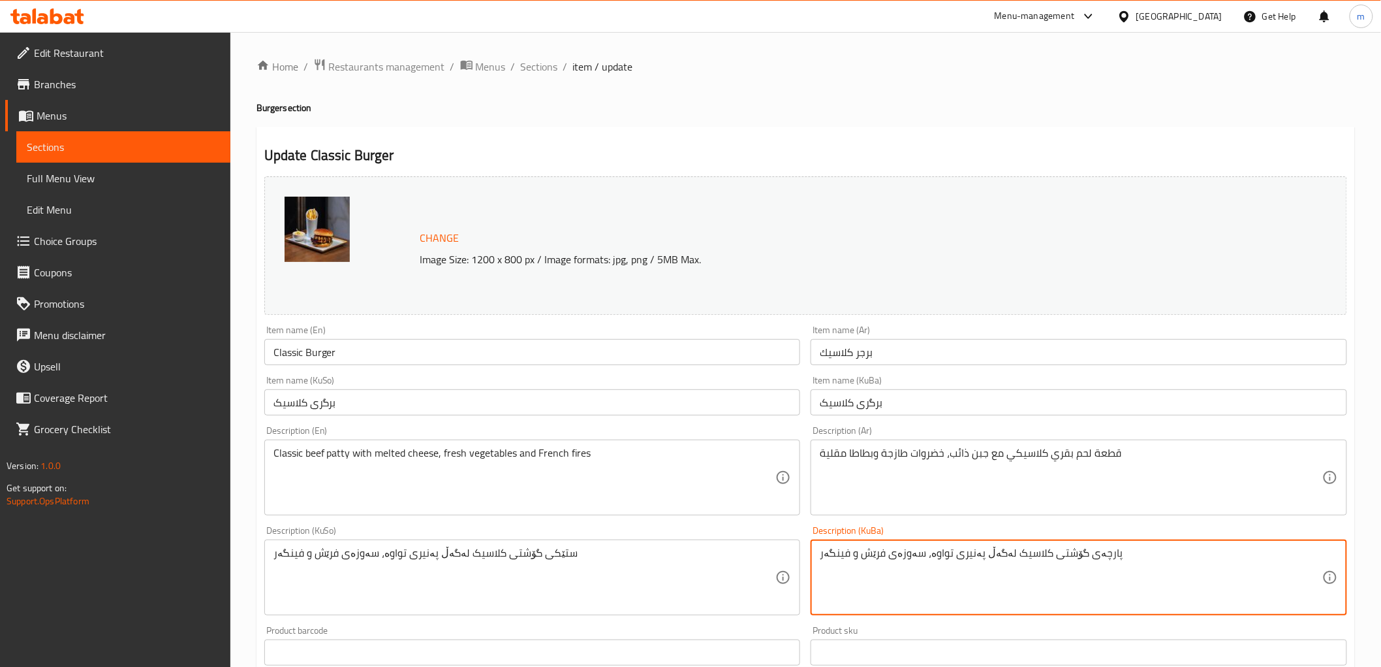
click at [1120, 569] on textarea "پارچەی گۆشتی کلاسیک لەگەڵ پەنیری تواوە، سەوزەی فرێش و فینگەر" at bounding box center [1071, 577] width 503 height 62
type textarea "پارچەی گۆشتی کلاسیک لەگەڵ پەنیری تواوە، سەوزەی فرێش و فینگەر"
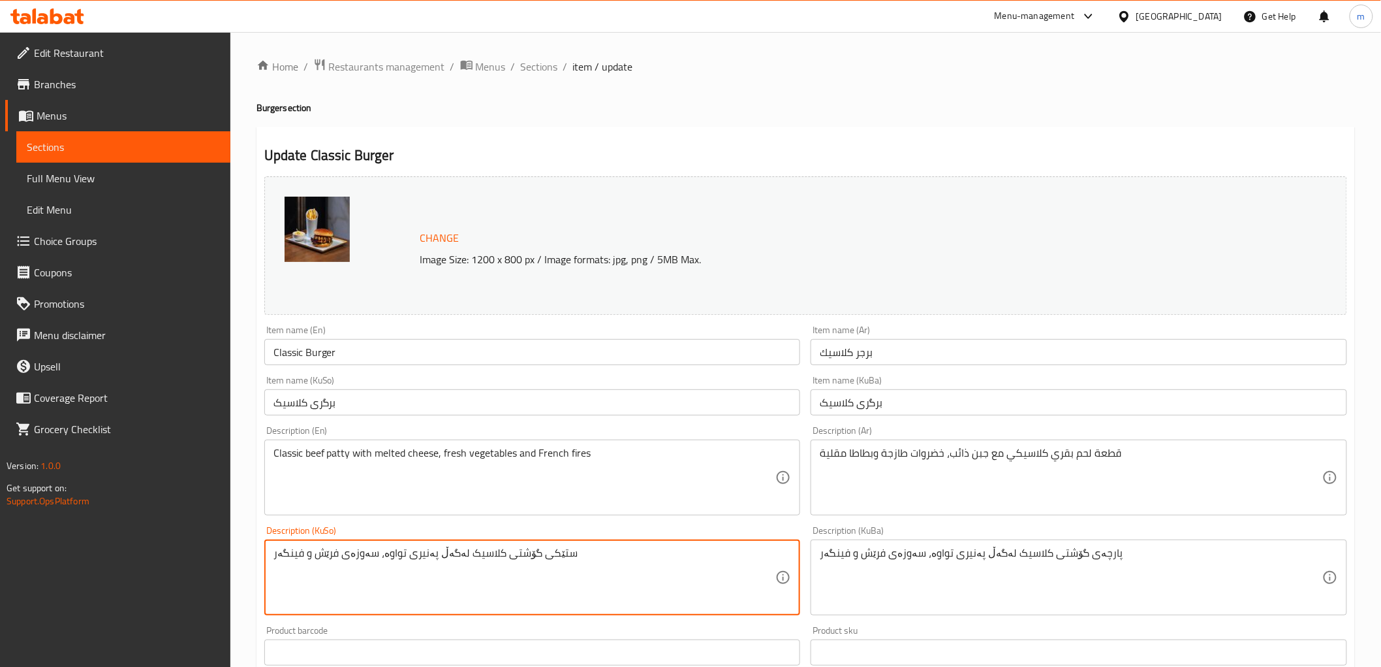
click at [725, 569] on textarea "ستێکی گۆشتی کلاسیک لەگەڵ پەنیری تواوە، سەوزەی فرێش و فینگەر" at bounding box center [525, 577] width 503 height 62
click at [686, 557] on textarea "ستێکی گۆشتی کلاسیک لەگەڵ پەنیری تواوە، سەوزەی فرێش و فینگەر" at bounding box center [525, 577] width 503 height 62
paste textarea "پارچە"
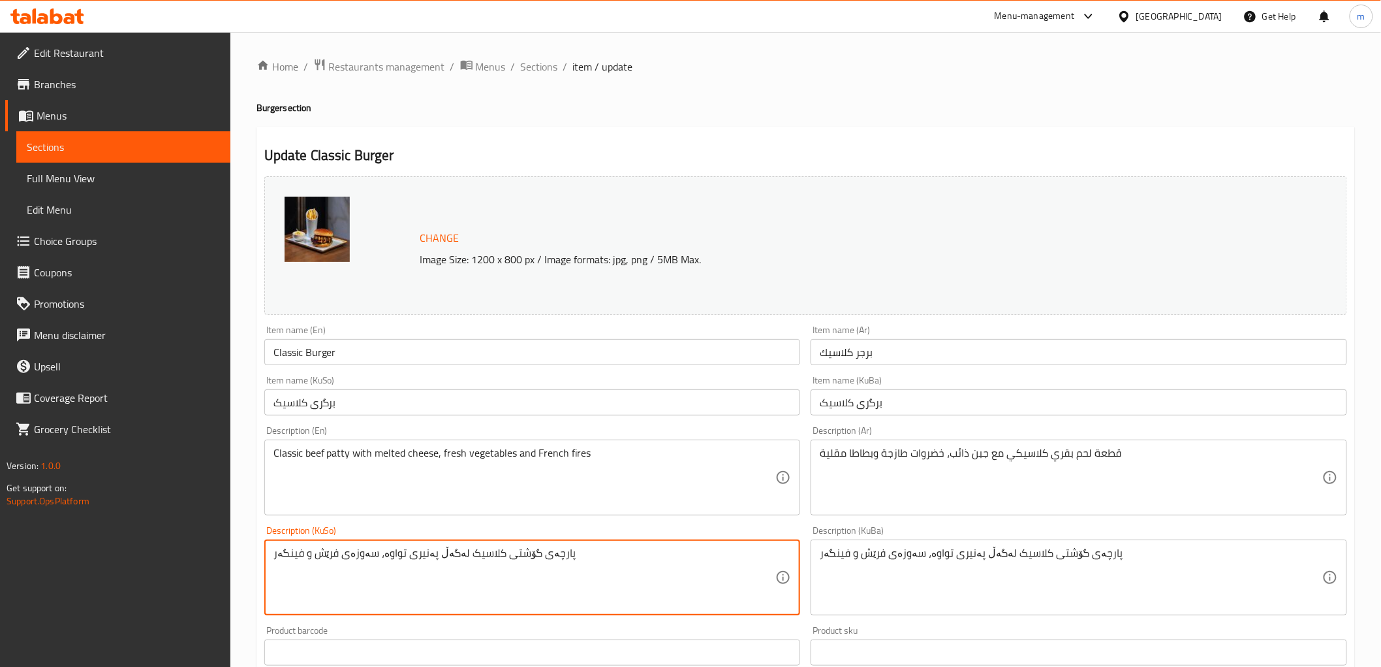
type textarea "پارچەی گۆشتی کلاسیک لەگەڵ پەنیری تواوە، سەوزەی فرێش و فینگەر"
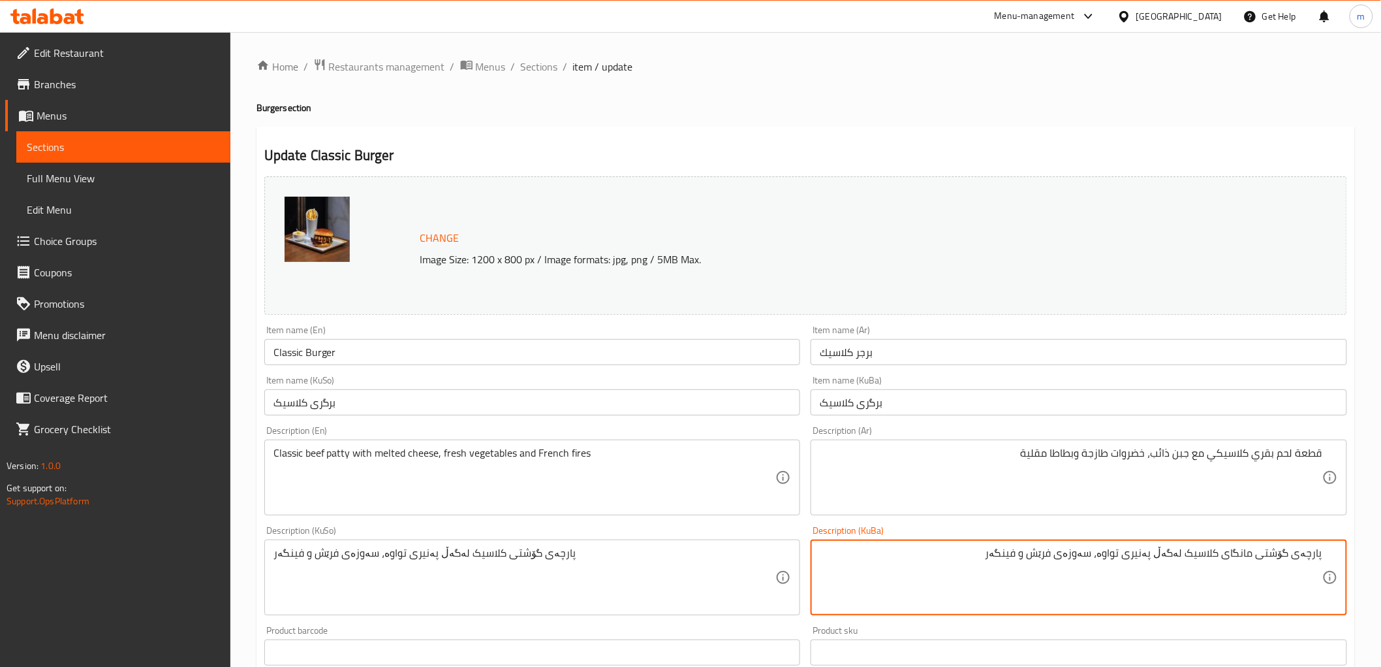
click at [1147, 569] on textarea "پارچەی گۆشتی مانگای کلاسیک لەگەڵ پەنیری تواوە، سەوزەی فرێش و فینگەر" at bounding box center [1071, 577] width 503 height 62
type textarea "پارچەی گۆشتی مانگای کلاسیک لەگەڵ پەنیری تواوە، سەوزەی فرێش و فینگەر"
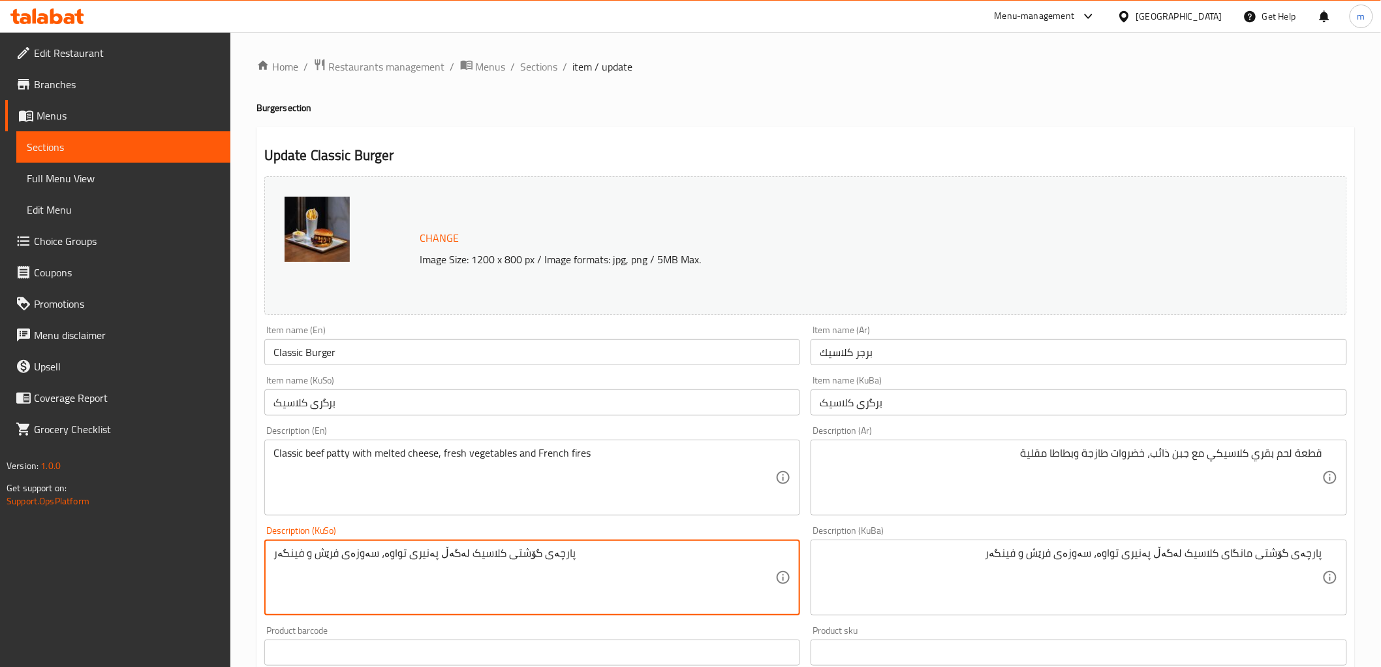
click at [702, 560] on textarea "پارچەی گۆشتی کلاسیک لەگەڵ پەنیری تواوە، سەوزەی فرێش و فینگەر" at bounding box center [525, 577] width 503 height 62
paste textarea "مانگای"
type textarea "پارچەی گۆشتی مانگای کلاسیک لەگەڵ پەنیری تواوە، سەوزەی فرێش و فینگەر"
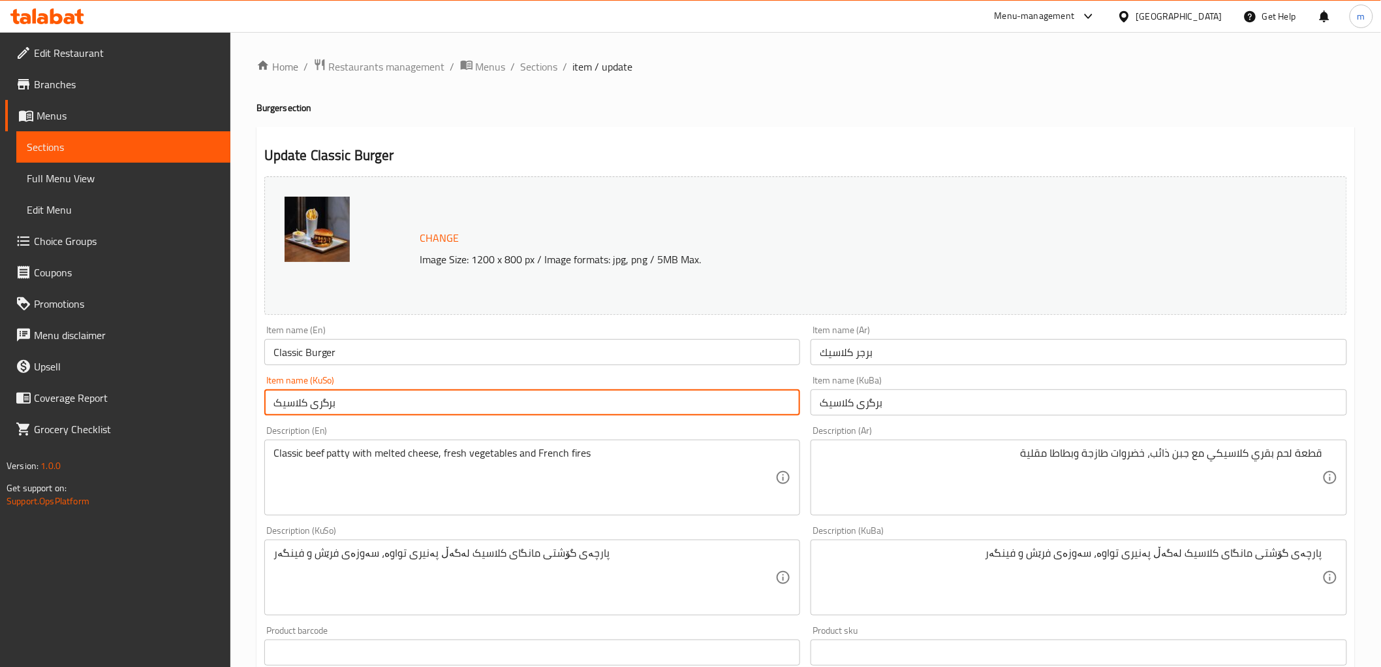
click at [618, 390] on input "برگری کلاسیک" at bounding box center [532, 402] width 537 height 26
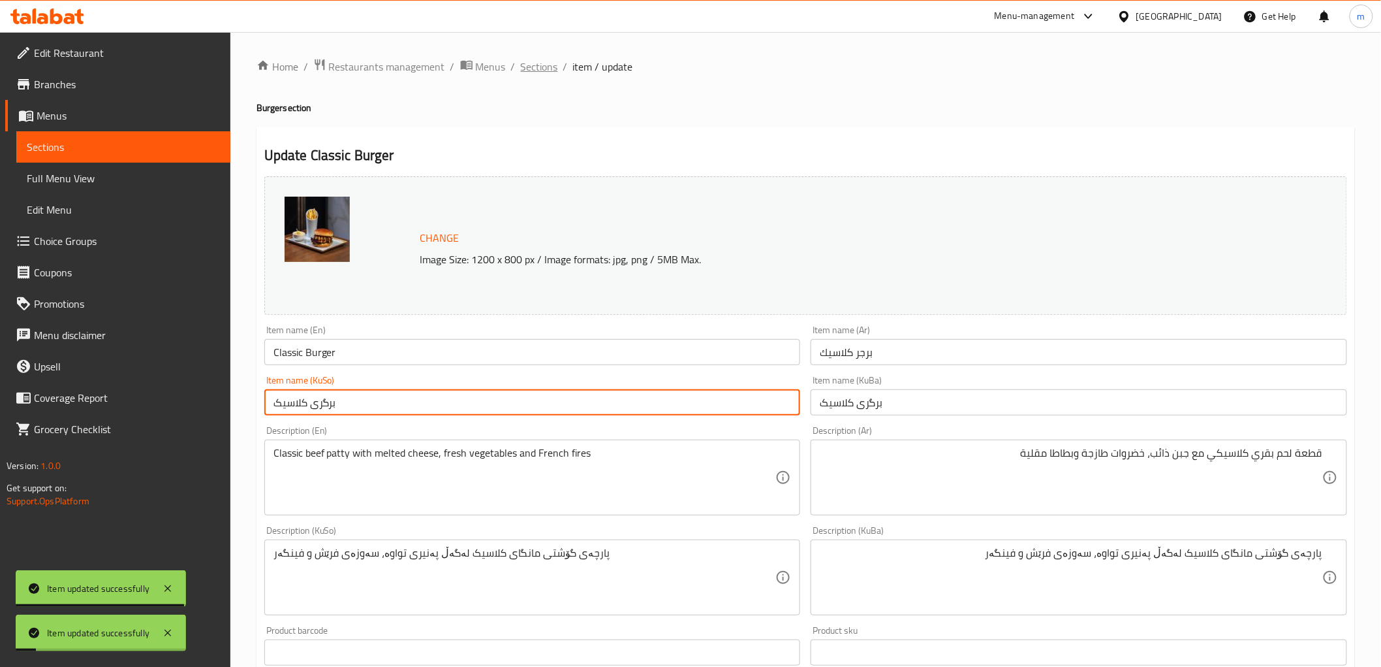
click at [547, 68] on span "Sections" at bounding box center [539, 67] width 37 height 16
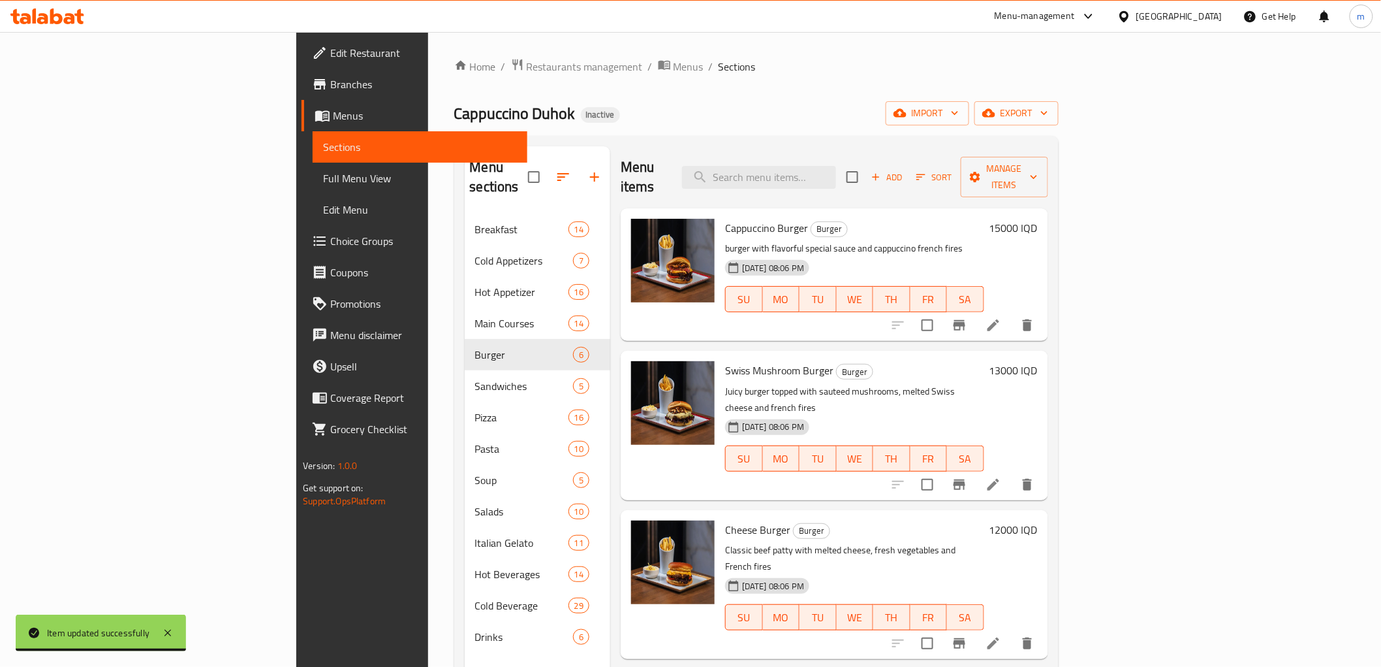
click at [891, 187] on div "Menu items Add Sort Manage items" at bounding box center [835, 177] width 428 height 62
click at [836, 170] on input "search" at bounding box center [759, 177] width 154 height 23
paste input "Classic Burgre"
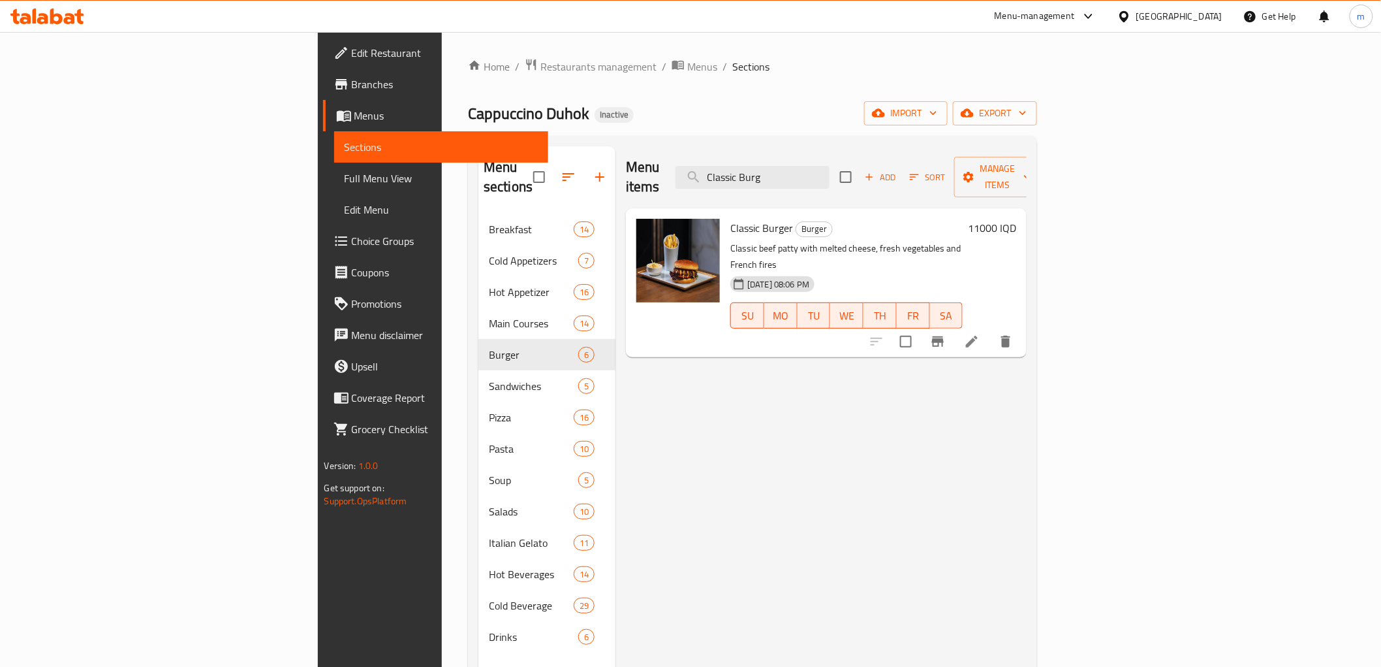
type input "Classic Burg"
click at [980, 334] on icon at bounding box center [972, 342] width 16 height 16
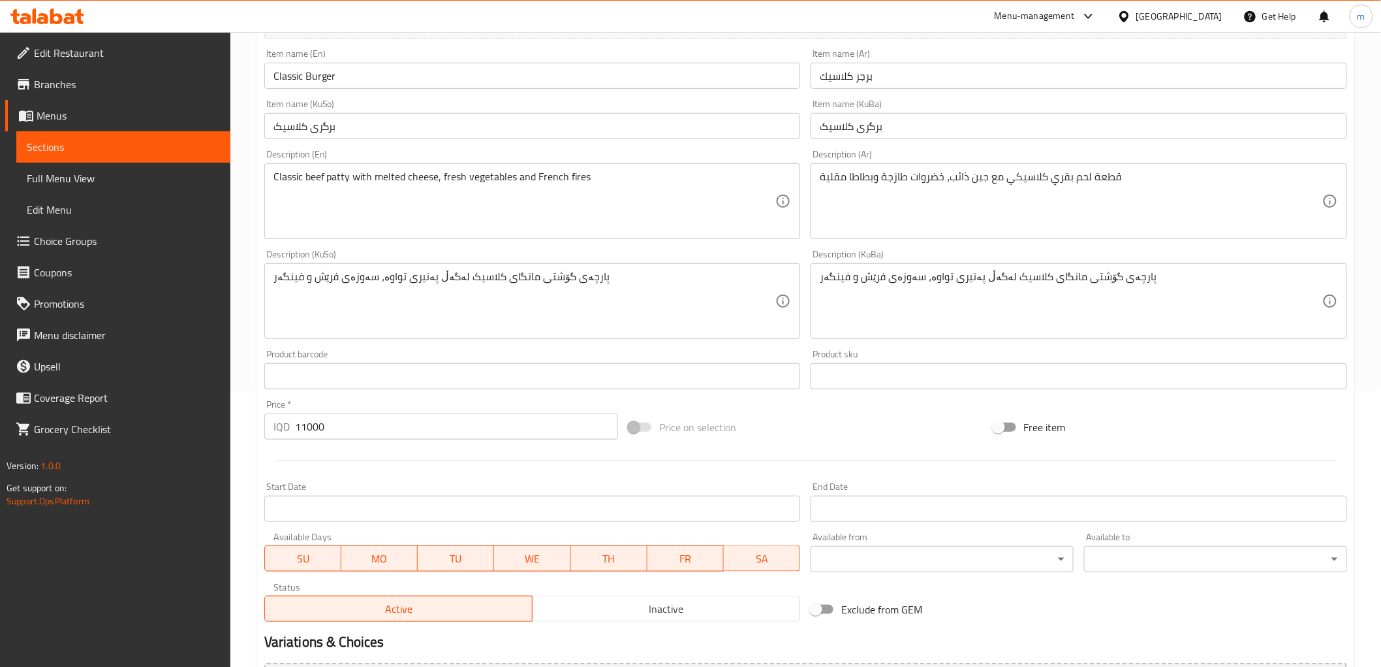
scroll to position [242, 0]
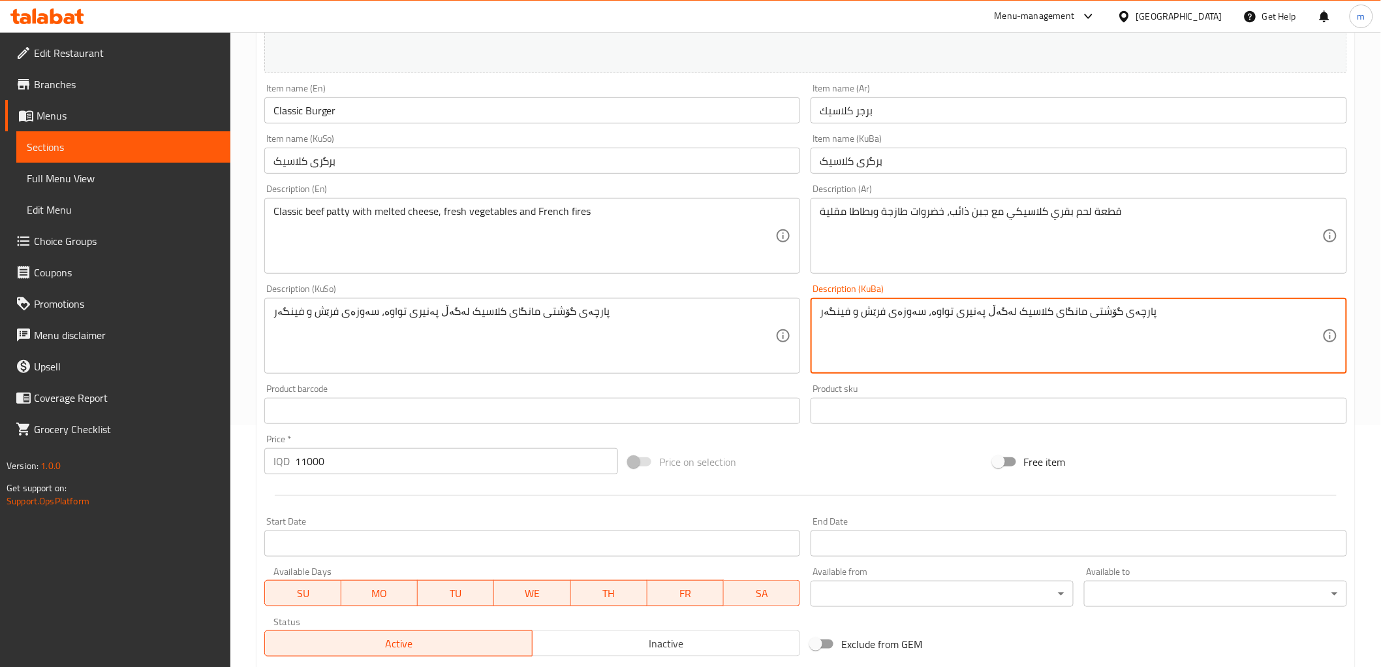
click at [1110, 337] on textarea "پارچەی گۆشتی مانگای کلاسیک لەگەڵ پەنیری تواوە، سەوزەی فرێش و فینگەر" at bounding box center [1071, 336] width 503 height 62
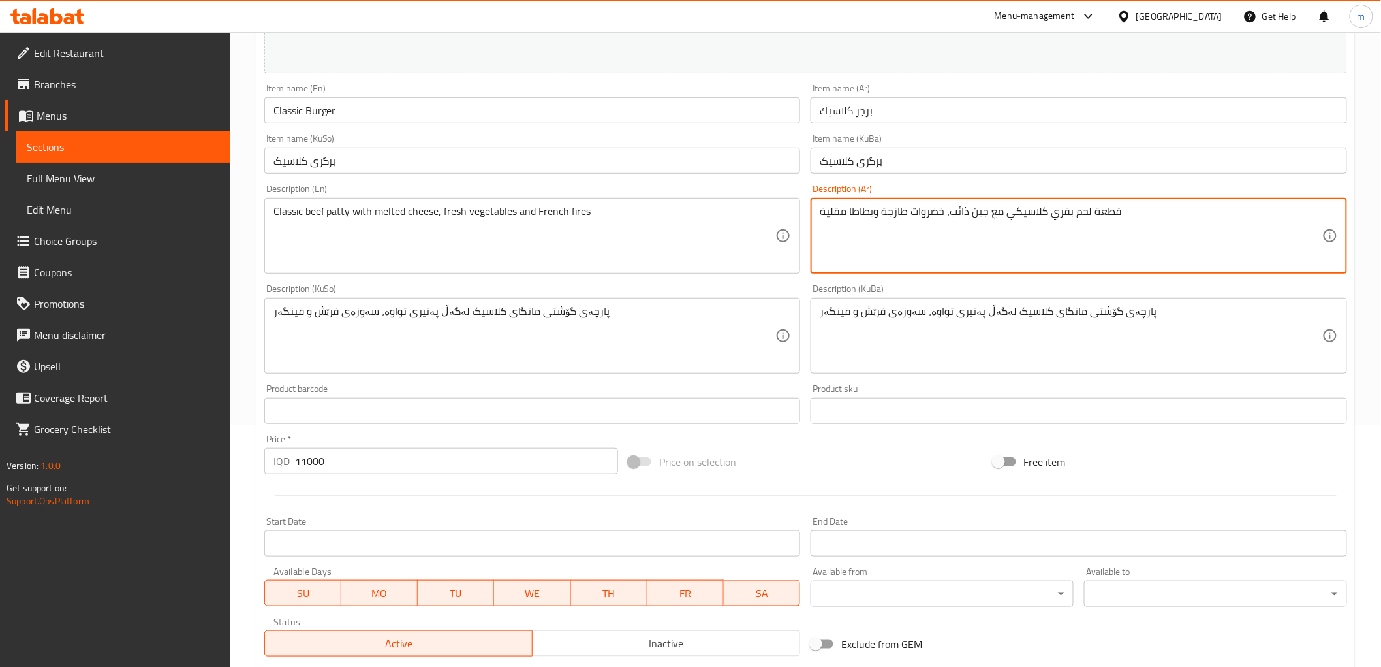
click at [1062, 227] on textarea "قطعة لحم بقري كلاسيكي مع جبن ذائب، خضروات طازجة وبطاطا مقلية" at bounding box center [1071, 236] width 503 height 62
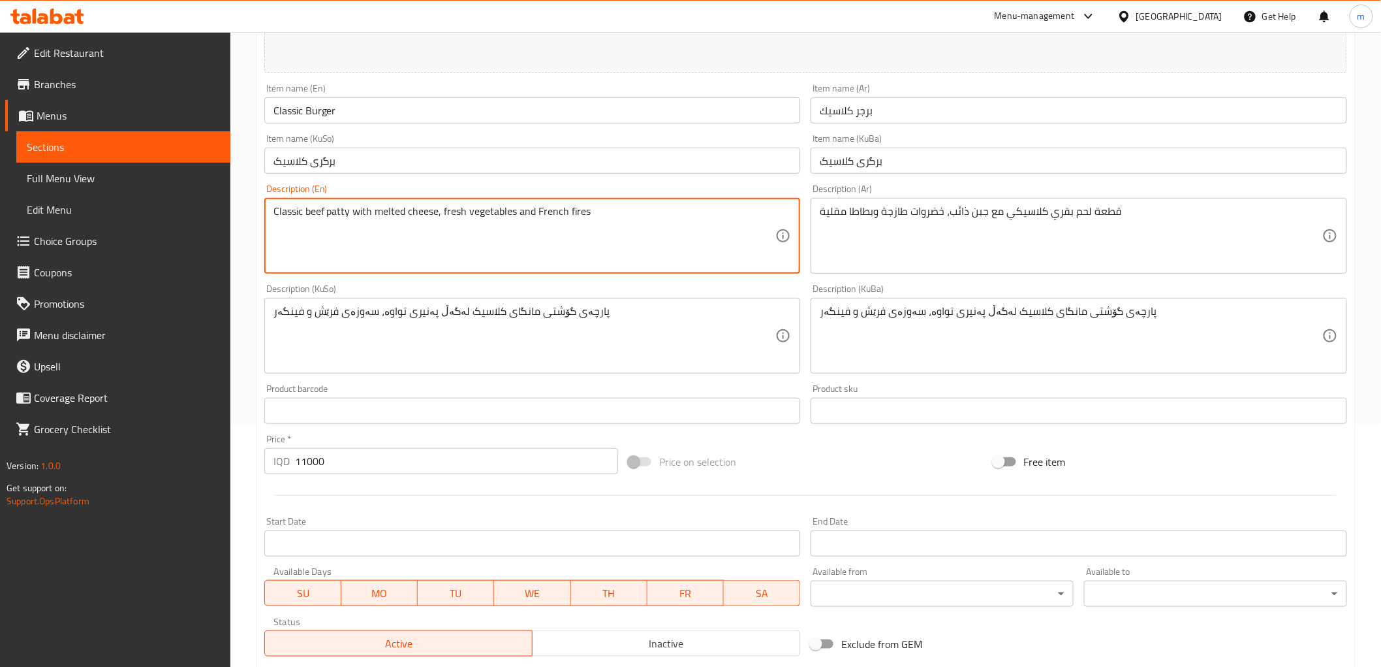
click at [645, 238] on textarea "Classic beef patty with melted cheese, fresh vegetables and French fires" at bounding box center [525, 236] width 503 height 62
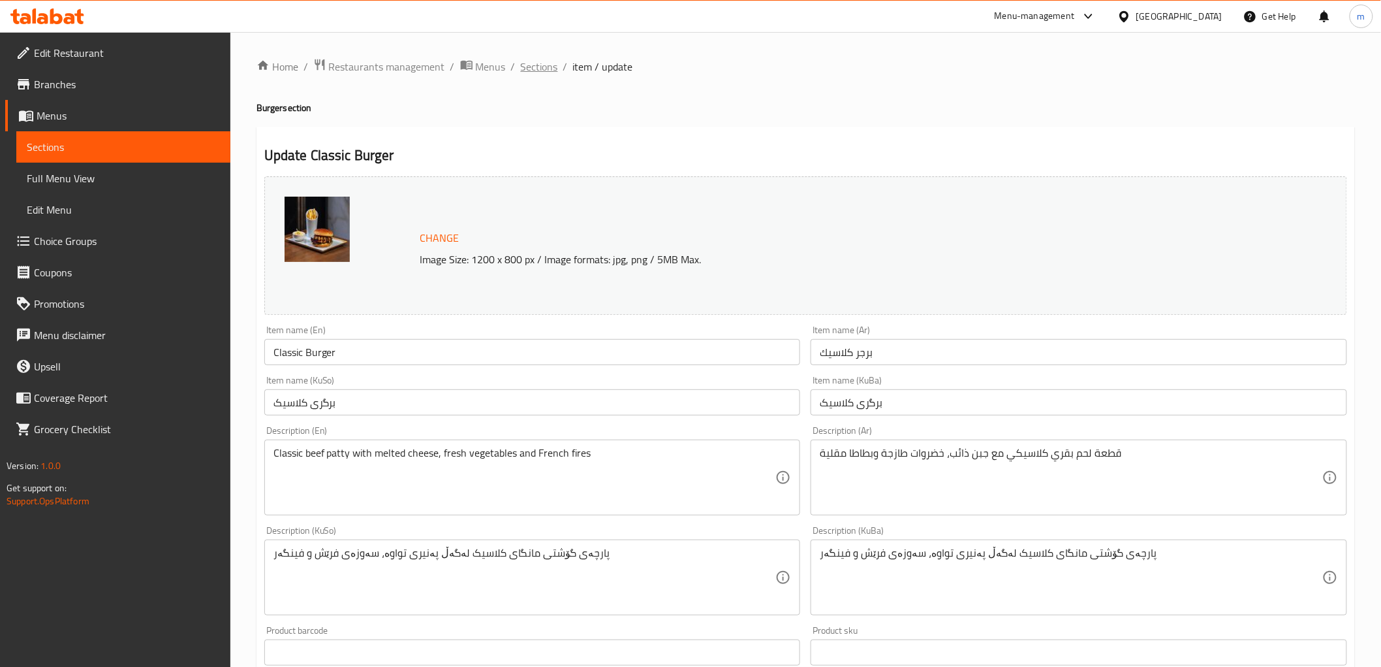
click at [545, 73] on span "Sections" at bounding box center [539, 67] width 37 height 16
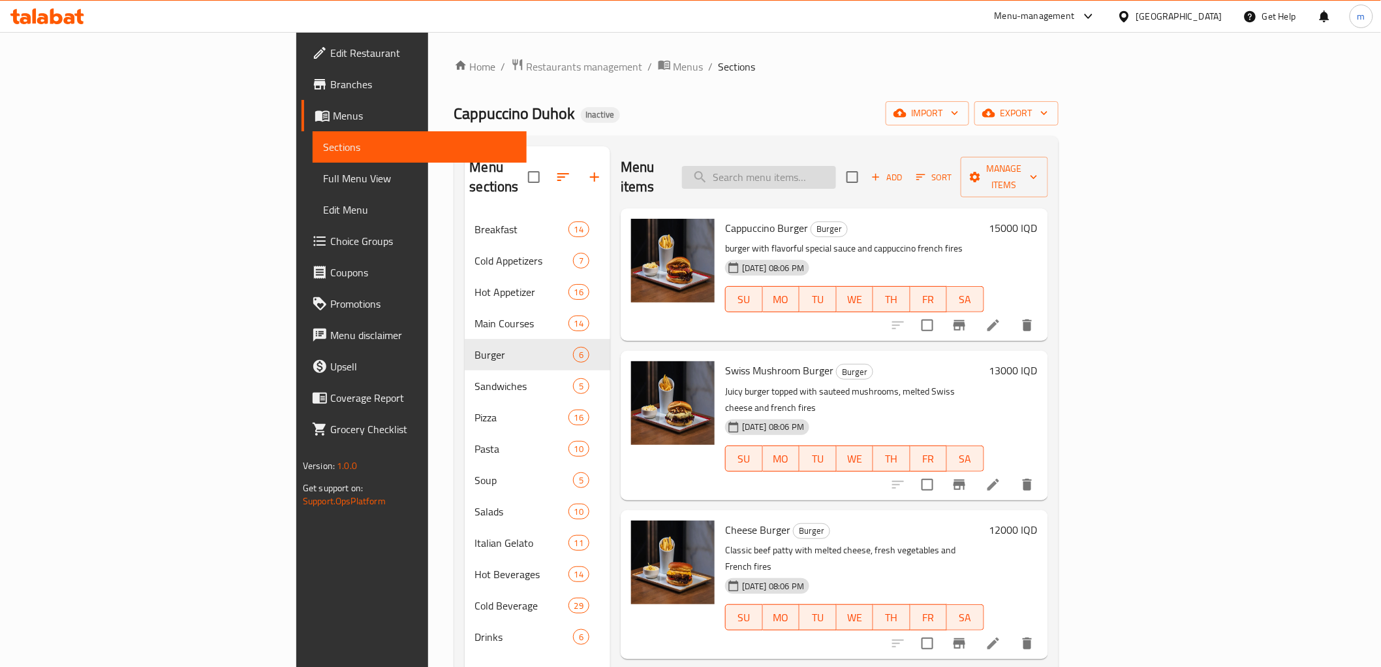
click at [836, 171] on input "search" at bounding box center [759, 177] width 154 height 23
paste input "Cheese Burger"
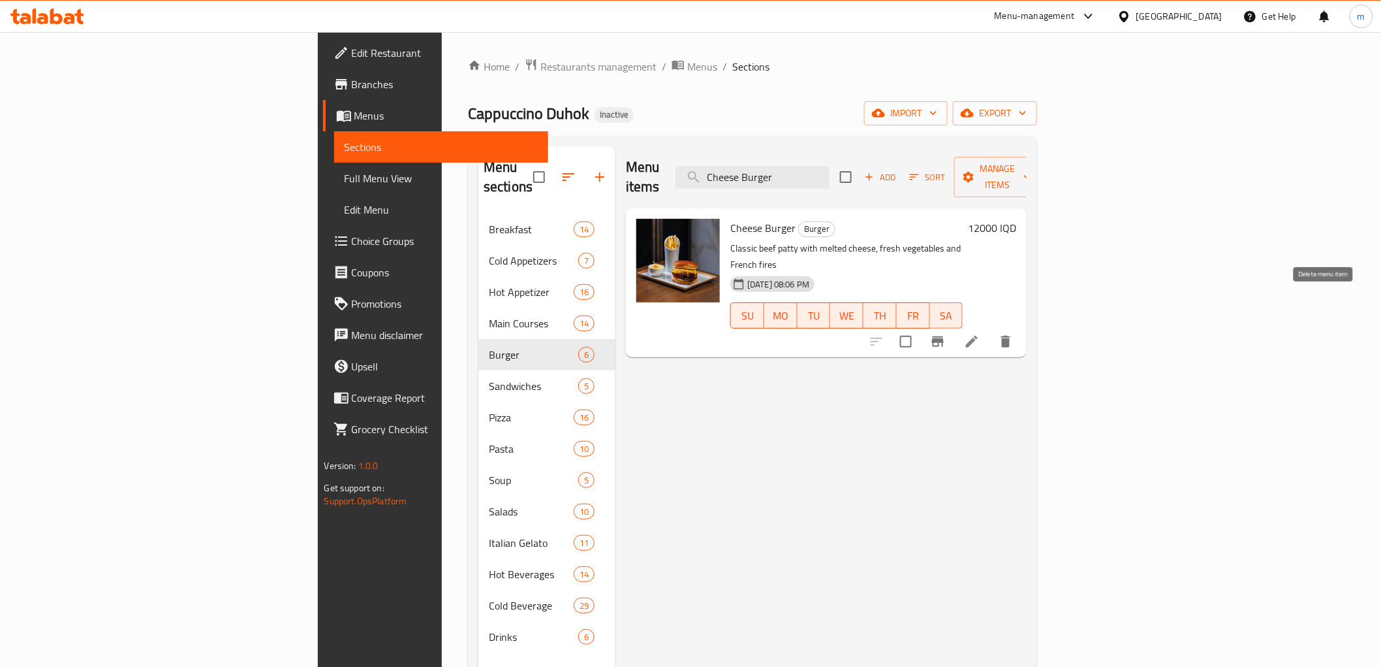
type input "Cheese Burger"
click at [990, 330] on li at bounding box center [972, 342] width 37 height 24
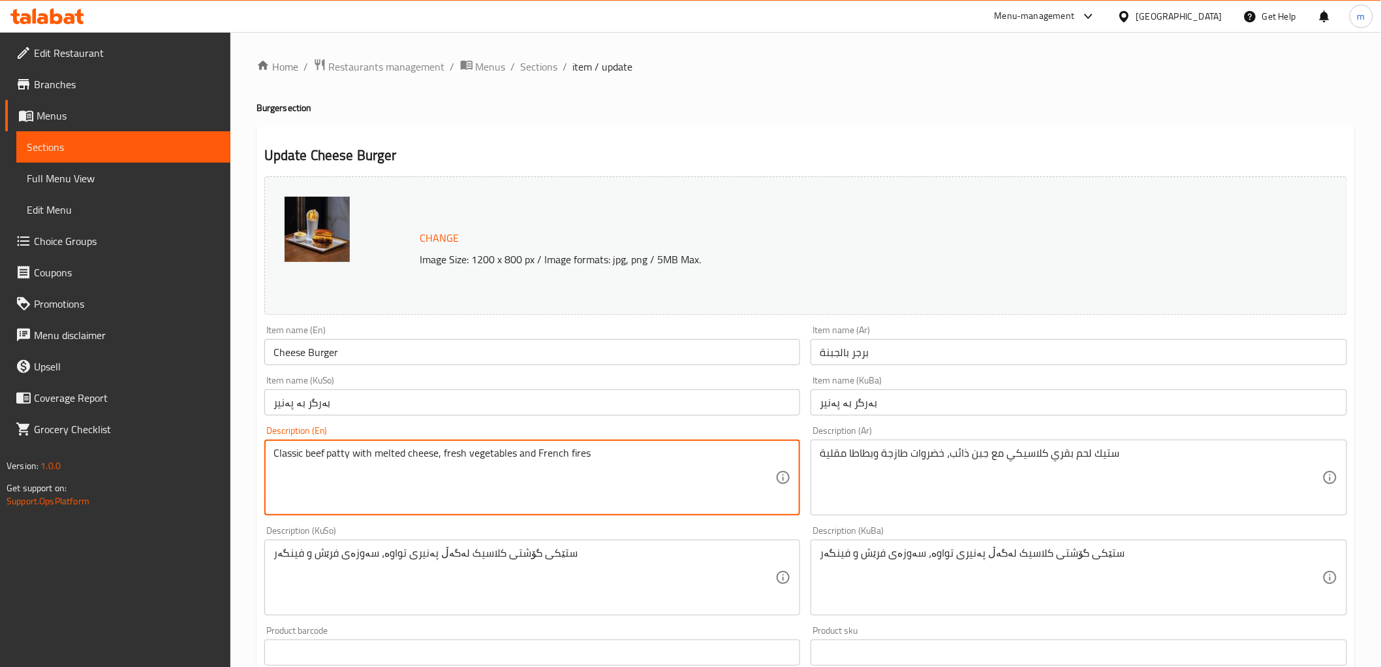
click at [480, 474] on textarea "Classic beef patty with melted cheese, fresh vegetables and French fires" at bounding box center [525, 478] width 503 height 62
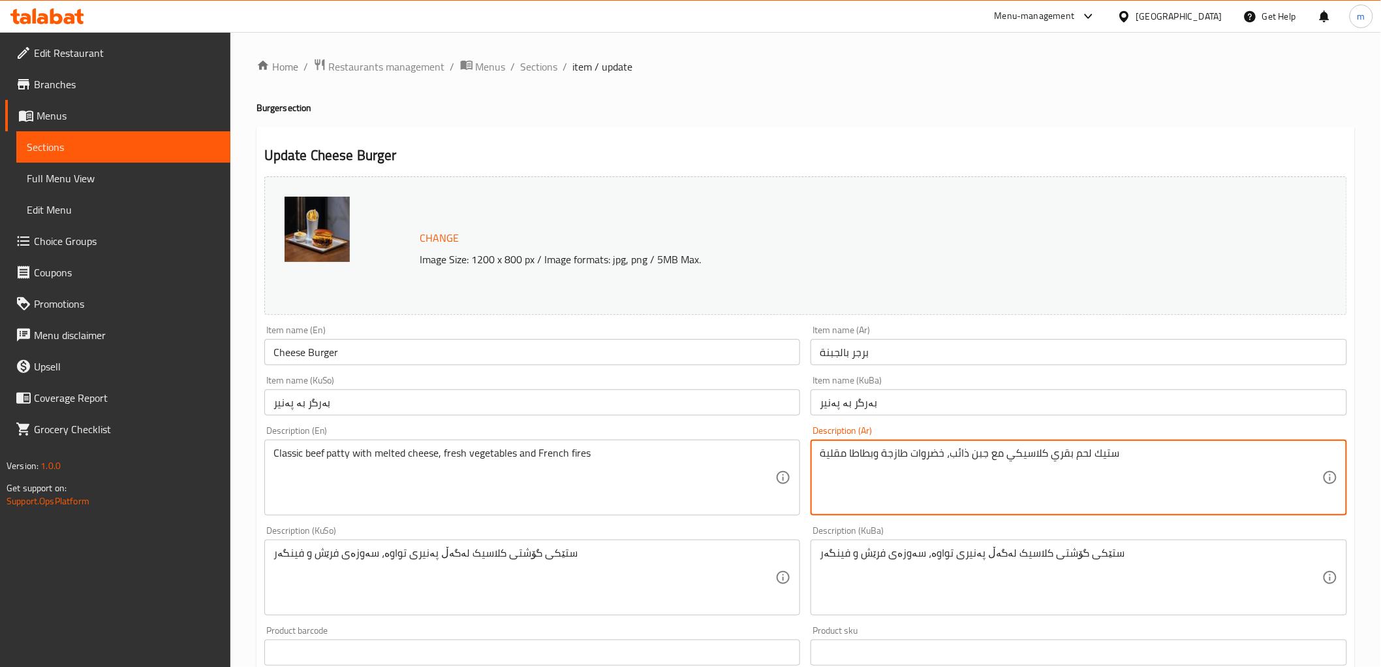
click at [1012, 469] on textarea "ستيك لحم بقري كلاسيكي مع جبن ذائب، خضروات طازجة وبطاطا مقلية" at bounding box center [1071, 478] width 503 height 62
paste textarea "قطعة"
type textarea "قطعة لحم بقري كلاسيكي مع جبن ذائب، خضروات طازجة وبطاطا مقلية"
drag, startPoint x: 941, startPoint y: 520, endPoint x: 947, endPoint y: 550, distance: 30.7
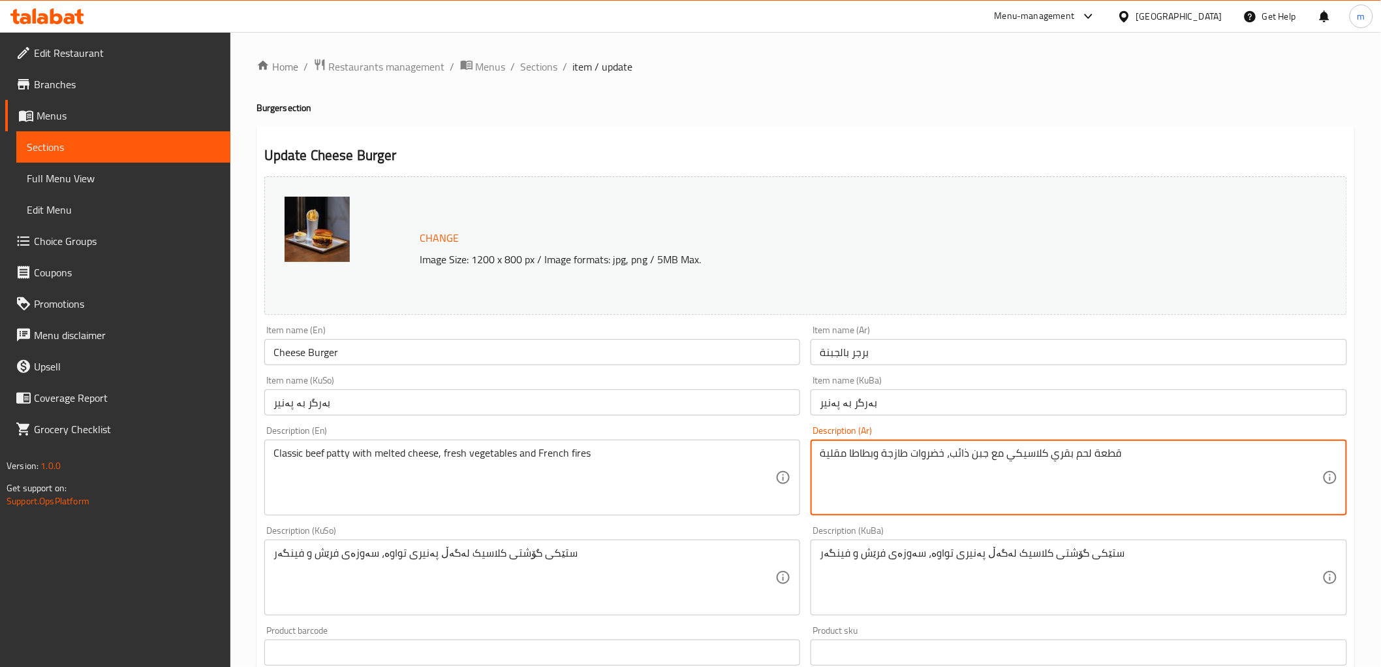
click at [942, 521] on div "Description (KuBa) ستێکی گۆشتی کلاسیک لەگەڵ پەنیری تواوە، سەوزەی فرێش و فینگەر …" at bounding box center [1079, 570] width 547 height 100
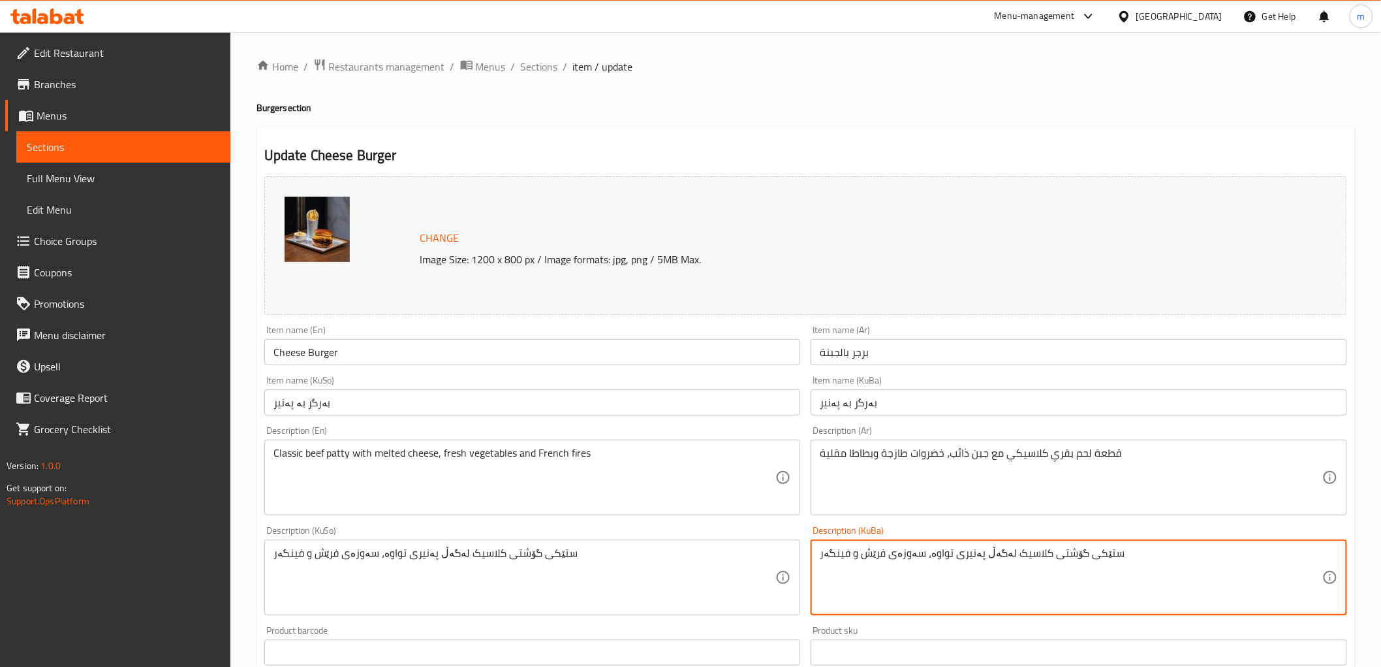
click at [947, 550] on textarea "ستێکی گۆشتی کلاسیک لەگەڵ پەنیری تواوە، سەوزەی فرێش و فینگەر" at bounding box center [1071, 577] width 503 height 62
paste textarea "پارچەی گۆشتی مانگا"
type textarea "پارچەی گۆشتی مانگای کلاسیک لەگەڵ پەنیری تواوە، سەوزەی فرێش و فینگەر"
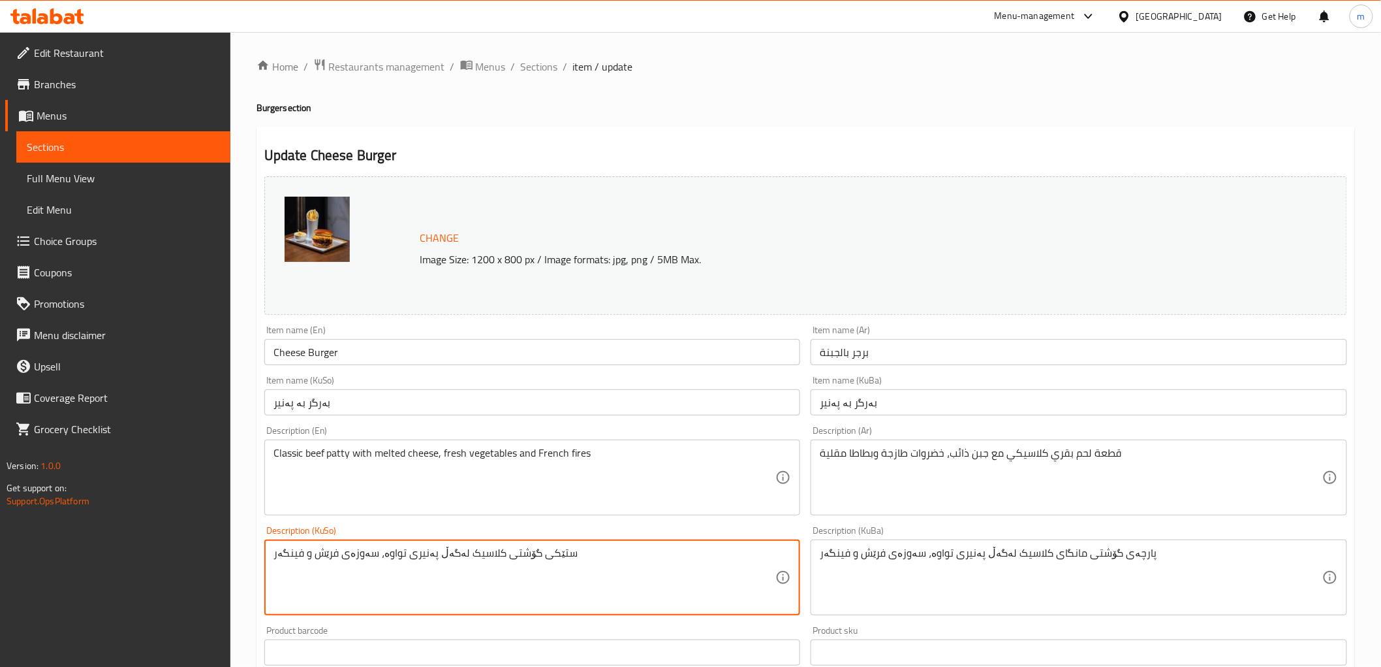
click at [678, 556] on textarea "ستێکی گۆشتی کلاسیک لەگەڵ پەنیری تواوە، سەوزەی فرێش و فینگەر" at bounding box center [525, 577] width 503 height 62
paste textarea "پارچەی گۆشتی مانگا"
type textarea "پارچەی گۆشتی مانگای کلاسیک لەگەڵ پەنیری تواوە، سەوزەی فرێش و فینگەر"
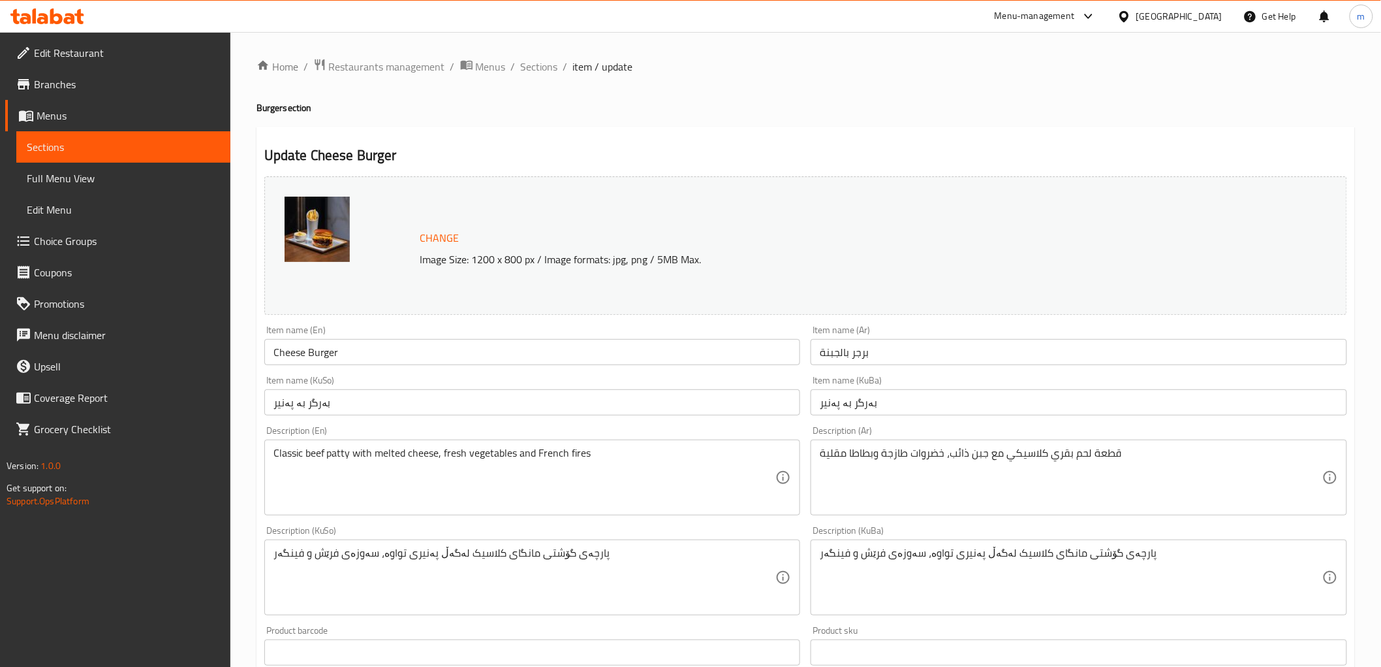
click at [565, 376] on div "Item name (KuSo) بەرگر بە پەنیر Item name (KuSo)" at bounding box center [532, 395] width 537 height 40
click at [563, 415] on div "Change Image Size: 1200 x 800 px / Image formats: jpg, png / 5MB Max. Item name…" at bounding box center [805, 537] width 1093 height 732
click at [569, 403] on input "بەرگر بە پەنیر" at bounding box center [532, 402] width 537 height 26
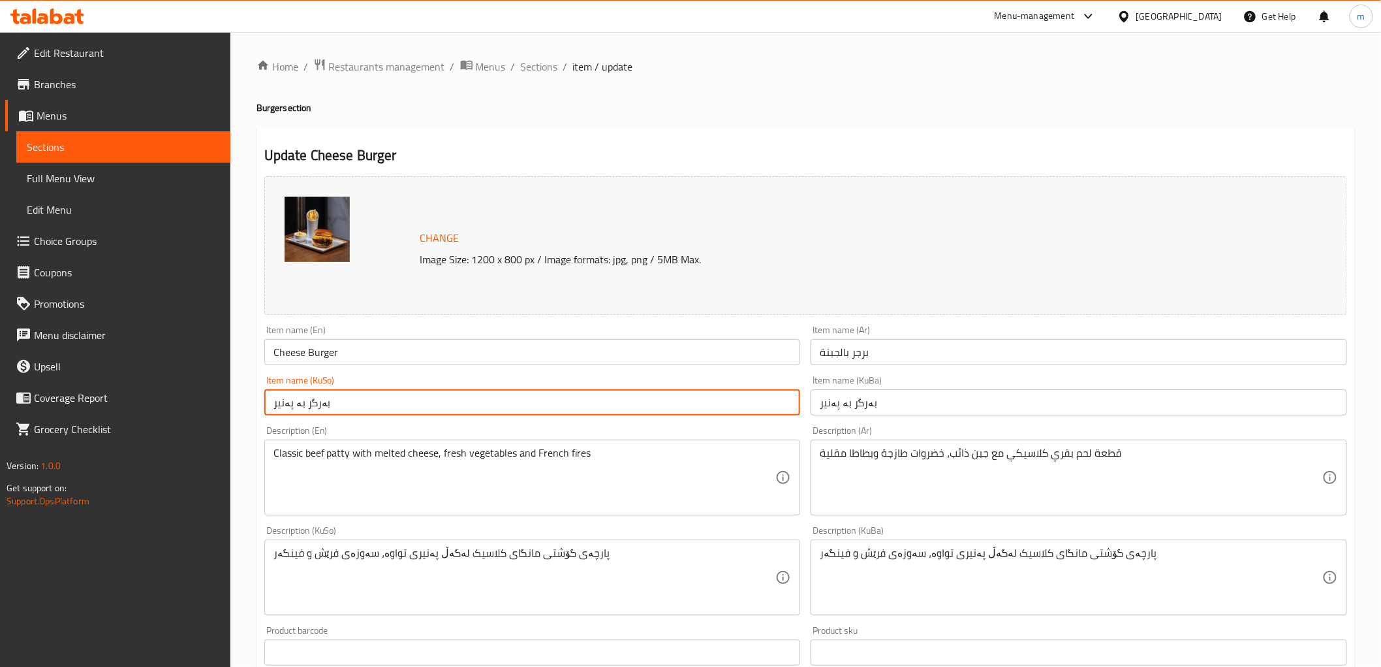
click at [536, 67] on span "Sections" at bounding box center [539, 67] width 37 height 16
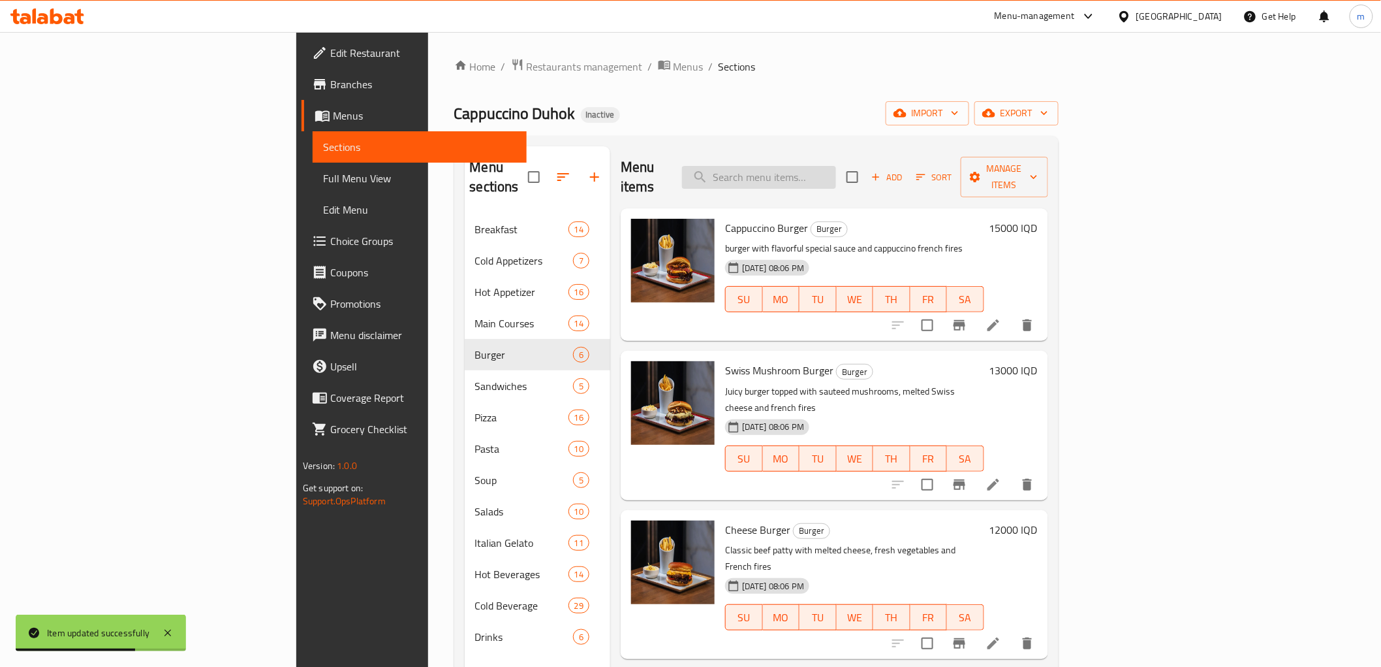
click at [836, 167] on input "search" at bounding box center [759, 177] width 154 height 23
paste input "Swiss Mushroom Burger"
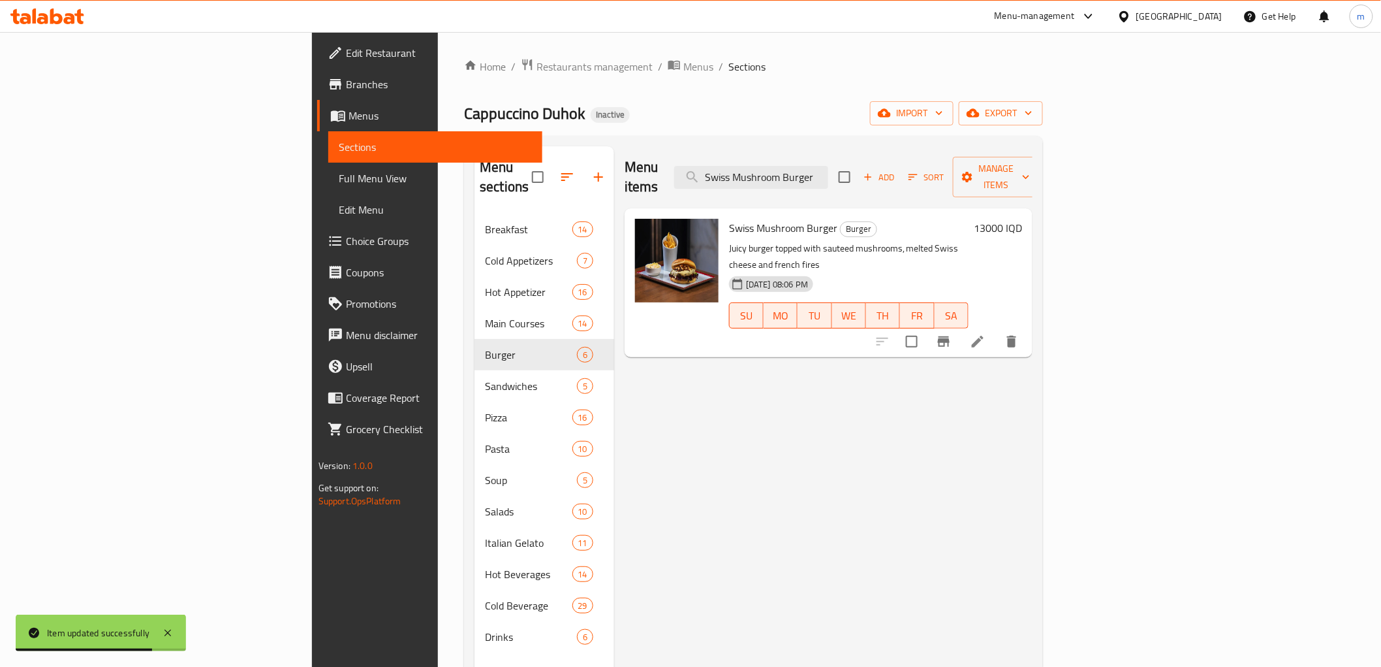
type input "Swiss Mushroom Burger"
click at [986, 334] on icon at bounding box center [978, 342] width 16 height 16
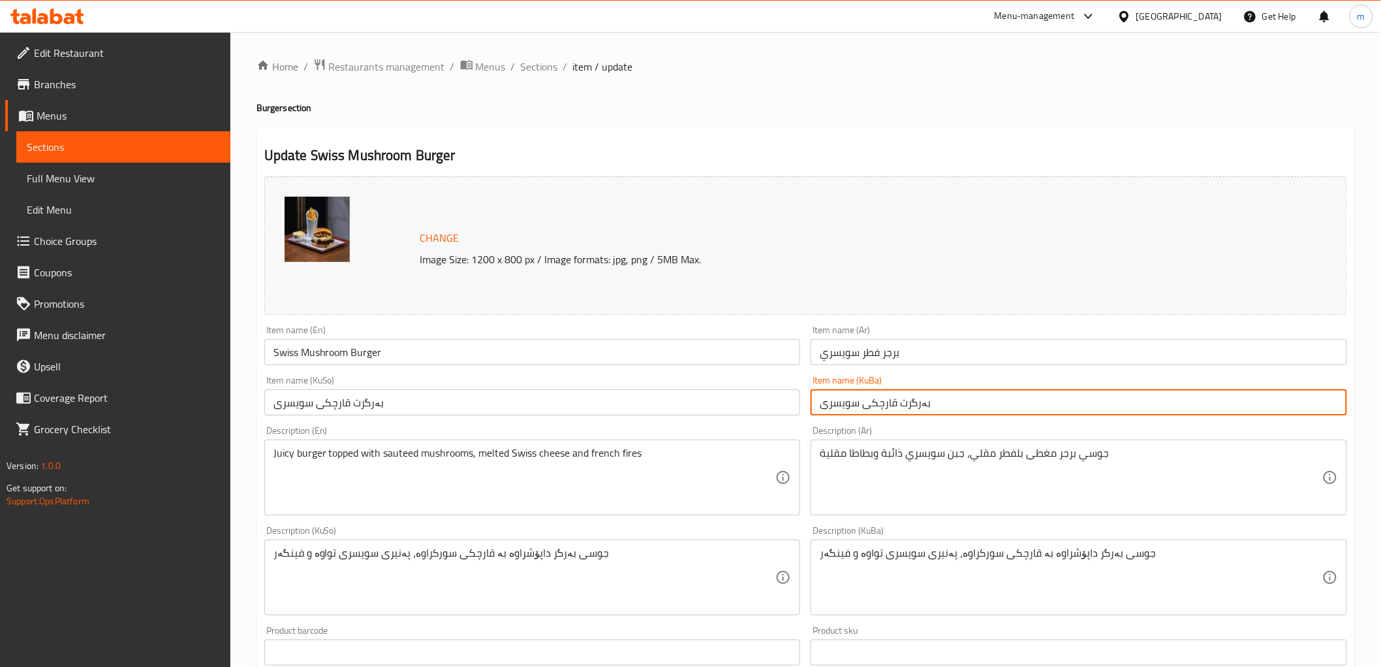
click at [902, 402] on input "بەرگرت قارچکی سویسری" at bounding box center [1079, 402] width 537 height 26
click at [901, 407] on input "بەرگری قارچکی سویسری" at bounding box center [1079, 402] width 537 height 26
type input "بەرگری قارچکی سویسری"
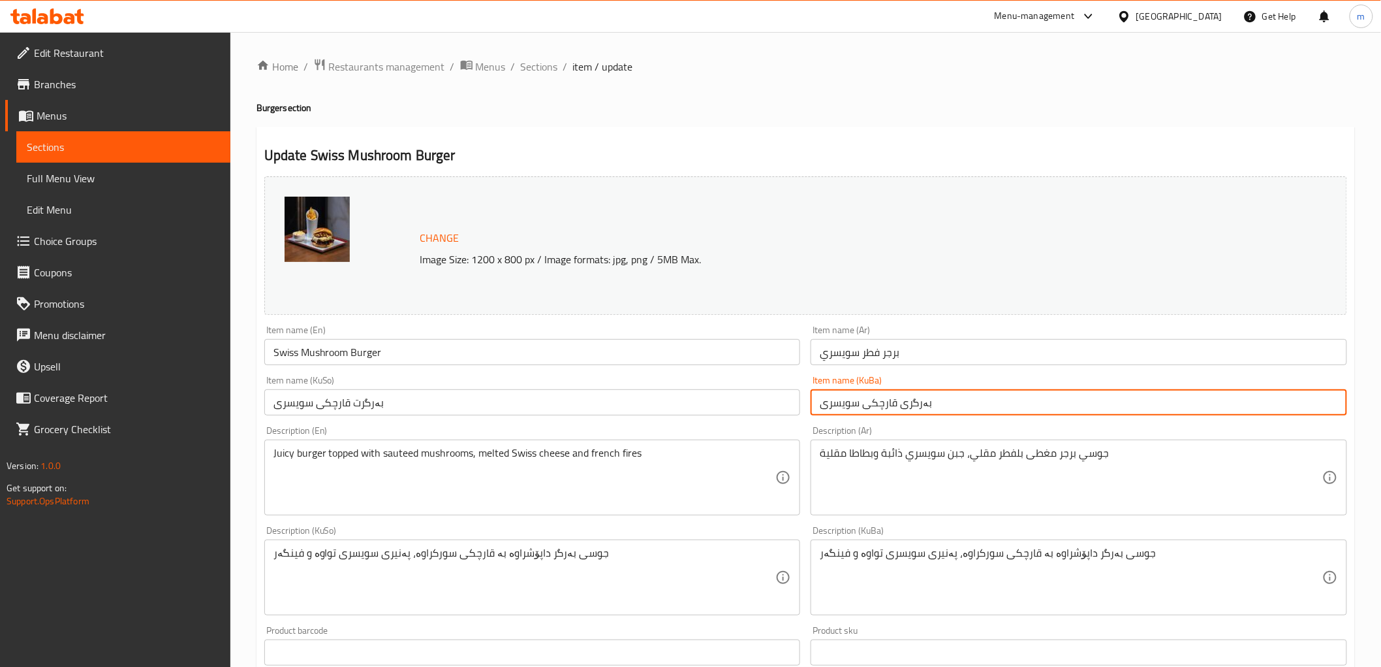
click at [723, 403] on input "بەرگرت قارچکی سویسری" at bounding box center [532, 402] width 537 height 26
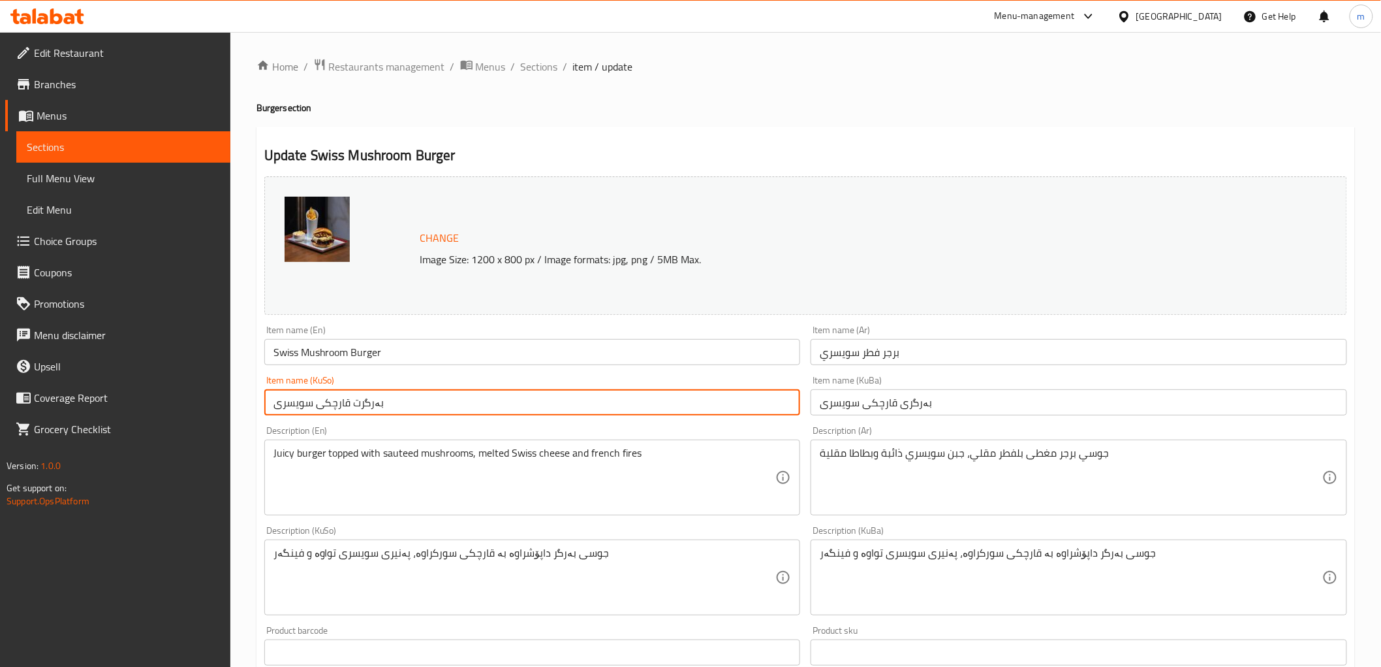
click at [723, 403] on input "بەرگرت قارچکی سویسری" at bounding box center [532, 402] width 537 height 26
paste input "ی"
type input "بەرگری قارچکی سویسری"
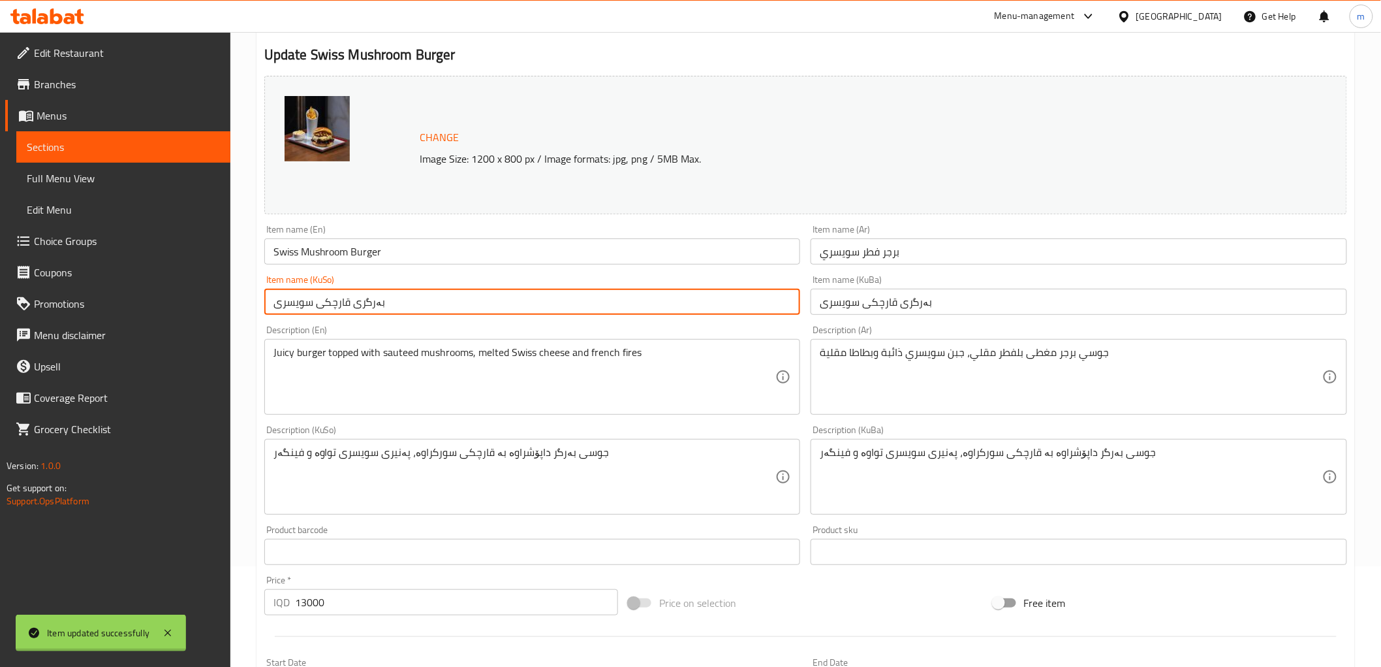
scroll to position [121, 0]
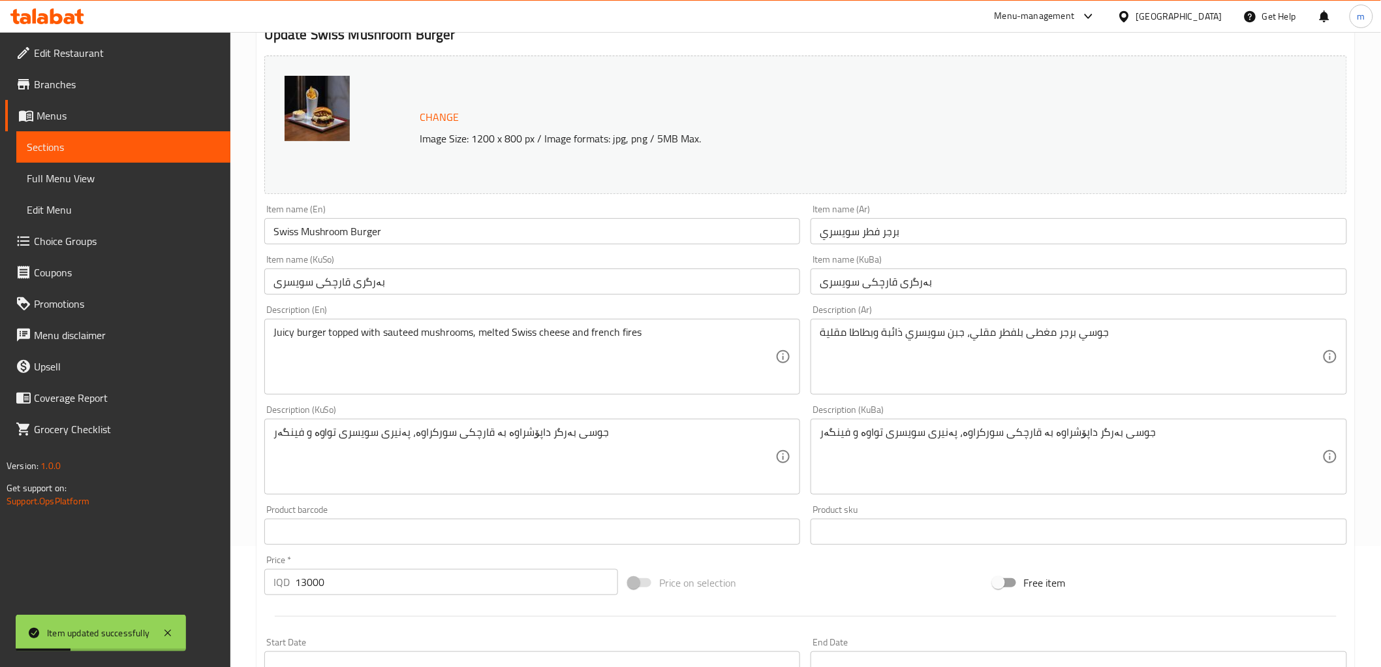
drag, startPoint x: 687, startPoint y: 304, endPoint x: 697, endPoint y: 348, distance: 45.5
click at [689, 312] on div "Description (En) Juicy burger topped with sauteed mushrooms, melted Swiss chees…" at bounding box center [532, 350] width 547 height 100
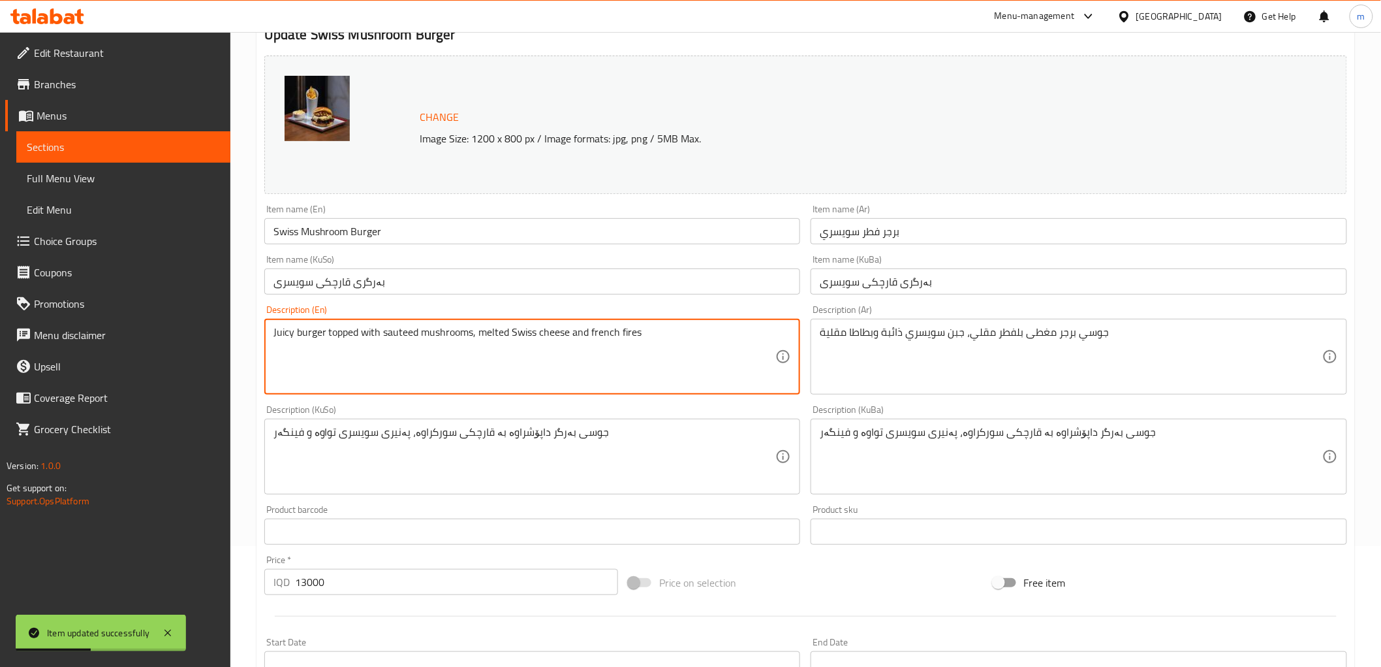
paste textarea "Juicy burger topped with sautéed mushrooms and melted Swiss cheese. , French fi…"
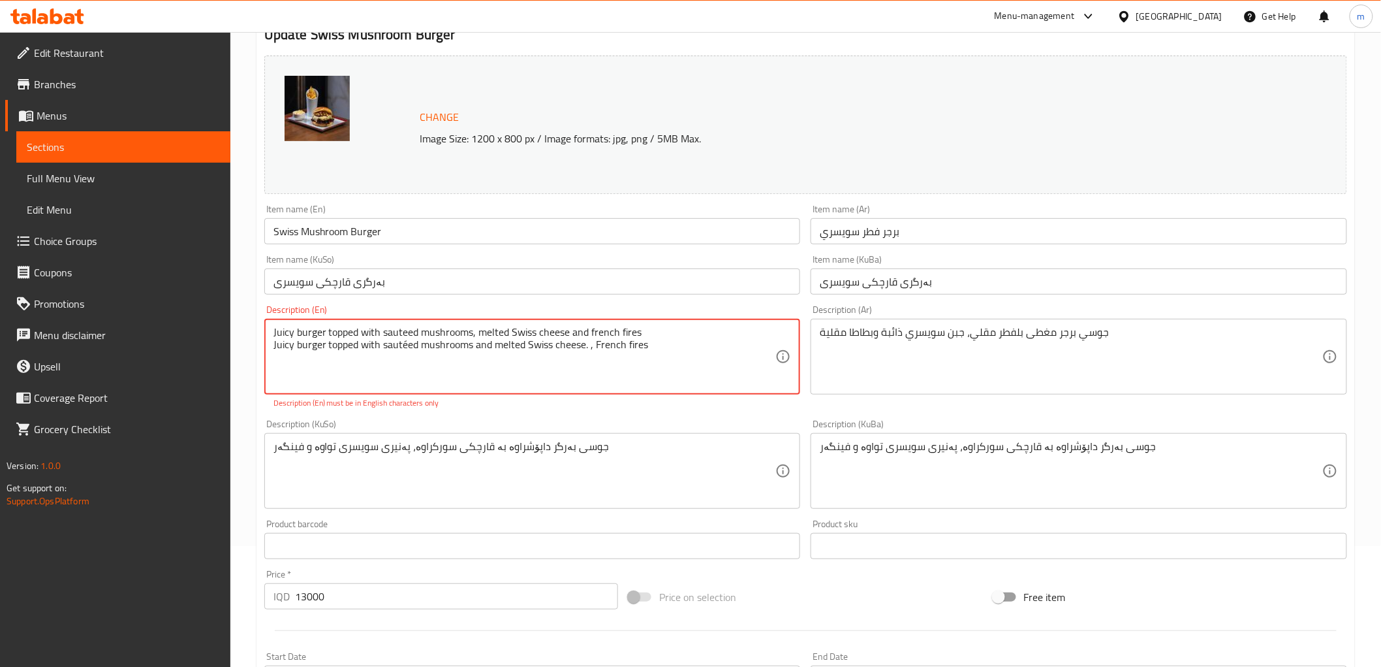
click at [697, 348] on textarea "Juicy burger topped with sauteed mushrooms, melted Swiss cheese and french fire…" at bounding box center [525, 357] width 503 height 62
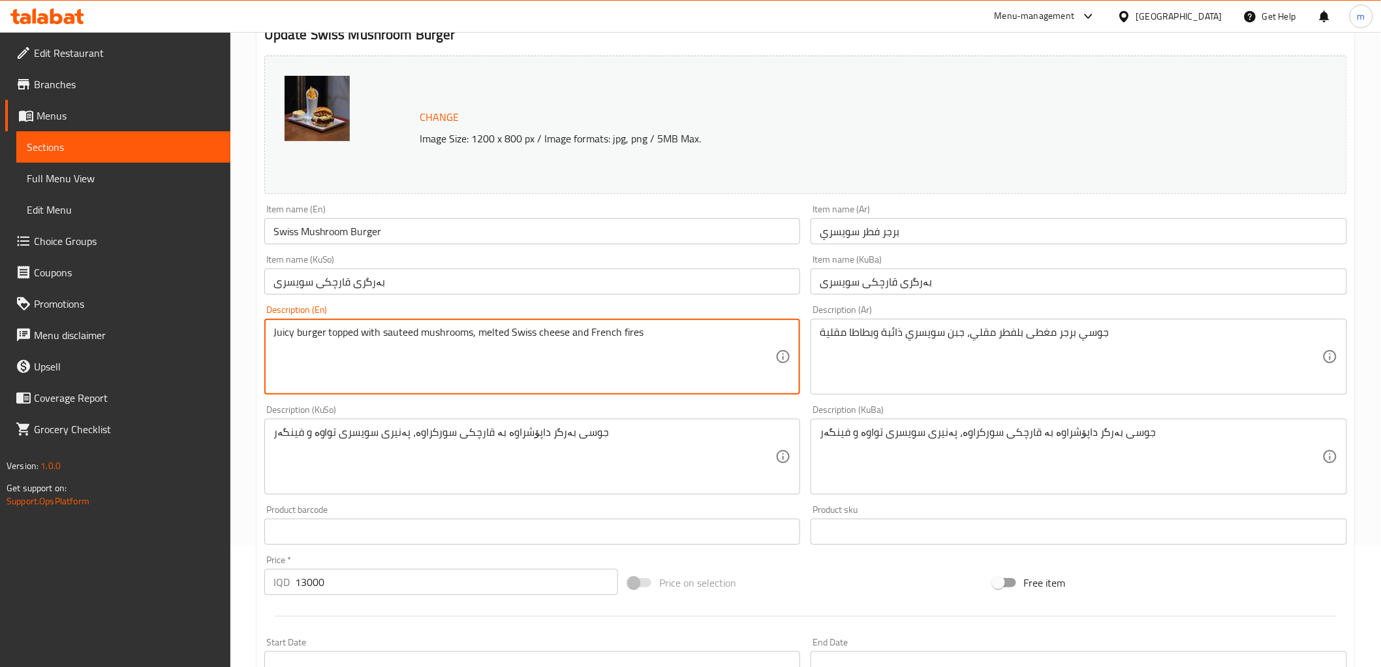
type textarea "Juicy burger topped with sauteed mushrooms, melted Swiss cheese and French fires"
click at [543, 289] on input "بەرگری قارچکی سویسری" at bounding box center [532, 281] width 537 height 26
click at [406, 336] on textarea "Juicy burger topped with sauteed mushrooms, melted Swiss cheese and French fires" at bounding box center [525, 357] width 503 height 62
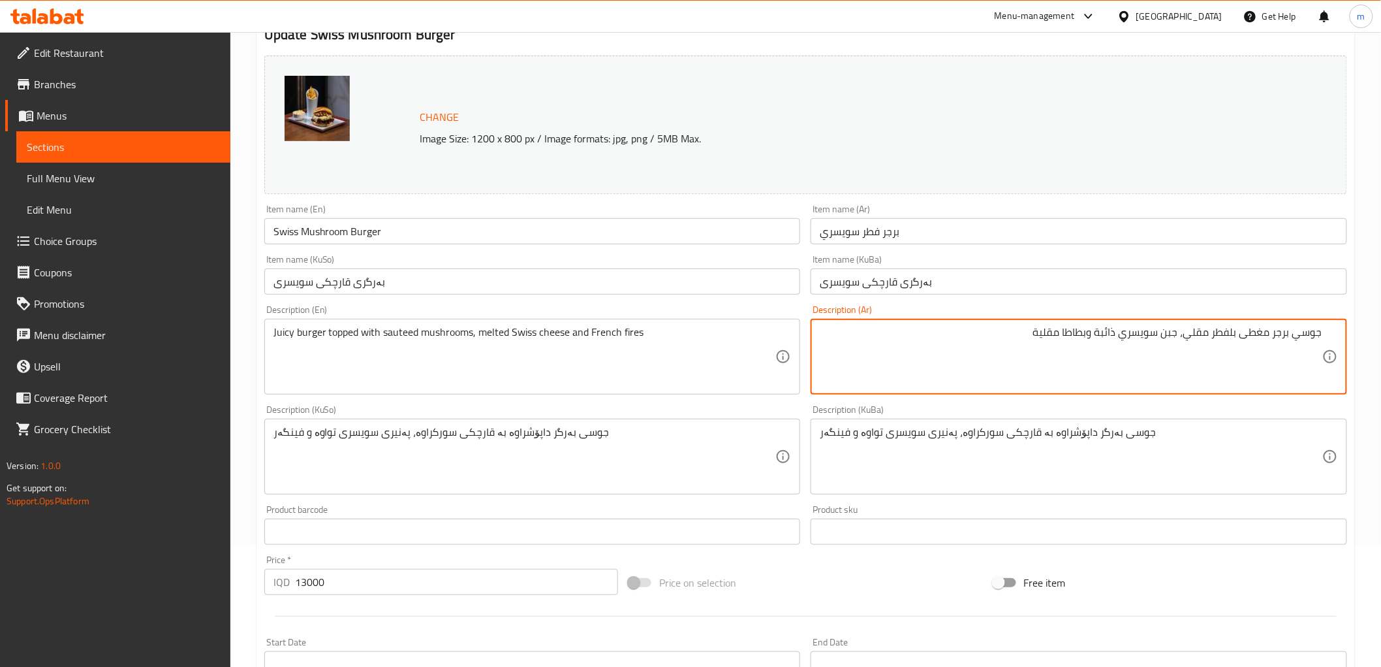
click at [1205, 336] on textarea "جوسي برجر مغطى بلفطر مقلي، جبن سويسري ذائبة وبطاطا مقلية" at bounding box center [1071, 357] width 503 height 62
paste textarea "سوتيه"
type textarea "جوسي برجر مغطى بلفطر سوتيه، جبن سويسري ذائبة وبطاطا مقلية"
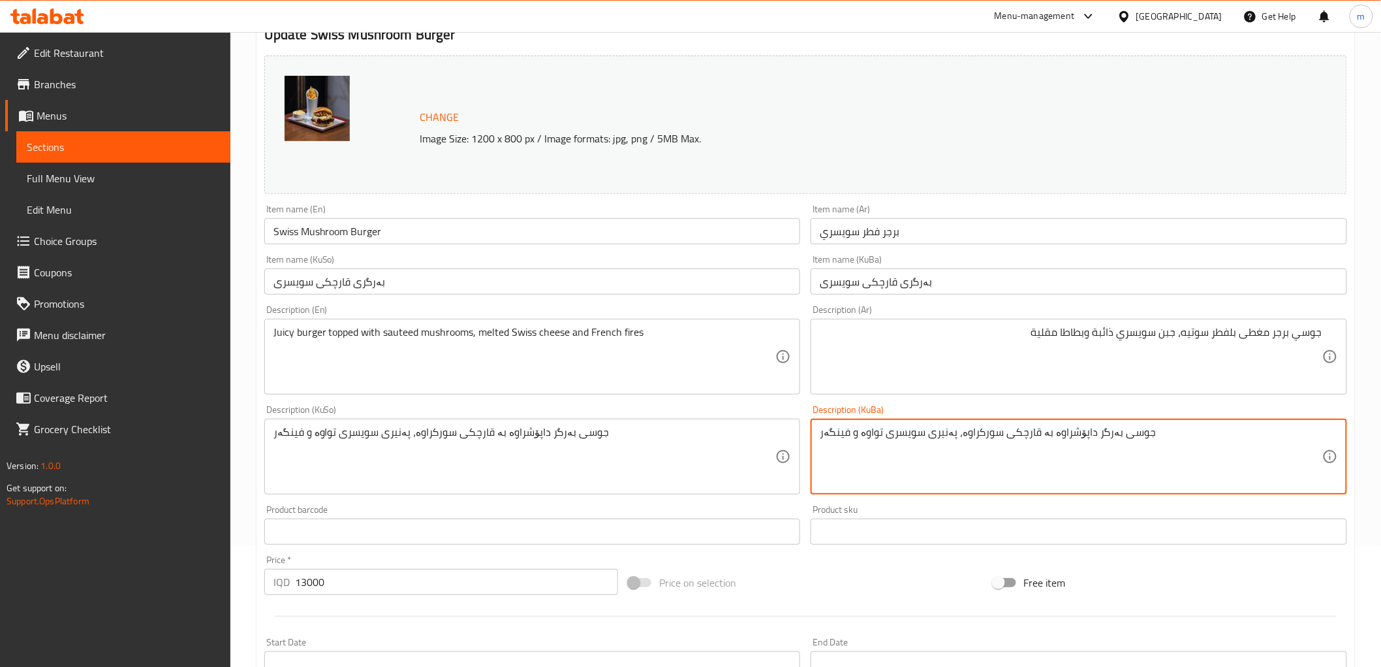
click at [983, 434] on textarea "جوسی بەرگر داپۆشراوە بە قارچکی سورکراوە، پەنیری سویسری تواوە و فینگەر" at bounding box center [1071, 457] width 503 height 62
paste textarea "ێی"
click at [990, 441] on textarea "جوسی بەرگر داپۆشراوە بە قارچکی سوتێیە، پەنیری سویسری تواوە و فینگەر" at bounding box center [1071, 457] width 503 height 62
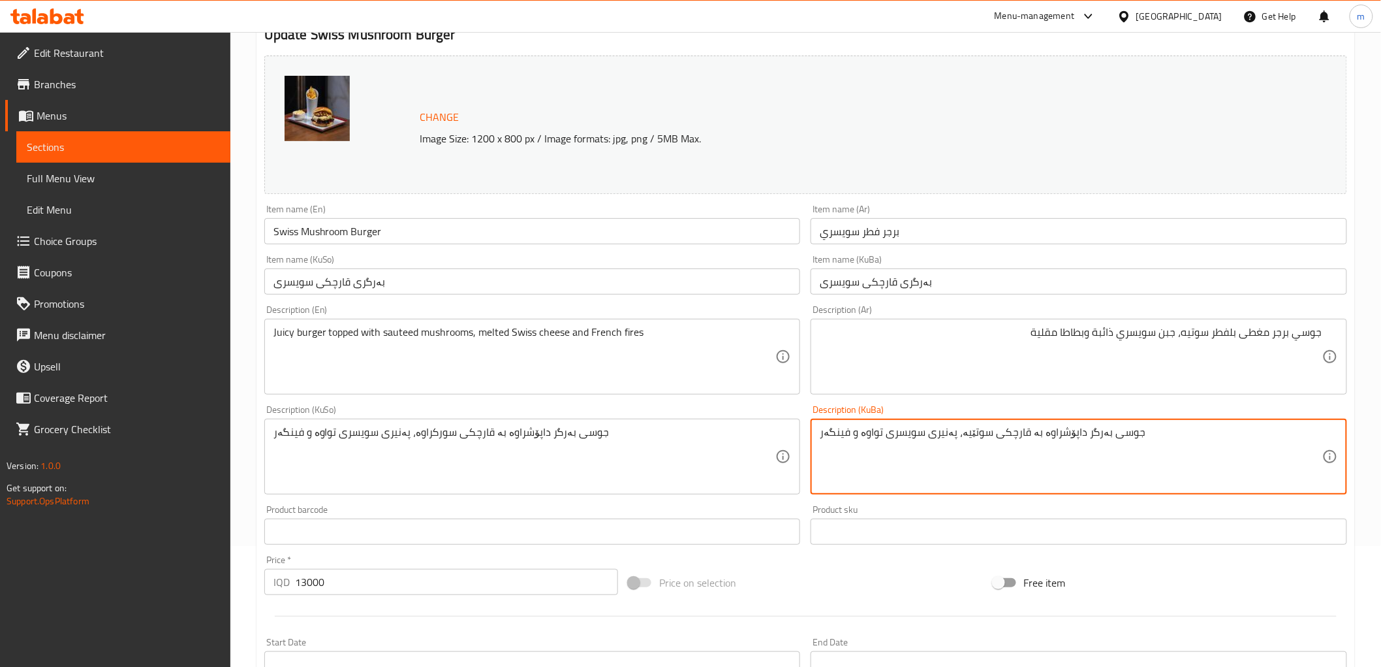
type textarea "جوسی بەرگر داپۆشراوە بە قارچکی سوتێیە، پەنیری سویسری تواوە و فینگەر"
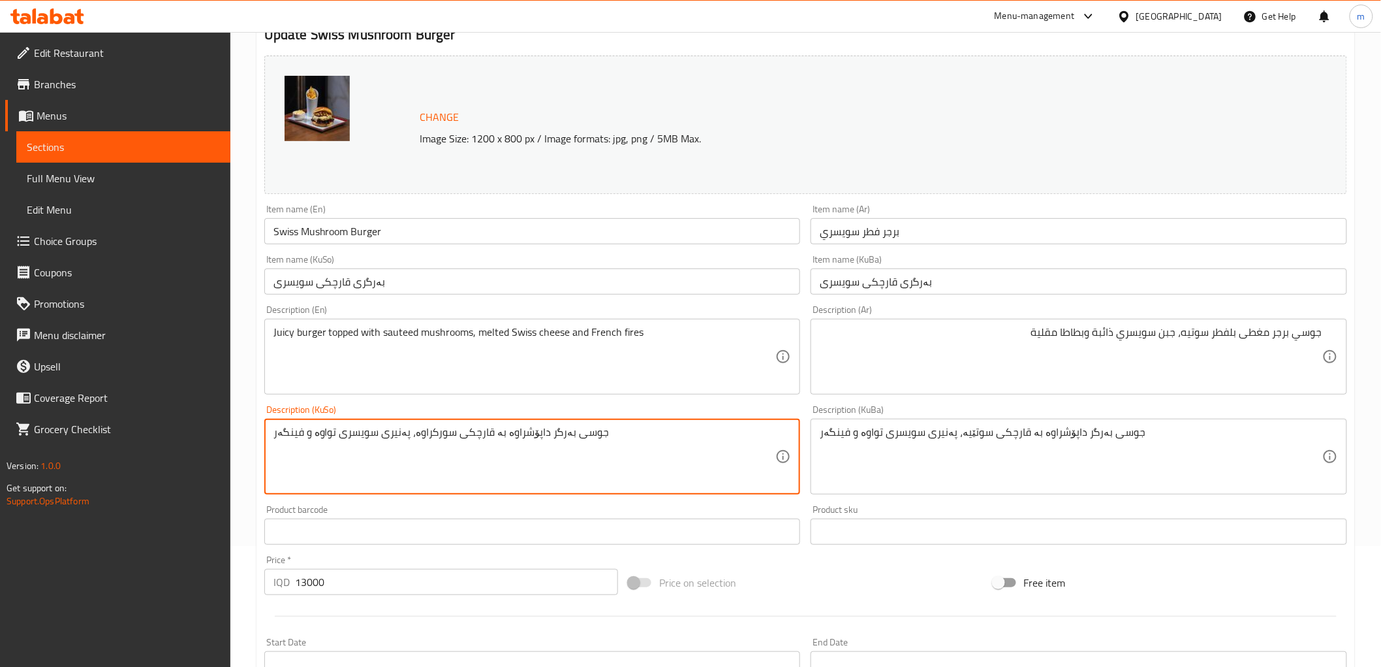
click at [627, 448] on textarea "جوسی بەرگر داپۆشراوە بە قارچکی سورکراوە، پەنیری سویسری تواوە و فینگەر" at bounding box center [525, 457] width 503 height 62
paste textarea "ێی"
type textarea "جوسی بەرگر داپۆشراوە بە قارچکی سوتێیە، پەنیری سویسری تواوە و فینگەر"
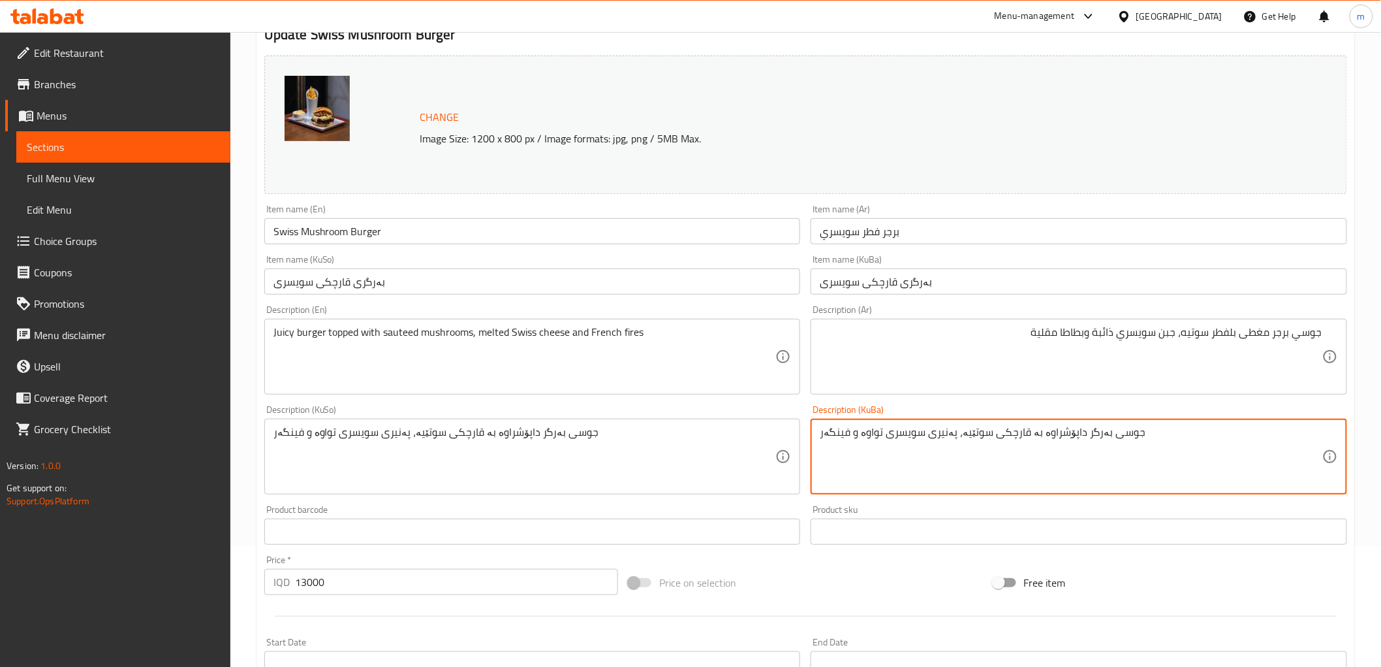
click at [1000, 463] on textarea "جوسی بەرگر داپۆشراوە بە قارچکی سوتێیە، پەنیری سویسری تواوە و فینگەر" at bounding box center [1071, 457] width 503 height 62
click at [638, 465] on textarea "جوسی بەرگر داپۆشراوە بە قارچکی سوتێیە، پەنیری سویسری تواوە و فینگەر" at bounding box center [525, 457] width 503 height 62
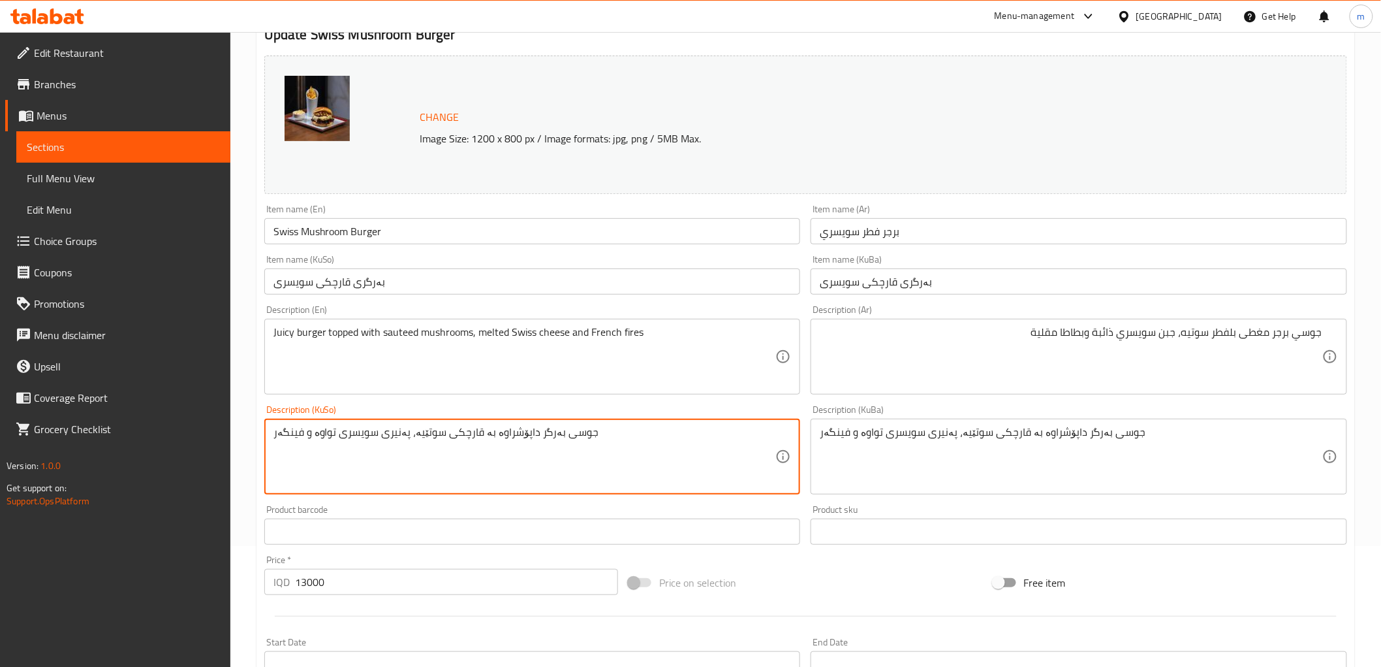
click at [638, 465] on textarea "جوسی بەرگر داپۆشراوە بە قارچکی سوتێیە، پەنیری سویسری تواوە و فینگەر" at bounding box center [525, 457] width 503 height 62
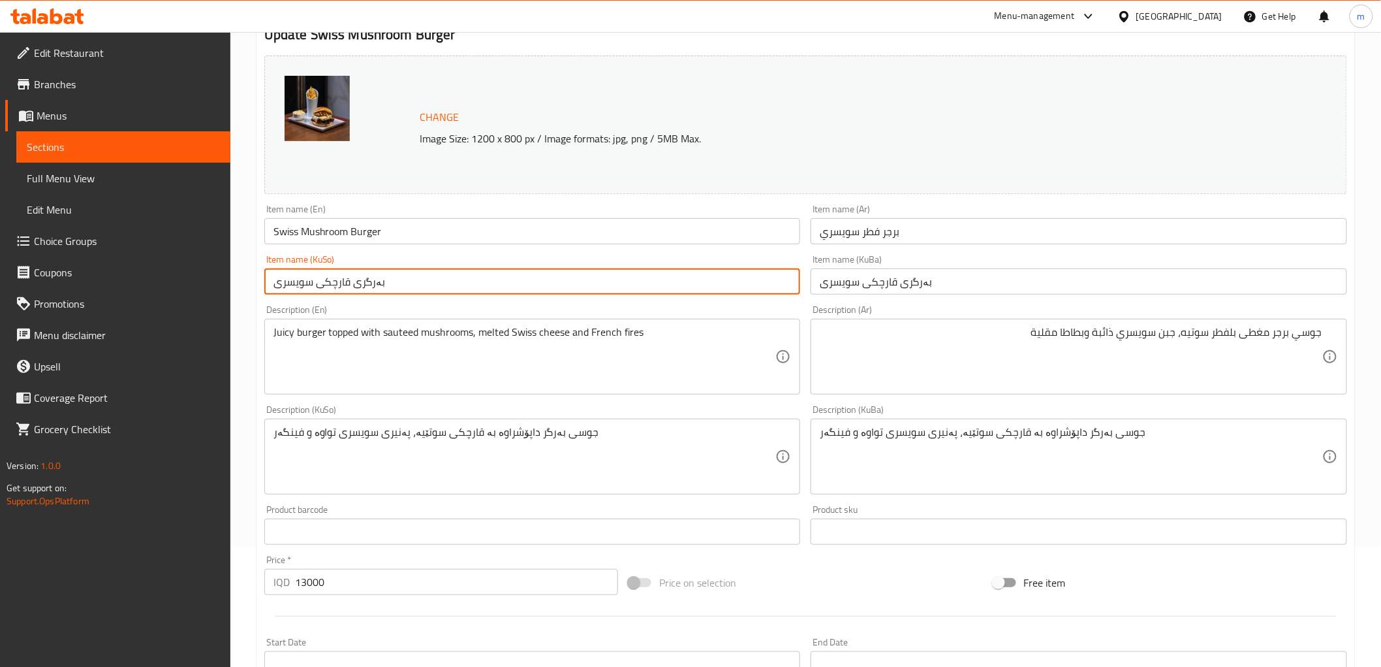
click at [512, 275] on input "بەرگری قارچکی سویسری" at bounding box center [532, 281] width 537 height 26
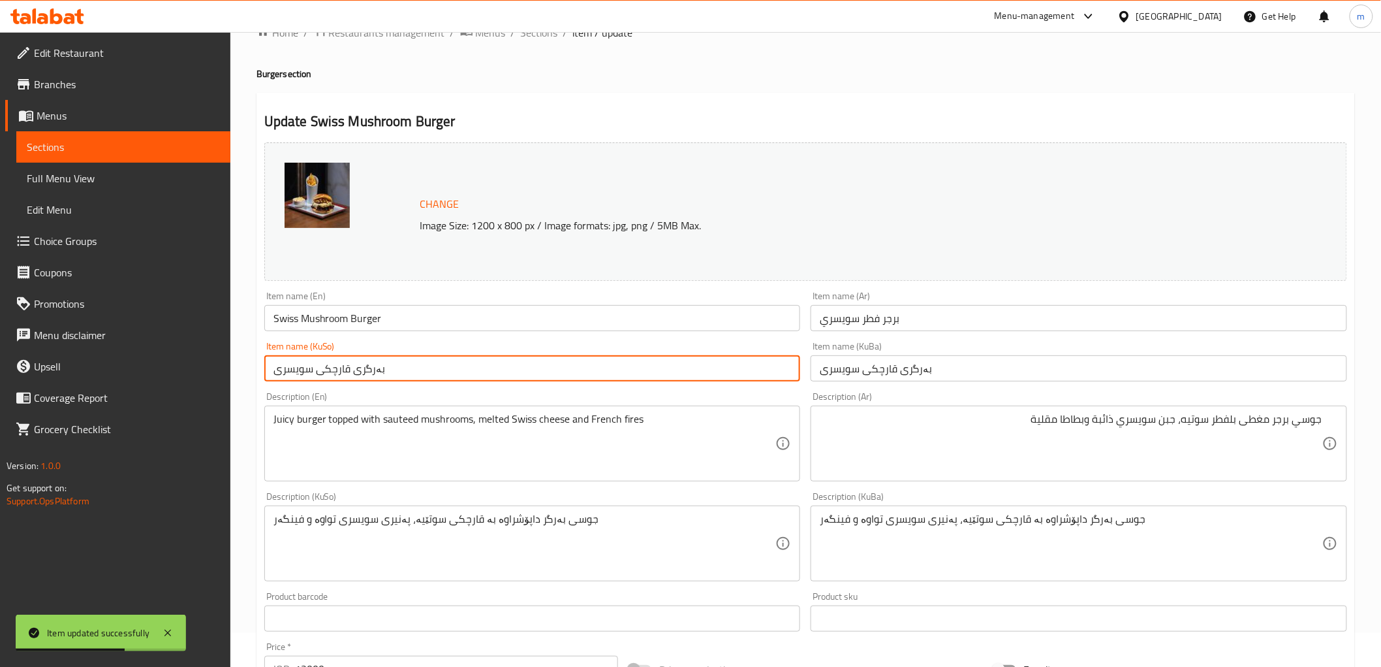
scroll to position [0, 0]
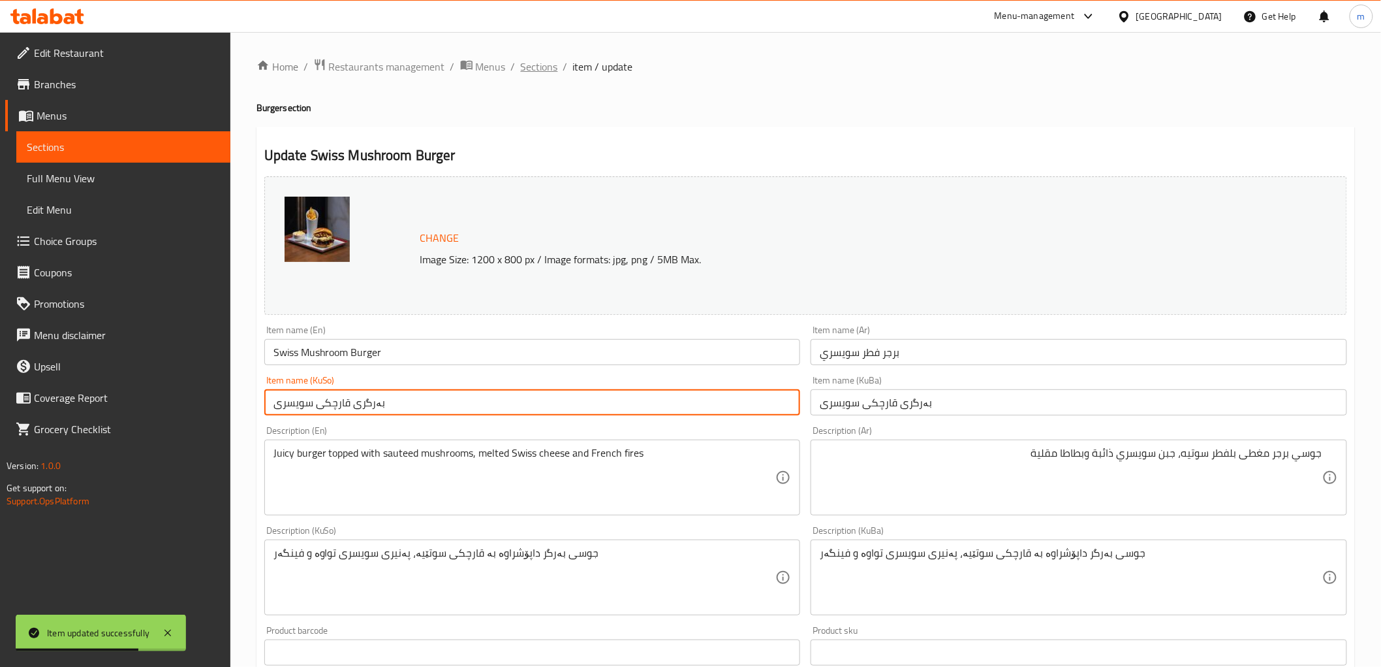
click at [526, 63] on span "Sections" at bounding box center [539, 67] width 37 height 16
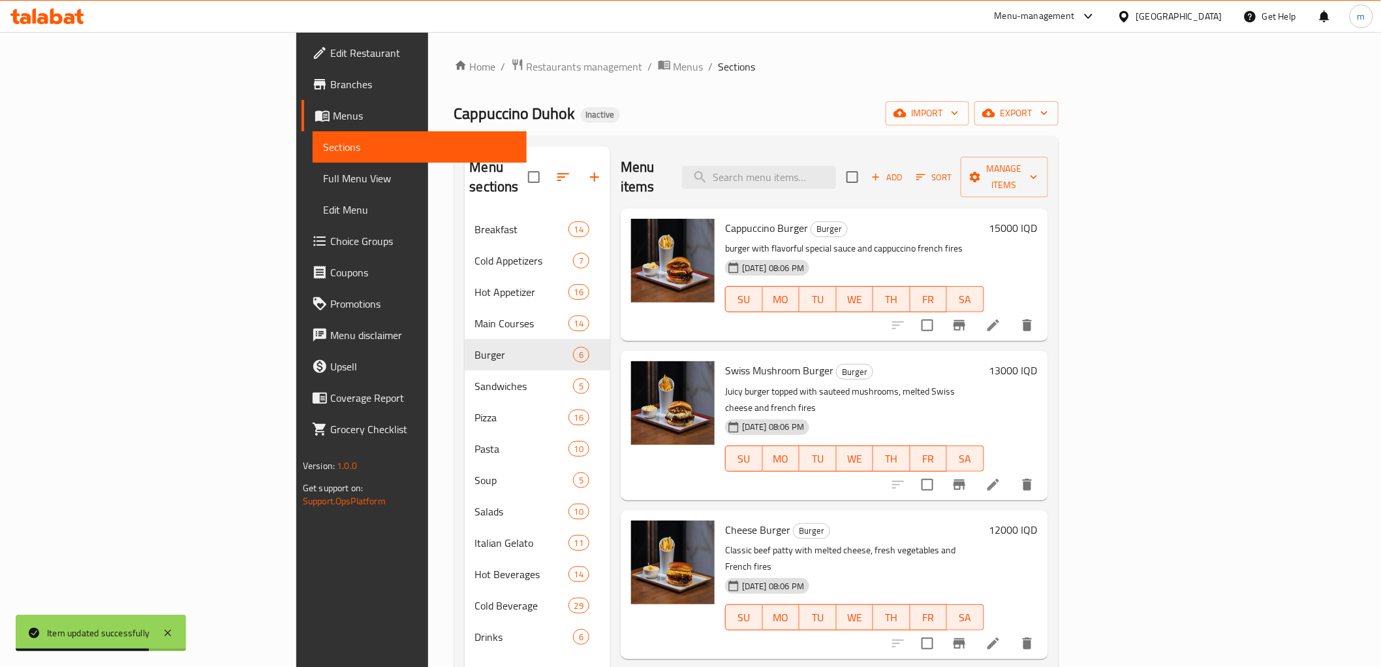
drag, startPoint x: 915, startPoint y: 185, endPoint x: 907, endPoint y: 180, distance: 8.9
click at [911, 181] on div "Menu items Add Sort Manage items" at bounding box center [835, 177] width 428 height 62
paste input "Cappuccino Burger"
click at [836, 174] on input "Cappuccino Burger" at bounding box center [759, 177] width 154 height 23
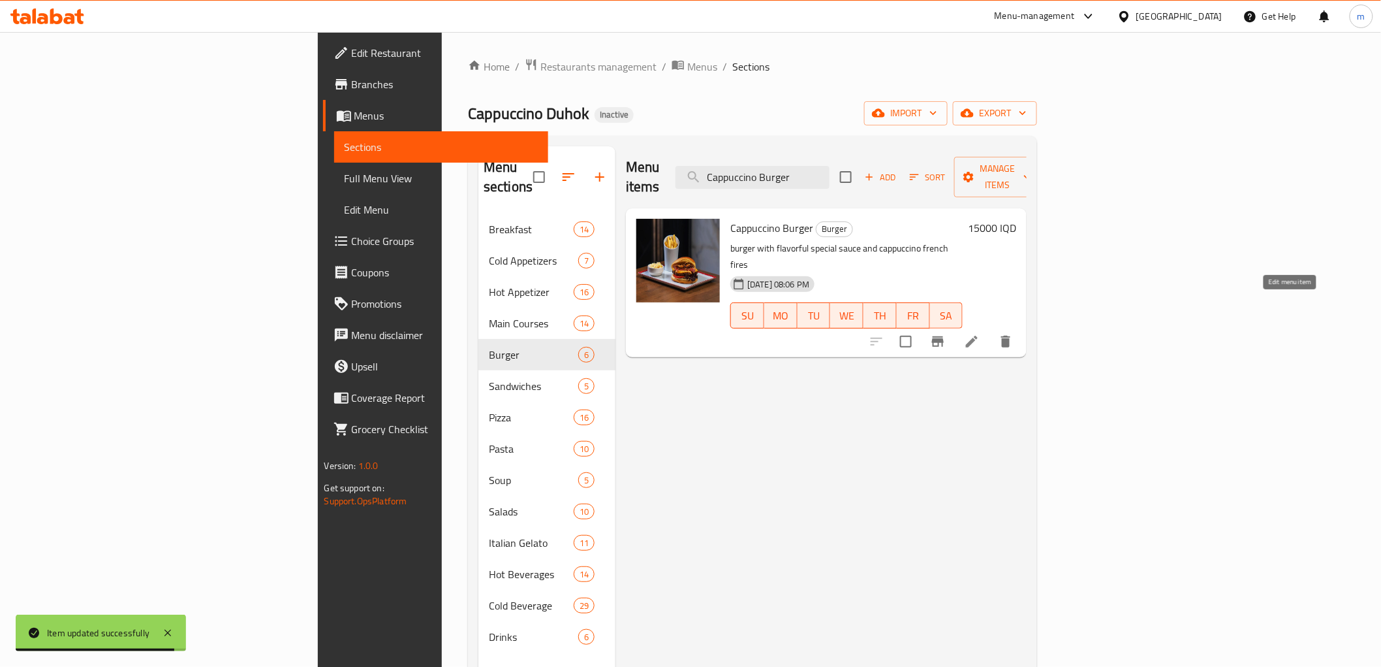
type input "Cappuccino Burger"
click at [980, 334] on icon at bounding box center [972, 342] width 16 height 16
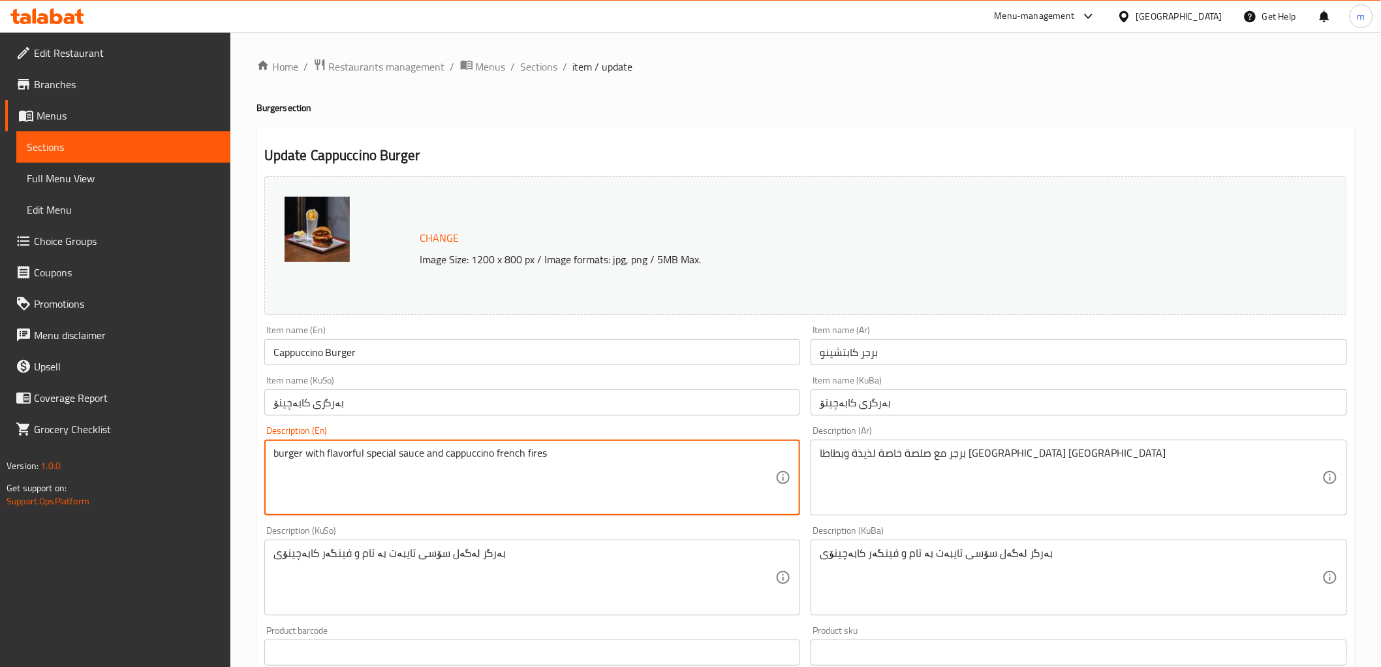
paste textarea "A unique burger with a rich and flavorful sauce inspired by cappuccino. , Frenc…"
click at [311, 465] on textarea "burger with flavorful special sauce and cappuccino french fires A unique burger…" at bounding box center [525, 478] width 503 height 62
click at [386, 462] on textarea "burger with flavorful special sauce and cappuccino french fires burger with a r…" at bounding box center [525, 478] width 503 height 62
click at [390, 457] on textarea "burger with flavorful special sauce and cappuccino french fires burger with a r…" at bounding box center [525, 478] width 503 height 62
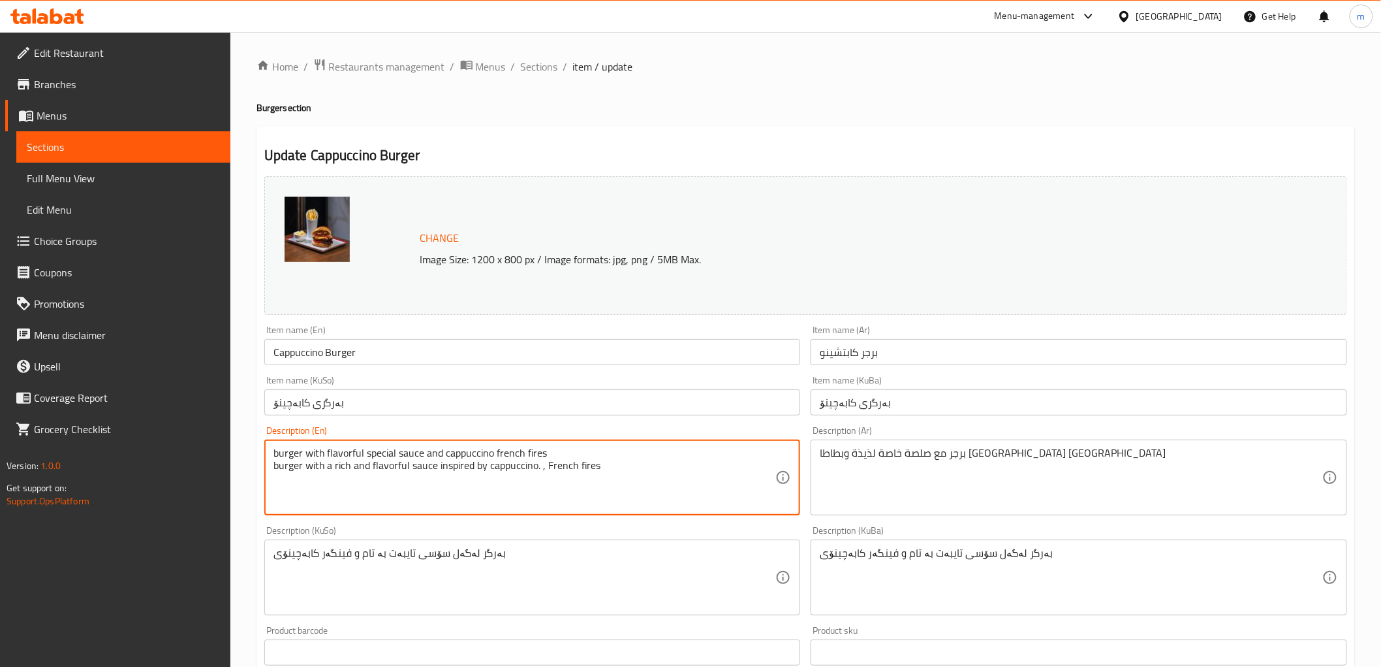
click at [390, 457] on textarea "burger with flavorful special sauce and cappuccino french fires burger with a r…" at bounding box center [525, 478] width 503 height 62
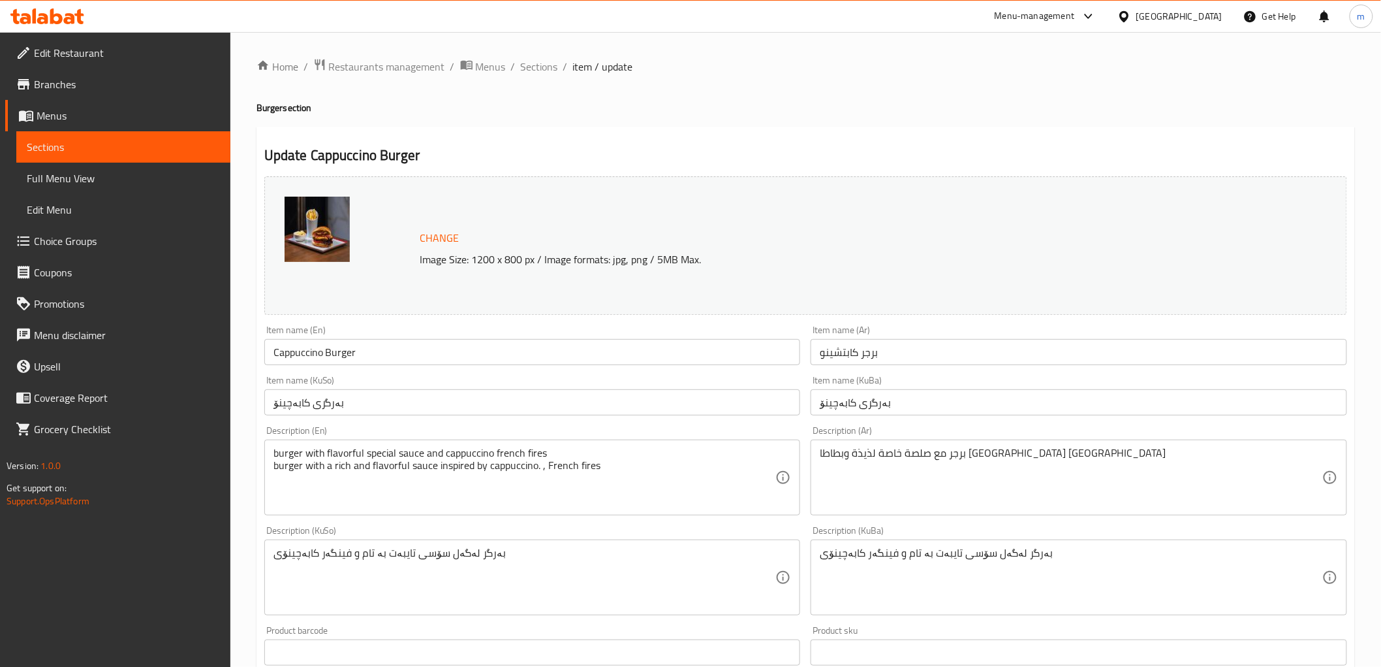
click at [402, 445] on div "burger with flavorful special sauce and cappuccino french fires burger with a r…" at bounding box center [532, 477] width 537 height 76
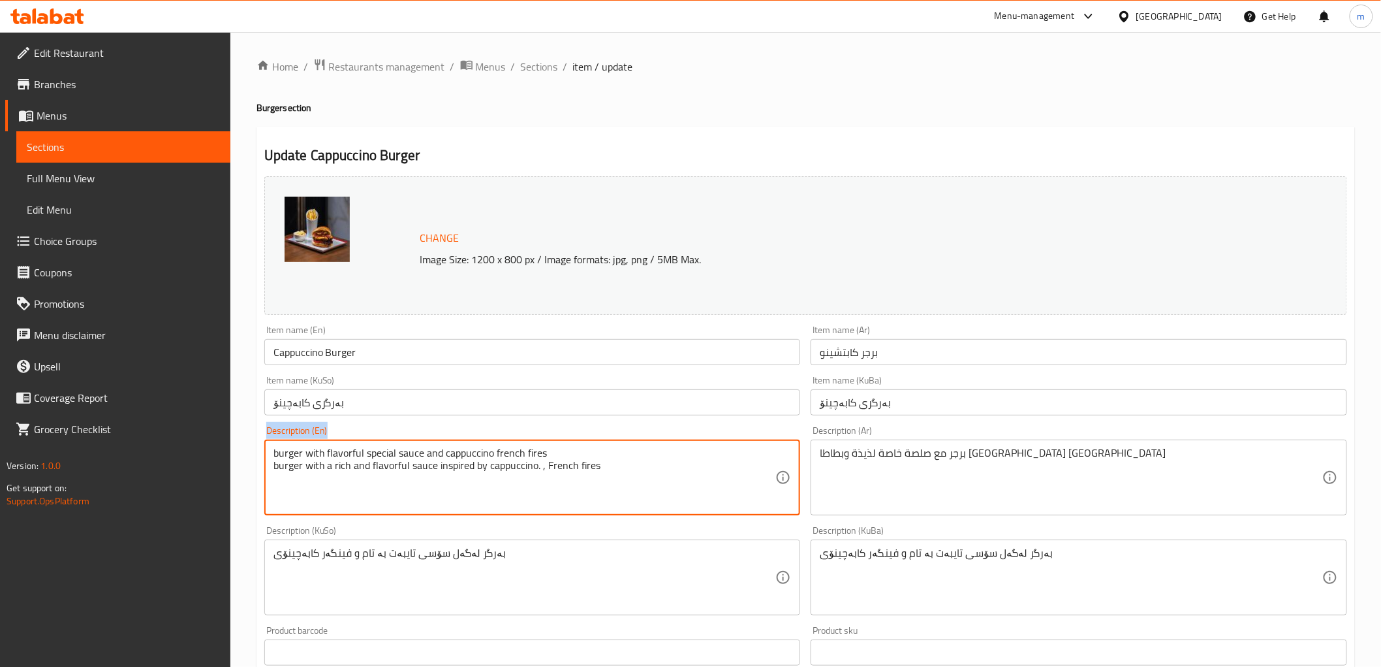
click at [402, 445] on div "burger with flavorful special sauce and cappuccino french fires burger with a r…" at bounding box center [532, 477] width 537 height 76
click at [402, 454] on textarea "burger with flavorful special sauce and cappuccino french fires burger with a r…" at bounding box center [525, 478] width 503 height 62
click at [341, 448] on textarea "burger with flavorful special sauce and cappuccino french fires burger with a r…" at bounding box center [525, 478] width 503 height 62
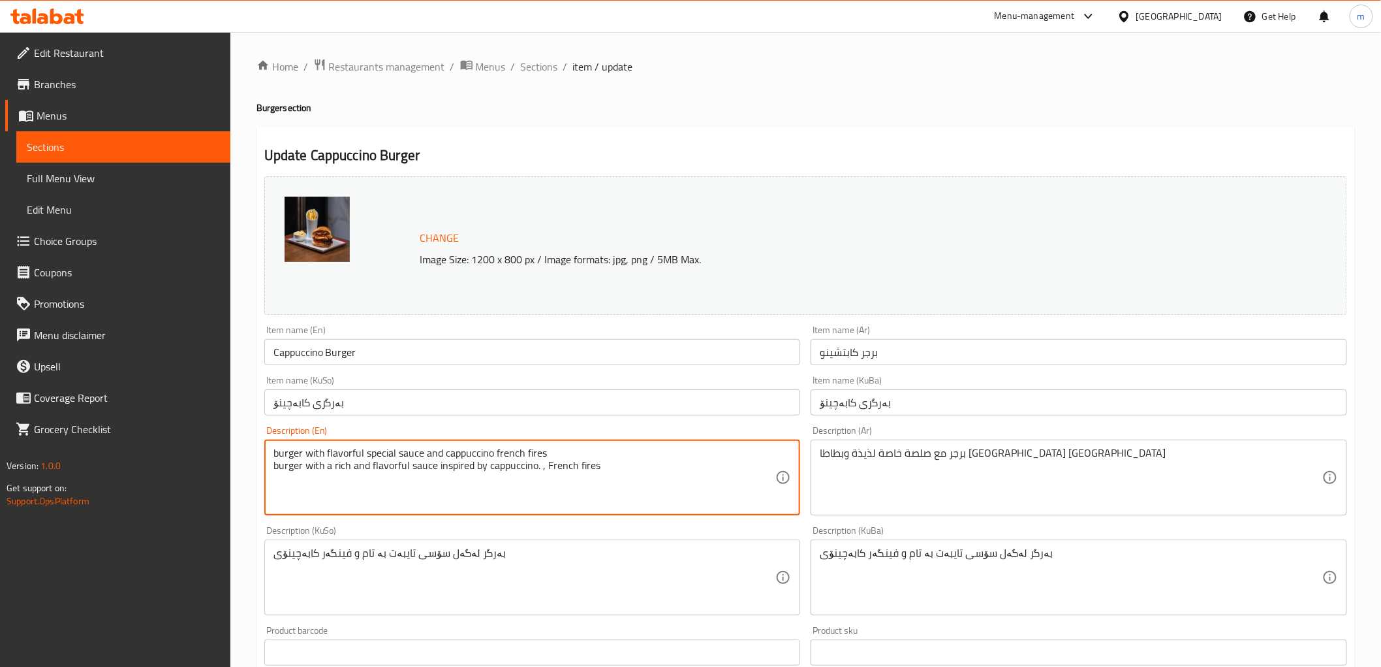
click at [341, 448] on textarea "burger with flavorful special sauce and cappuccino french fires burger with a r…" at bounding box center [525, 478] width 503 height 62
click at [446, 454] on textarea "burger with special sauce and cappuccino french fires burger with a rich and fl…" at bounding box center [525, 478] width 503 height 62
click at [356, 452] on textarea "burger with special sauce and french fires burger with a rich and flavorful sau…" at bounding box center [525, 478] width 503 height 62
paste textarea "cappuccino"
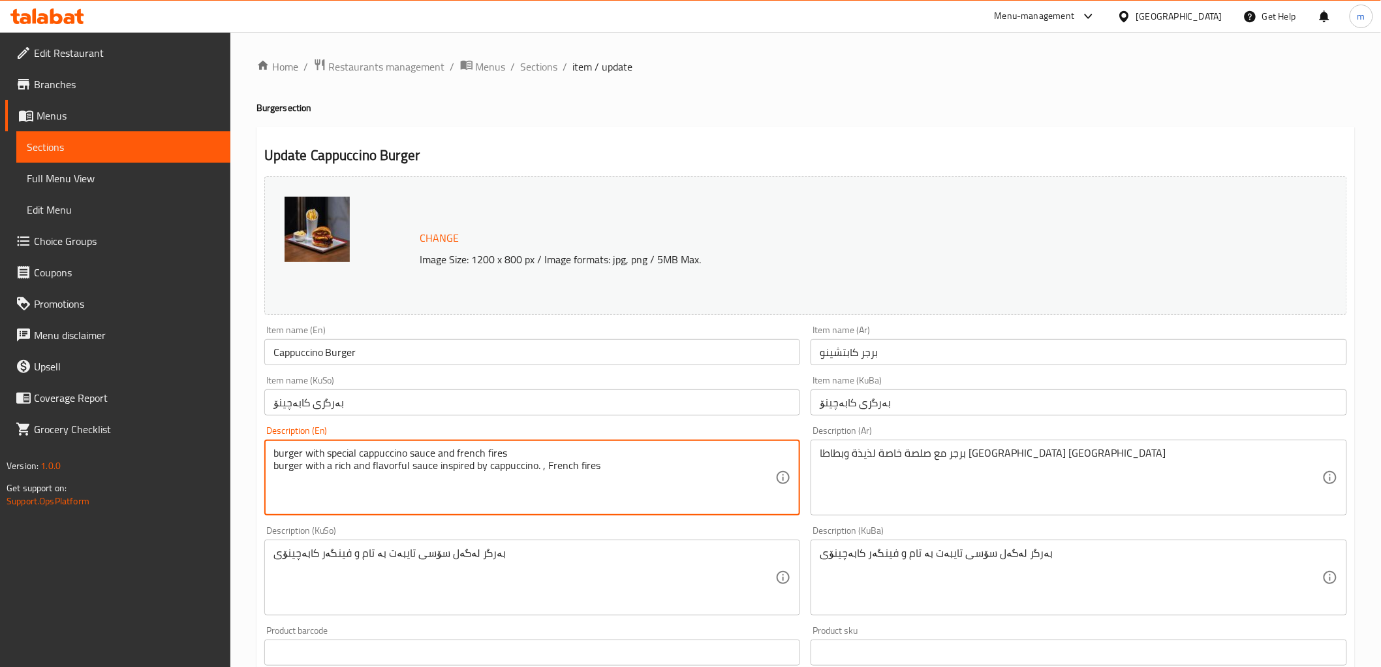
click at [448, 470] on textarea "burger with special cappuccino sauce and french fires burger with a rich and fl…" at bounding box center [525, 478] width 503 height 62
type textarea "burger with special cappuccino sauce and french fires"
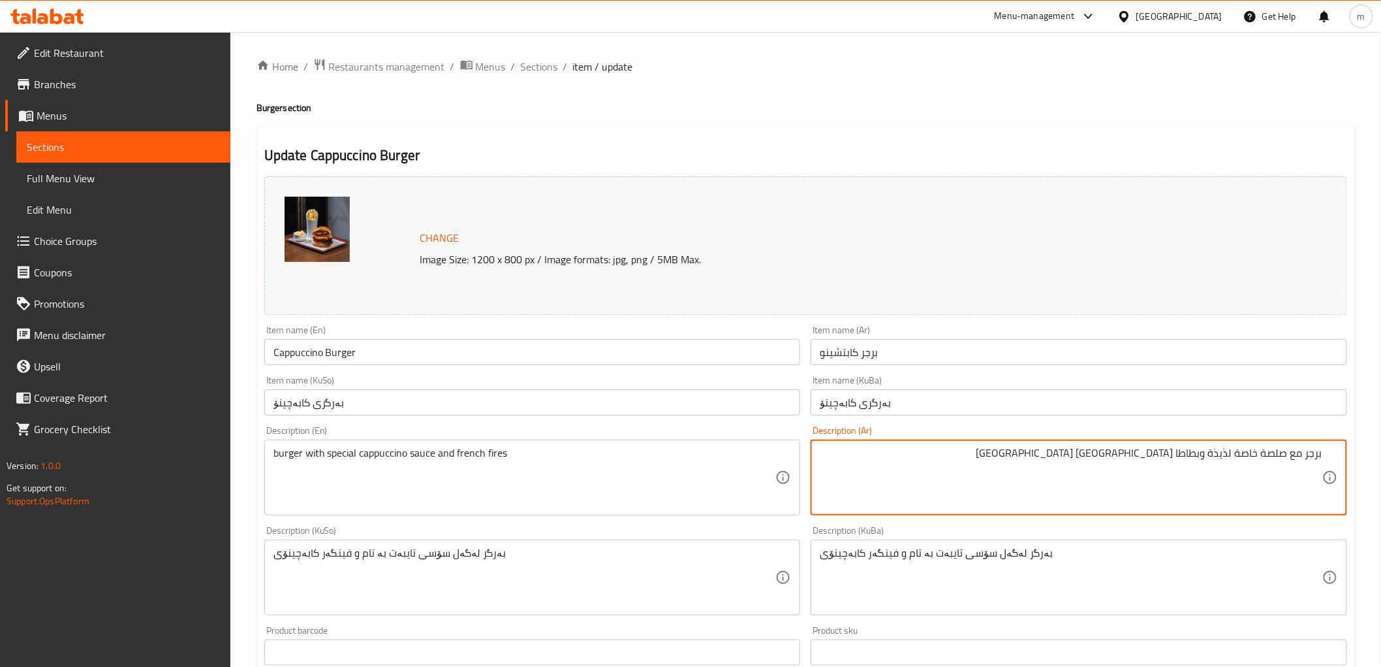
click at [1221, 449] on textarea "برجر مع صلصة خاصة لذيذة وبطاطا مقلية كابتشينو" at bounding box center [1071, 478] width 503 height 62
click at [1165, 453] on textarea "برجر مع صلصة خاصة وبطاطا مقلية كابتشينو" at bounding box center [1071, 478] width 503 height 62
click at [1165, 452] on textarea "برجر مع صلصة خاصة وبطاطا مقلية كابتشينو" at bounding box center [1071, 478] width 503 height 62
click at [1261, 448] on textarea "برجر مع صلصة خاصة وبطاطا مقلية" at bounding box center [1071, 478] width 503 height 62
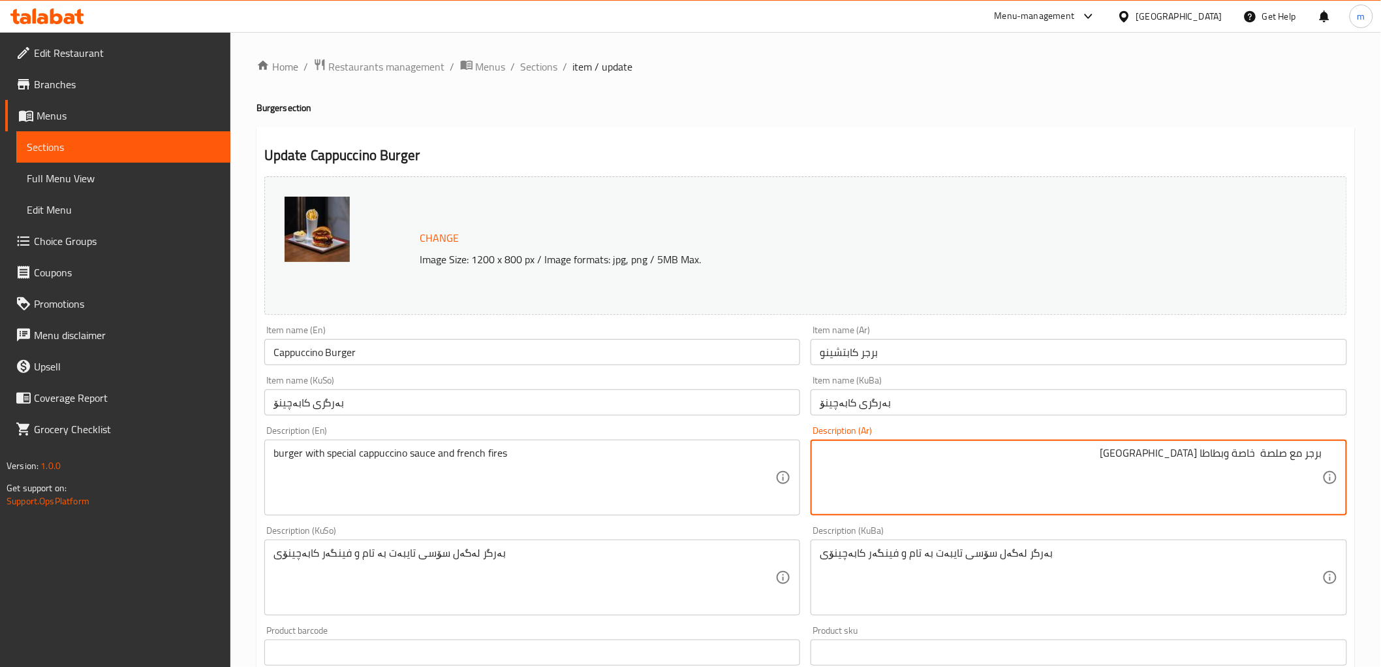
paste textarea "كابتشينو"
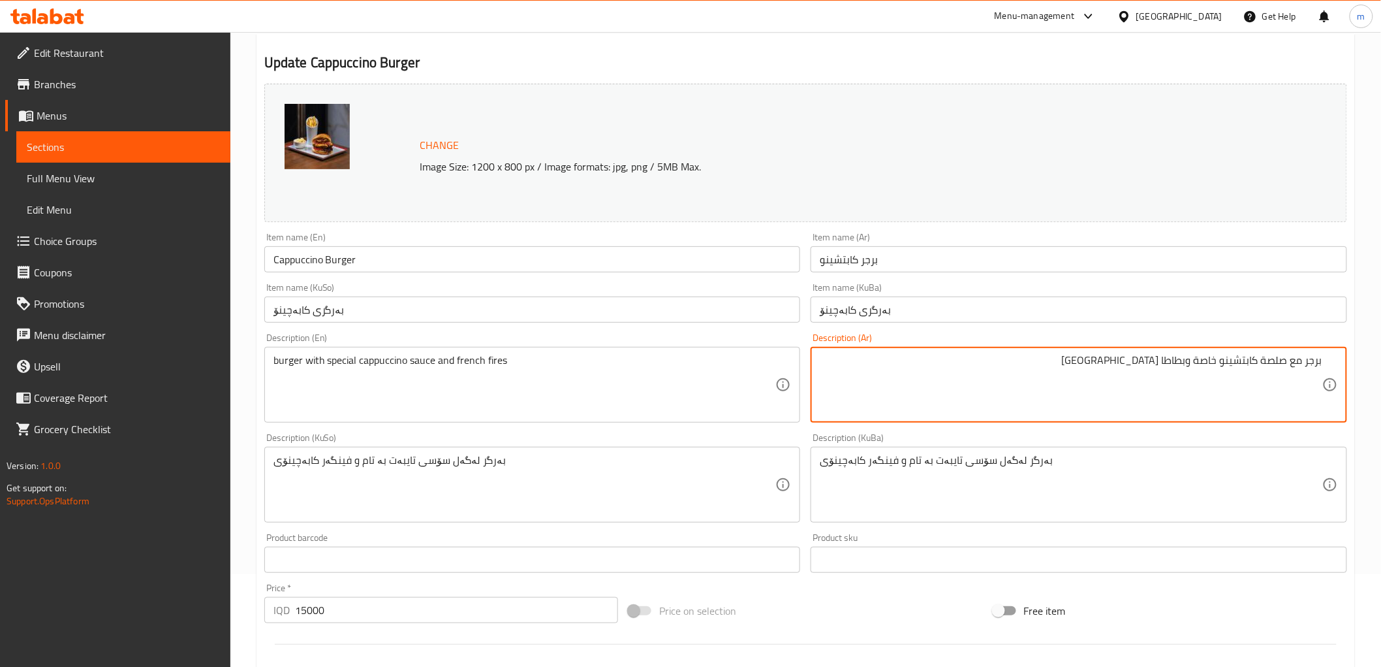
scroll to position [121, 0]
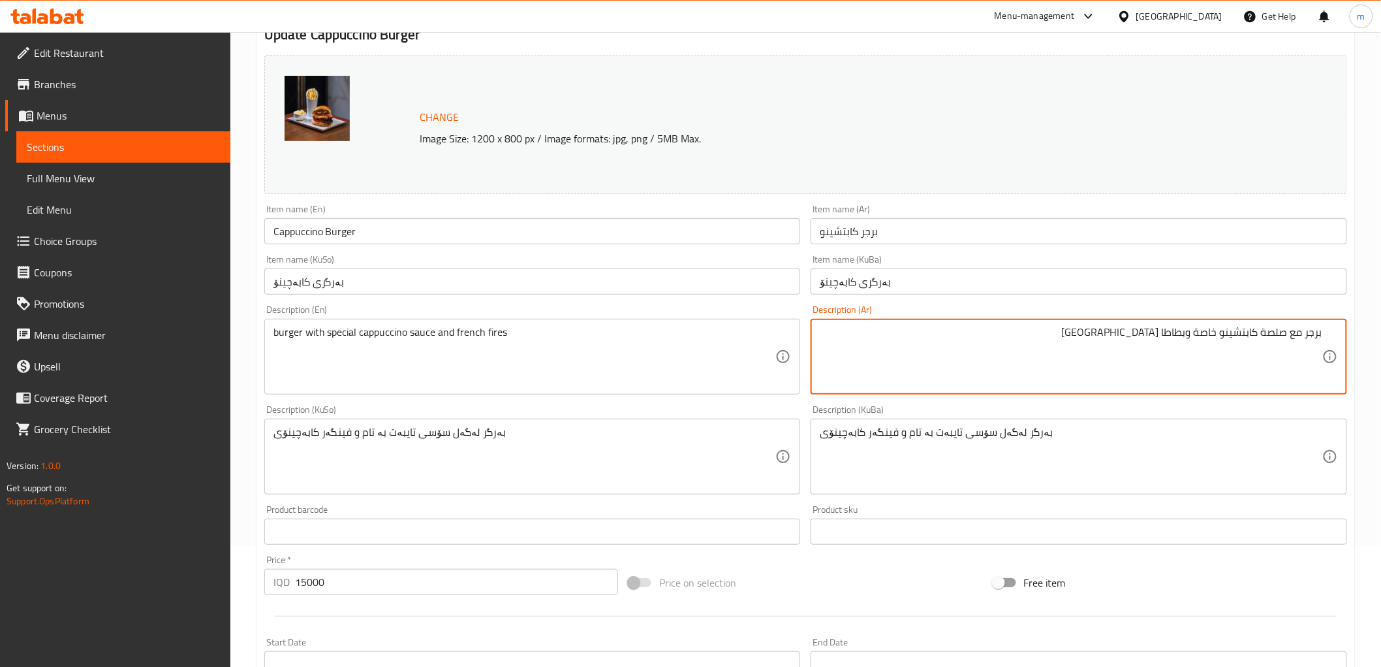
type textarea "برجر مع صلصة كابتشينو خاصة وبطاطا [GEOGRAPHIC_DATA]"
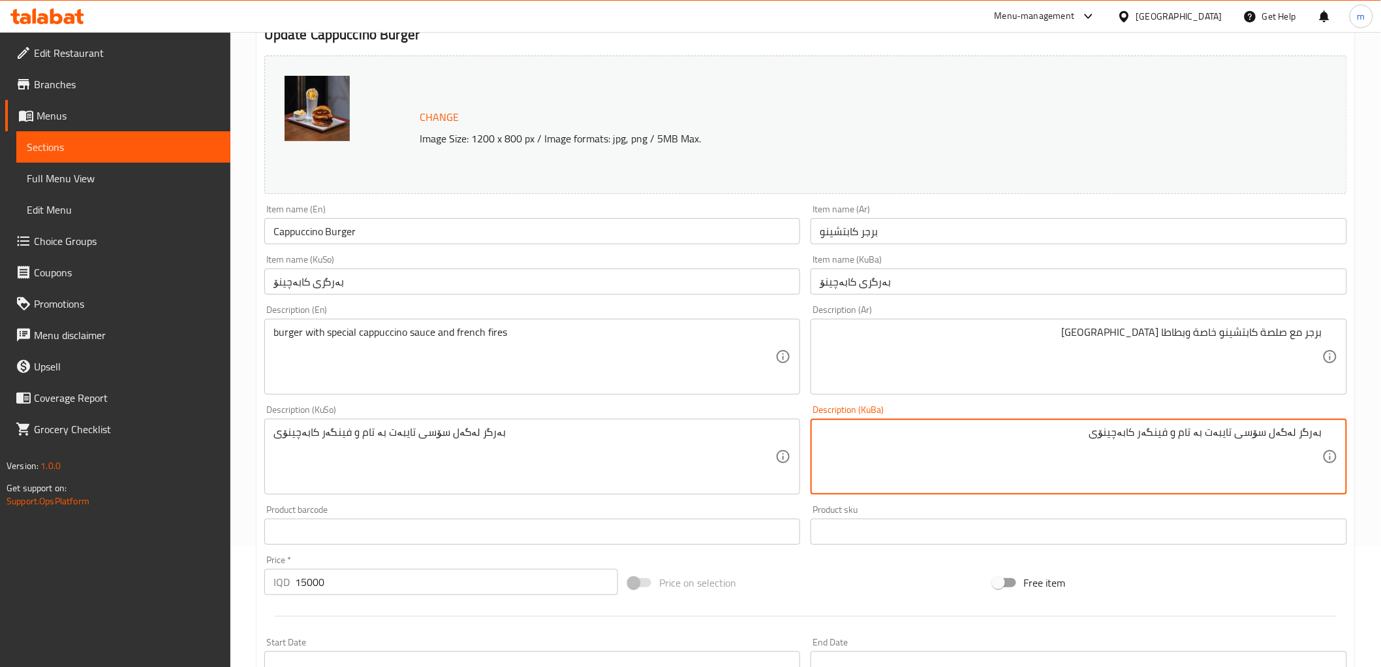
click at [1199, 428] on textarea "بەرگر لەگەل سۆسی تایبەت بە تام و فینگەر كابەچينۆی" at bounding box center [1071, 457] width 503 height 62
click at [1150, 433] on textarea "بەرگر لەگەل سۆسی تایبەت و فینگەر كابەچينۆی" at bounding box center [1071, 457] width 503 height 62
drag, startPoint x: 1124, startPoint y: 438, endPoint x: 1175, endPoint y: 434, distance: 51.1
click at [1175, 434] on textarea "بەرگر لەگەل سۆسی تایبەت و فینگەر كابەچينۆی" at bounding box center [1071, 457] width 503 height 62
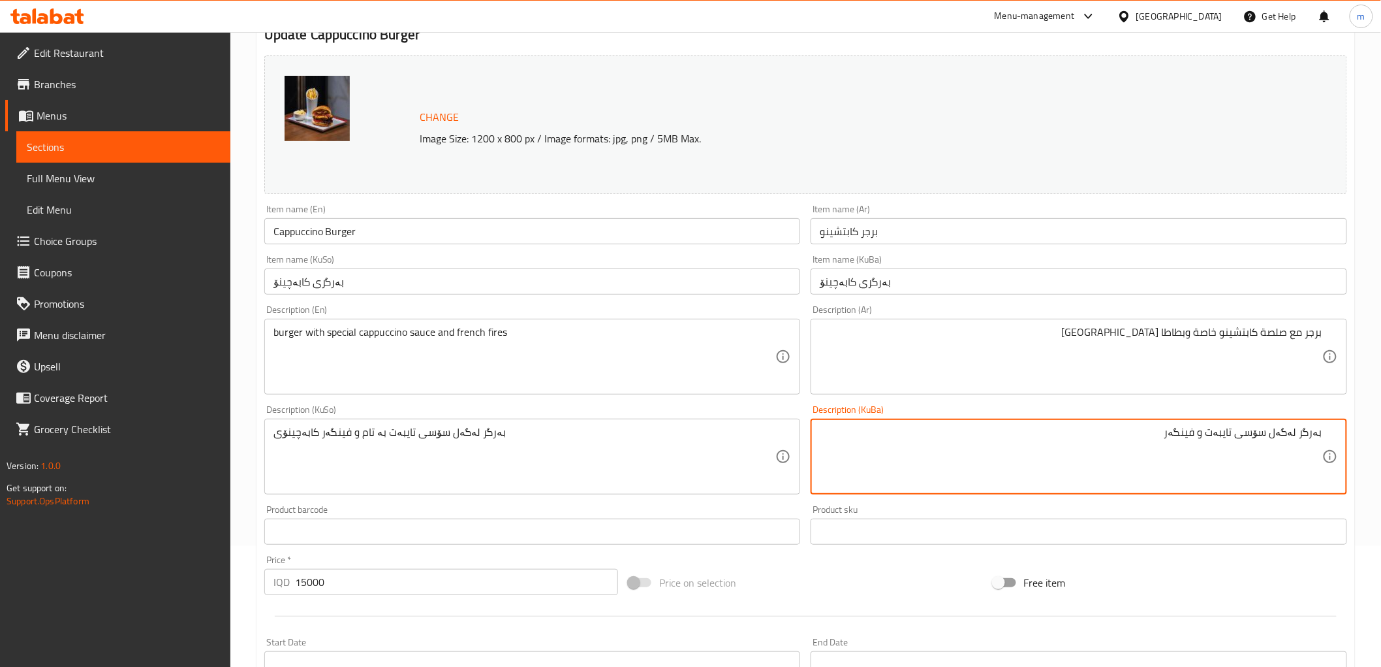
click at [1238, 433] on textarea "بەرگر لەگەل سۆسی تایبەت و فینگەر" at bounding box center [1071, 457] width 503 height 62
paste textarea "كابەچينۆی"
click at [1189, 434] on textarea "بەرگر لەگەل سۆسی كابەچينۆی تایبەت و فینگەر" at bounding box center [1071, 457] width 503 height 62
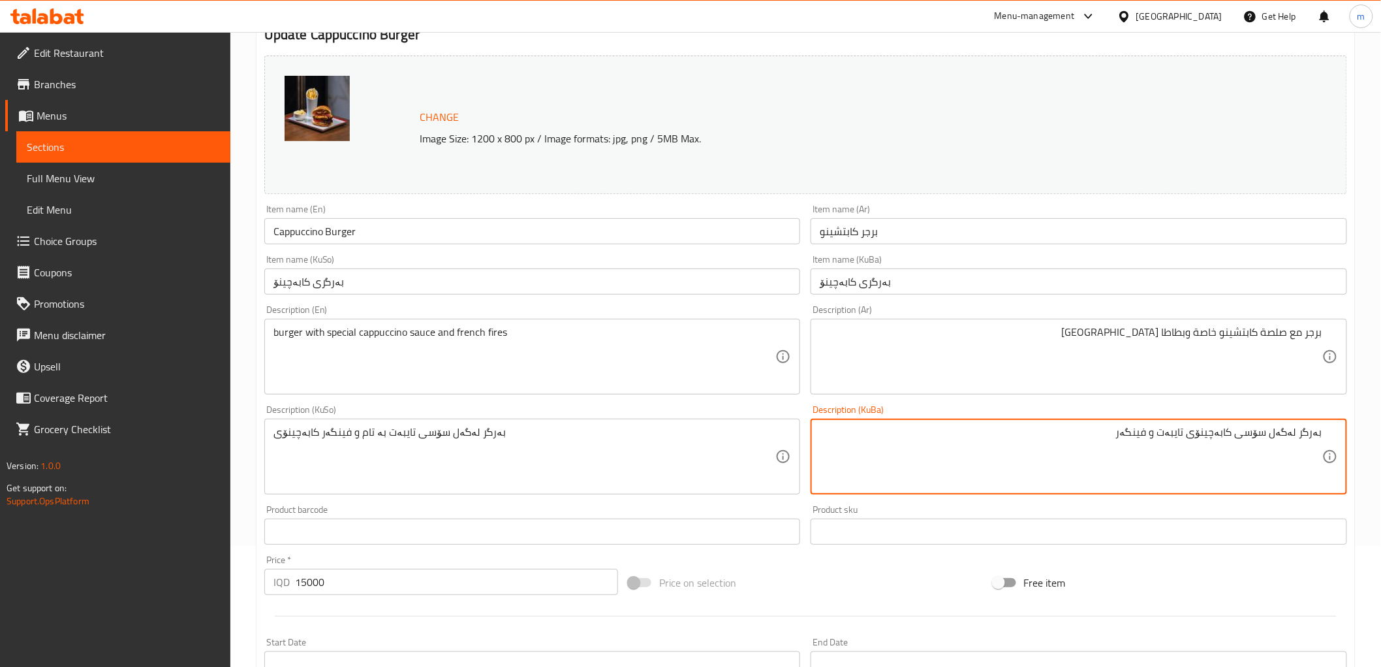
type textarea "بەرگر لەگەل سۆسی كابەچينۆی تایبەت و فینگەر"
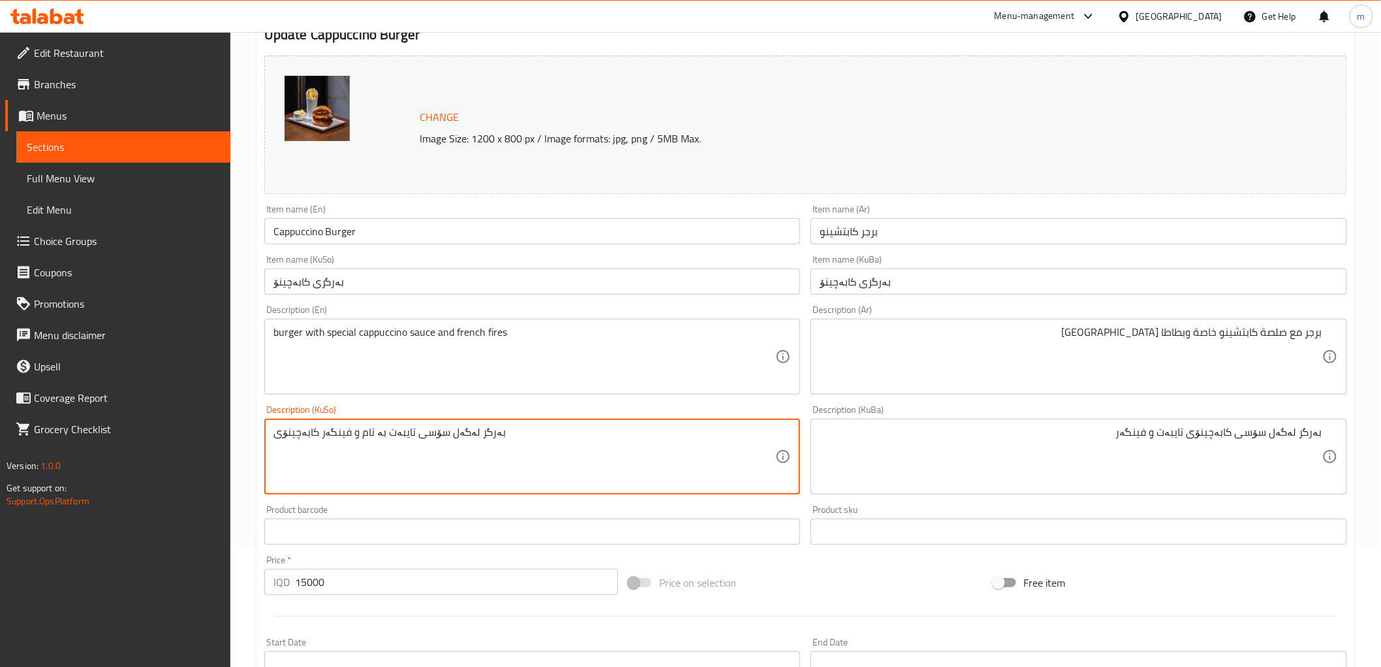
click at [663, 461] on textarea "بەرگر لەگەل سۆسی تایبەت بە تام و فینگەر كابەچينۆی" at bounding box center [525, 457] width 503 height 62
paste textarea "كابەچينۆی تایبەت و فینگەر"
type textarea "بەرگر لەگەل سۆسی كابەچينۆی تایبەت و فینگەر"
click at [497, 290] on input "بەرگری كابەچينۆ" at bounding box center [532, 281] width 537 height 26
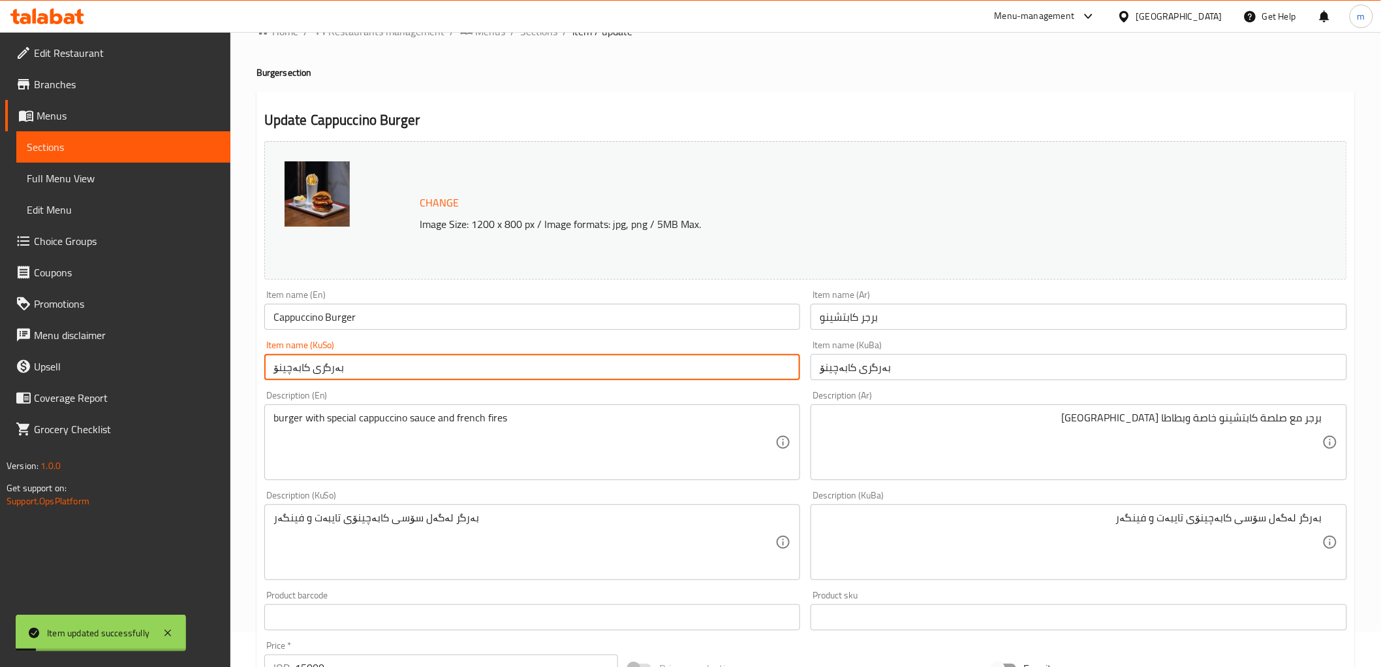
scroll to position [0, 0]
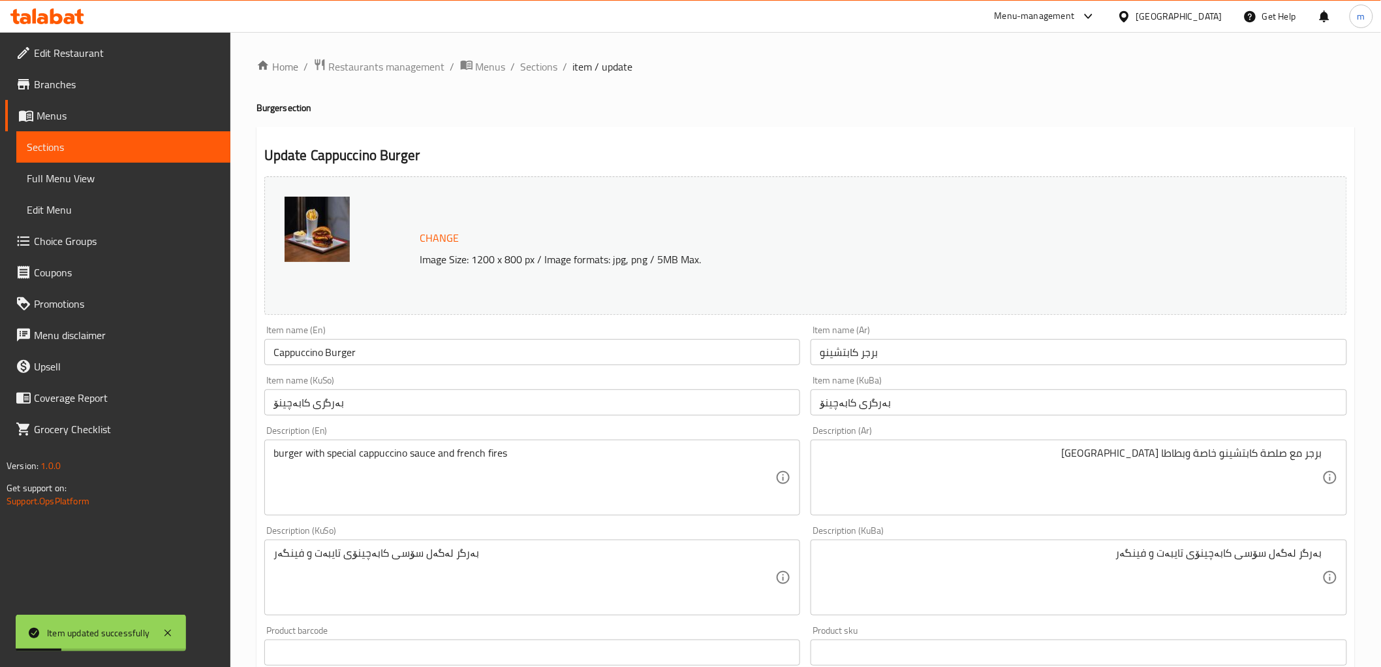
click at [477, 367] on div "Item name (En) Cappuccino Burger Item name (En)" at bounding box center [532, 345] width 547 height 50
click at [471, 343] on input "Cappuccino Burger" at bounding box center [532, 352] width 537 height 26
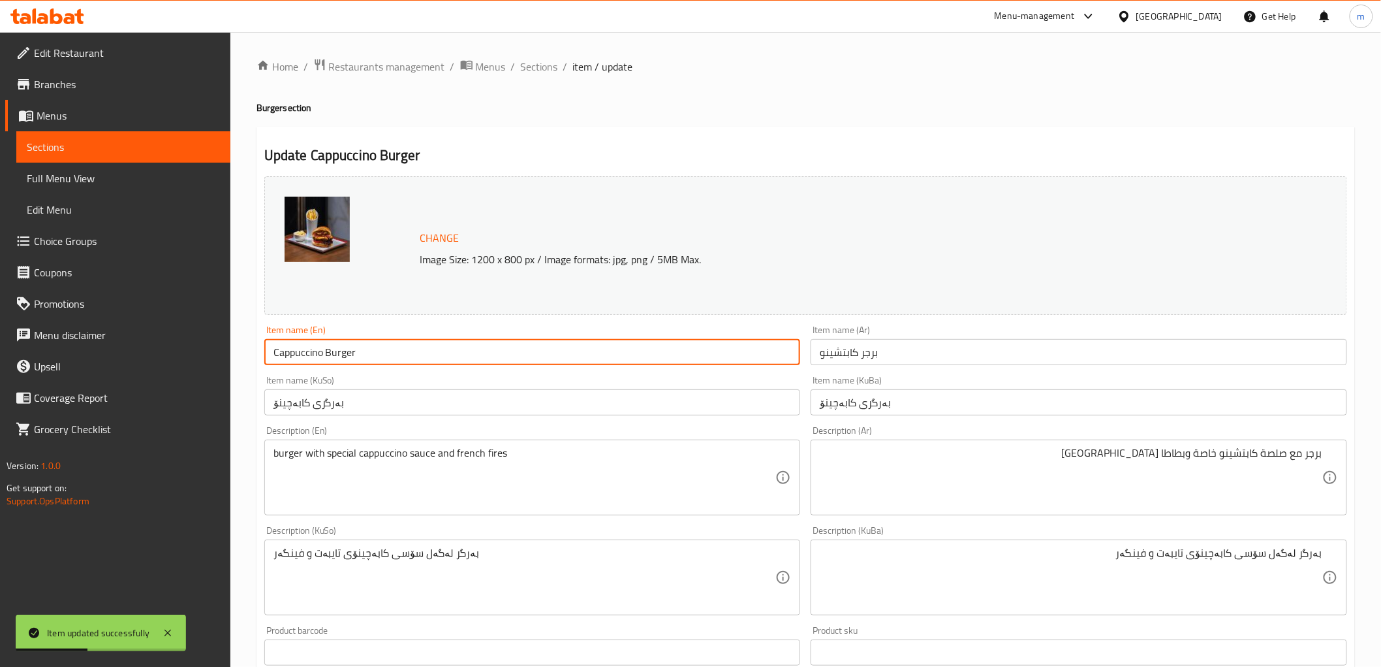
click at [552, 63] on span "Sections" at bounding box center [539, 67] width 37 height 16
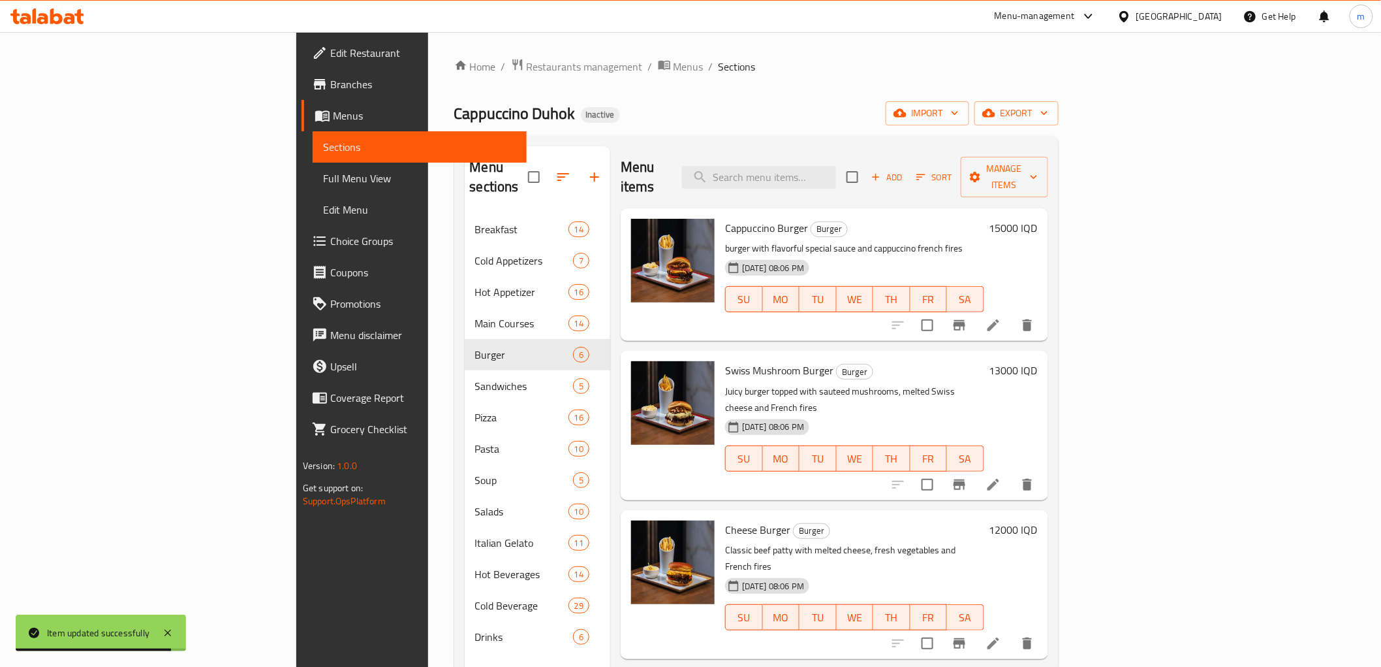
drag, startPoint x: 910, startPoint y: 167, endPoint x: 919, endPoint y: 184, distance: 19.3
click at [836, 167] on input "search" at bounding box center [759, 177] width 154 height 23
paste input "Cloudy Refresher"
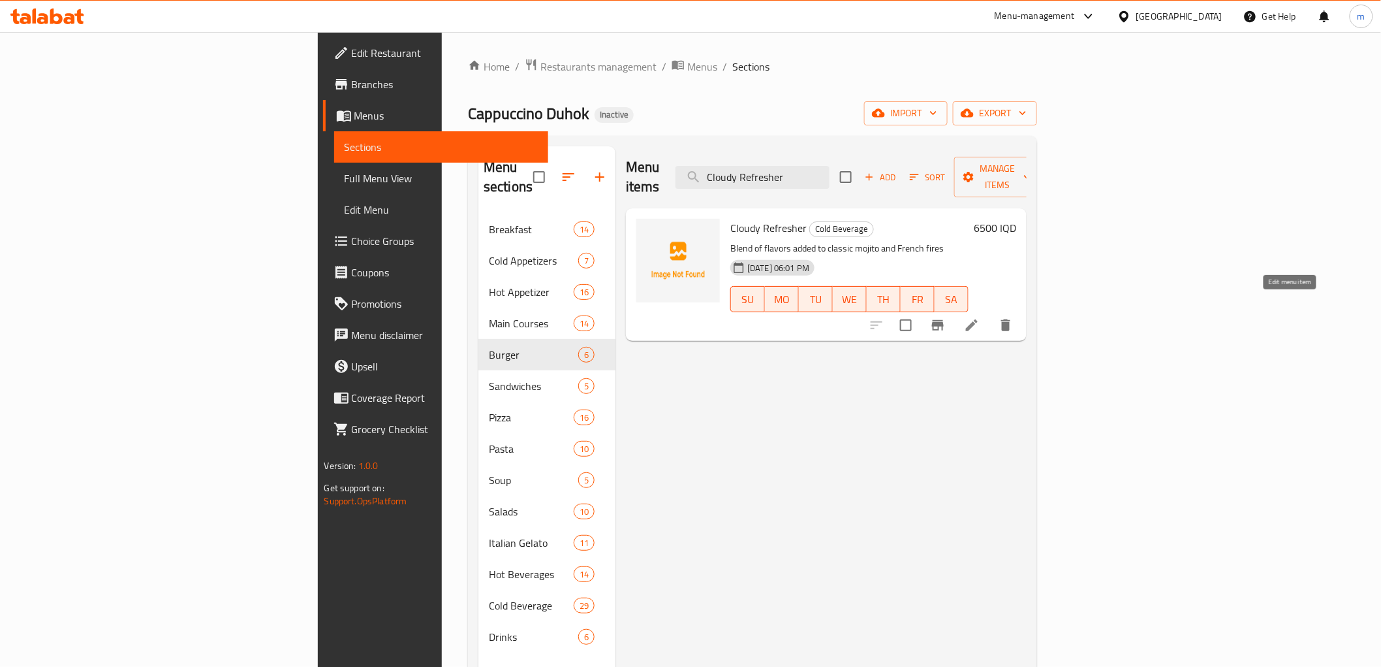
type input "Cloudy Refresher"
click at [980, 317] on icon at bounding box center [972, 325] width 16 height 16
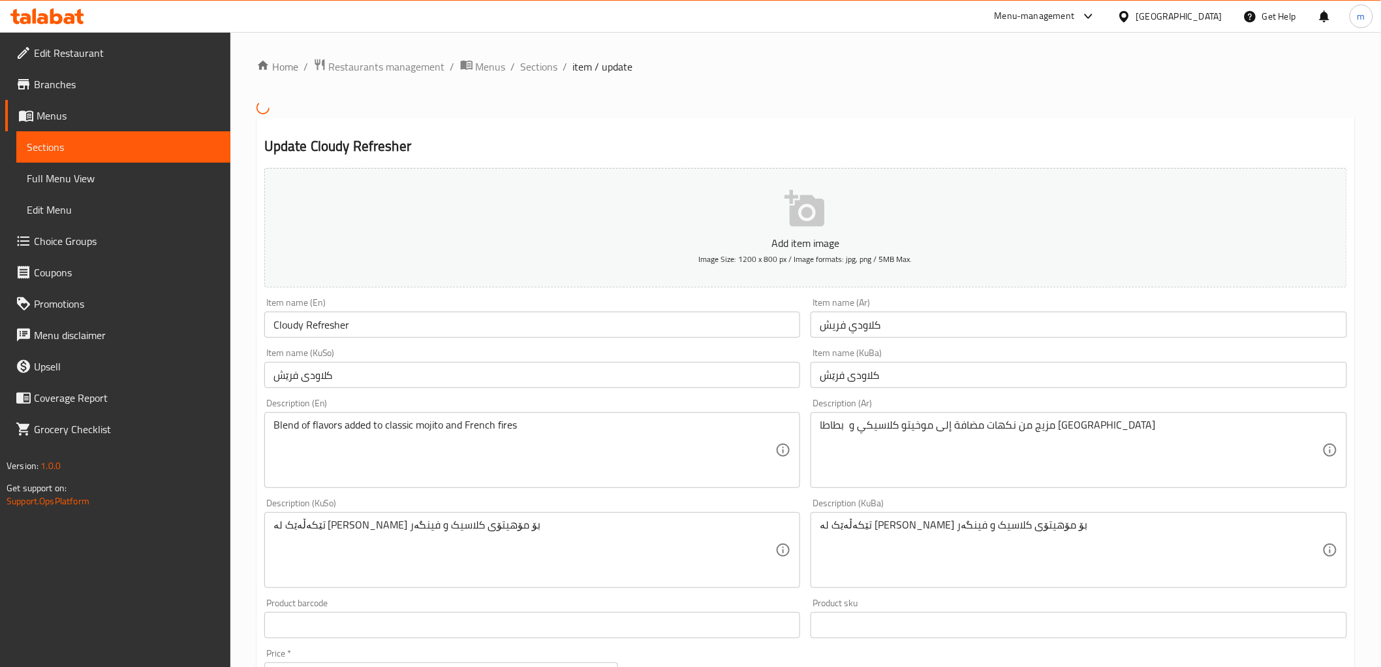
click at [640, 393] on div "Description (En) Blend of flavors added to classic mojito and French fires Desc…" at bounding box center [532, 443] width 547 height 100
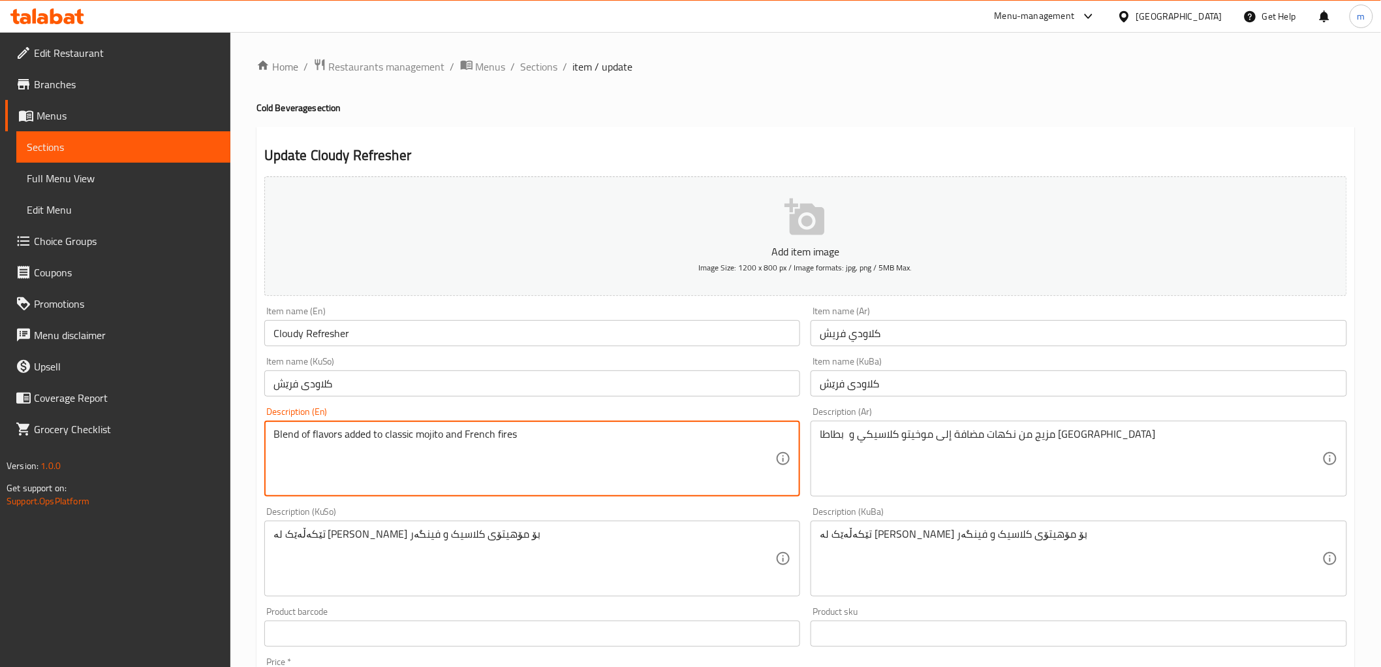
paste textarea "Blend of flavors added to classic mojito, French fires"
click at [425, 446] on textarea "Blend of flavors added to classic mojito and French fires Blend of flavors adde…" at bounding box center [525, 459] width 503 height 62
type textarea "Blend of flavors added to classic mojito and French fires"
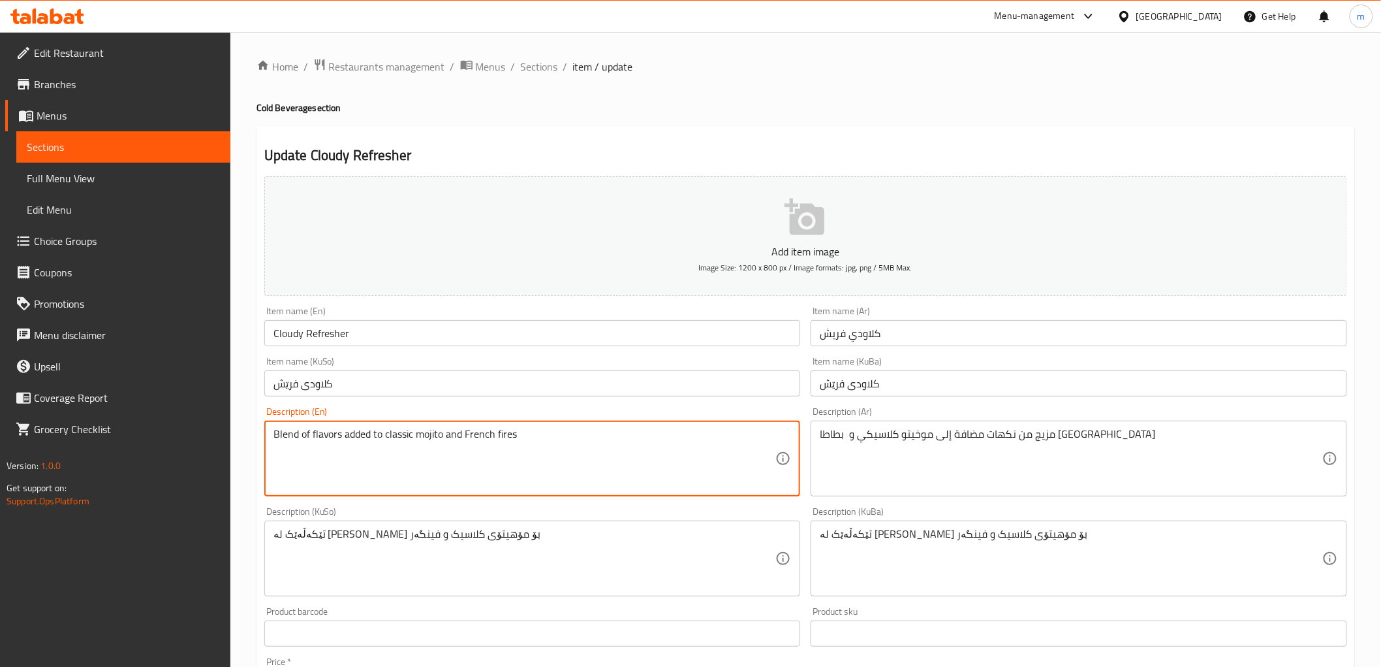
click at [488, 389] on input "کلاودی فرێش" at bounding box center [532, 383] width 537 height 26
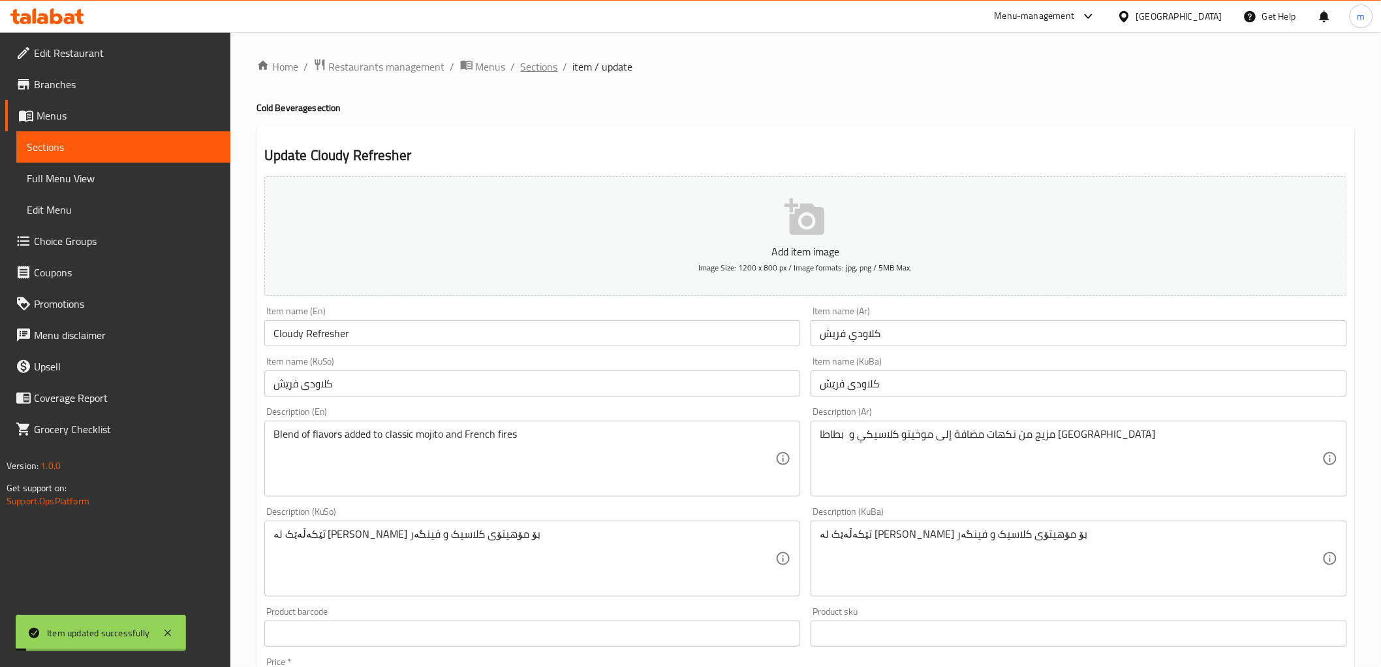
click at [544, 68] on span "Sections" at bounding box center [539, 67] width 37 height 16
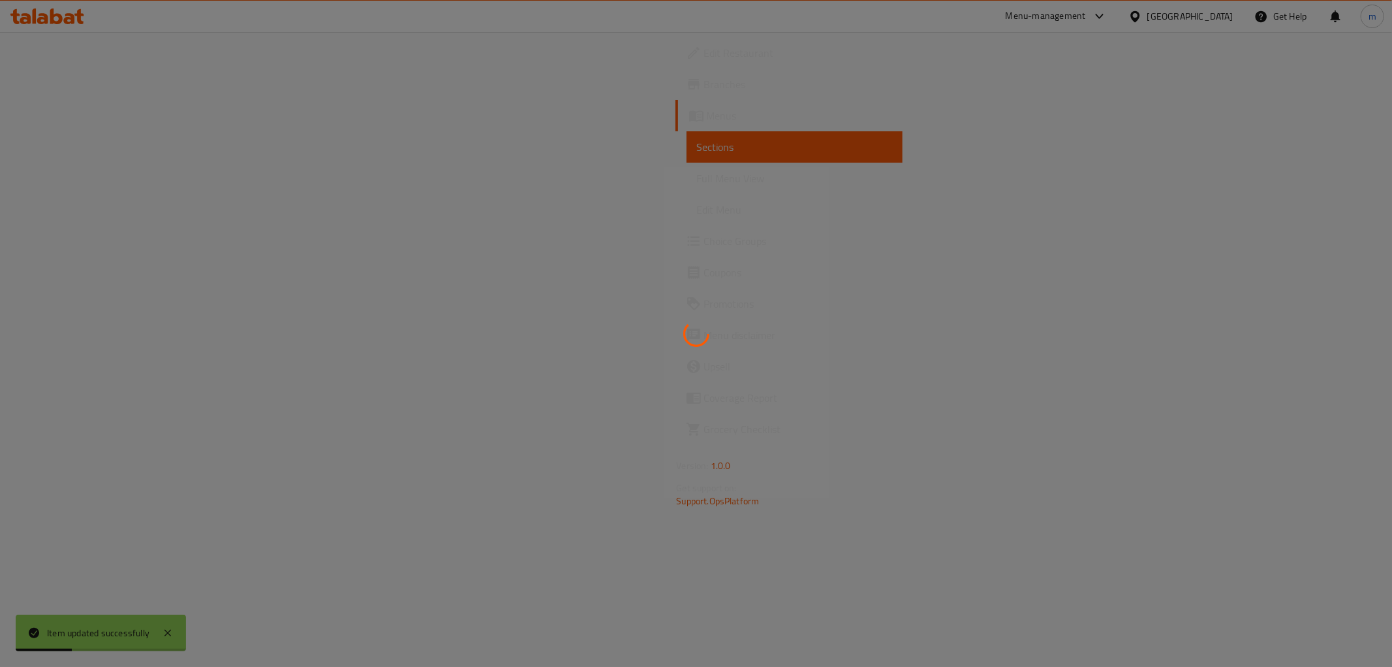
click at [853, 163] on div at bounding box center [696, 333] width 1392 height 667
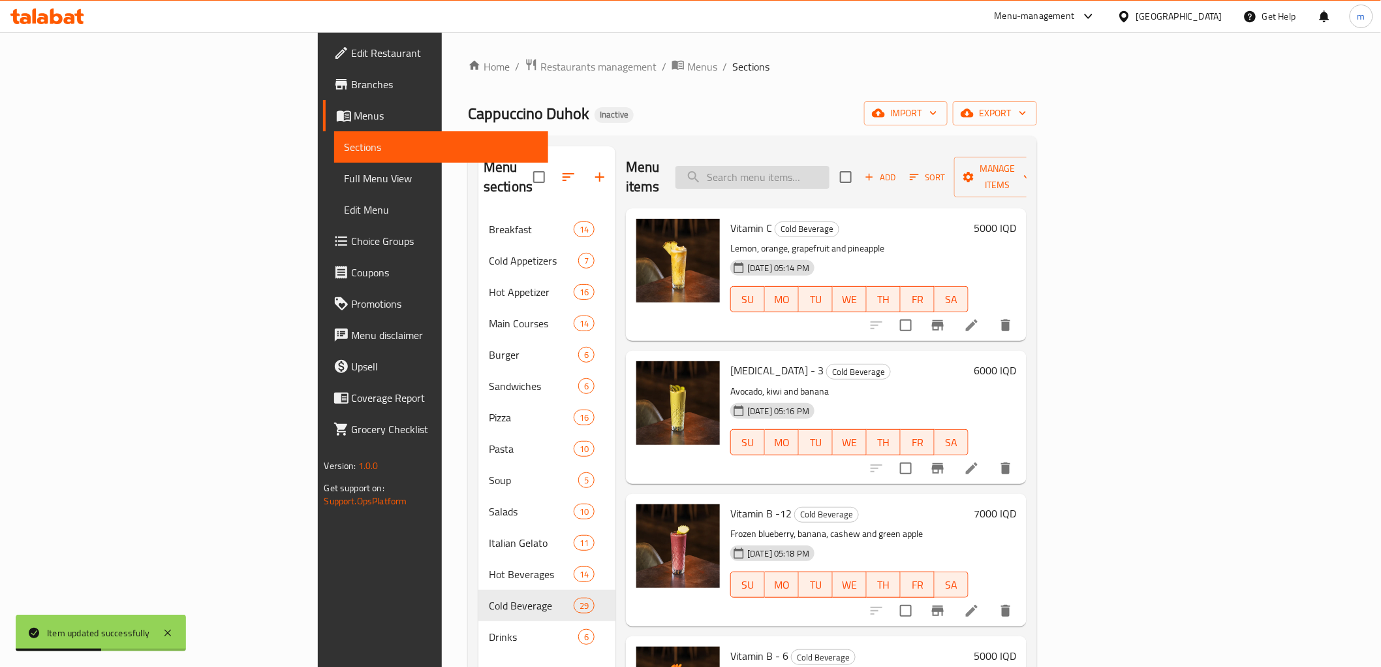
click at [905, 180] on div "Menu items Add Sort Manage items Vitamin C Cold Beverage Lemon, orange, grapefr…" at bounding box center [821, 479] width 411 height 667
paste input "Roast Beef Sandwich"
drag, startPoint x: 877, startPoint y: 158, endPoint x: 891, endPoint y: 191, distance: 35.4
click at [830, 167] on input "Roast Beef Sandwich" at bounding box center [753, 177] width 154 height 23
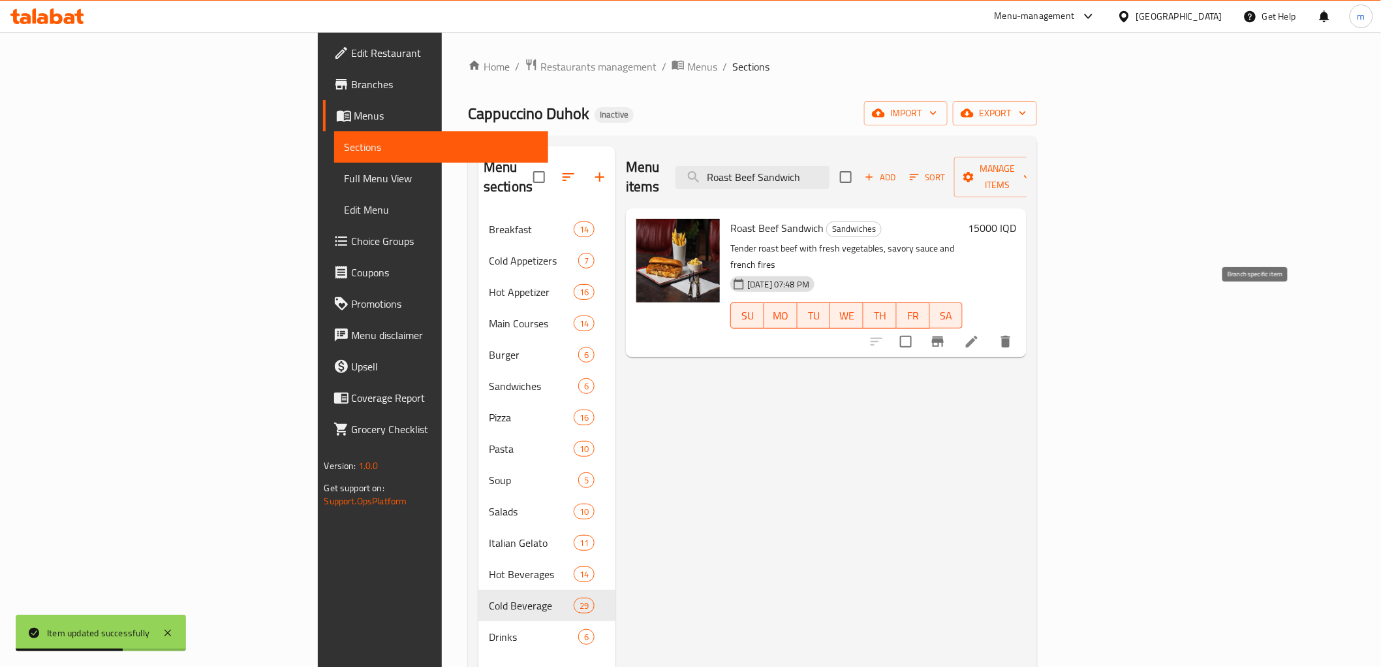
type input "Roast Beef Sandwich"
click at [990, 330] on li at bounding box center [972, 342] width 37 height 24
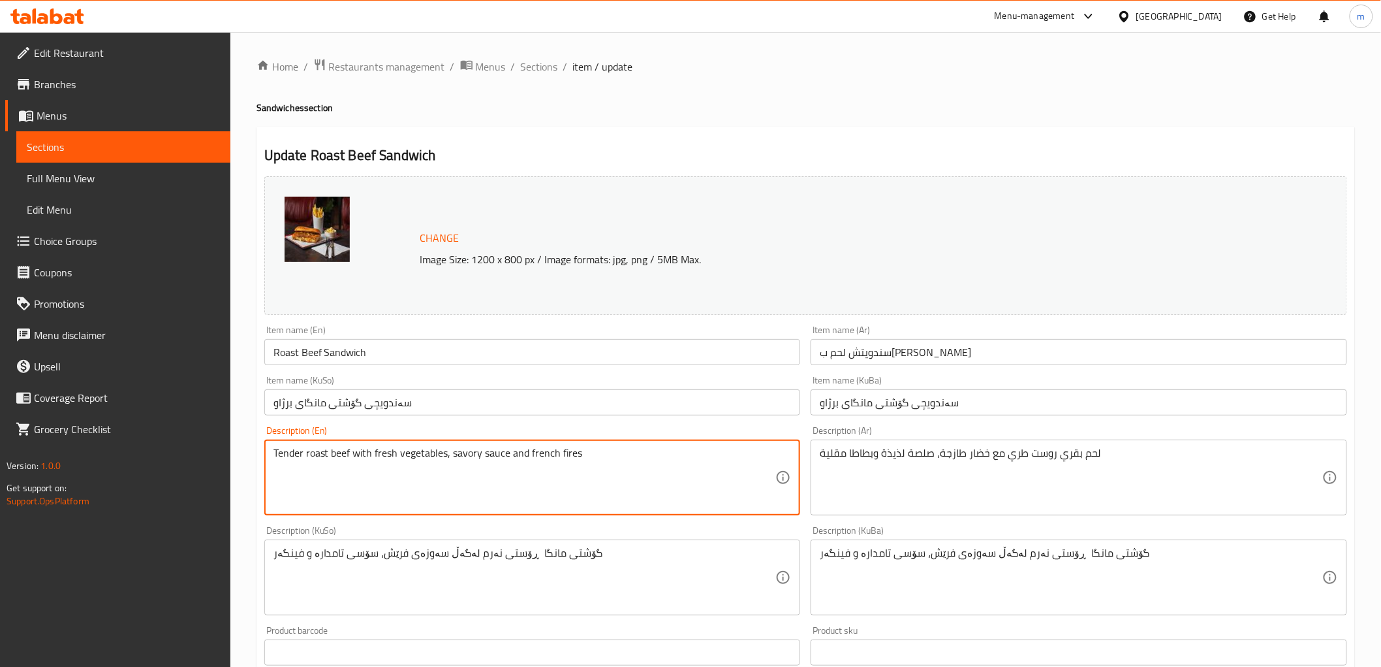
click at [471, 448] on textarea "Tender roast beef with fresh vegetables, savory sauce and french fires" at bounding box center [525, 478] width 503 height 62
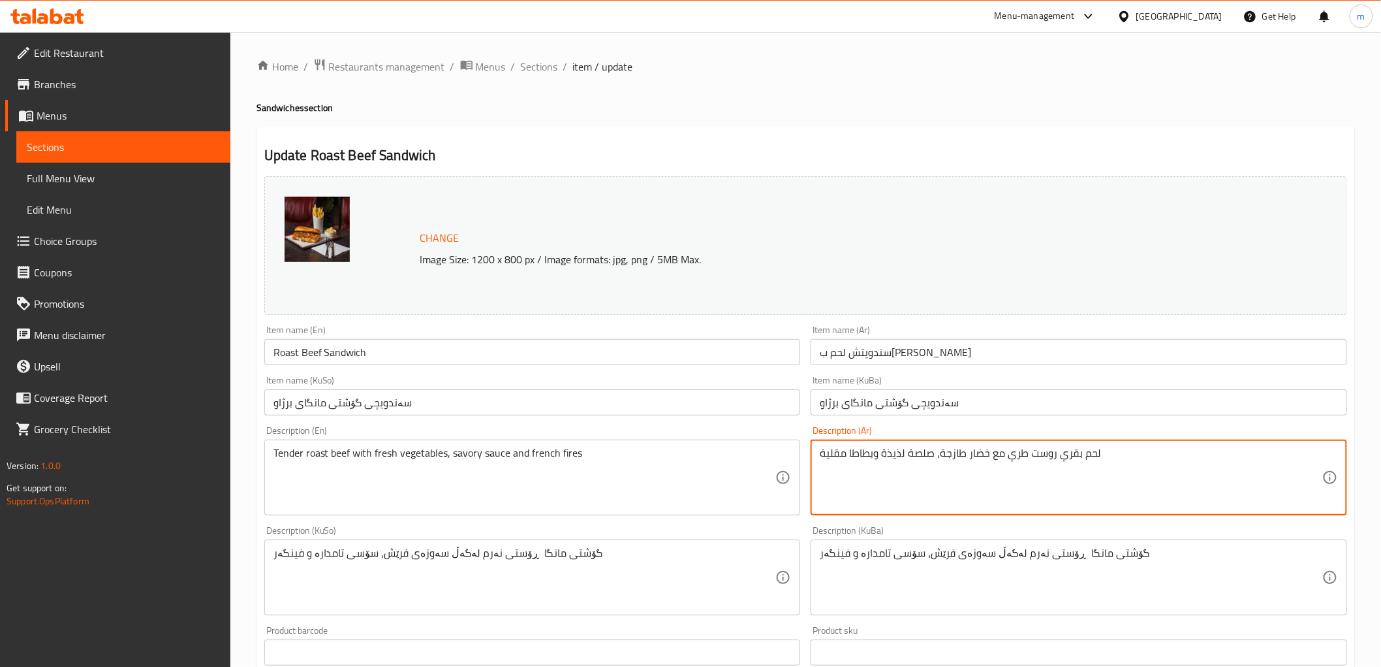
click at [903, 453] on textarea "لحم بقري روست طري مع خضار طازجة، صلصة لذيذة وبطاطا مقلية" at bounding box center [1071, 478] width 503 height 62
click at [898, 453] on textarea "لحم بقري روست طري مع خضار طازجة، صلصة لذيذة وبطاطا مقلية" at bounding box center [1071, 478] width 503 height 62
paste textarea "سوێر"
type textarea "لحم بقري روست طري مع خضار طازجة، صلصة سوێر وبطاطا مقلية"
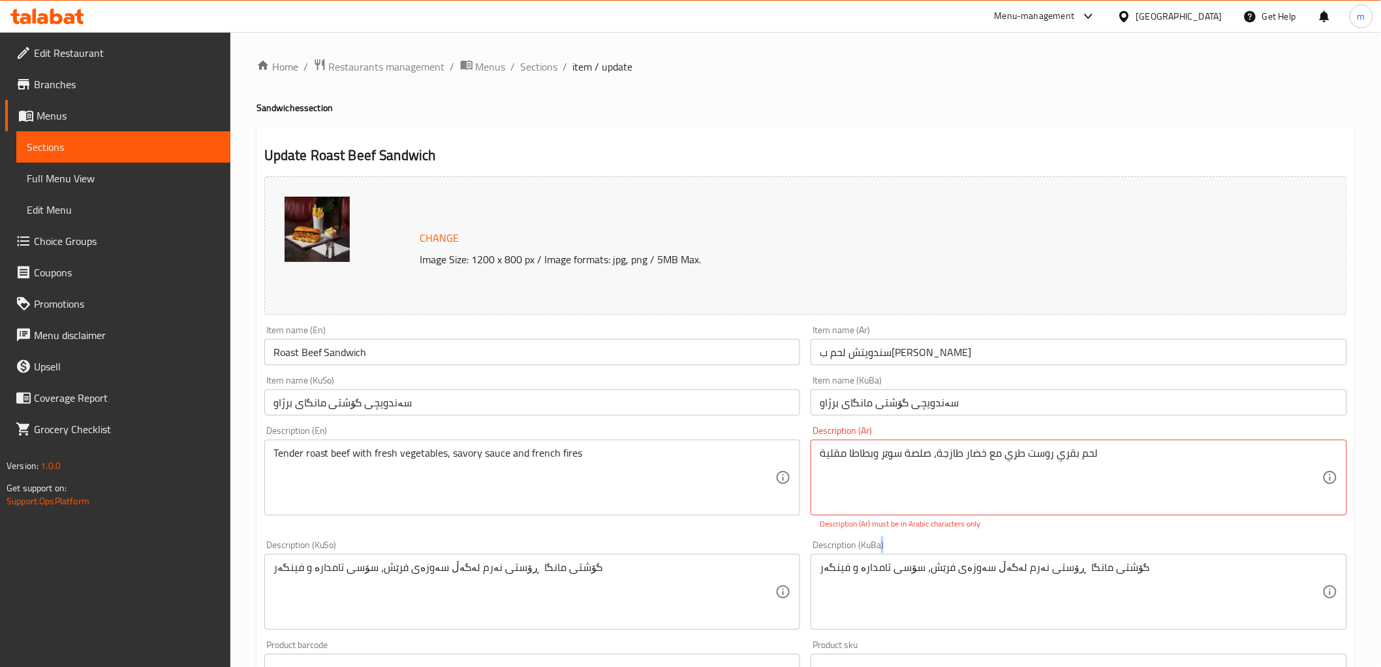
click at [902, 554] on div "گۆشتی مانگا ڕۆستی نەرم لەگەڵ سەوزەی فرێش، سۆسی تامدارە و فینگەر Description (Ku…" at bounding box center [1079, 592] width 537 height 76
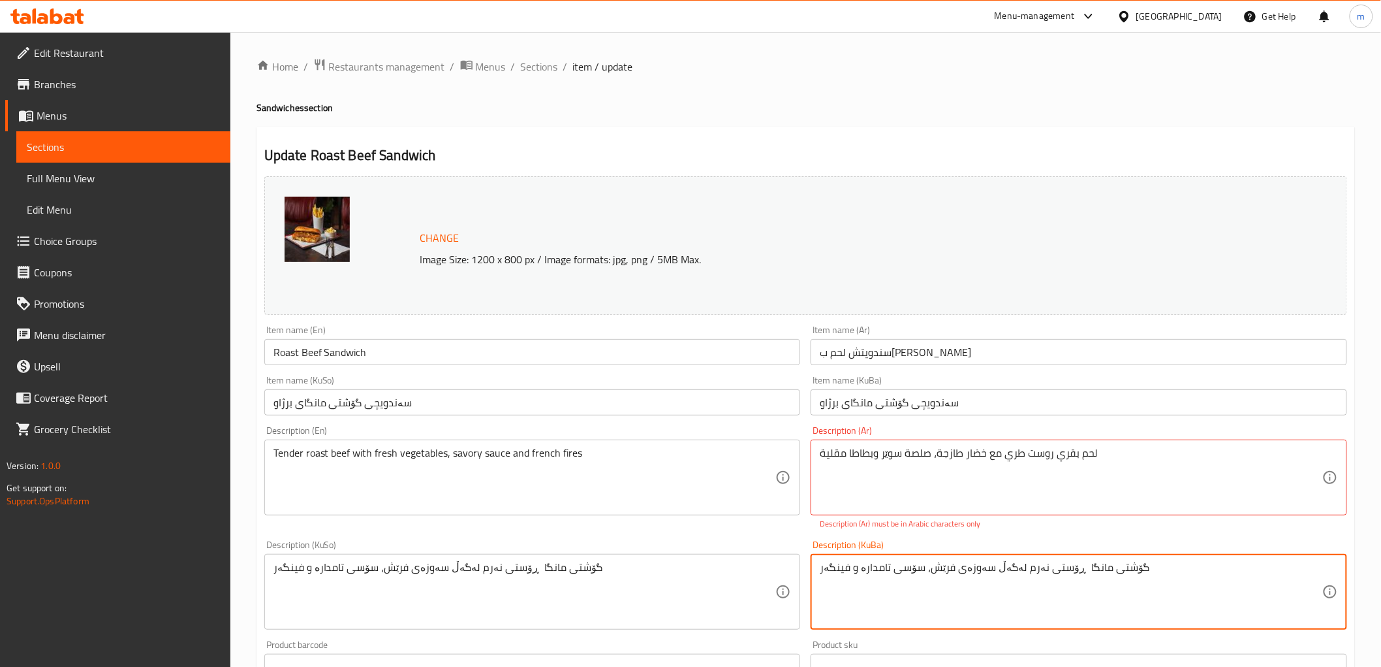
click at [875, 570] on textarea "گۆشتی مانگا ڕۆستی نەرم لەگەڵ سەوزەی فرێش، سۆسی تامدارە و فینگەر" at bounding box center [1071, 592] width 503 height 62
paste textarea "وێر"
type textarea "گۆشتی مانگا ڕۆستی نەرم لەگەڵ سەوزەی فرێش، سۆسی سوێر و فینگەر"
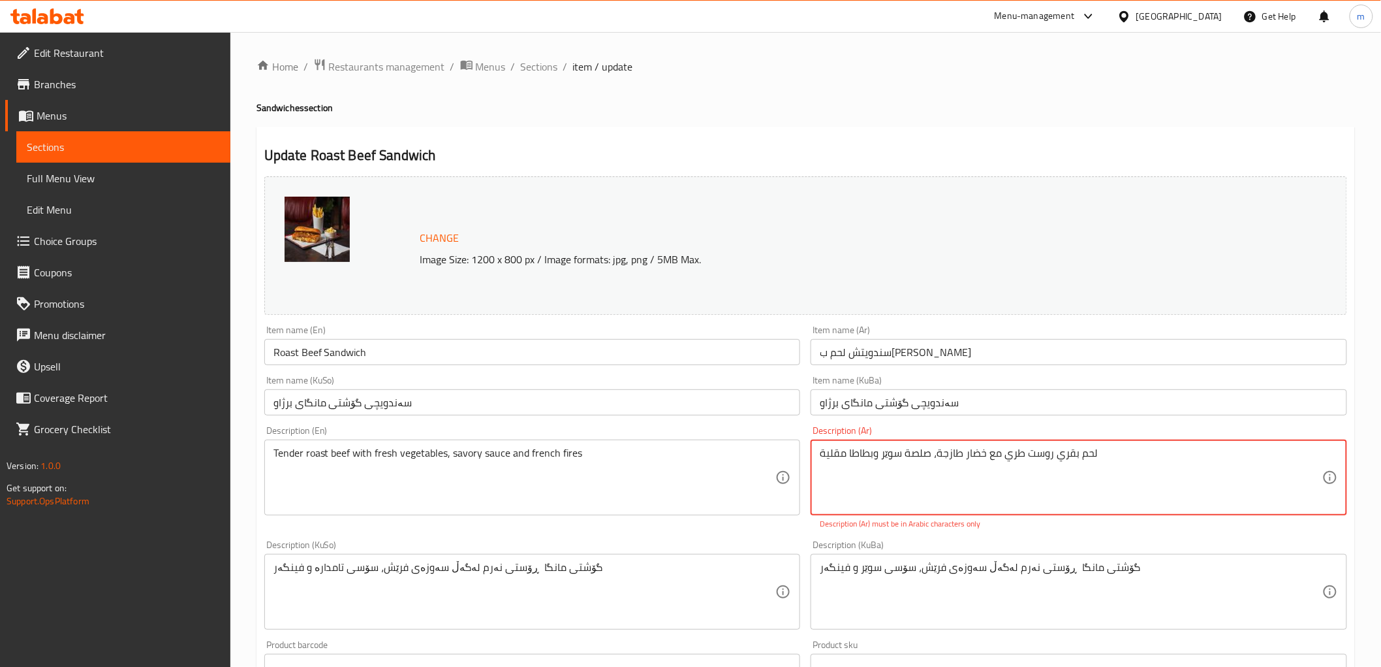
click at [888, 457] on textarea "لحم بقري روست طري مع خضار طازجة، صلصة سوێر وبطاطا مقلية" at bounding box center [1071, 478] width 503 height 62
click at [891, 456] on textarea "لحم بقري روست طري مع خضار طازجة، صلصة سوێر وبطاطا مقلية" at bounding box center [1071, 478] width 503 height 62
paste textarea "مالح"
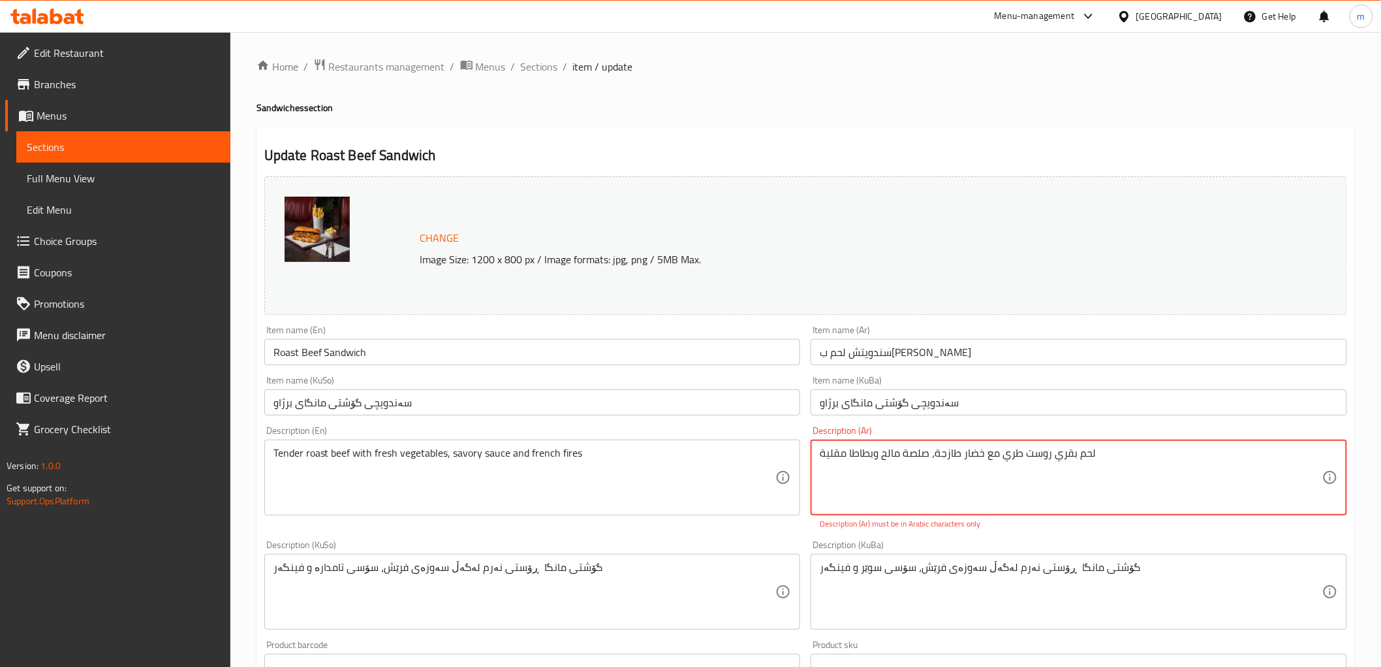
type textarea "لحم بقري روست طري مع خضار طازجة، صلصة مالح وبطاطا مقلية"
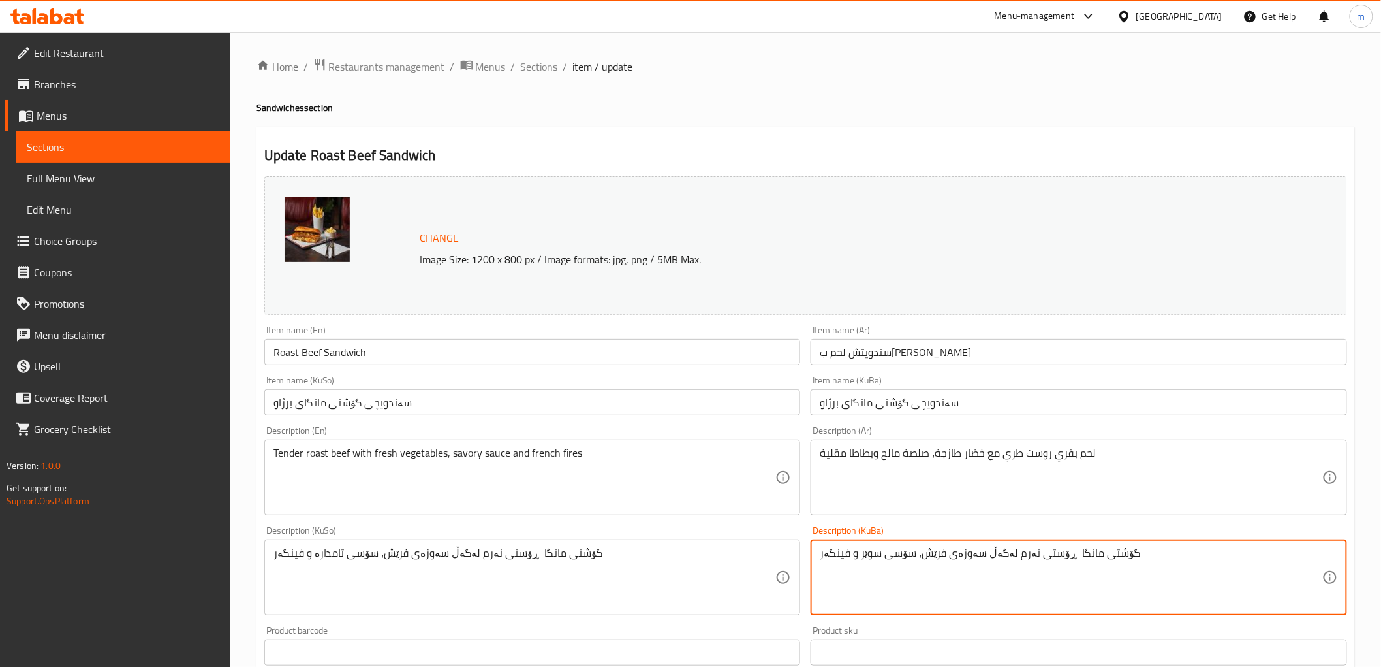
click at [937, 591] on textarea "گۆشتی مانگا ڕۆستی نەرم لەگەڵ سەوزەی فرێش، سۆسی سوێر و فینگەر" at bounding box center [1071, 577] width 503 height 62
drag, startPoint x: 937, startPoint y: 591, endPoint x: 727, endPoint y: 601, distance: 211.1
click at [936, 592] on textarea "گۆشتی مانگا ڕۆستی نەرم لەگەڵ سەوزەی فرێش، سۆسی سوێر و فینگەر" at bounding box center [1071, 577] width 503 height 62
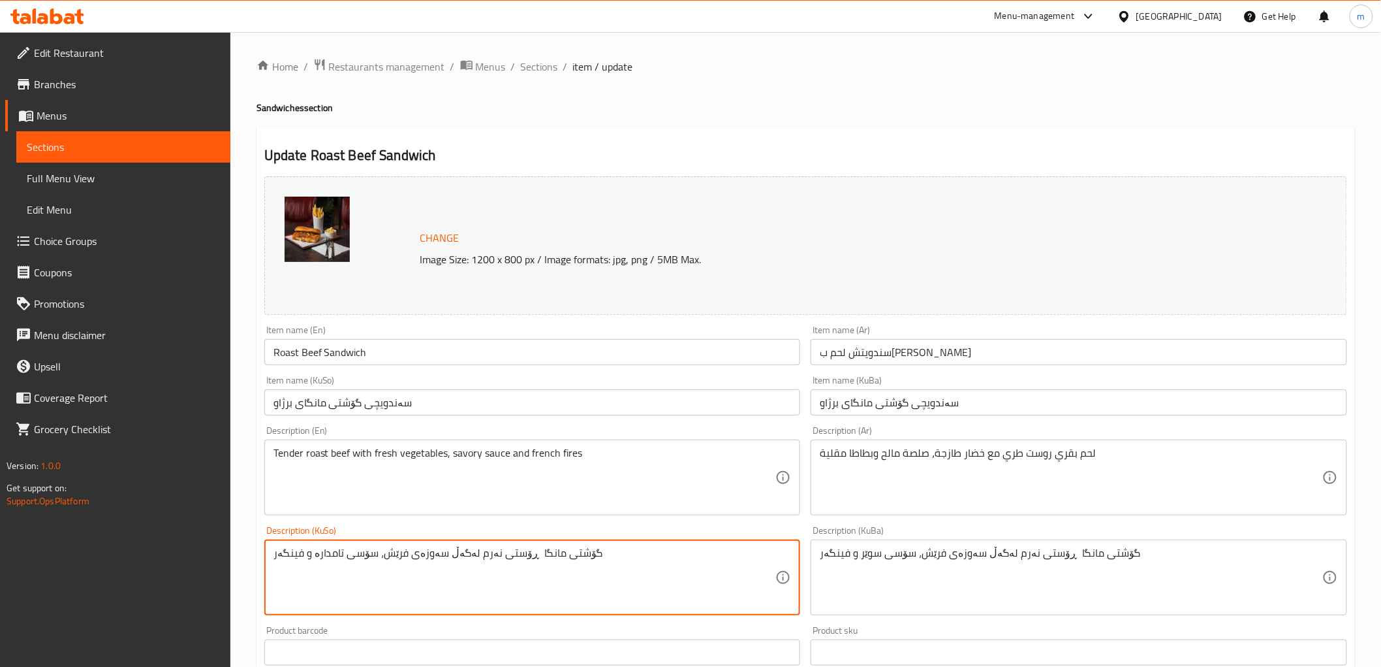
click at [705, 597] on textarea "گۆشتی مانگا ڕۆستی نەرم لەگەڵ سەوزەی فرێش، سۆسی تامدارە و فینگەر" at bounding box center [525, 577] width 503 height 62
paste textarea "وێر"
type textarea "گۆشتی مانگا ڕۆستی نەرم لەگەڵ سەوزەی فرێش، سۆسی سوێر و فینگەر"
click at [611, 403] on input "سەندویچی گۆشتی مانگای برژاو" at bounding box center [532, 402] width 537 height 26
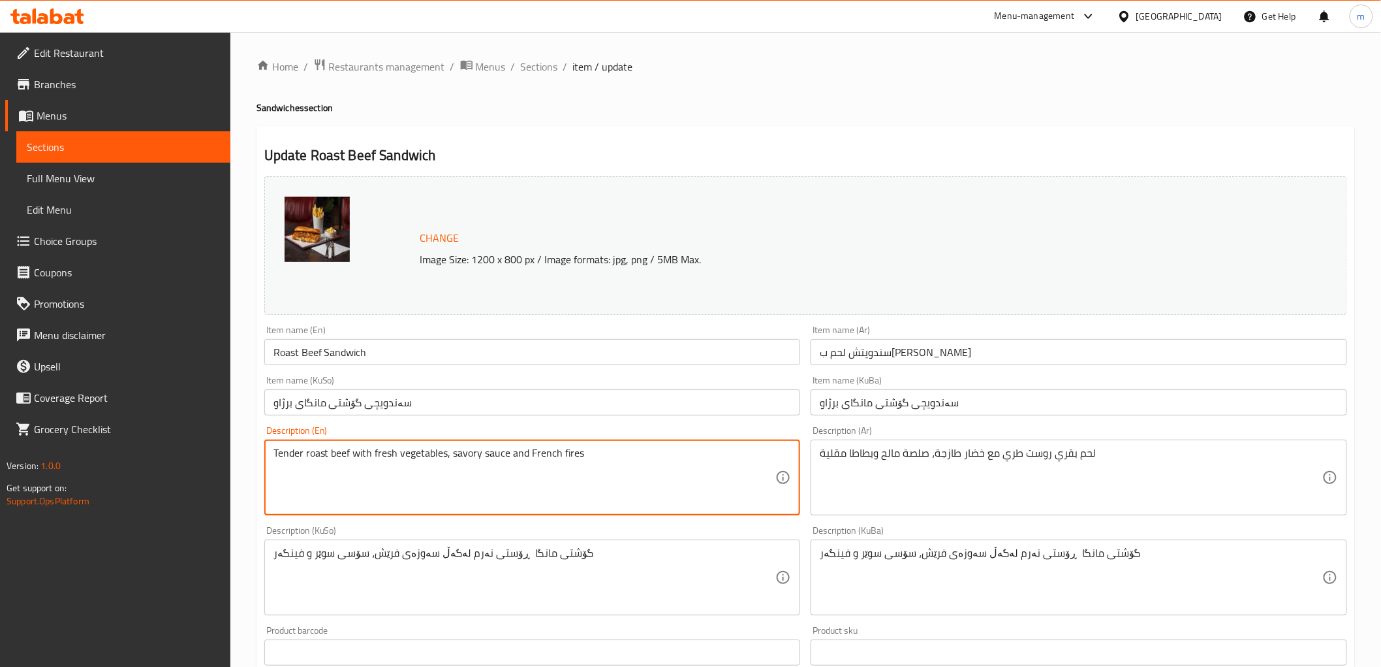
type textarea "Tender roast beef with fresh vegetables, savory sauce and French fires"
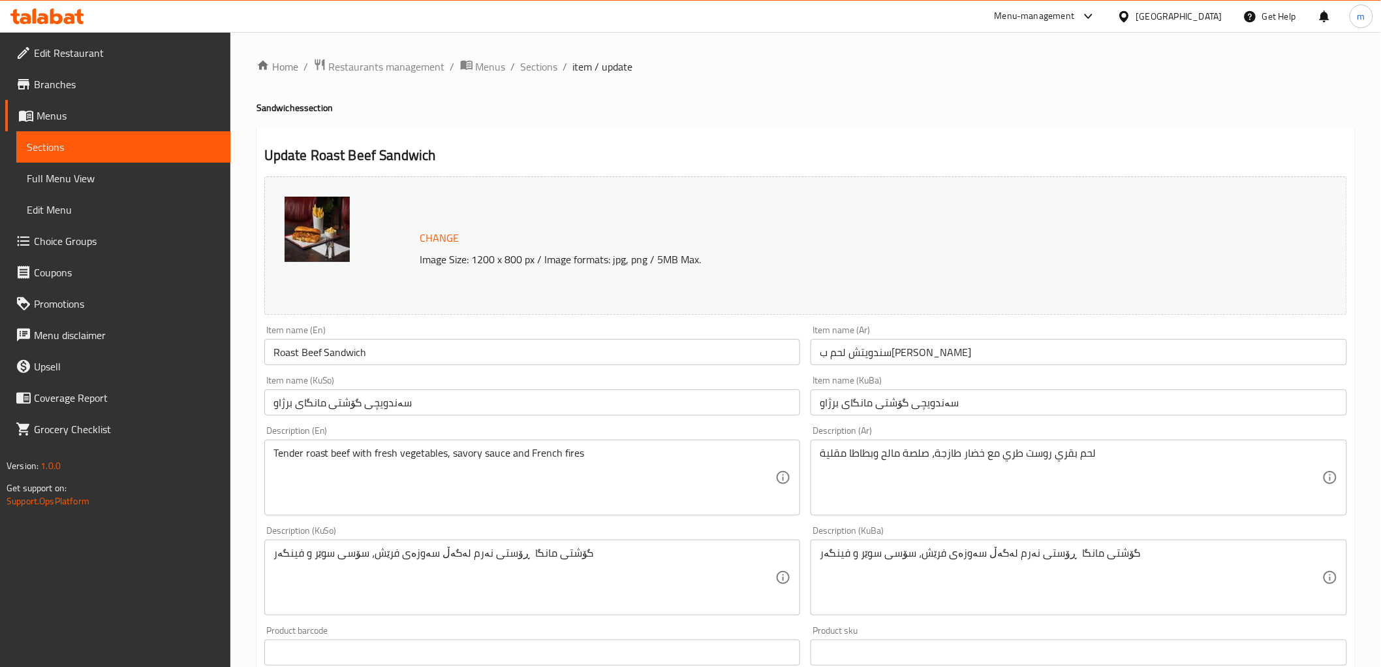
drag, startPoint x: 562, startPoint y: 385, endPoint x: 563, endPoint y: 397, distance: 11.8
click at [562, 390] on div "Item name (KuSo) سەندویچی گۆشتی مانگای برژاو Item name (KuSo)" at bounding box center [532, 395] width 537 height 40
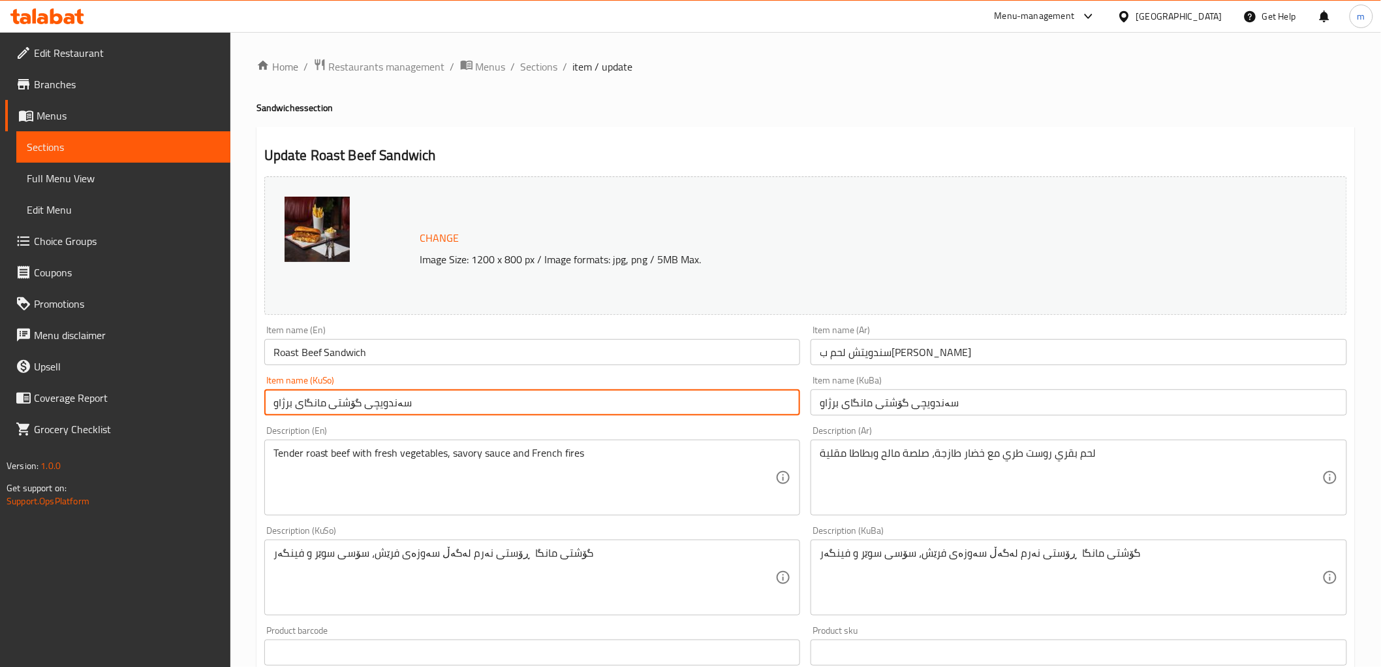
click at [563, 397] on input "سەندویچی گۆشتی مانگای برژاو" at bounding box center [532, 402] width 537 height 26
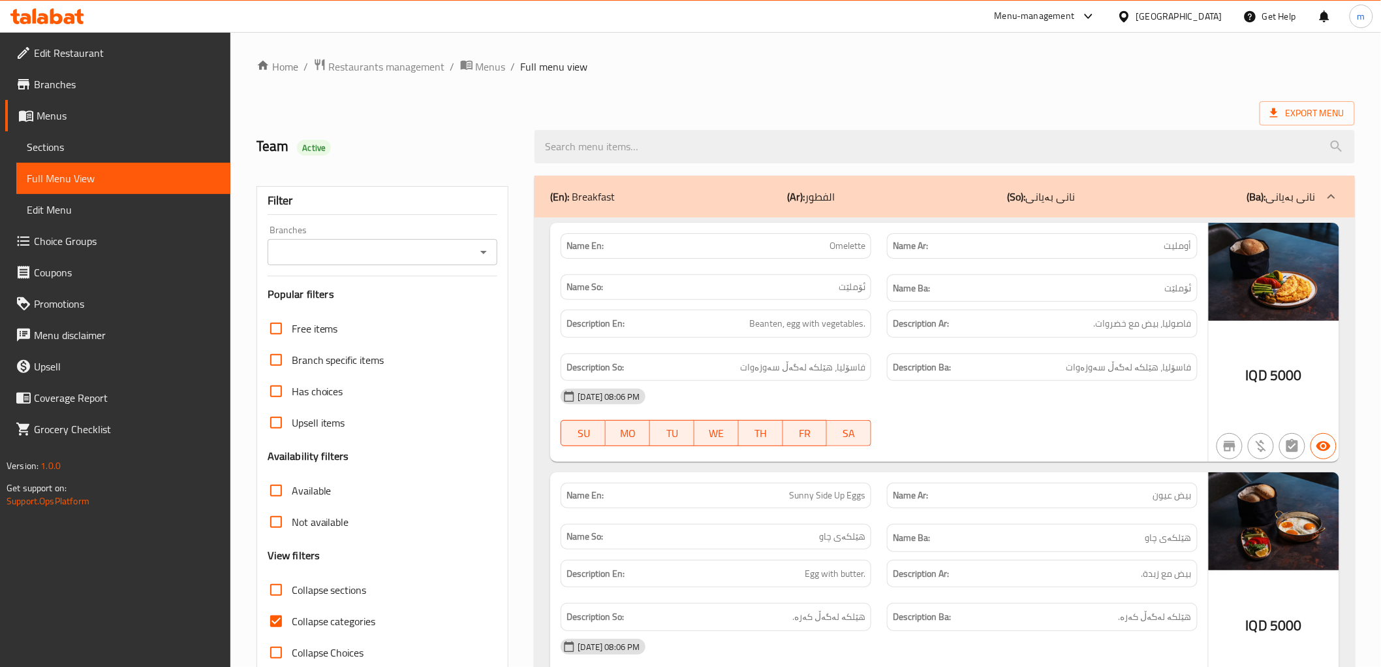
drag, startPoint x: 679, startPoint y: 142, endPoint x: 518, endPoint y: 212, distance: 174.9
click at [677, 142] on input "search" at bounding box center [945, 146] width 820 height 33
paste input "American Chicken Burger"
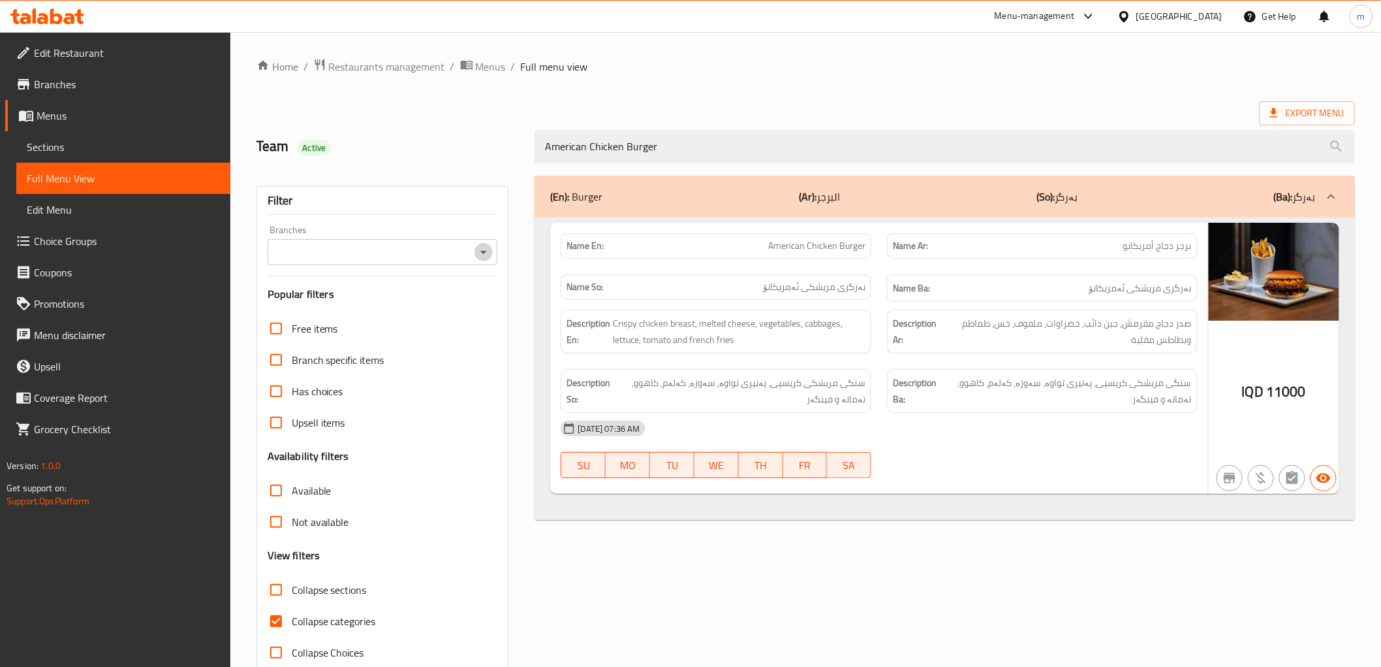
drag, startPoint x: 486, startPoint y: 255, endPoint x: 484, endPoint y: 262, distance: 7.6
click at [486, 256] on icon "Open" at bounding box center [484, 252] width 16 height 16
type input "American Chicken Burger"
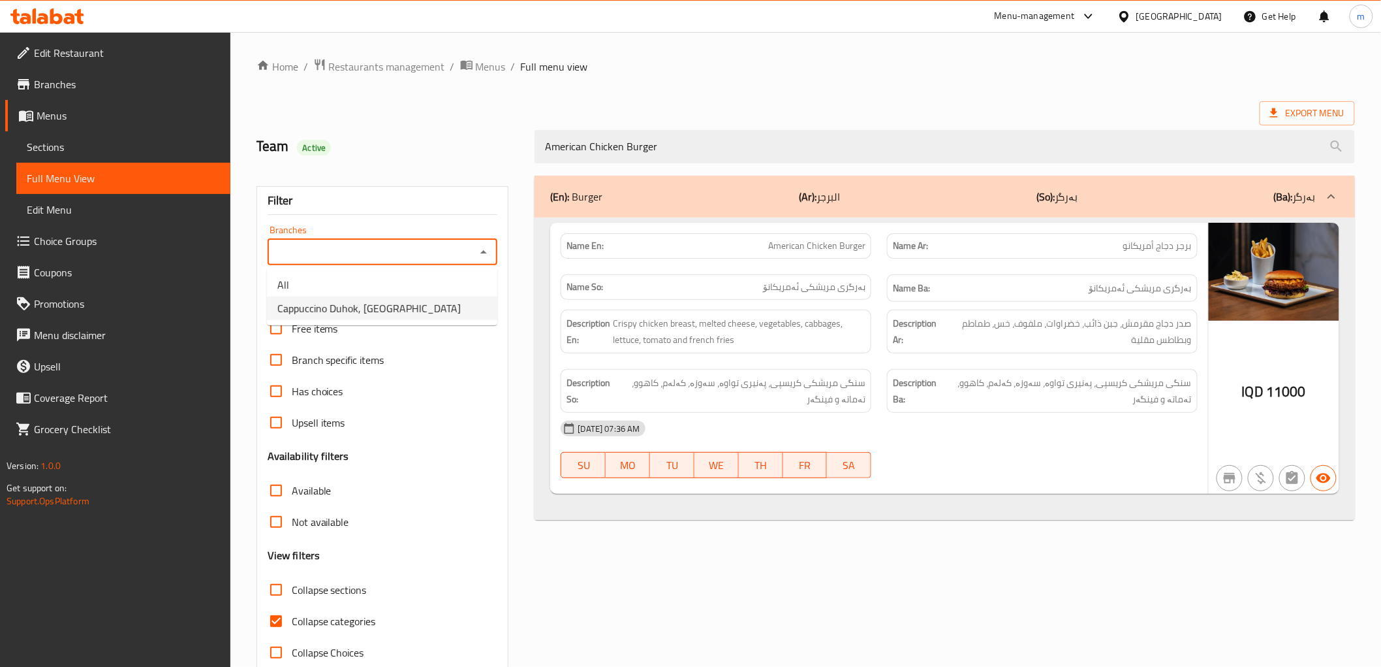
click at [447, 301] on li "Cappuccino Duhok, Malta Street" at bounding box center [382, 308] width 230 height 24
type input "Cappuccino Duhok, Malta Street"
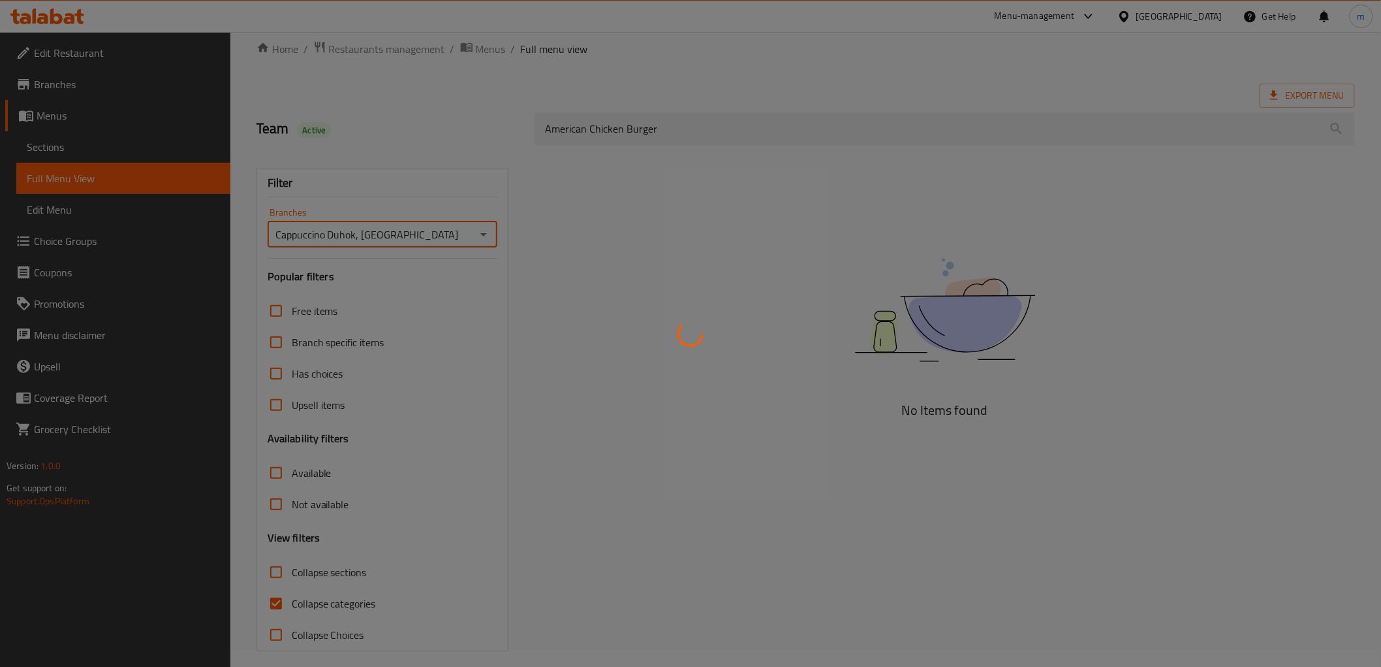
scroll to position [28, 0]
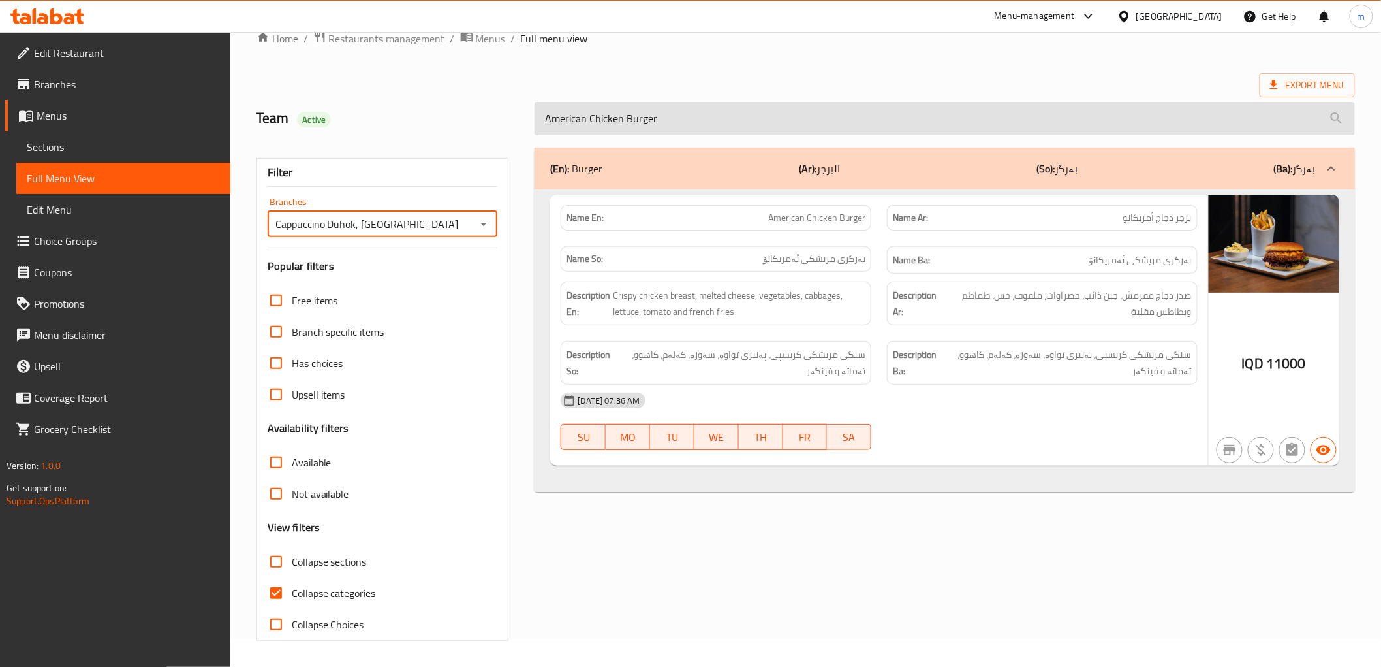
click at [687, 123] on input "American Chicken Burger" at bounding box center [945, 118] width 820 height 33
click at [699, 122] on input "American Chicken Burger" at bounding box center [945, 118] width 820 height 33
paste input "melanese parmejiano"
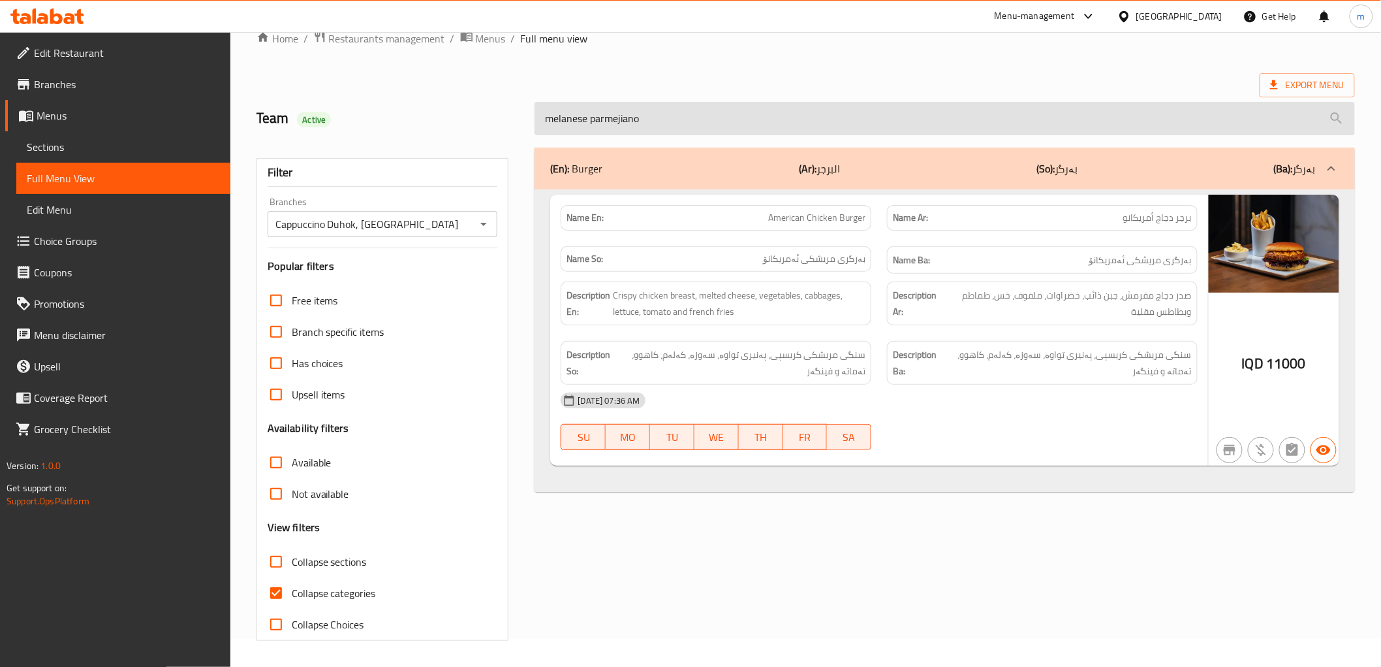
click at [699, 122] on input "melanese parmejiano" at bounding box center [945, 118] width 820 height 33
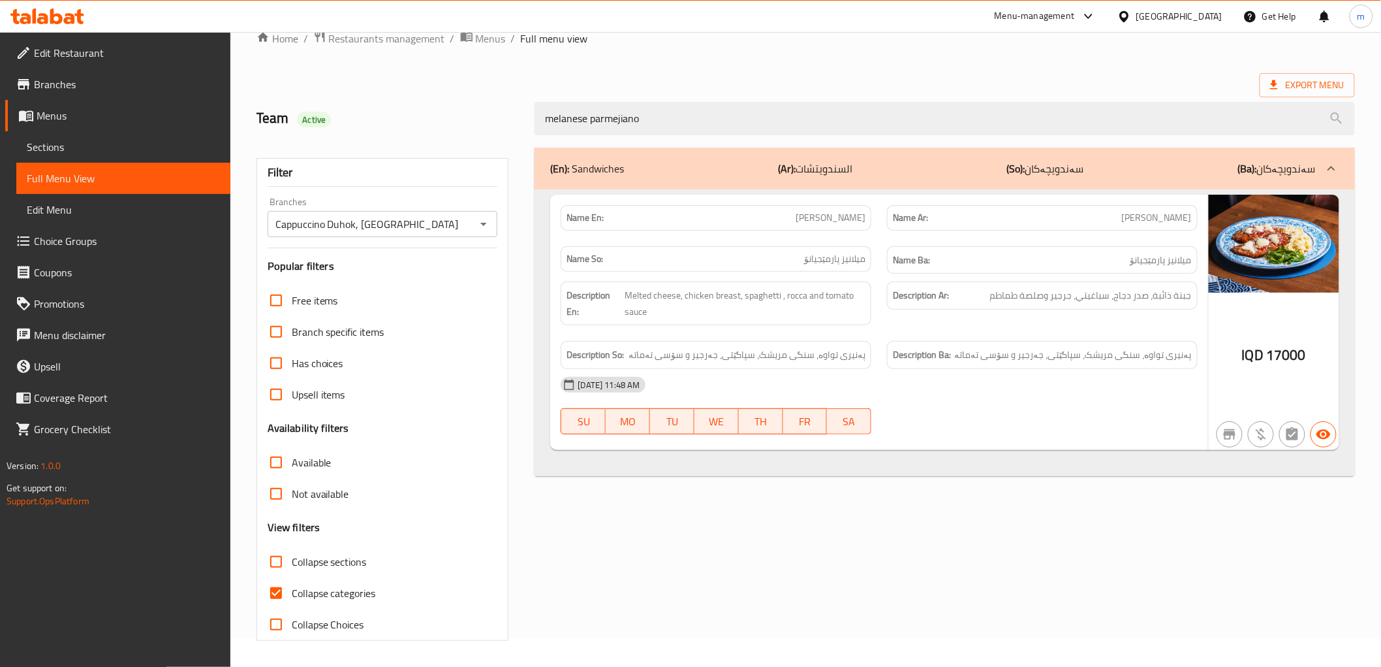
type input "melanese parmejiano"
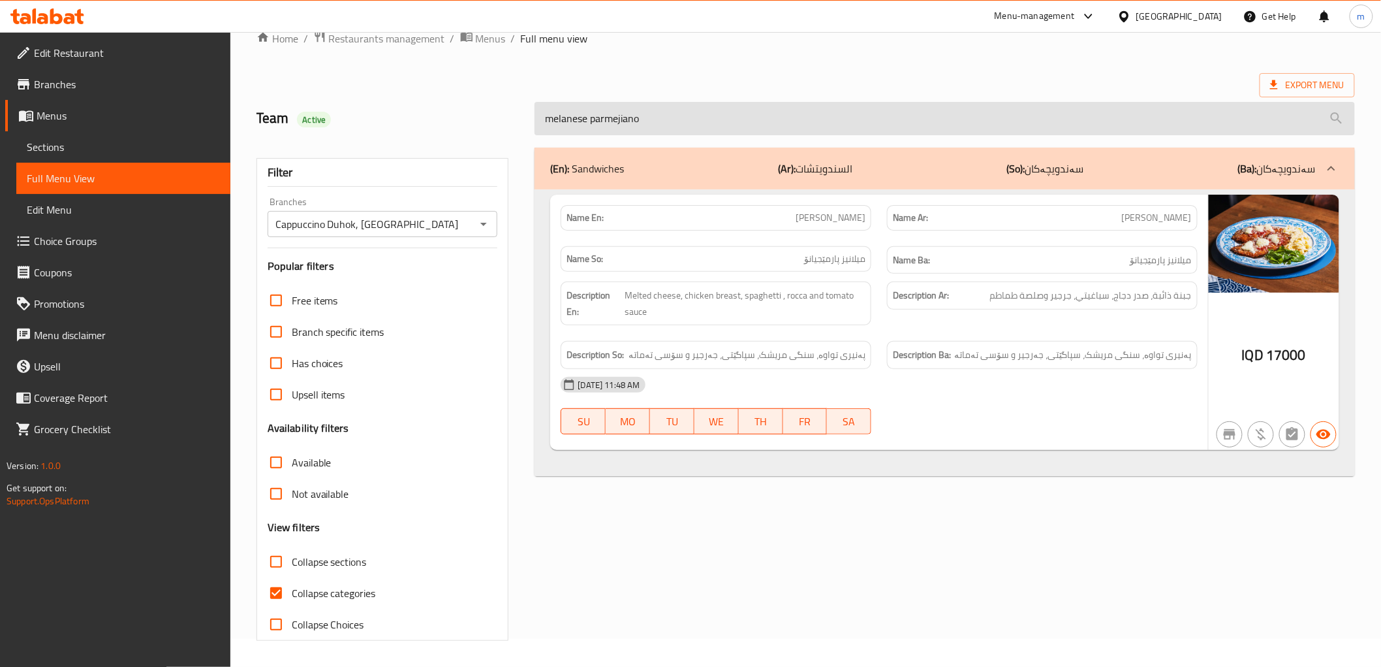
click at [708, 118] on input "melanese parmejiano" at bounding box center [945, 118] width 820 height 33
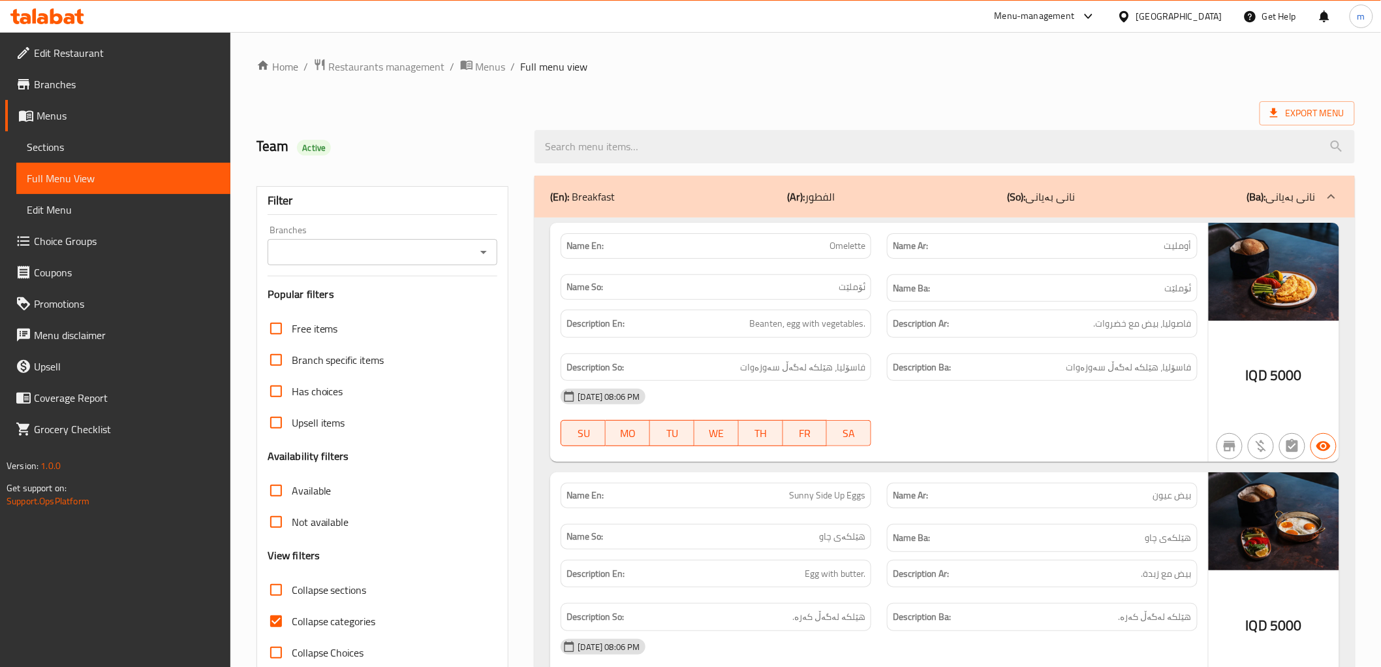
scroll to position [121, 0]
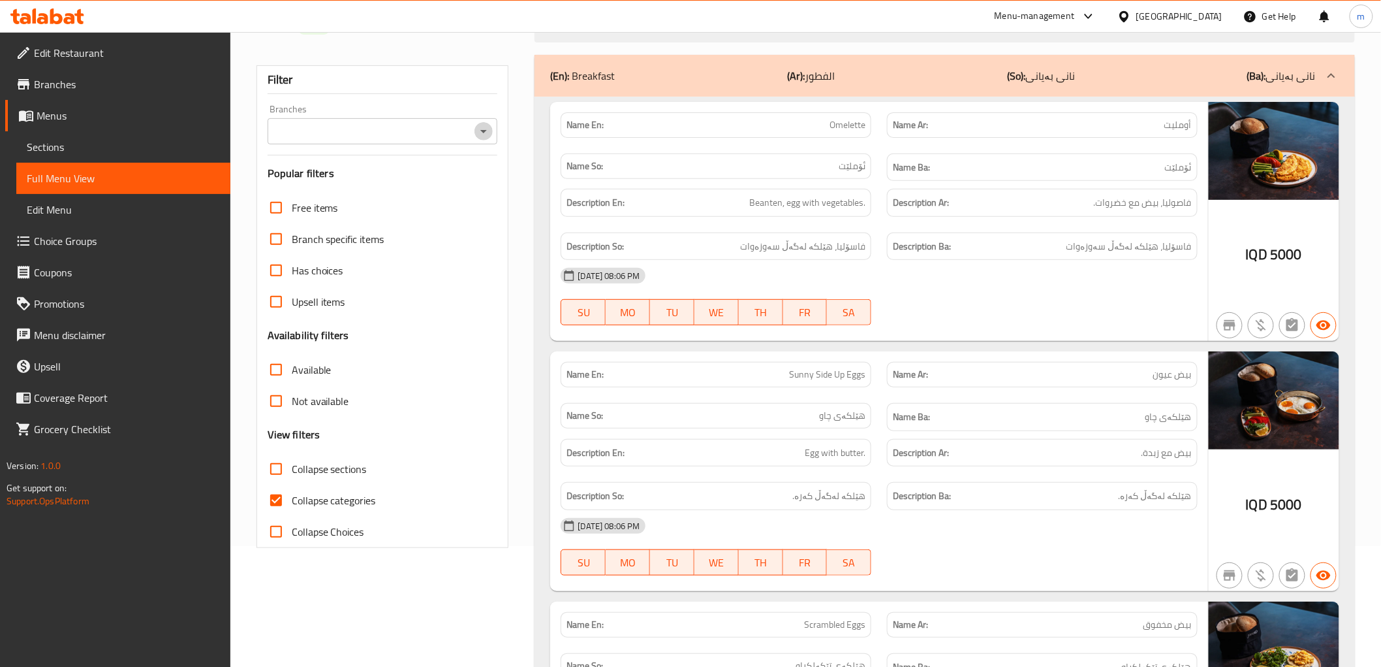
click at [490, 133] on icon "Open" at bounding box center [484, 131] width 16 height 16
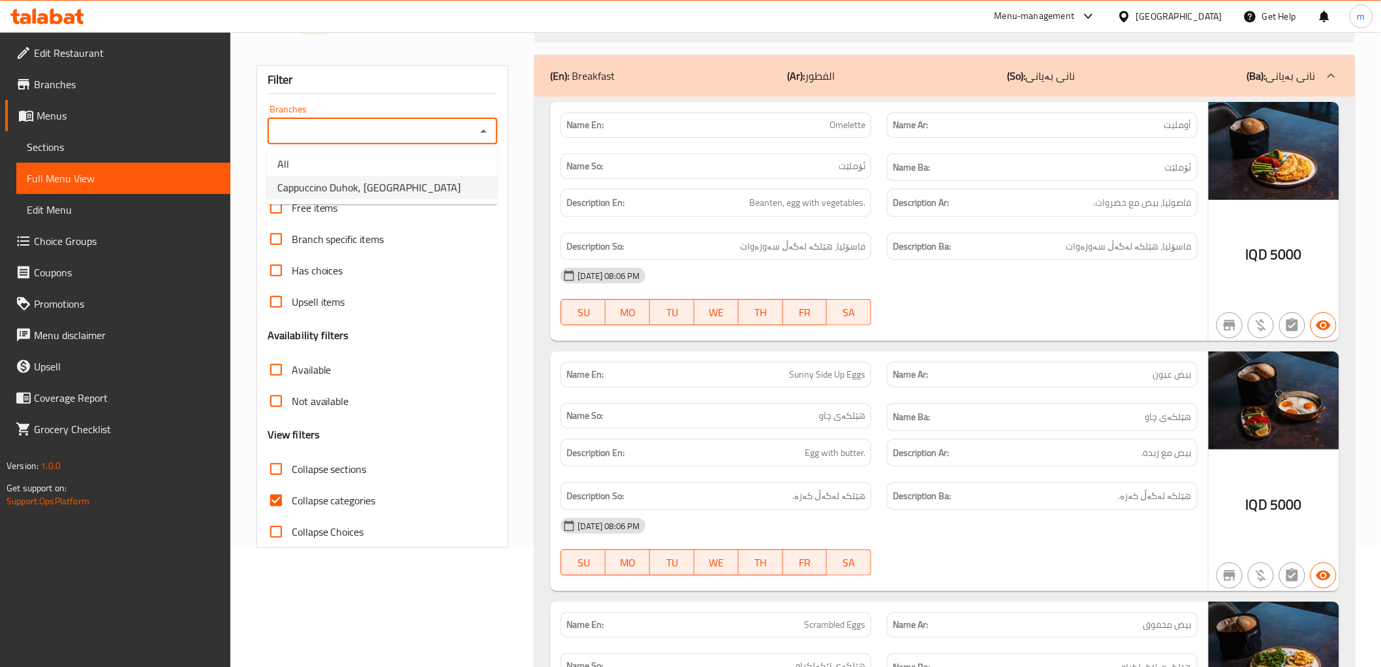
click at [420, 187] on li "Cappuccino Duhok, [GEOGRAPHIC_DATA]" at bounding box center [382, 188] width 230 height 24
type input "Cappuccino Duhok, [GEOGRAPHIC_DATA]"
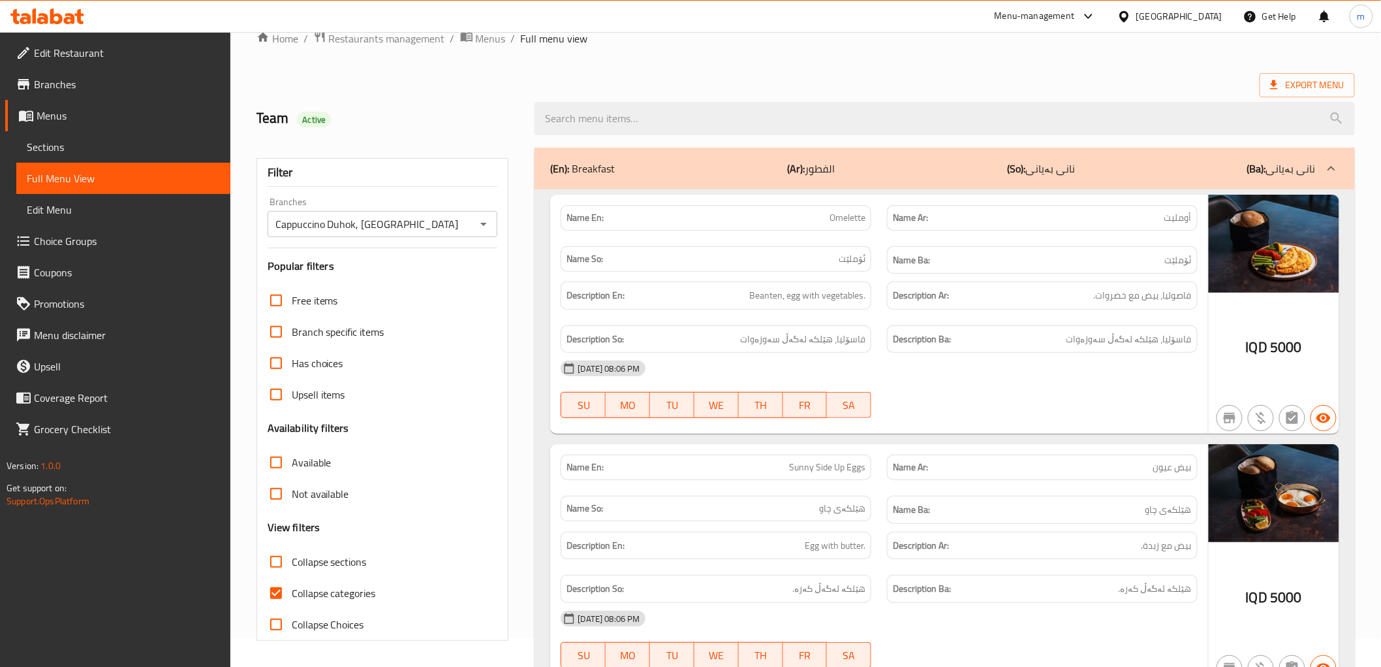
scroll to position [121, 0]
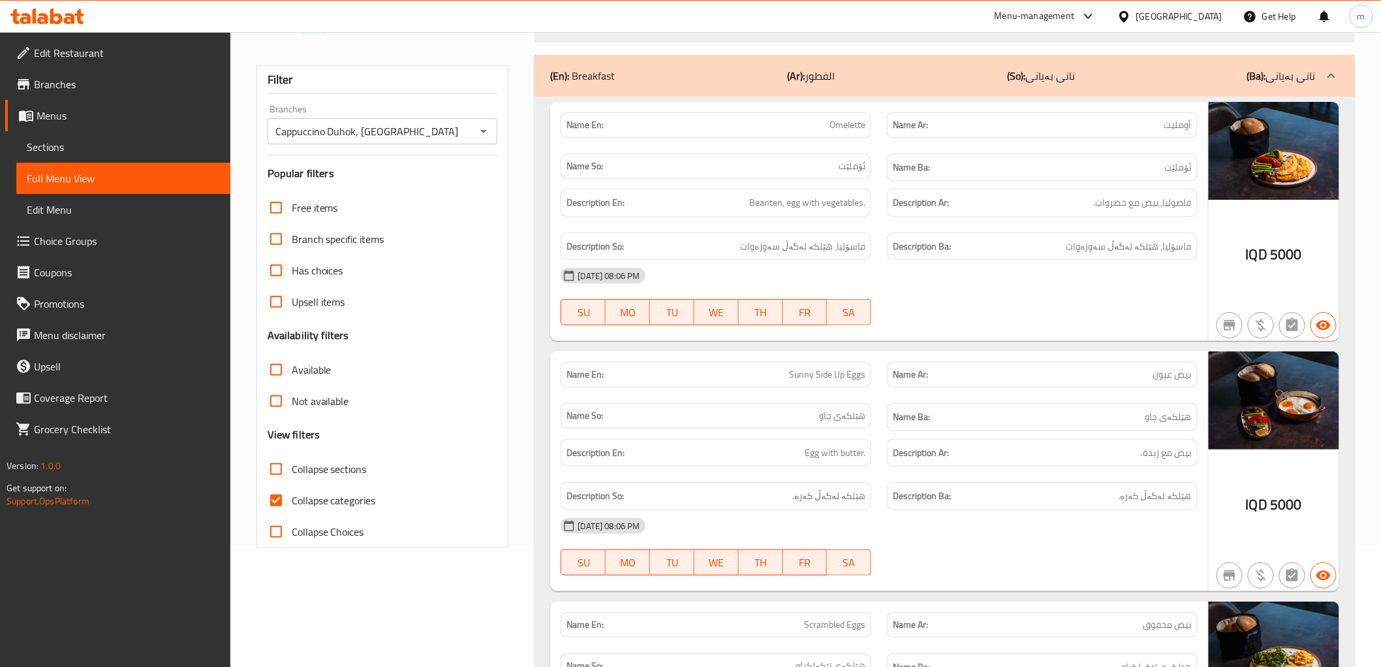
click at [325, 494] on span "Collapse categories" at bounding box center [334, 500] width 84 height 16
click at [292, 494] on input "Collapse categories" at bounding box center [275, 499] width 31 height 31
checkbox input "false"
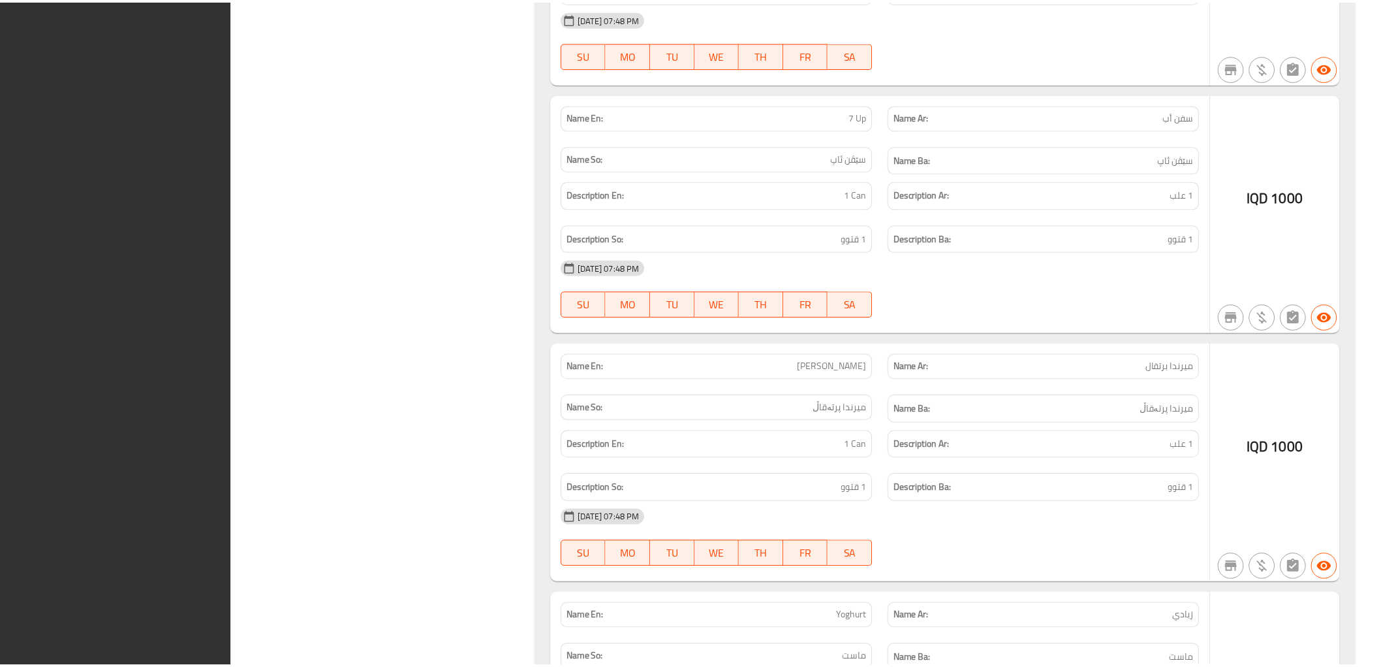
scroll to position [42095, 0]
